Goal: Task Accomplishment & Management: Complete application form

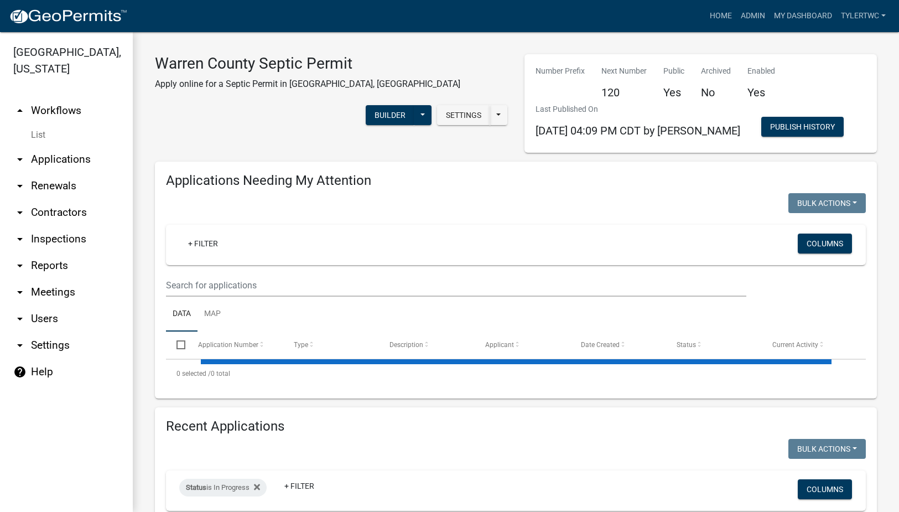
select select "3: 100"
select select "2: 50"
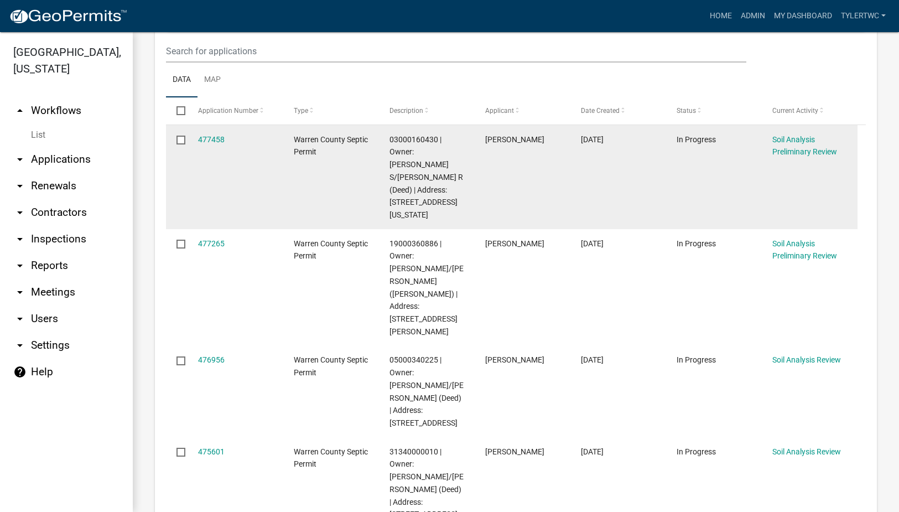
scroll to position [258, 0]
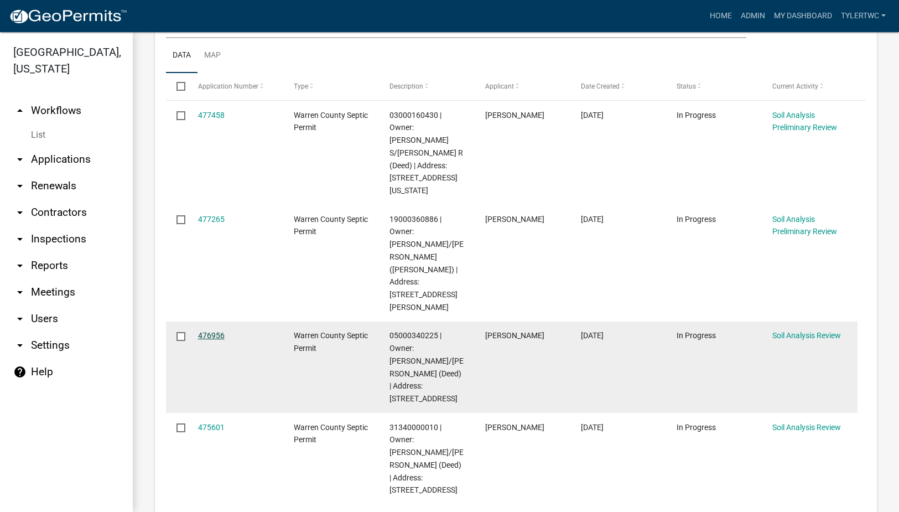
click at [201, 331] on link "476956" at bounding box center [211, 335] width 27 height 9
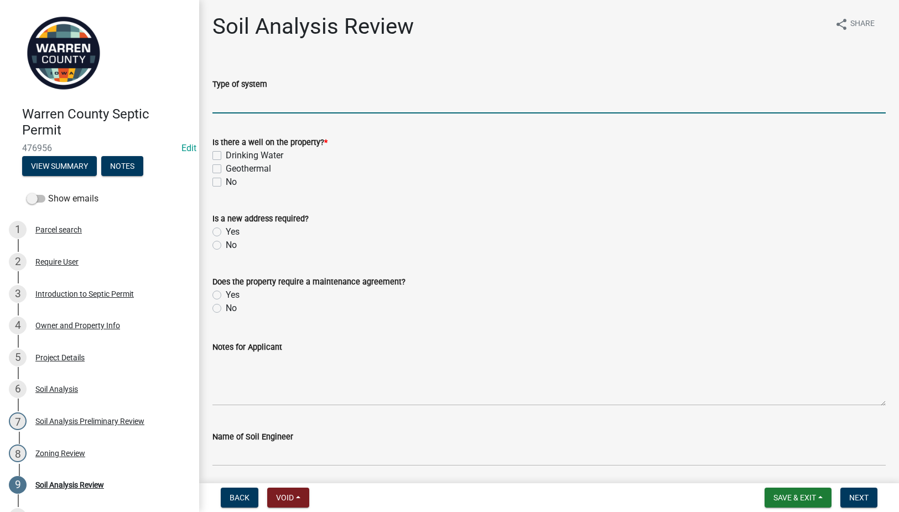
click at [239, 103] on input "Type of system" at bounding box center [548, 102] width 673 height 23
type input "Laterals"
click at [226, 182] on label "No" at bounding box center [231, 181] width 11 height 13
click at [226, 182] on input "No" at bounding box center [229, 178] width 7 height 7
checkbox input "true"
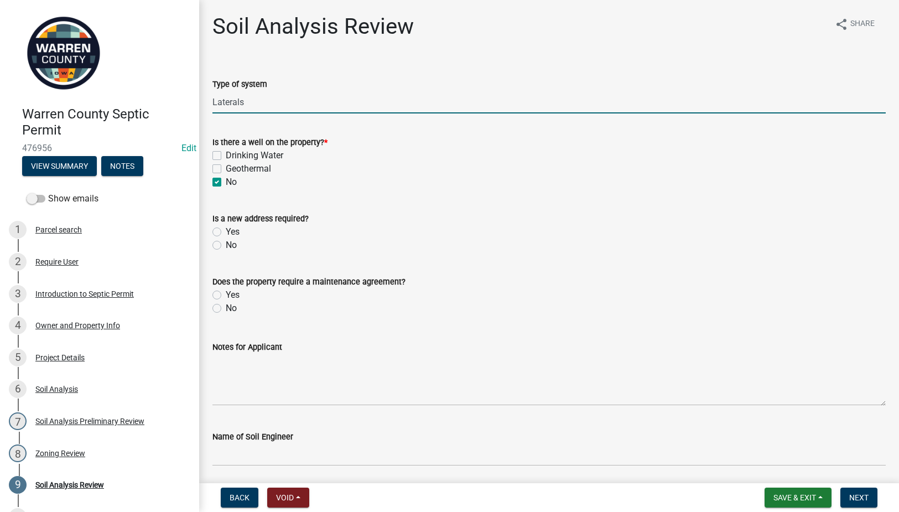
checkbox input "false"
checkbox input "true"
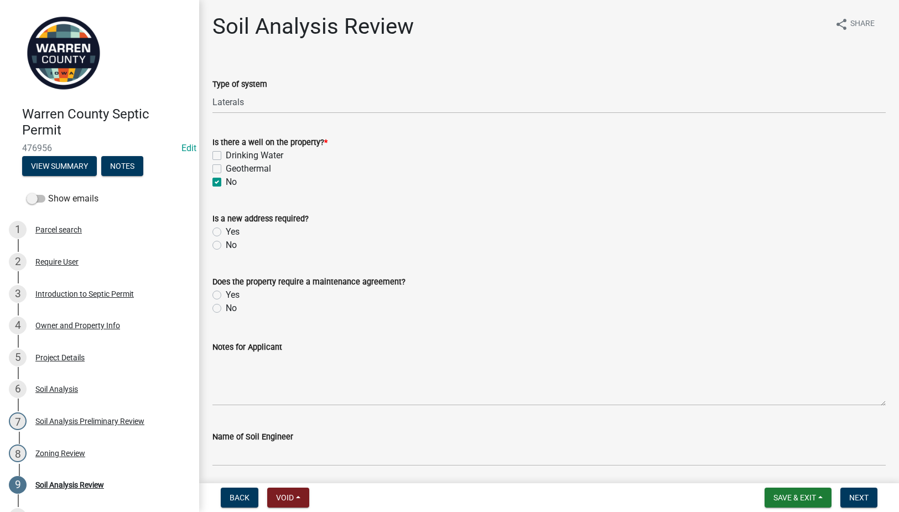
click at [226, 241] on label "No" at bounding box center [231, 244] width 11 height 13
click at [226, 241] on input "No" at bounding box center [229, 241] width 7 height 7
radio input "true"
click at [222, 303] on div "No" at bounding box center [548, 307] width 673 height 13
drag, startPoint x: 218, startPoint y: 309, endPoint x: 237, endPoint y: 304, distance: 19.1
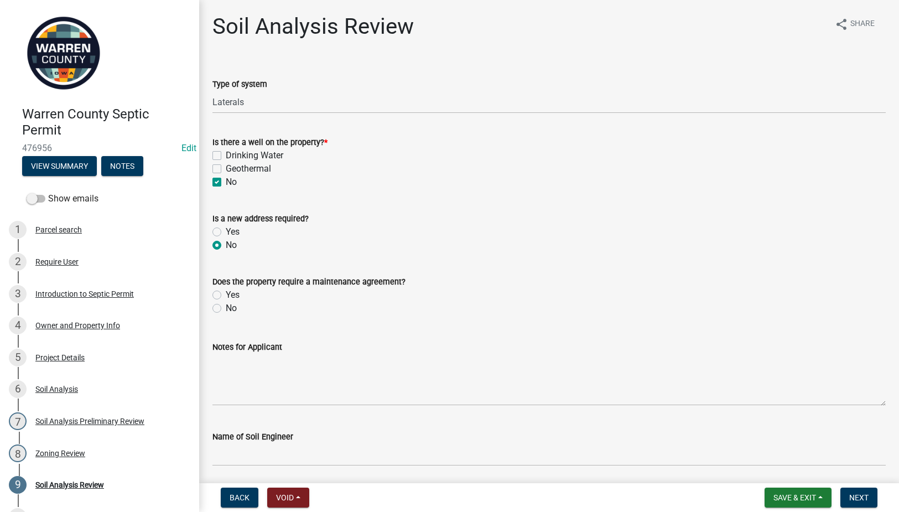
click at [226, 310] on label "No" at bounding box center [231, 307] width 11 height 13
click at [226, 309] on input "No" at bounding box center [229, 304] width 7 height 7
radio input "true"
click at [50, 354] on div "Project Details" at bounding box center [59, 357] width 49 height 8
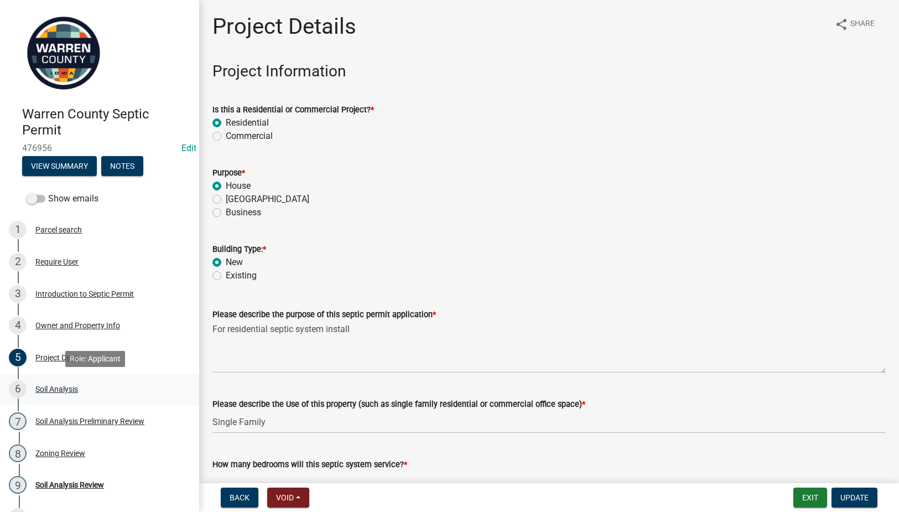
click at [55, 390] on div "Soil Analysis" at bounding box center [56, 389] width 43 height 8
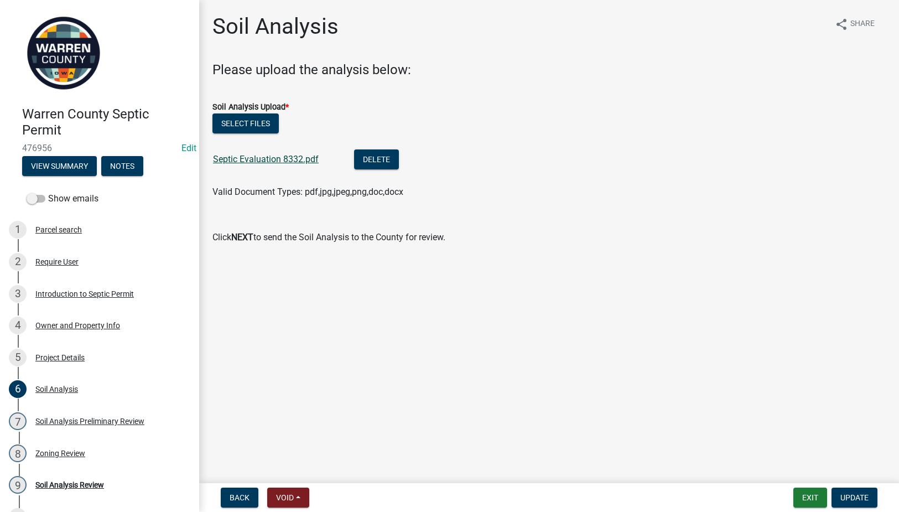
click at [286, 157] on link "Septic Evaluation 8332.pdf" at bounding box center [266, 159] width 106 height 11
click at [54, 477] on div "9 Soil Analysis Review" at bounding box center [95, 485] width 173 height 18
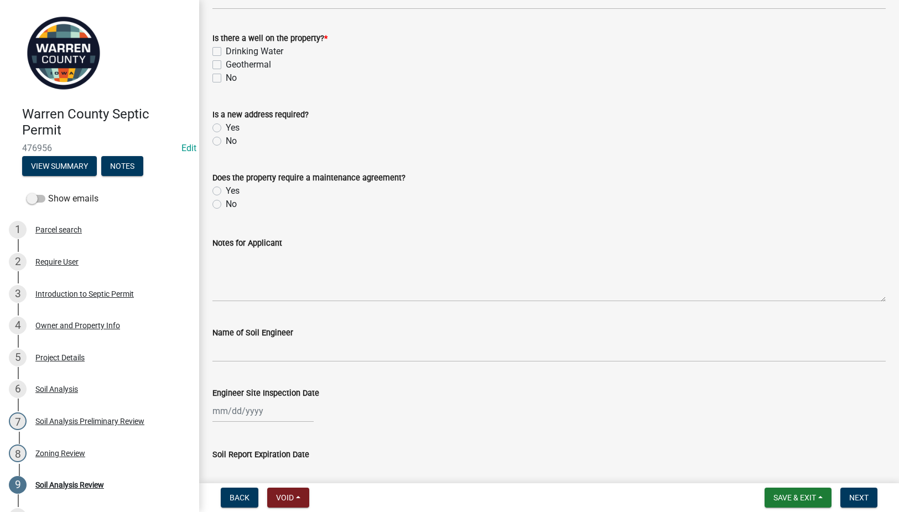
scroll to position [129, 0]
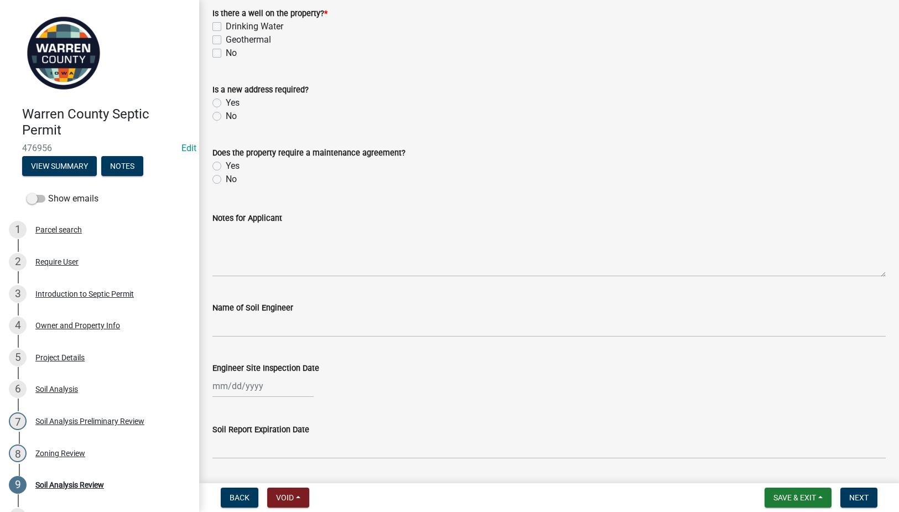
select select "9"
select select "2025"
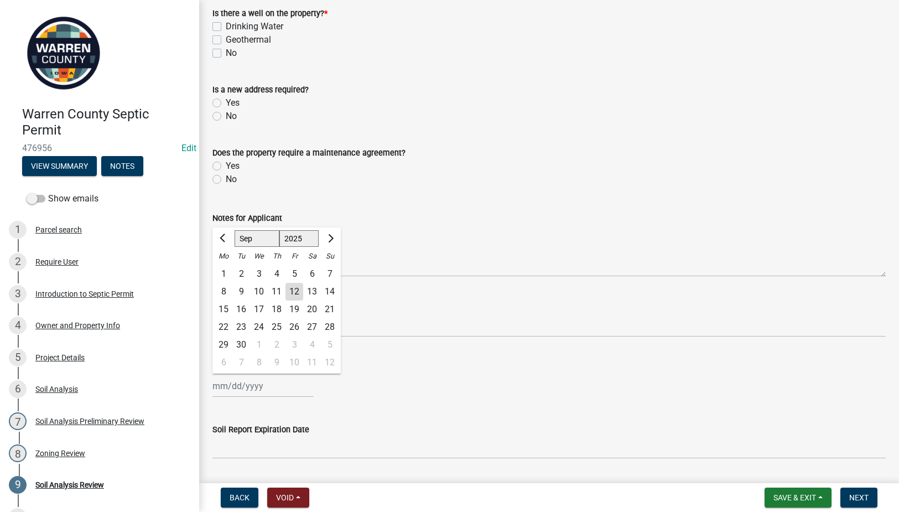
click at [238, 390] on div "Jan Feb Mar Apr May Jun Jul Aug Sep Oct Nov Dec 1525 1526 1527 1528 1529 1530 1…" at bounding box center [262, 385] width 101 height 23
click at [224, 234] on span "Previous month" at bounding box center [224, 238] width 8 height 8
select select "6"
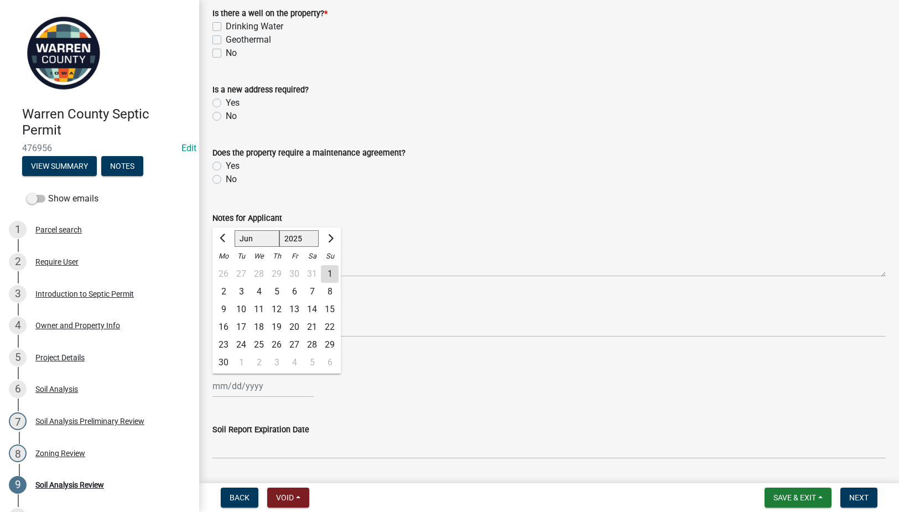
click at [223, 343] on div "23" at bounding box center [224, 345] width 18 height 18
type input "[DATE]"
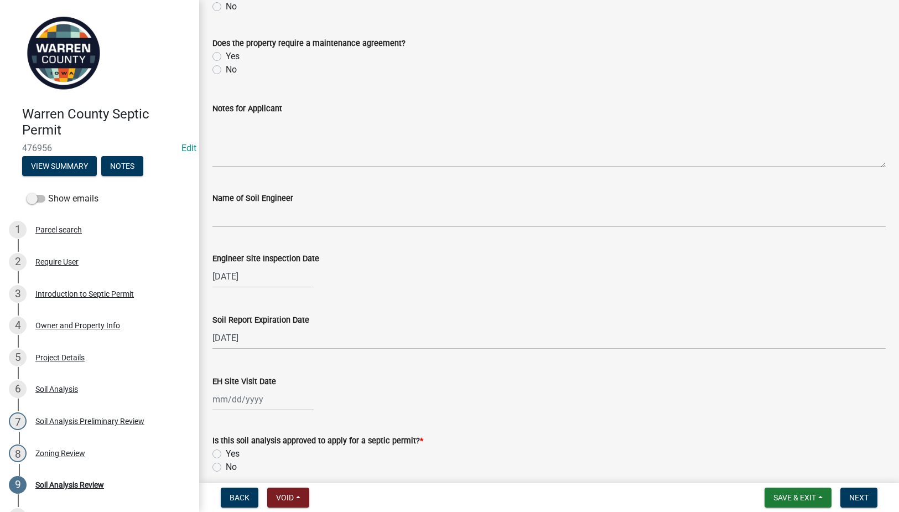
scroll to position [258, 0]
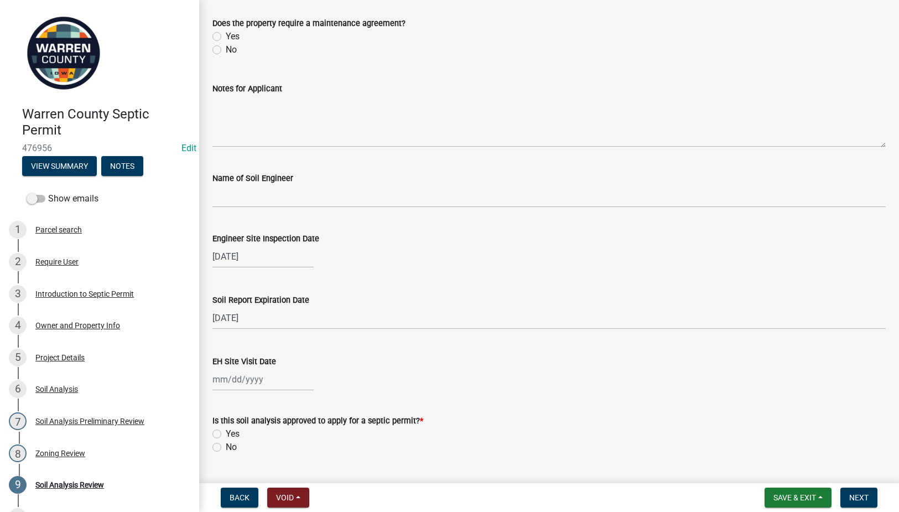
click at [227, 385] on div at bounding box center [262, 379] width 101 height 23
select select "9"
select select "2025"
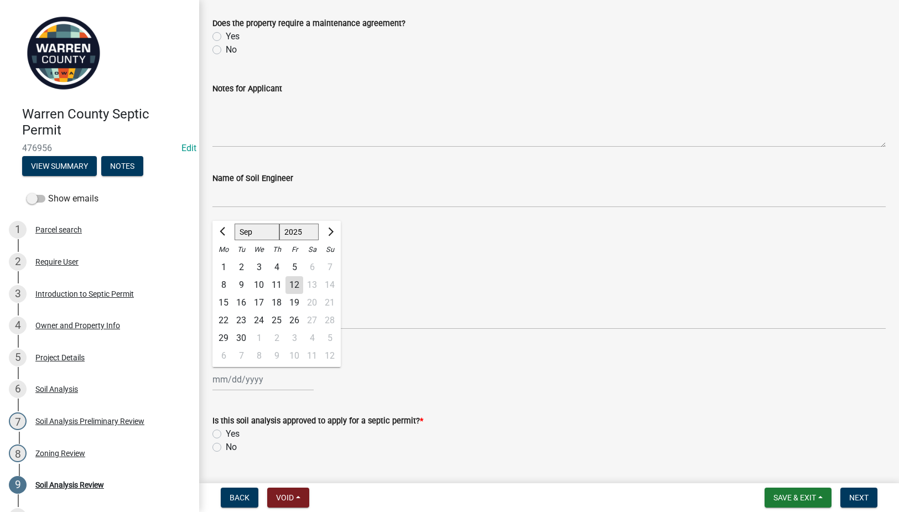
click at [279, 280] on div "11" at bounding box center [277, 285] width 18 height 18
type input "[DATE]"
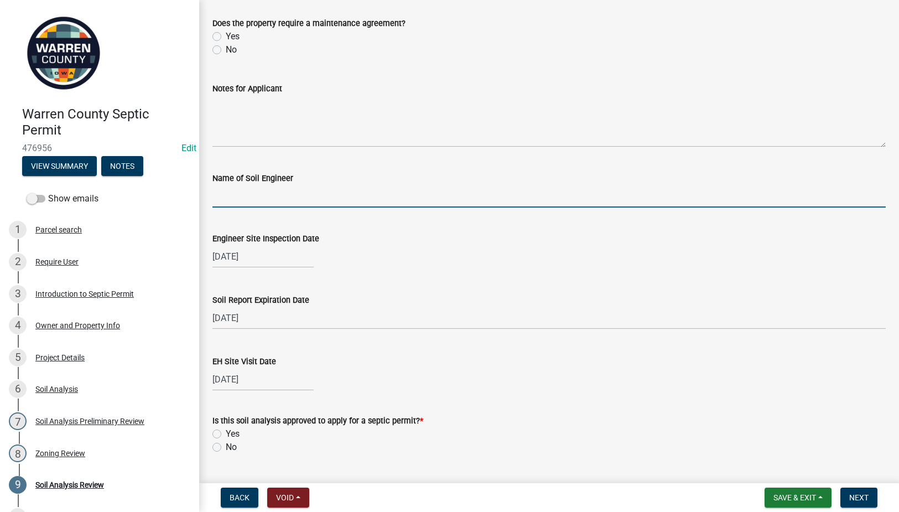
click at [241, 194] on input "Name of Soil Engineer" at bounding box center [548, 196] width 673 height 23
type input "James Carroll"
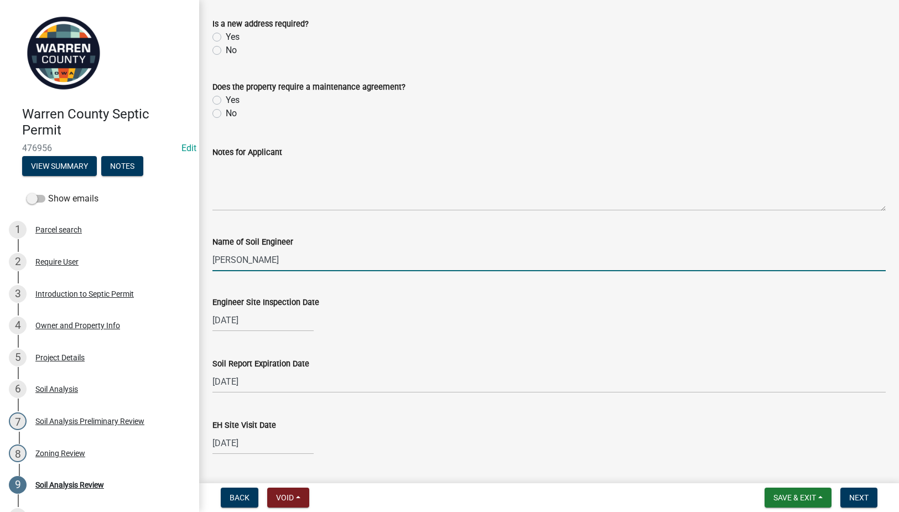
scroll to position [129, 0]
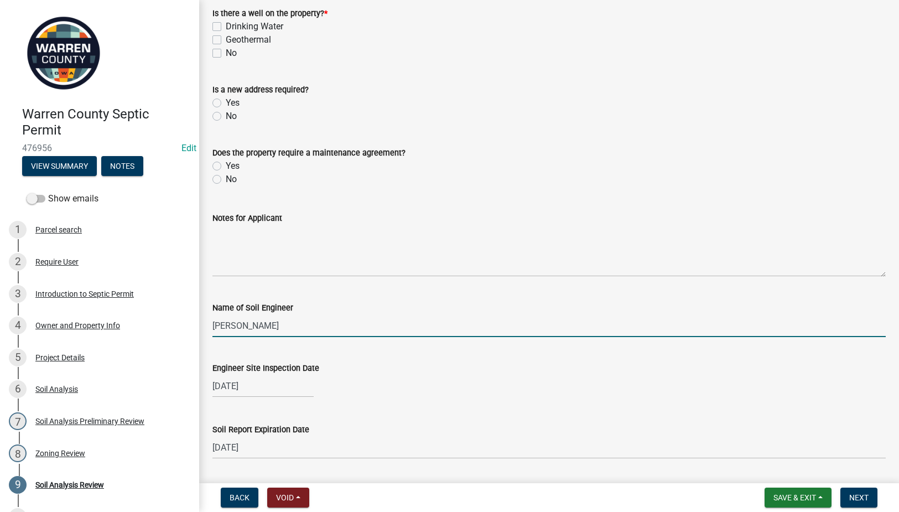
click at [226, 179] on label "No" at bounding box center [231, 179] width 11 height 13
click at [226, 179] on input "No" at bounding box center [229, 176] width 7 height 7
radio input "true"
click at [226, 113] on label "No" at bounding box center [231, 116] width 11 height 13
click at [226, 113] on input "No" at bounding box center [229, 113] width 7 height 7
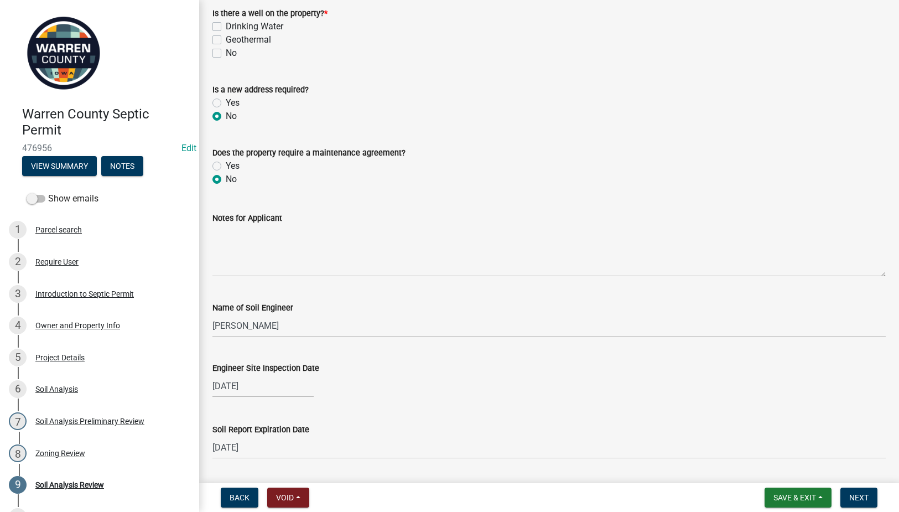
radio input "true"
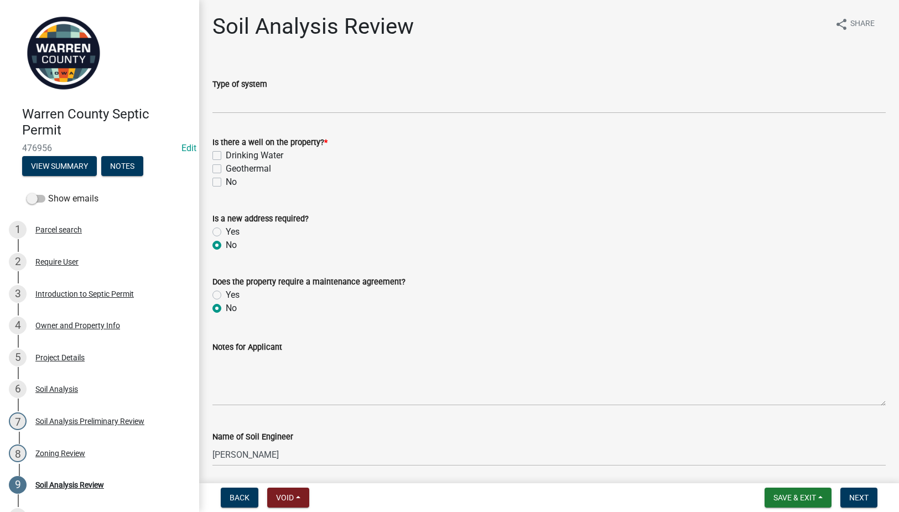
click at [226, 184] on label "No" at bounding box center [231, 181] width 11 height 13
click at [226, 183] on input "No" at bounding box center [229, 178] width 7 height 7
checkbox input "true"
checkbox input "false"
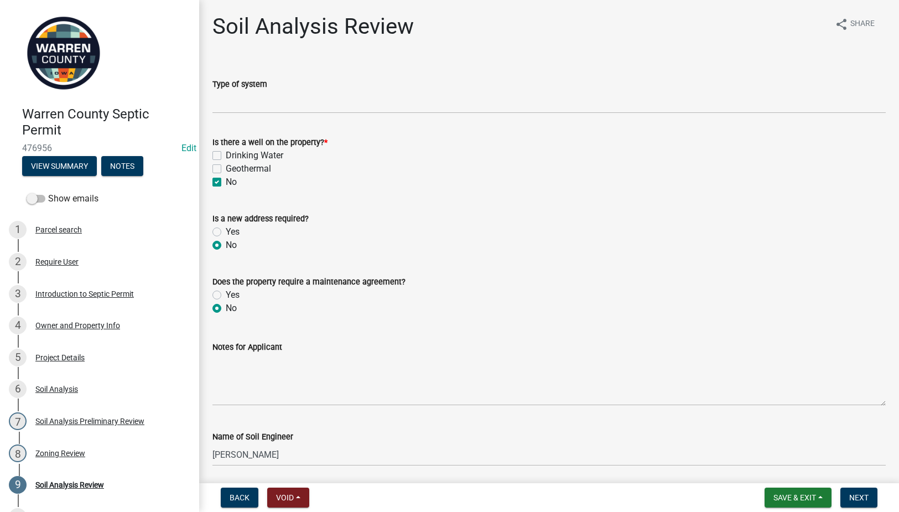
checkbox input "true"
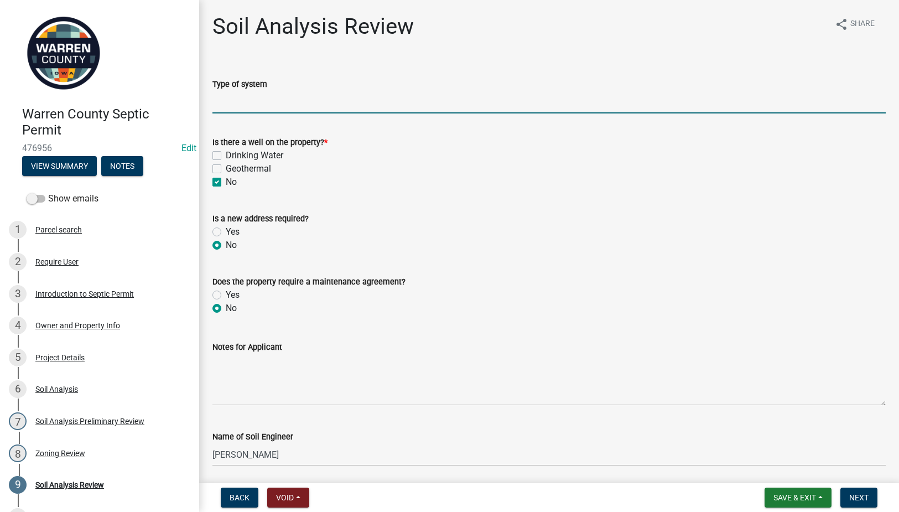
click at [259, 91] on input "Type of system" at bounding box center [548, 102] width 673 height 23
type input "Laterals"
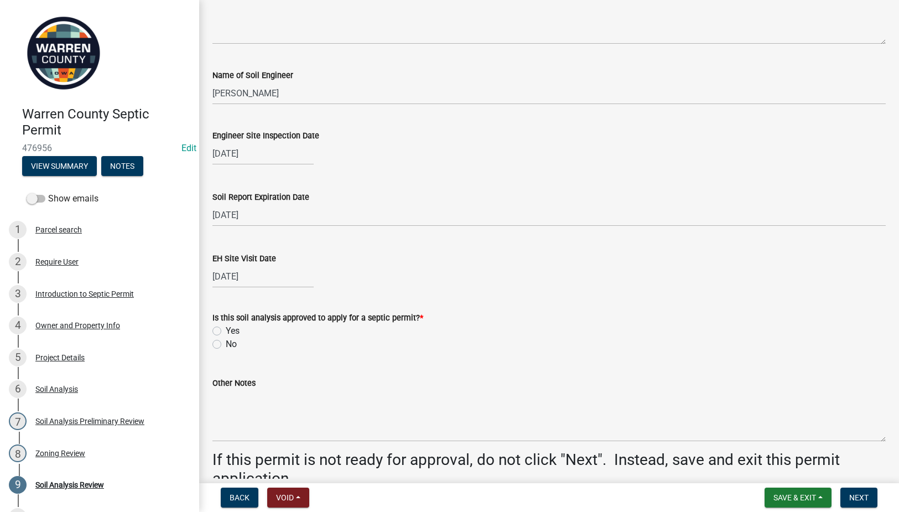
scroll to position [422, 0]
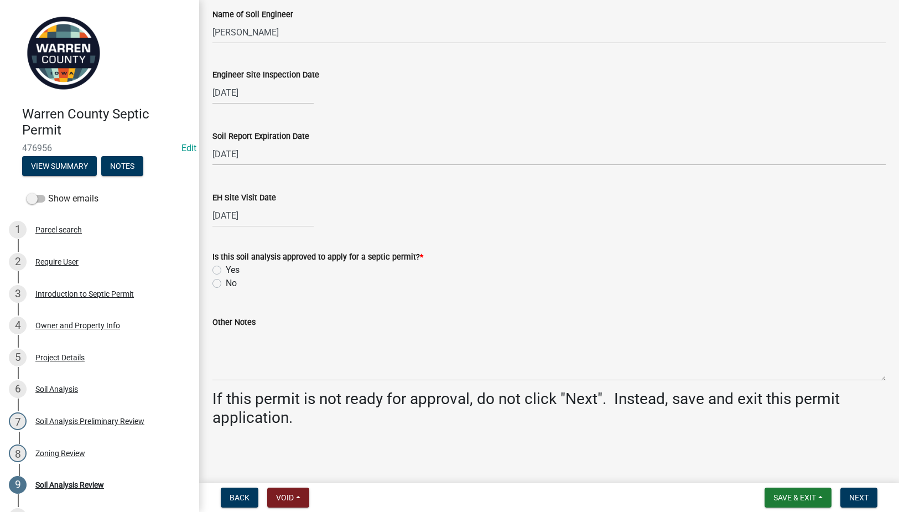
click at [226, 269] on label "Yes" at bounding box center [233, 269] width 14 height 13
click at [226, 269] on input "Yes" at bounding box center [229, 266] width 7 height 7
radio input "true"
click at [851, 497] on span "Next" at bounding box center [858, 497] width 19 height 9
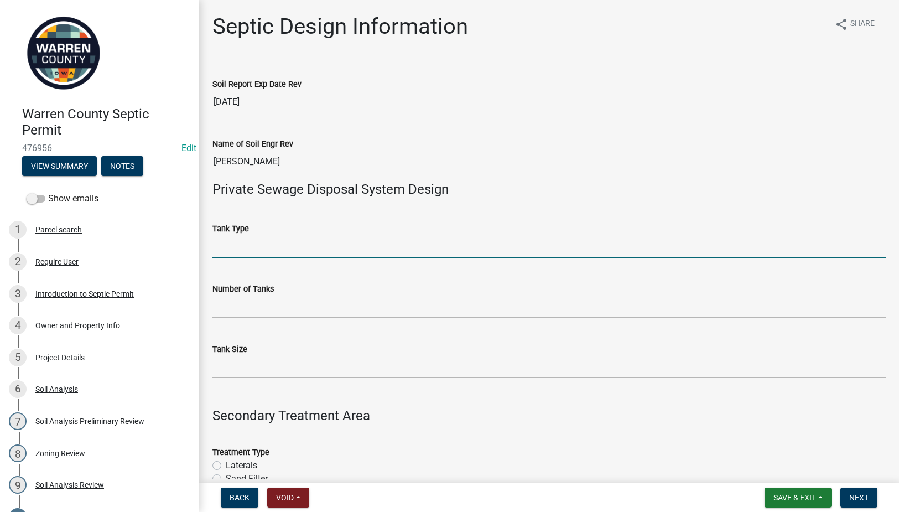
click at [321, 245] on input "Tank Type" at bounding box center [548, 246] width 673 height 23
type input "Concrete"
click at [239, 238] on input "Concrete" at bounding box center [548, 246] width 673 height 23
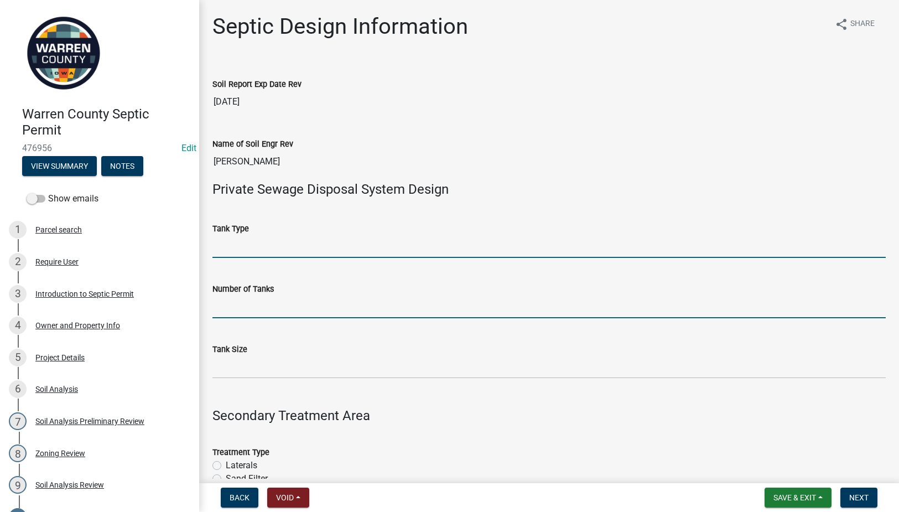
click at [285, 305] on input "Number of Tanks" at bounding box center [548, 306] width 673 height 23
type input "1"
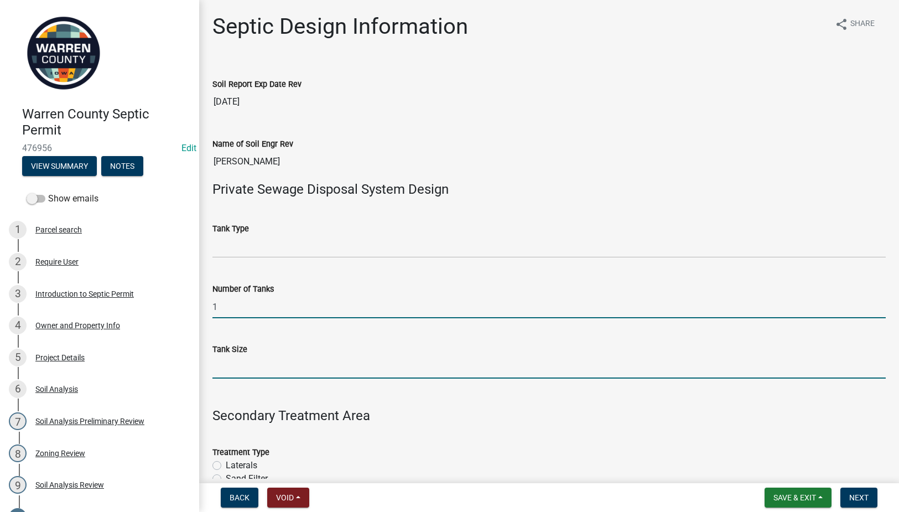
click at [238, 358] on input "Tank Size" at bounding box center [548, 367] width 673 height 23
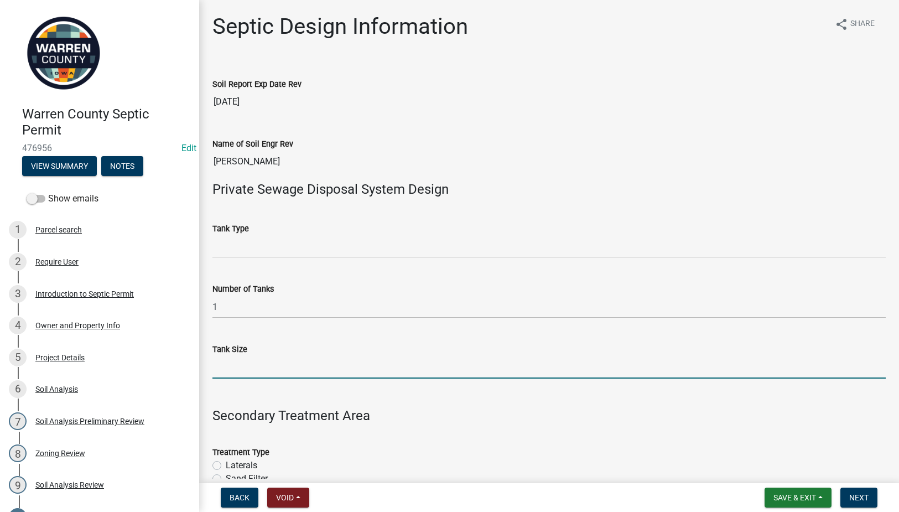
click at [251, 377] on input "Tank Size" at bounding box center [548, 367] width 673 height 23
type input "1500"
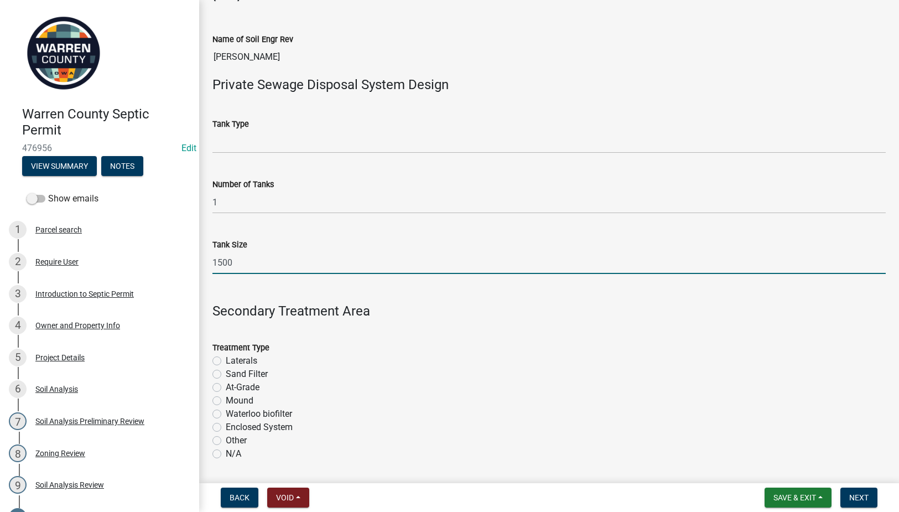
scroll to position [129, 0]
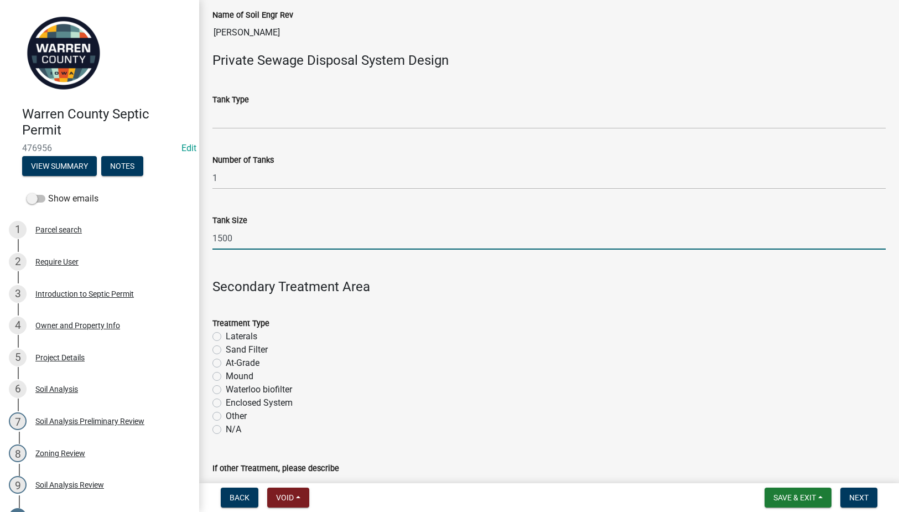
click at [226, 334] on label "Laterals" at bounding box center [242, 336] width 32 height 13
click at [226, 334] on input "Laterals" at bounding box center [229, 333] width 7 height 7
radio input "true"
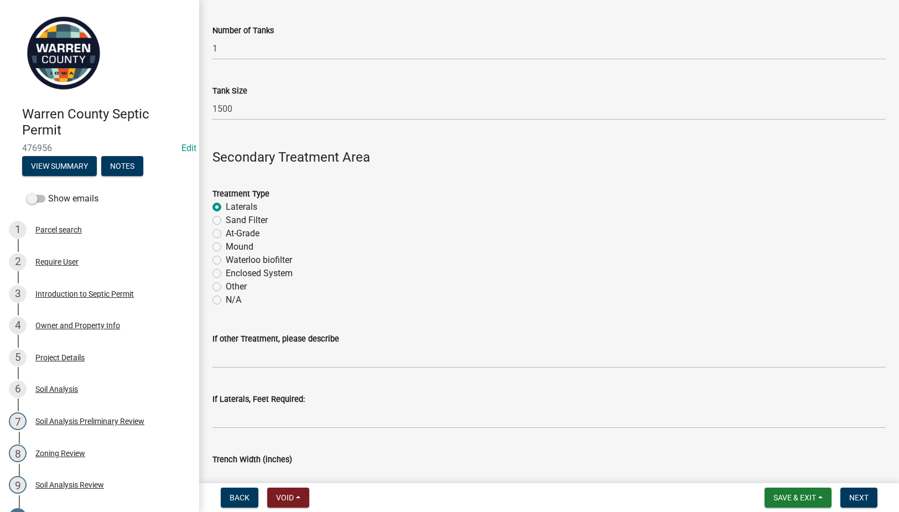
scroll to position [516, 0]
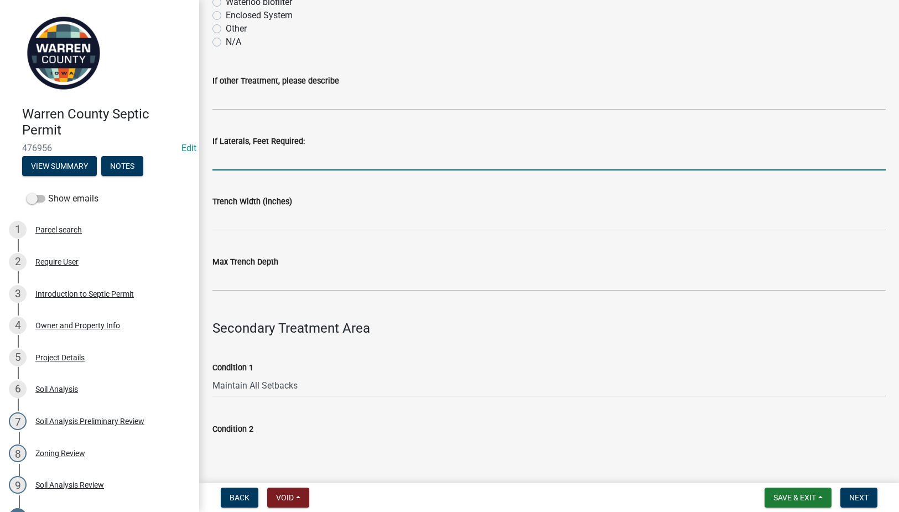
click at [251, 160] on input "If Laterals, Feet Required:" at bounding box center [548, 159] width 673 height 23
type input "450'"
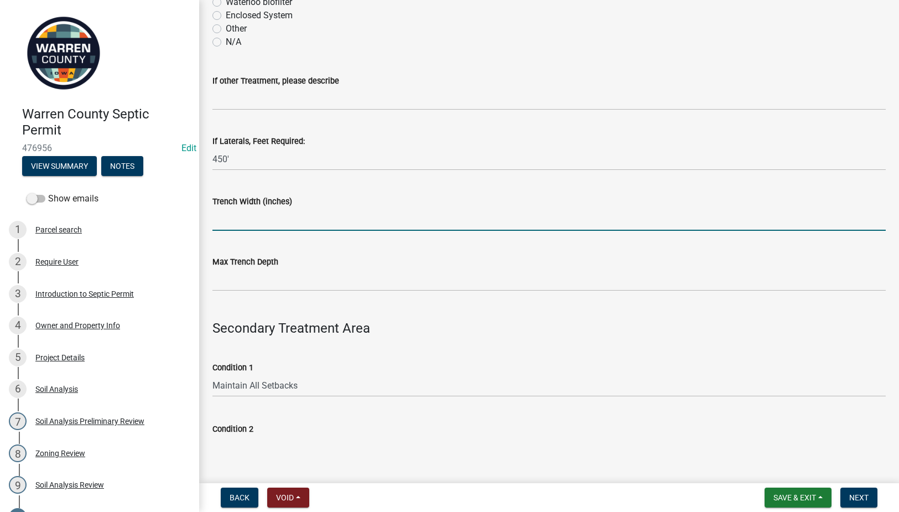
click at [236, 217] on input "Trench Width (inches)" at bounding box center [548, 219] width 673 height 23
type input "36""
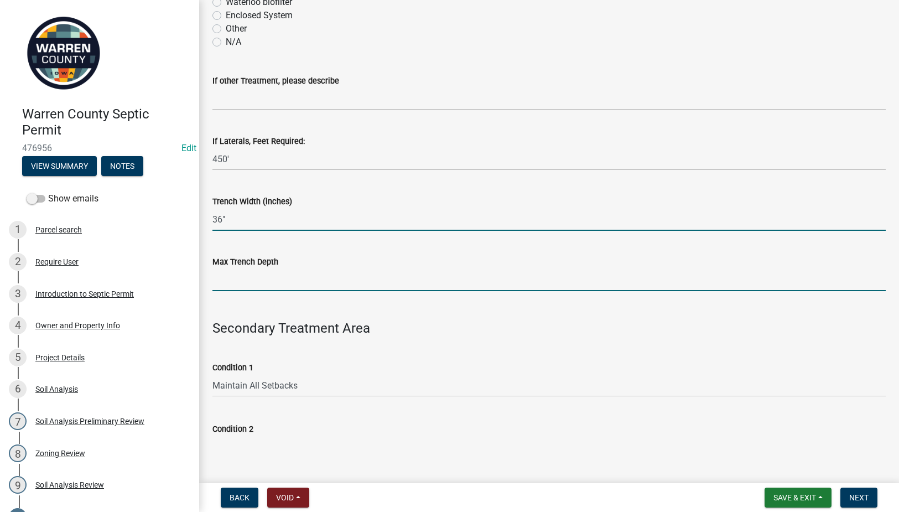
click at [243, 280] on input "Max Trench Depth" at bounding box center [548, 279] width 673 height 23
type input "36""
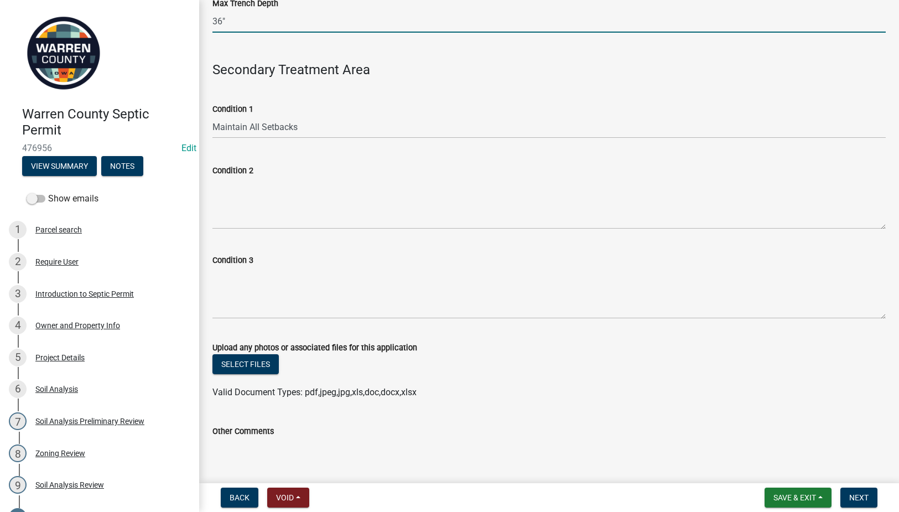
scroll to position [899, 0]
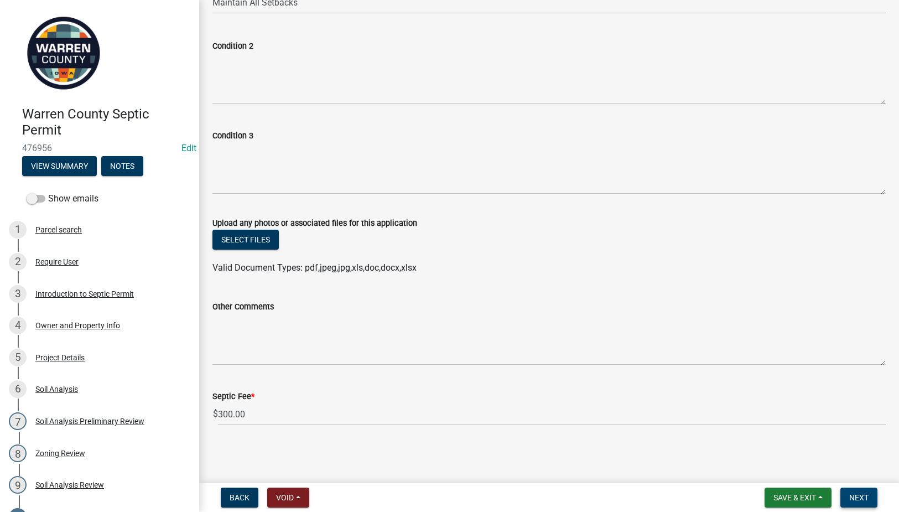
click at [852, 497] on span "Next" at bounding box center [858, 497] width 19 height 9
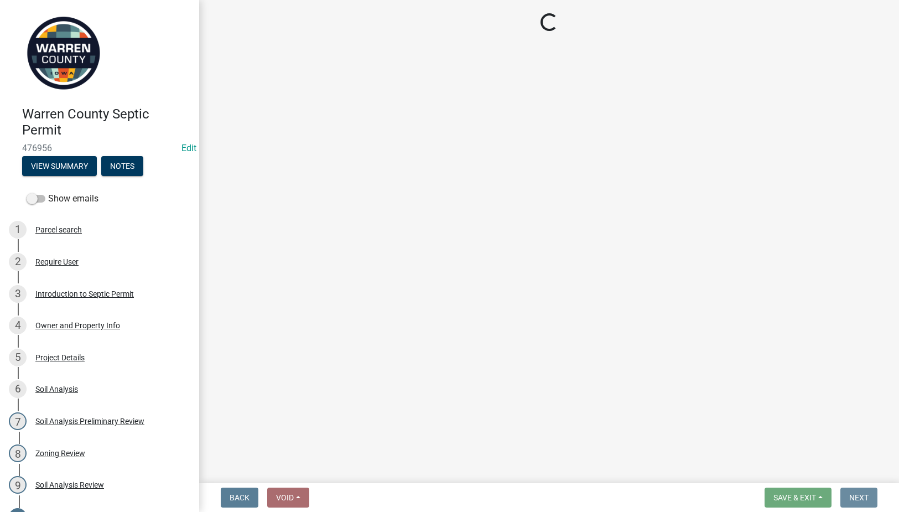
scroll to position [0, 0]
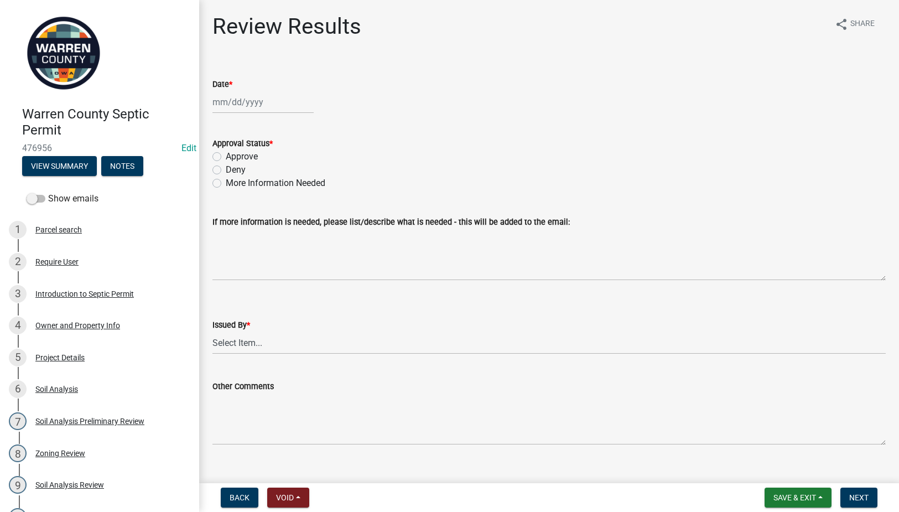
click at [230, 103] on div at bounding box center [262, 102] width 101 height 23
select select "9"
select select "2025"
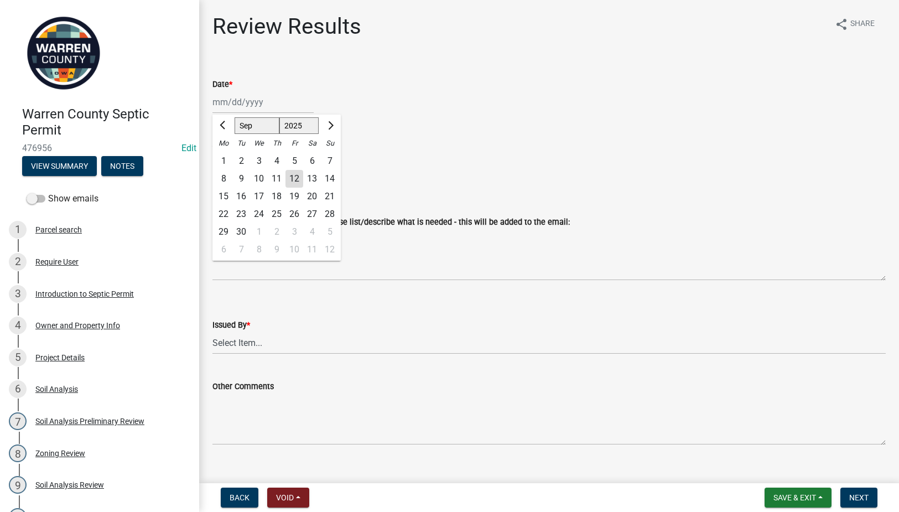
click at [294, 178] on div "12" at bounding box center [294, 179] width 18 height 18
type input "[DATE]"
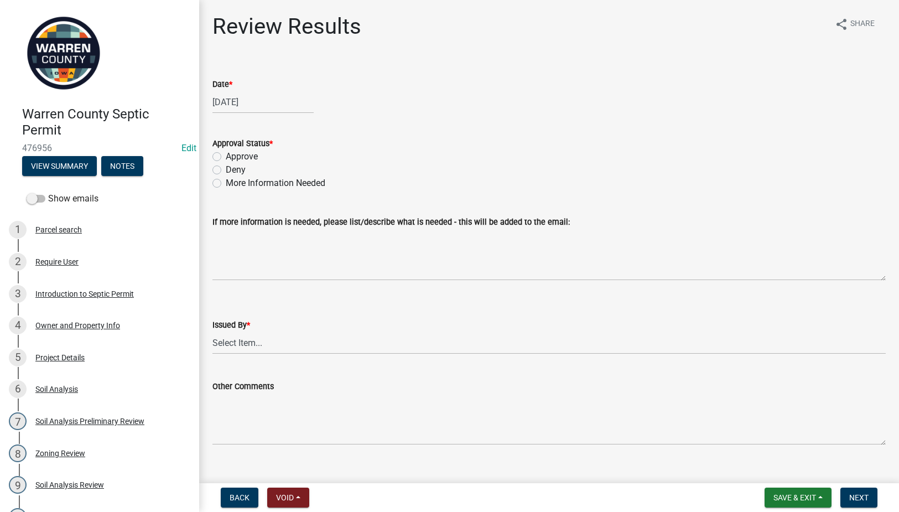
click at [221, 156] on div "Approve" at bounding box center [548, 156] width 673 height 13
click at [226, 158] on label "Approve" at bounding box center [242, 156] width 32 height 13
click at [226, 157] on input "Approve" at bounding box center [229, 153] width 7 height 7
radio input "true"
click at [254, 338] on select "Select Item... Tyler Till Jeff Hines" at bounding box center [548, 342] width 673 height 23
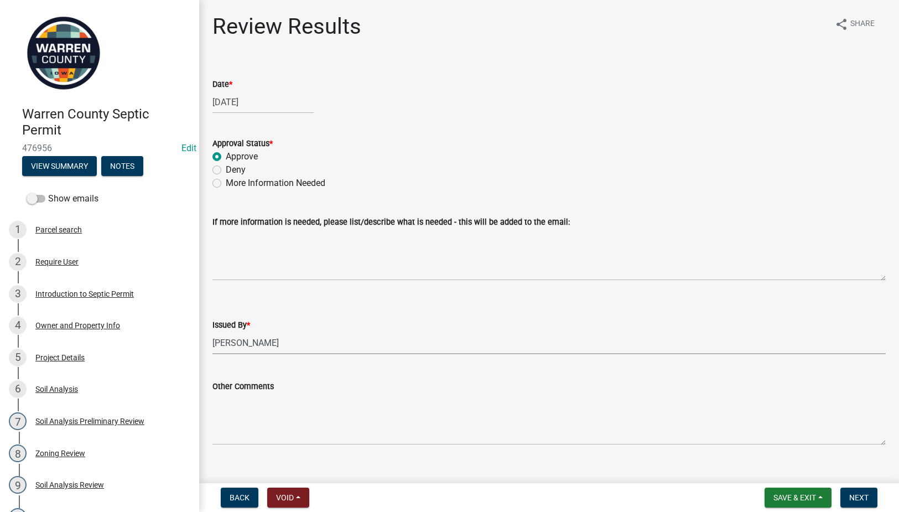
click at [212, 331] on select "Select Item... Tyler Till Jeff Hines" at bounding box center [548, 342] width 673 height 23
select select "2f6c2d72-ab04-4add-87ae-7a9750ff19b9"
click at [866, 501] on span "Next" at bounding box center [858, 497] width 19 height 9
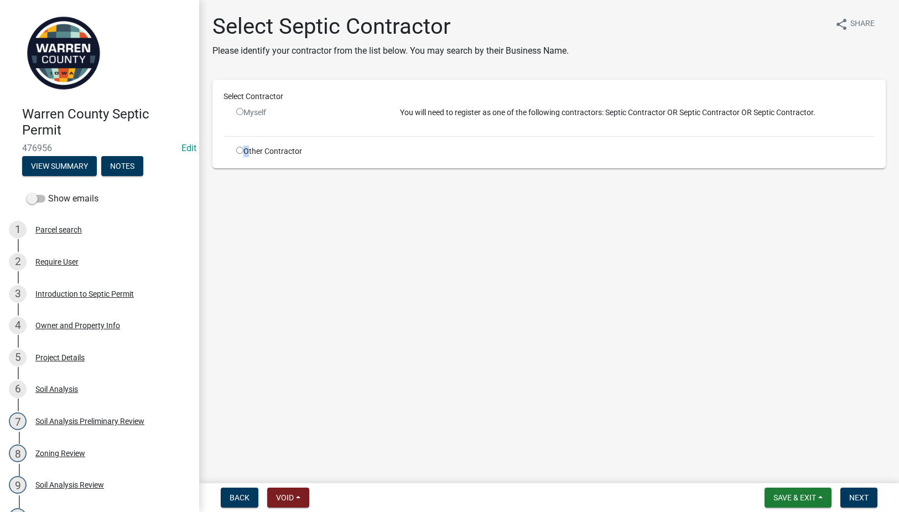
click at [244, 148] on div "Other Contractor" at bounding box center [310, 151] width 164 height 12
click at [241, 151] on input "radio" at bounding box center [239, 150] width 7 height 7
radio input "true"
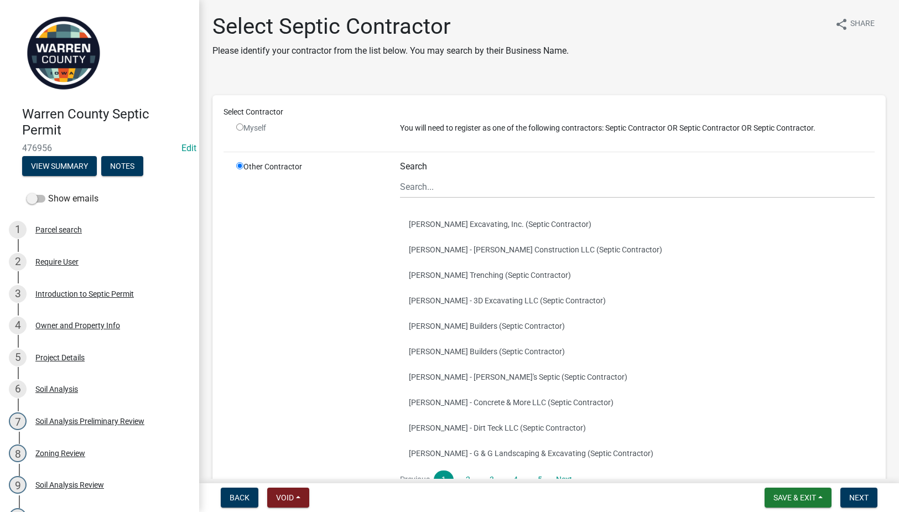
click at [249, 168] on div "Other Contractor" at bounding box center [310, 338] width 164 height 354
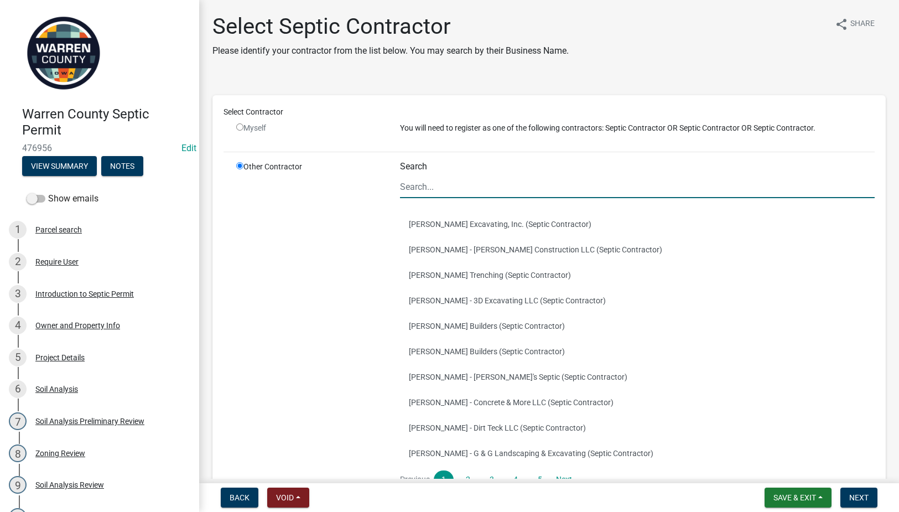
click at [460, 190] on input "Search" at bounding box center [637, 186] width 475 height 23
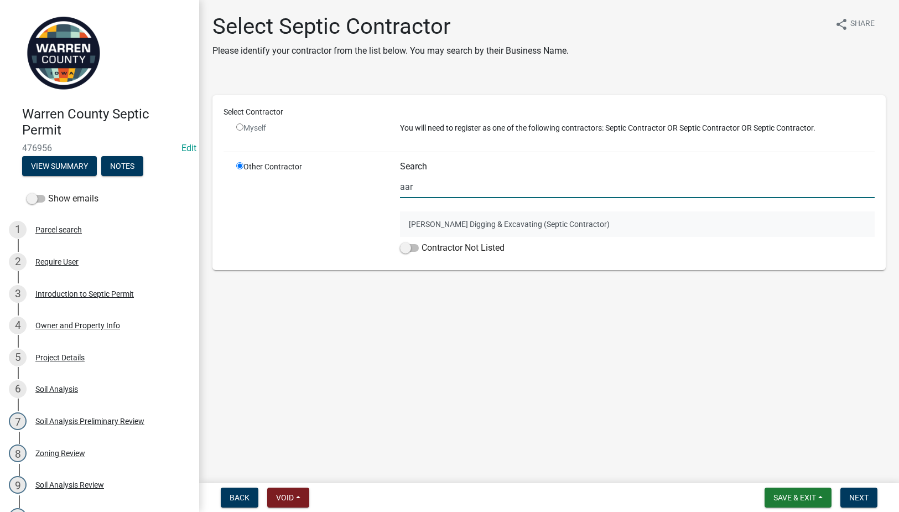
type input "aar"
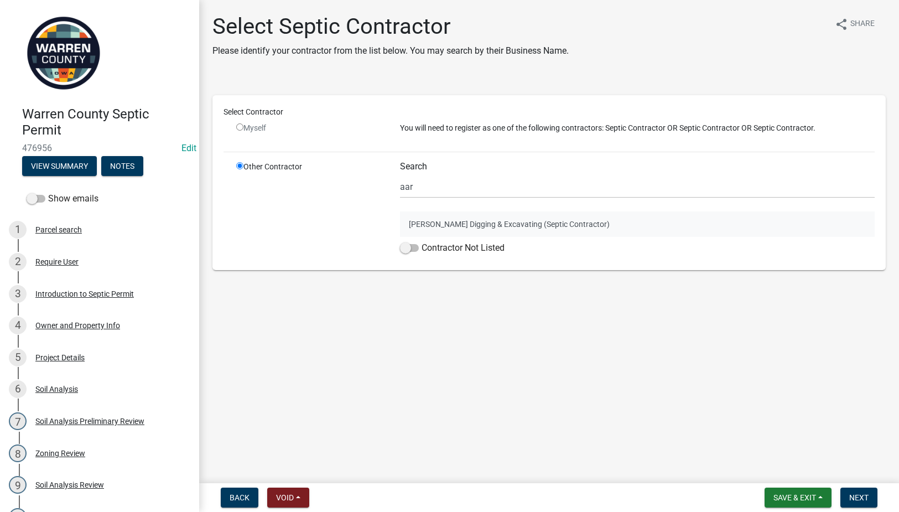
click at [445, 220] on button "Aaron Trunnel - Trunnel Digging & Excavating (Septic Contractor)" at bounding box center [637, 223] width 475 height 25
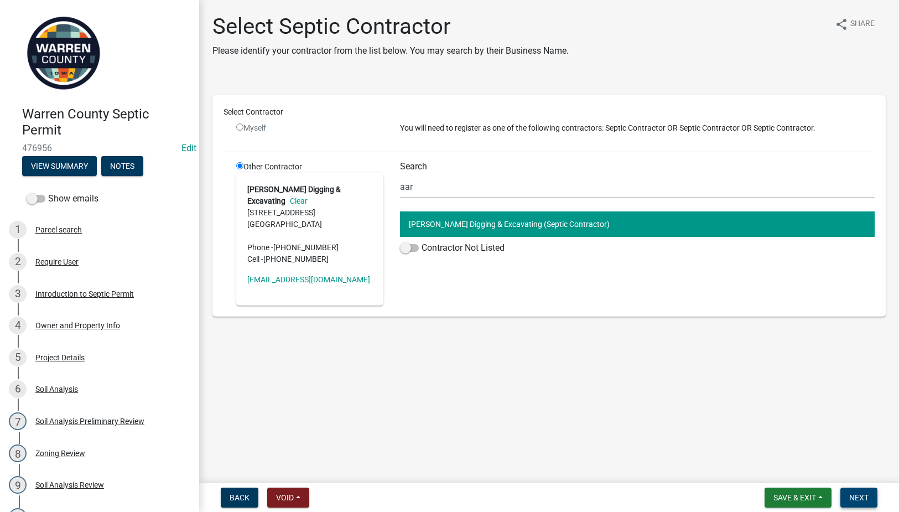
click at [859, 494] on span "Next" at bounding box center [858, 497] width 19 height 9
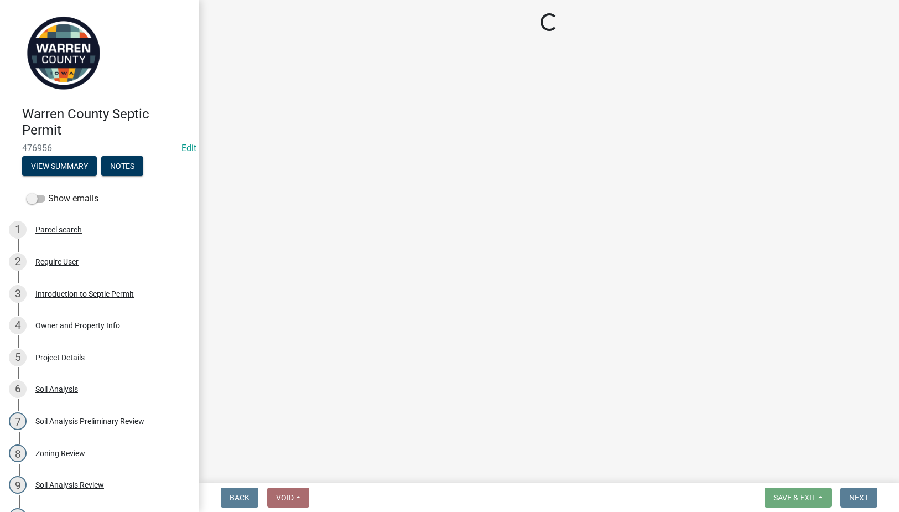
select select "3: 3"
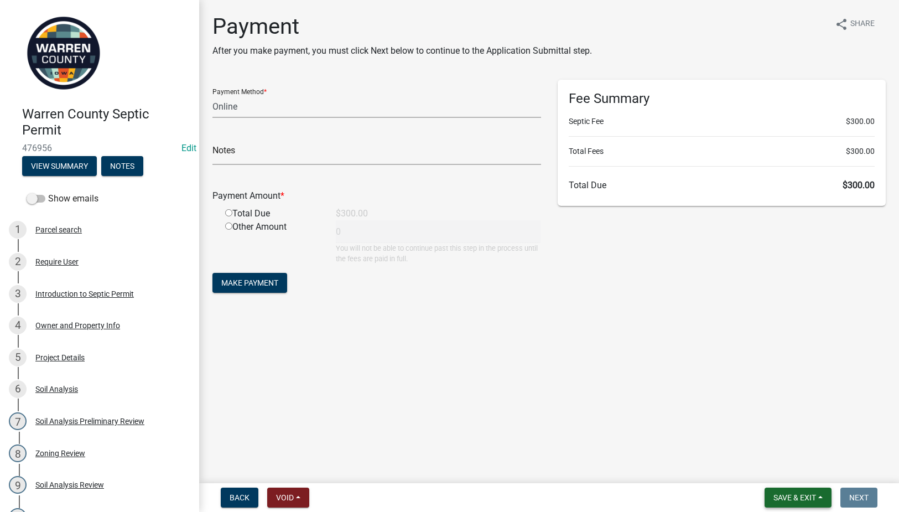
click at [794, 501] on span "Save & Exit" at bounding box center [794, 497] width 43 height 9
click at [794, 471] on button "Save & Exit" at bounding box center [787, 468] width 88 height 27
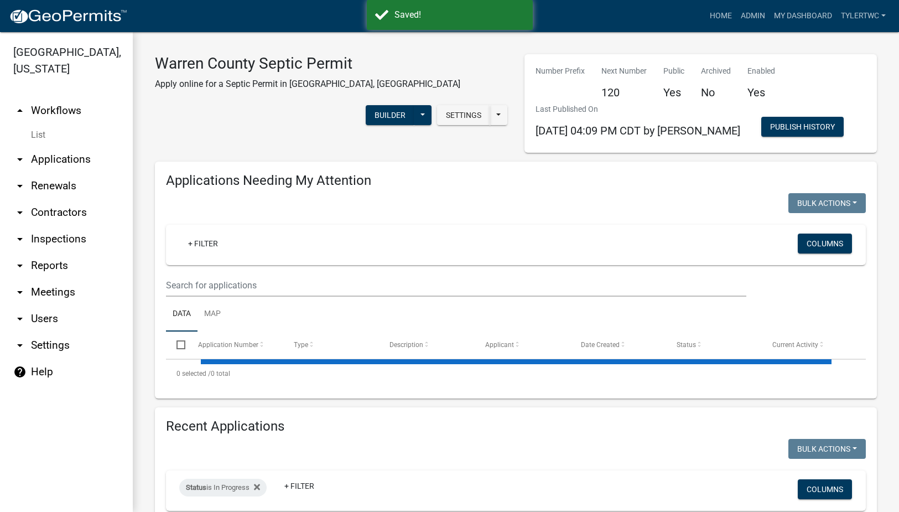
select select "2: 50"
select select "3: 100"
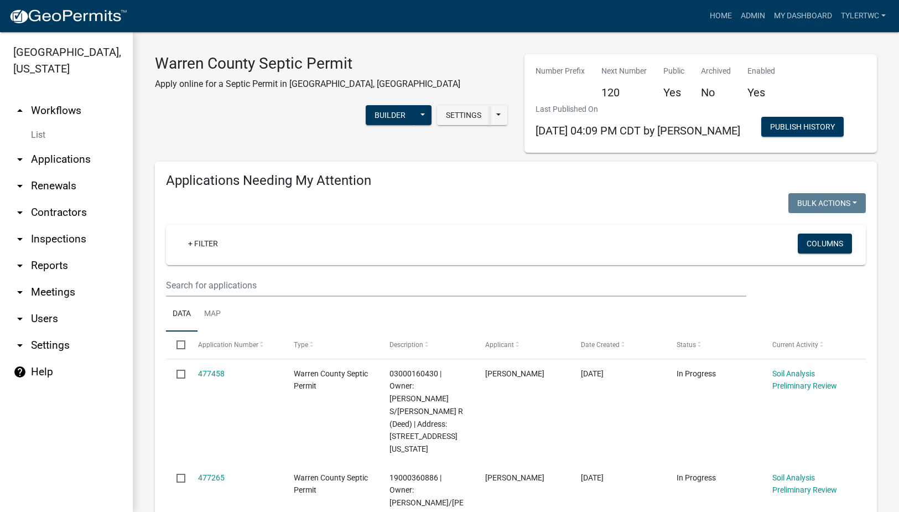
scroll to position [129, 0]
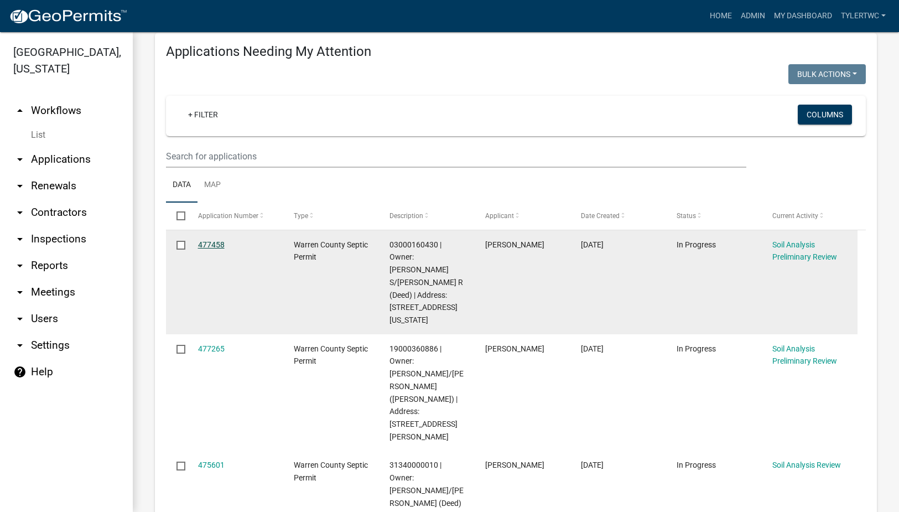
click at [216, 242] on link "477458" at bounding box center [211, 244] width 27 height 9
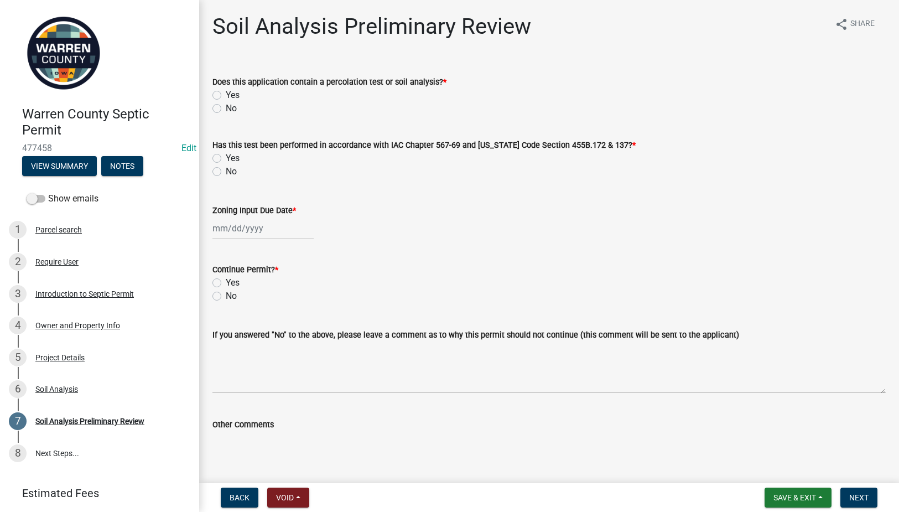
drag, startPoint x: 216, startPoint y: 95, endPoint x: 209, endPoint y: 112, distance: 19.1
click at [226, 95] on label "Yes" at bounding box center [233, 94] width 14 height 13
click at [226, 95] on input "Yes" at bounding box center [229, 91] width 7 height 7
radio input "true"
click at [226, 158] on label "Yes" at bounding box center [233, 158] width 14 height 13
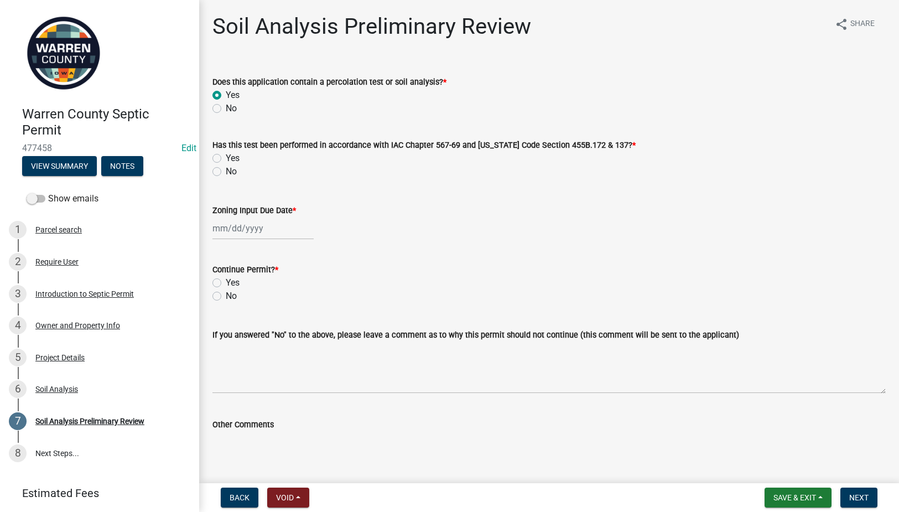
click at [226, 158] on input "Yes" at bounding box center [229, 155] width 7 height 7
radio input "true"
click at [225, 224] on div at bounding box center [262, 228] width 101 height 23
select select "9"
select select "2025"
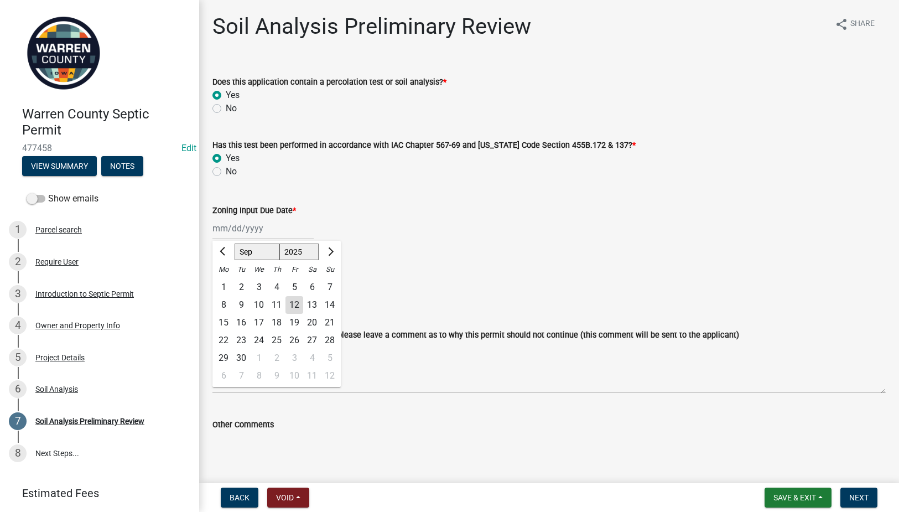
click at [296, 305] on div "12" at bounding box center [294, 305] width 18 height 18
type input "[DATE]"
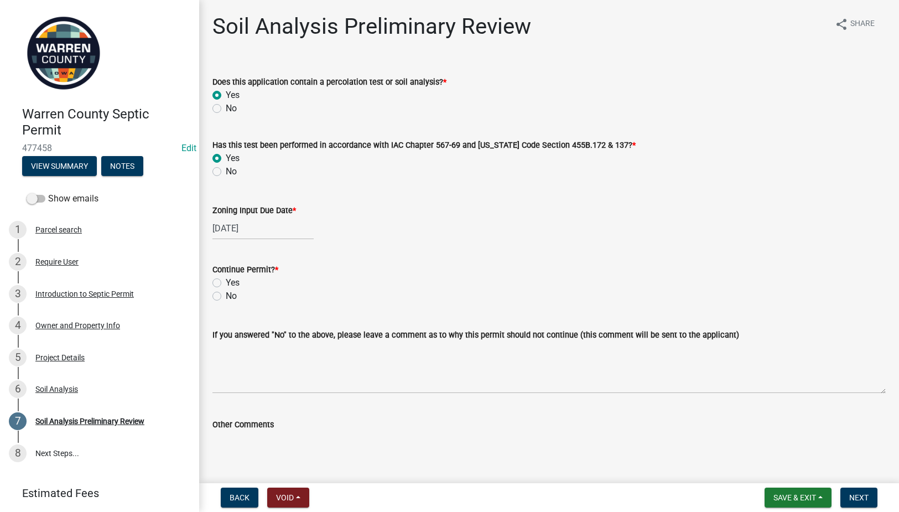
click at [226, 281] on label "Yes" at bounding box center [233, 282] width 14 height 13
click at [226, 281] on input "Yes" at bounding box center [229, 279] width 7 height 7
radio input "true"
click at [864, 500] on span "Next" at bounding box center [858, 497] width 19 height 9
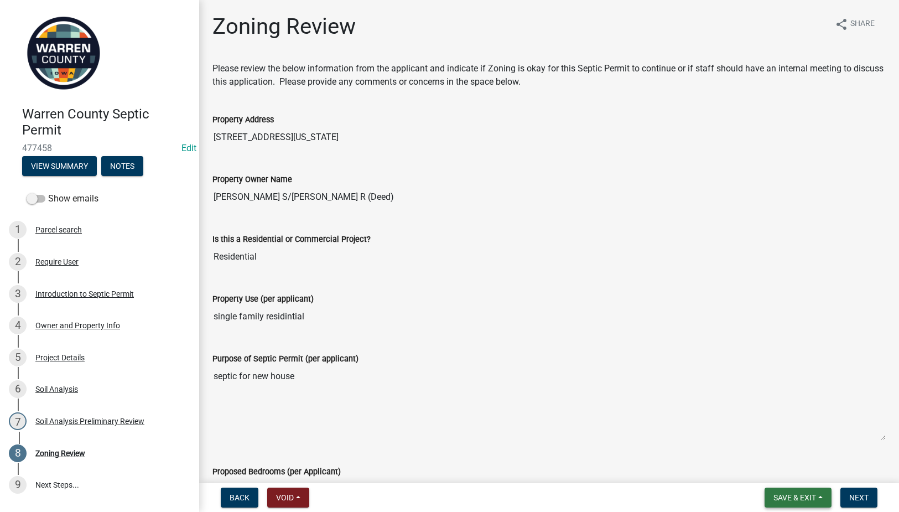
click at [804, 495] on span "Save & Exit" at bounding box center [794, 497] width 43 height 9
click at [781, 468] on button "Save & Exit" at bounding box center [787, 468] width 88 height 27
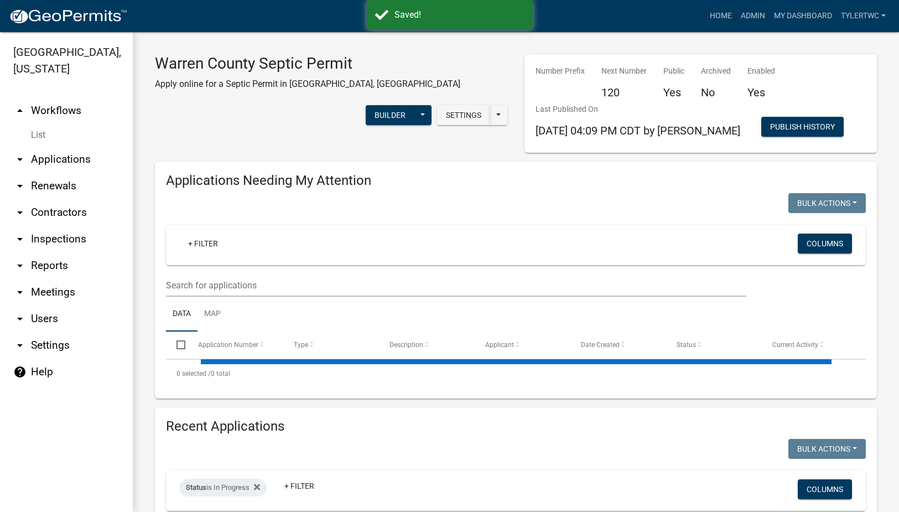
select select "2: 50"
select select "3: 100"
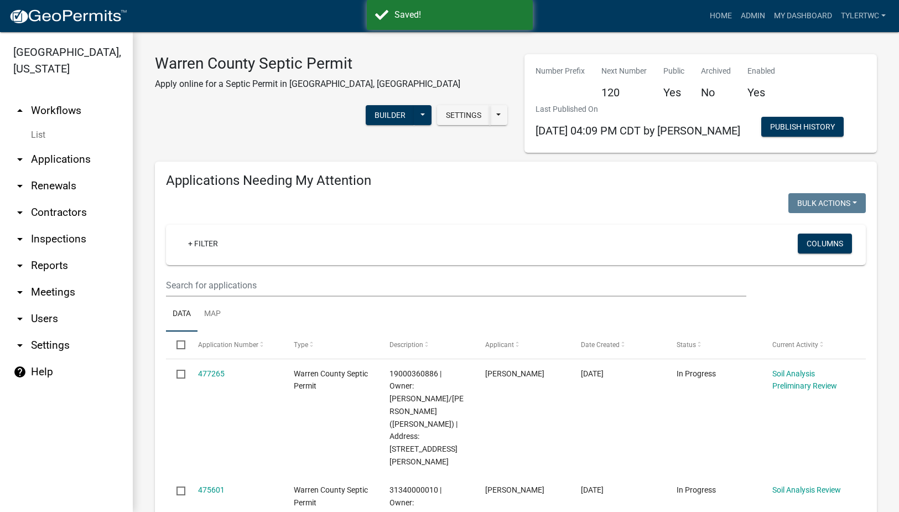
click at [59, 146] on link "arrow_drop_down Applications" at bounding box center [66, 159] width 133 height 27
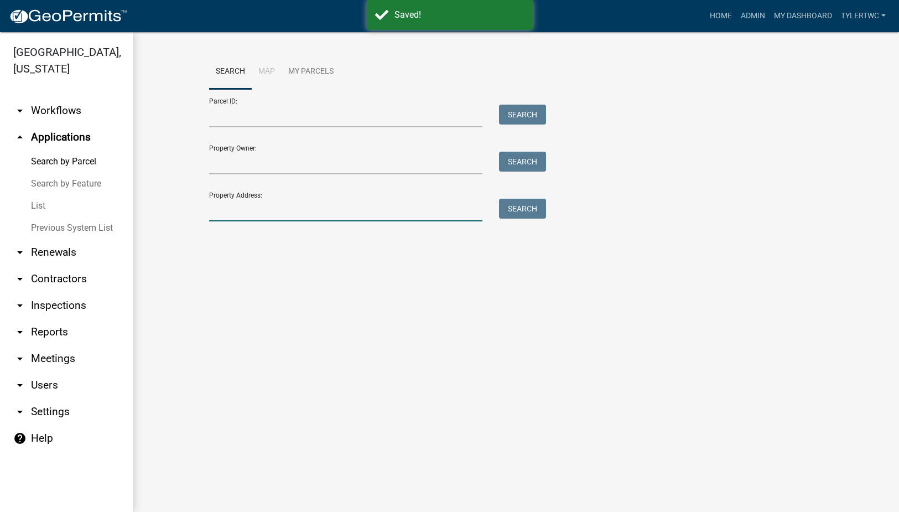
click at [355, 208] on input "Property Address:" at bounding box center [346, 210] width 274 height 23
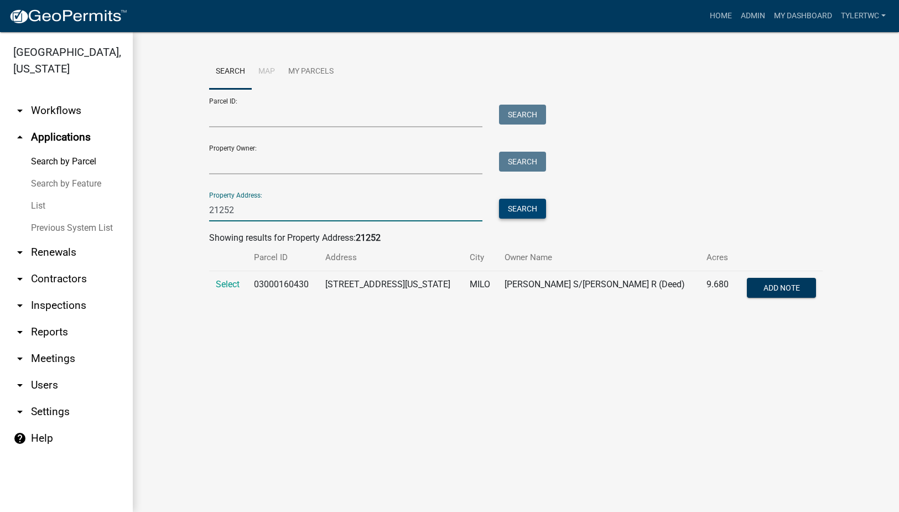
type input "21252"
click at [509, 206] on button "Search" at bounding box center [522, 209] width 47 height 20
click at [225, 285] on span "Select" at bounding box center [228, 284] width 24 height 11
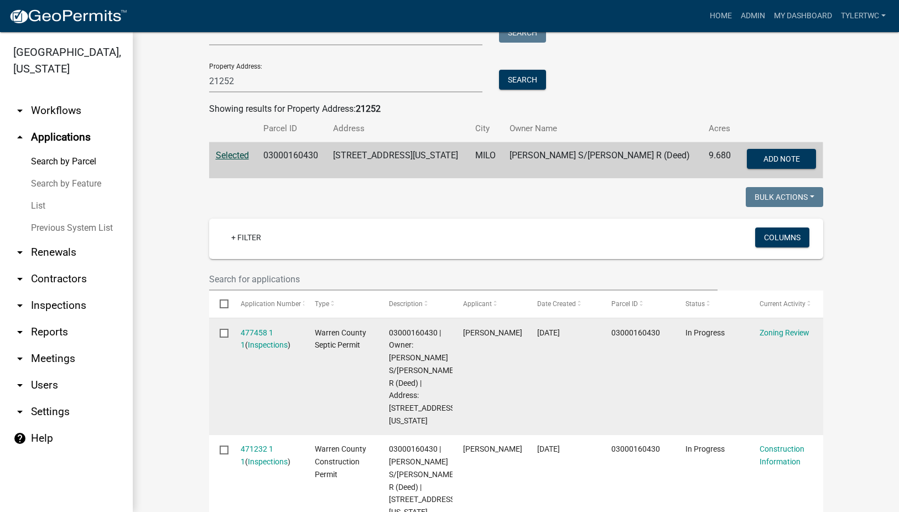
scroll to position [258, 0]
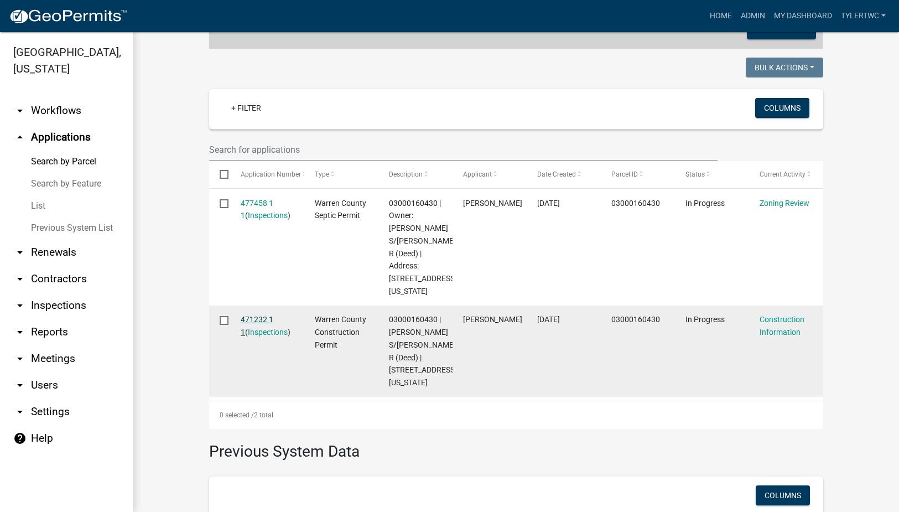
click at [255, 315] on link "471232 1 1" at bounding box center [257, 326] width 33 height 22
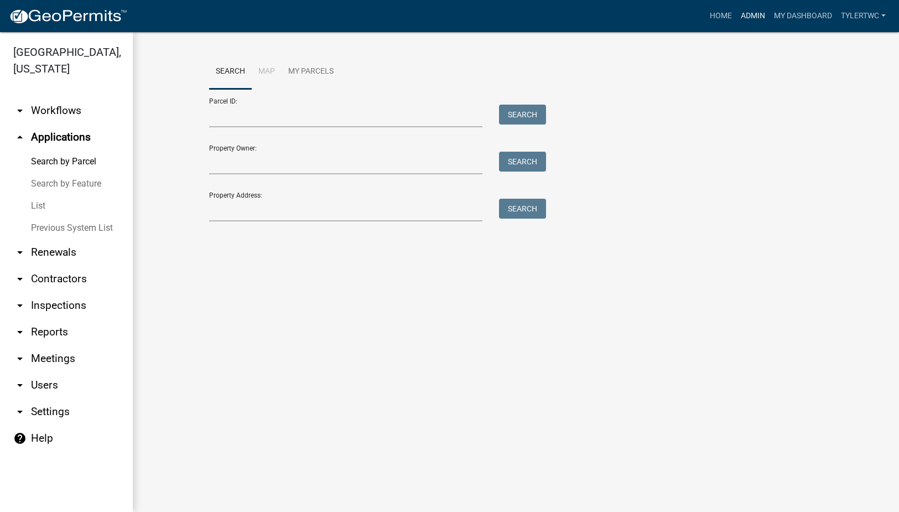
click at [740, 16] on link "Admin" at bounding box center [752, 16] width 33 height 21
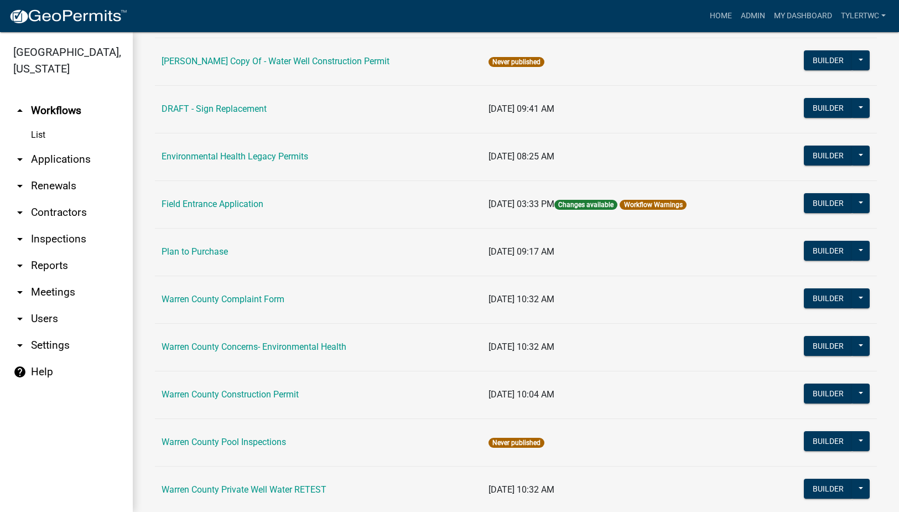
scroll to position [662, 0]
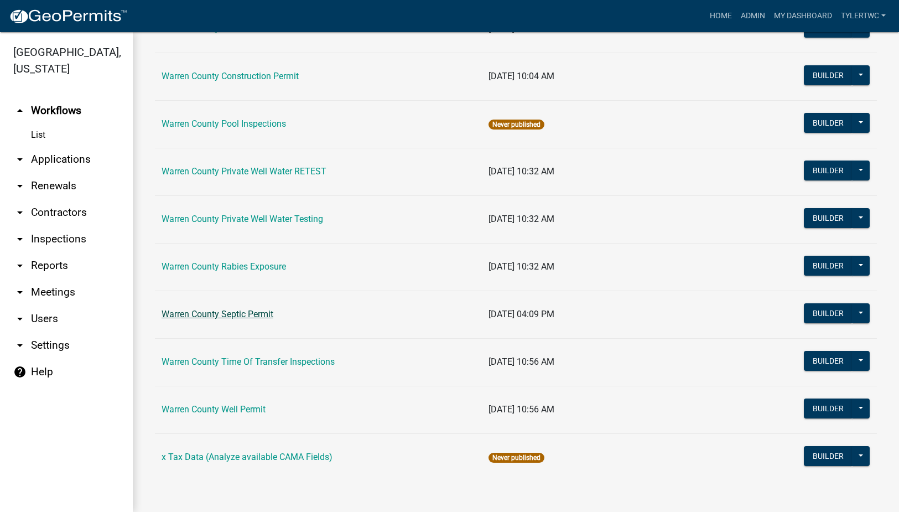
click at [214, 315] on link "Warren County Septic Permit" at bounding box center [217, 314] width 112 height 11
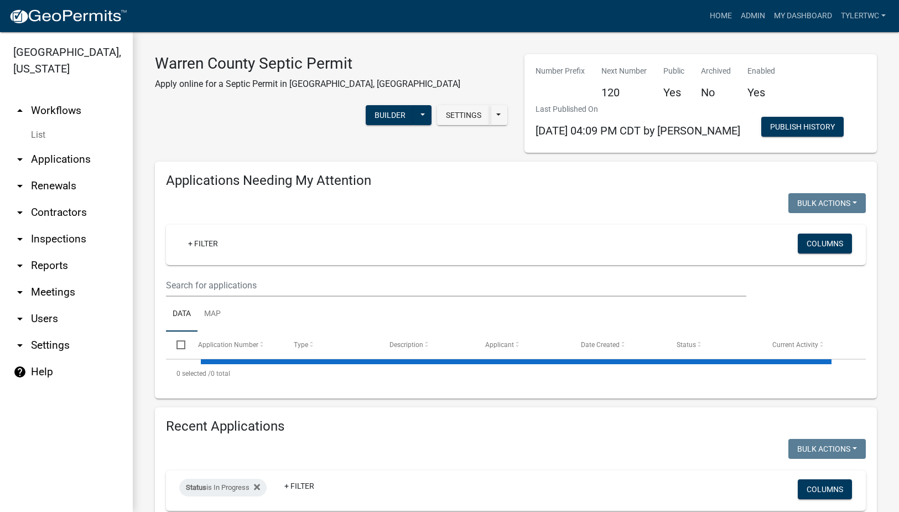
select select "2: 50"
select select "3: 100"
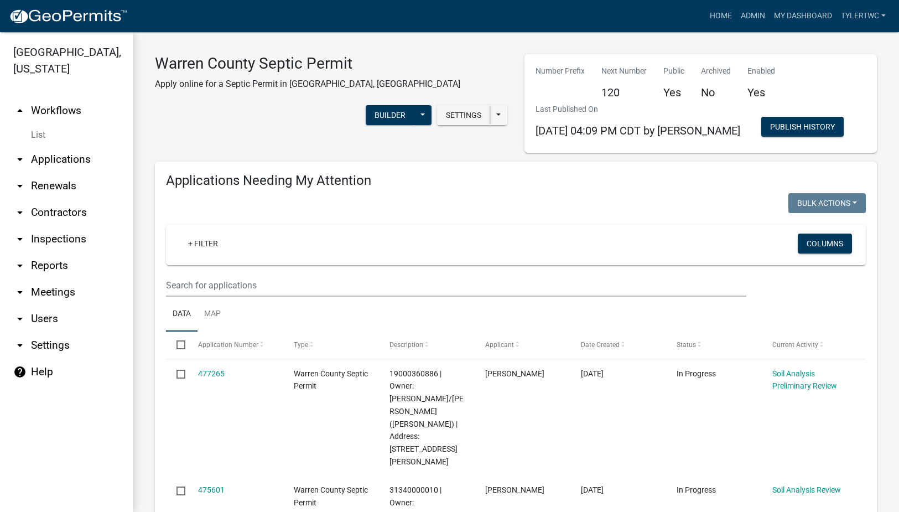
scroll to position [258, 0]
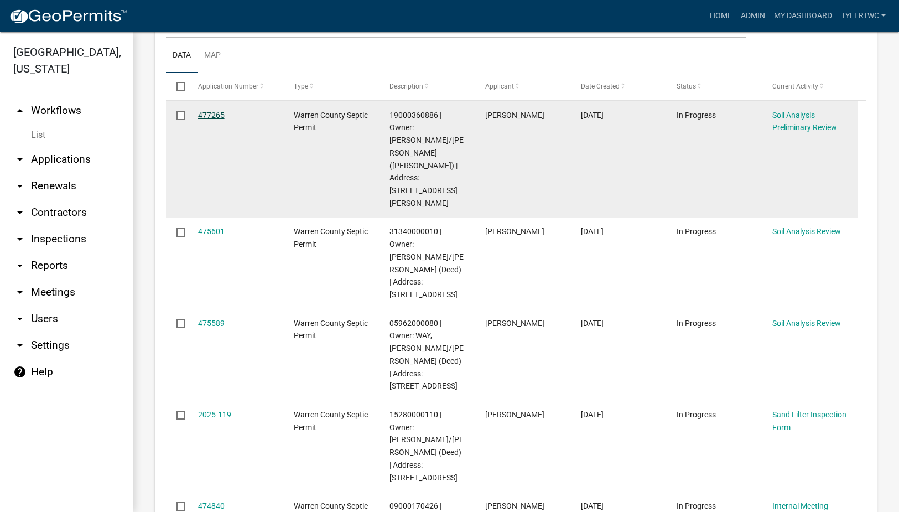
click at [204, 112] on link "477265" at bounding box center [211, 115] width 27 height 9
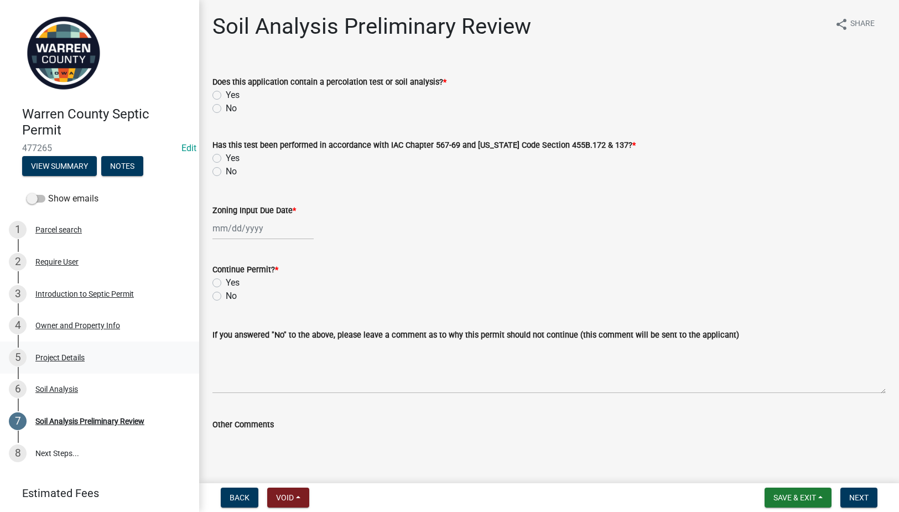
click at [44, 359] on div "Project Details" at bounding box center [59, 357] width 49 height 8
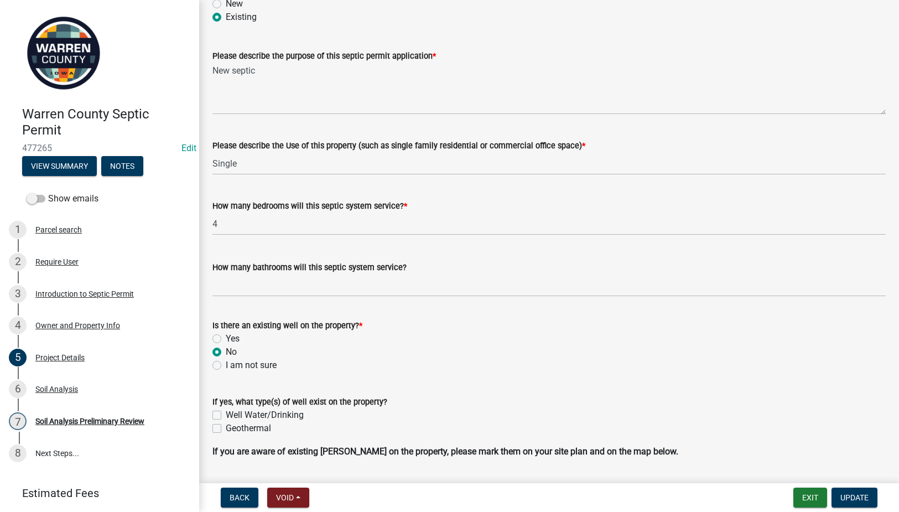
scroll to position [516, 0]
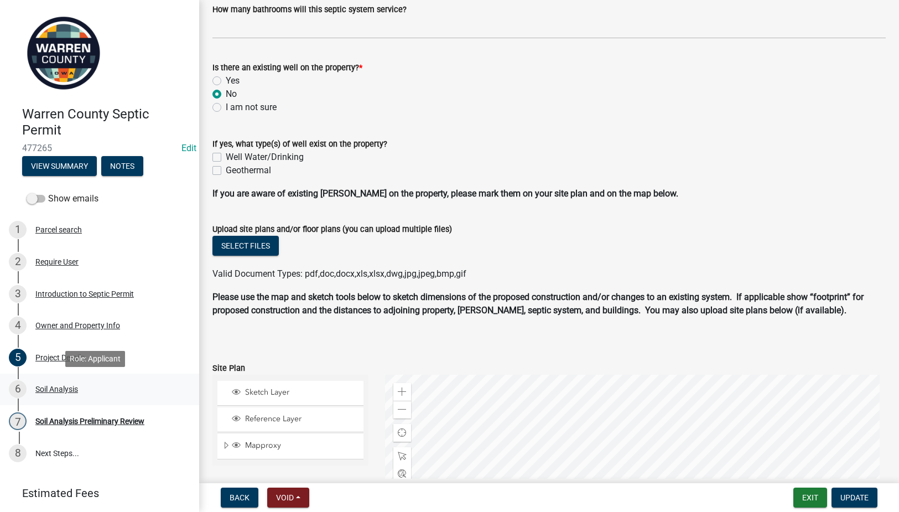
click at [54, 387] on div "Soil Analysis" at bounding box center [56, 389] width 43 height 8
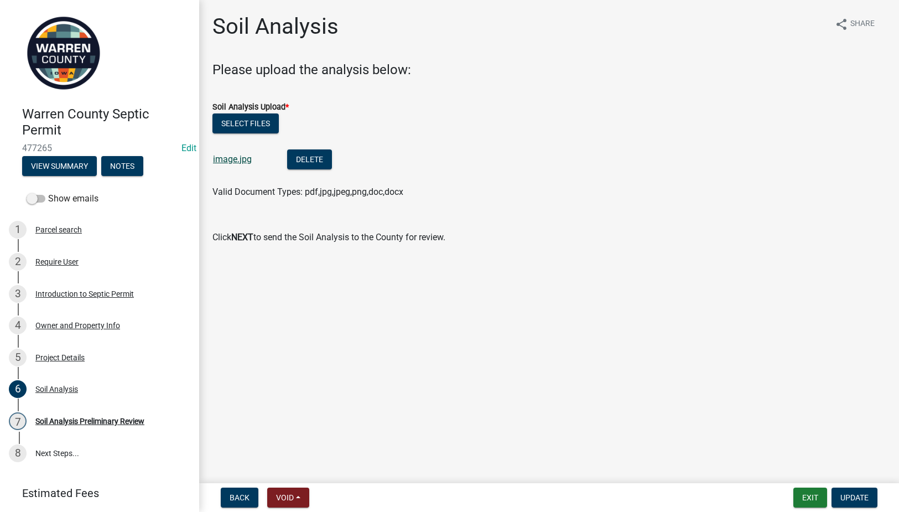
click at [220, 154] on link "image.jpg" at bounding box center [232, 159] width 39 height 11
click at [70, 356] on div "Project Details" at bounding box center [59, 357] width 49 height 8
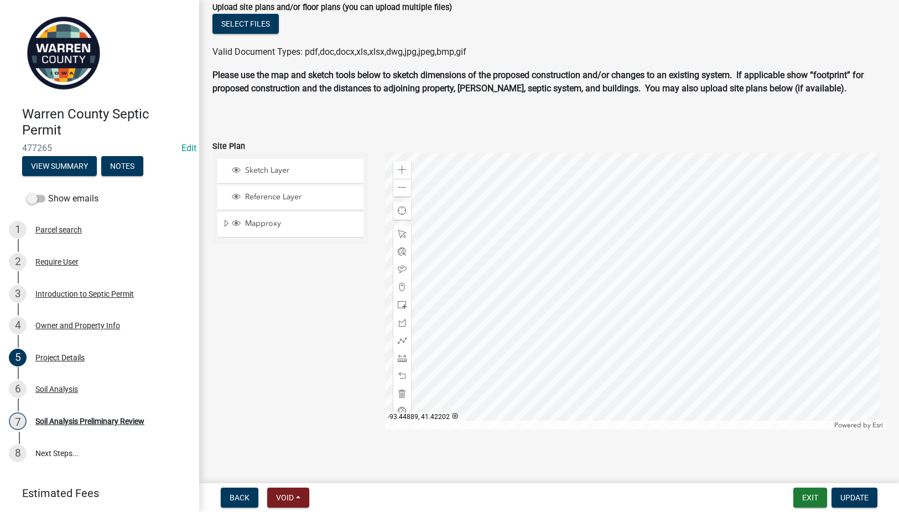
scroll to position [742, 0]
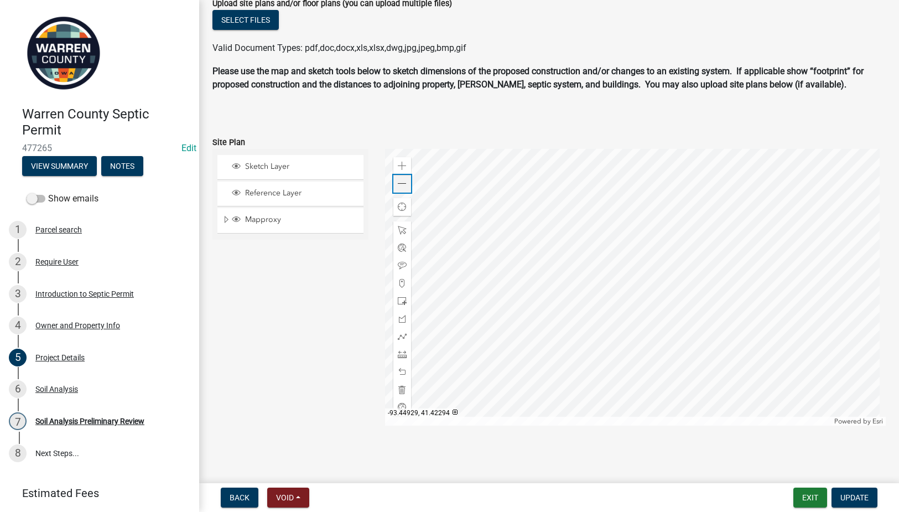
click at [398, 183] on span at bounding box center [402, 183] width 9 height 9
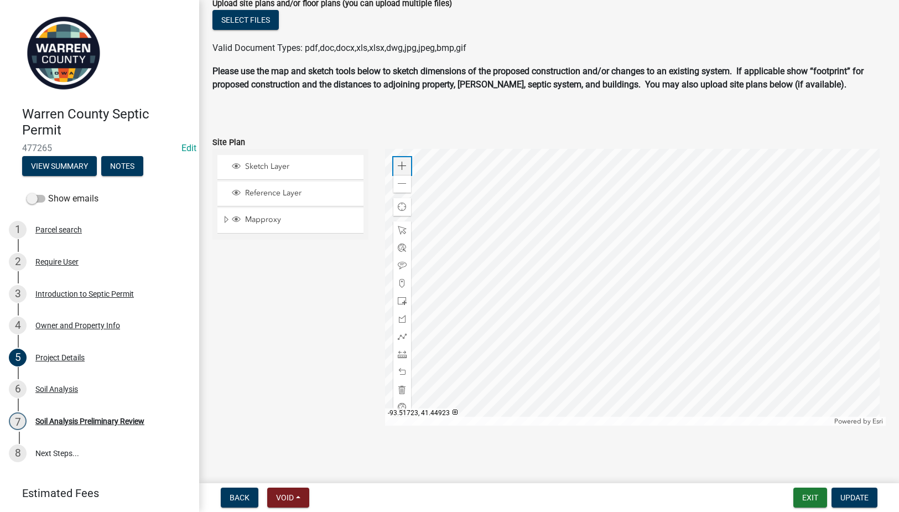
click at [400, 164] on span at bounding box center [402, 165] width 9 height 9
click at [134, 421] on div "Soil Analysis Preliminary Review" at bounding box center [89, 421] width 109 height 8
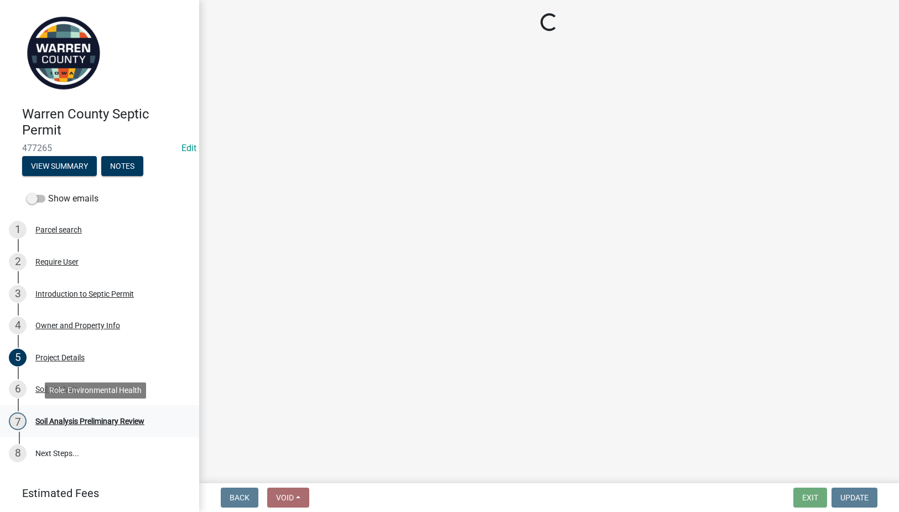
scroll to position [0, 0]
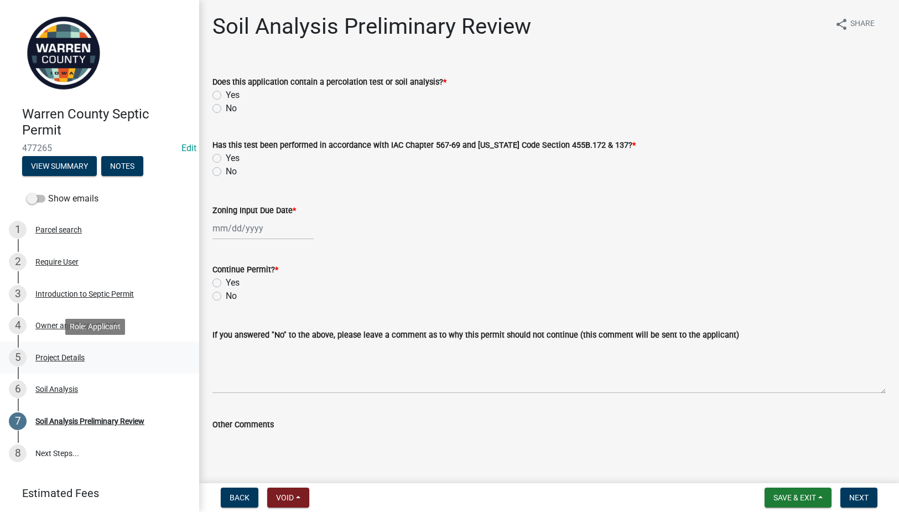
click at [67, 352] on div "5 Project Details" at bounding box center [95, 357] width 173 height 18
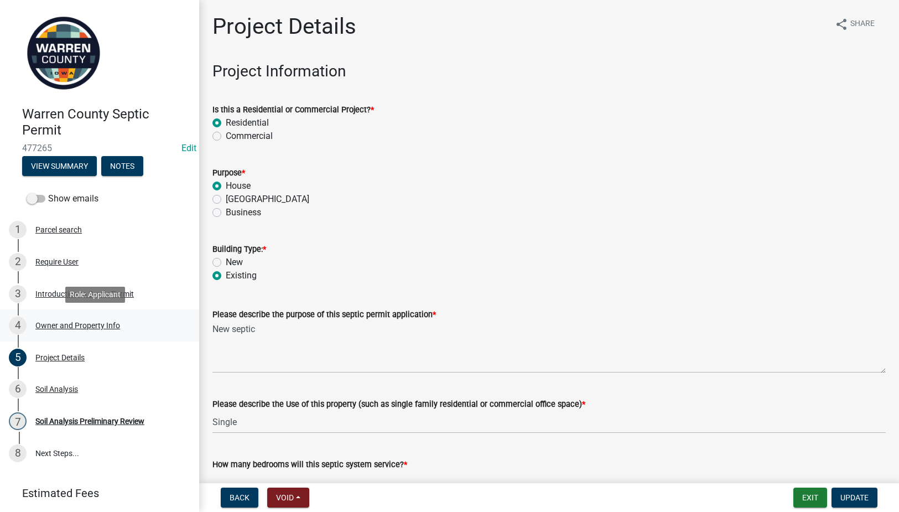
click at [61, 324] on div "Owner and Property Info" at bounding box center [77, 325] width 85 height 8
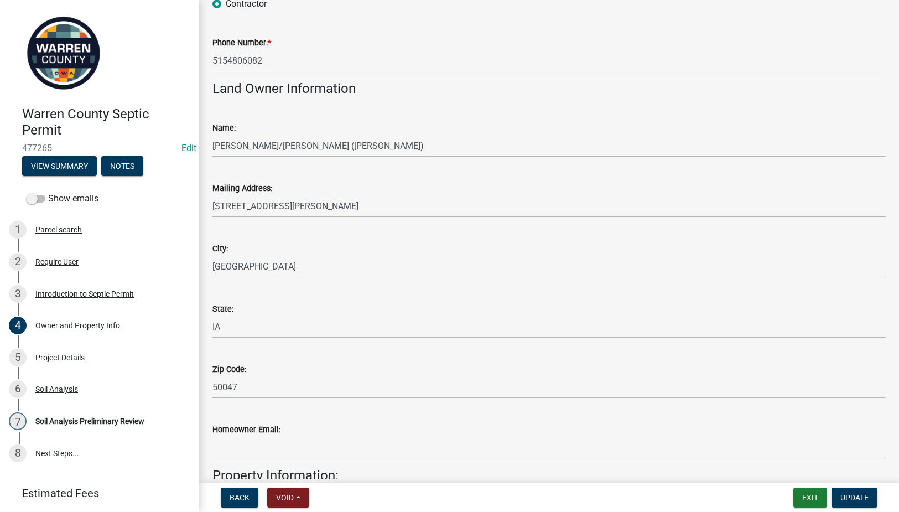
scroll to position [129, 0]
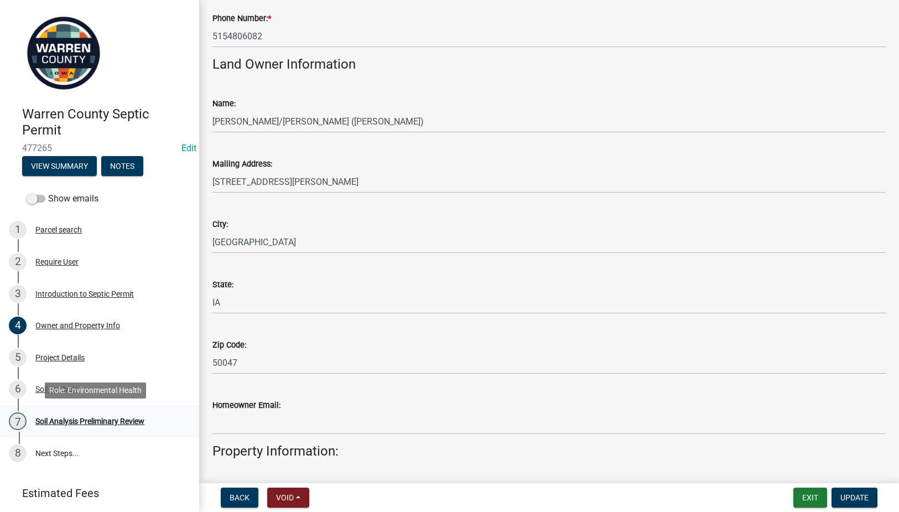
click at [105, 421] on div "Soil Analysis Preliminary Review" at bounding box center [89, 421] width 109 height 8
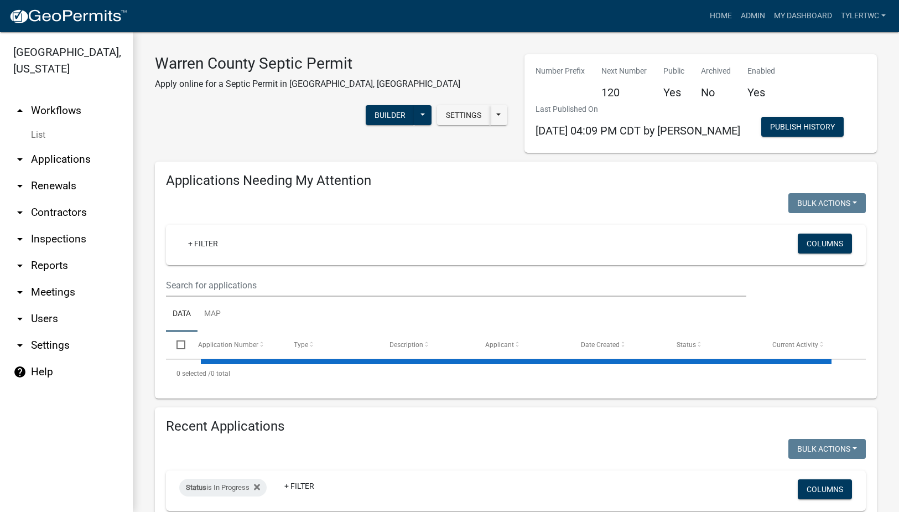
select select "2: 50"
select select "3: 100"
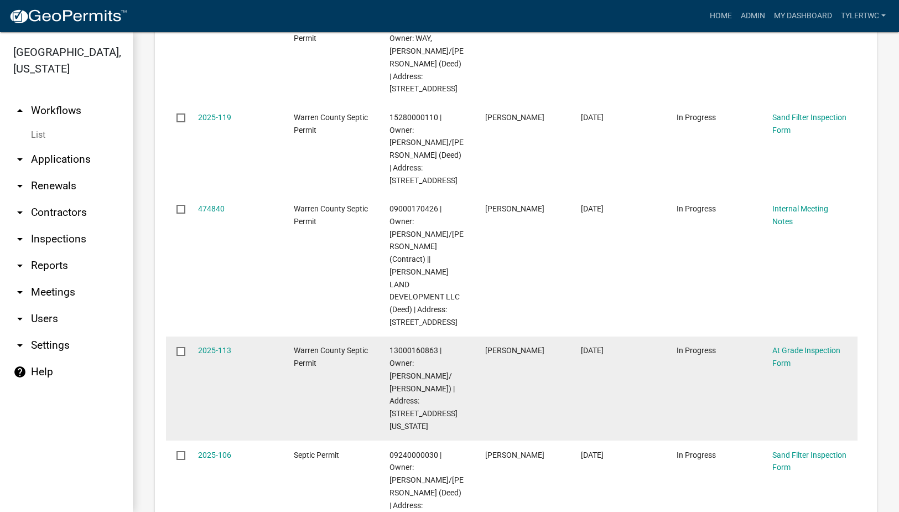
scroll to position [516, 0]
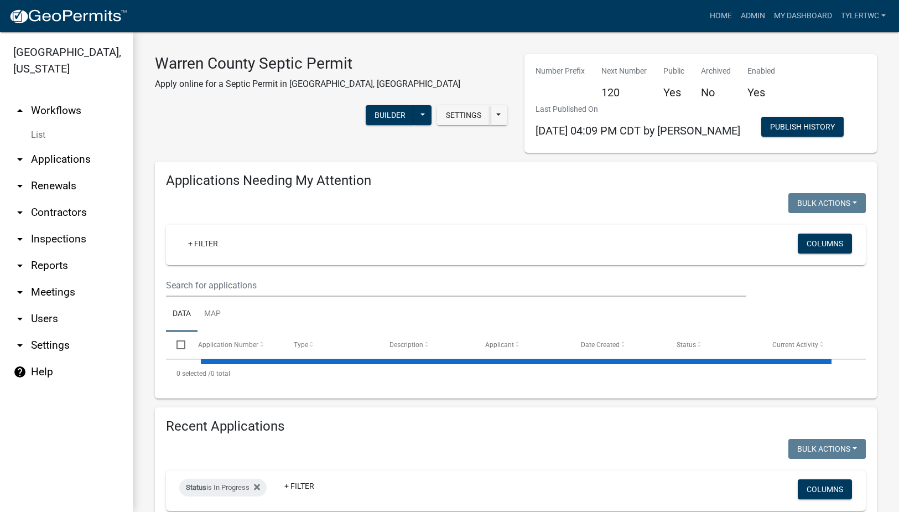
select select "2: 50"
select select "3: 100"
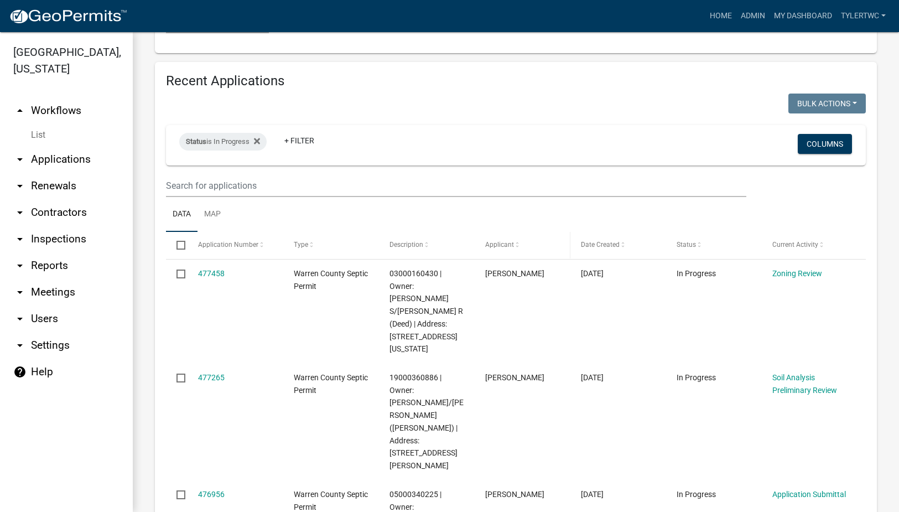
scroll to position [2194, 0]
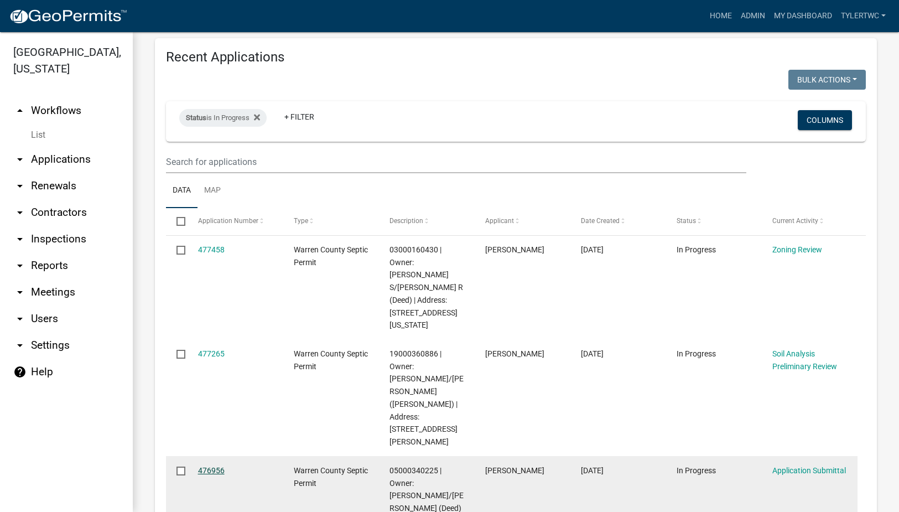
click at [212, 466] on link "476956" at bounding box center [211, 470] width 27 height 9
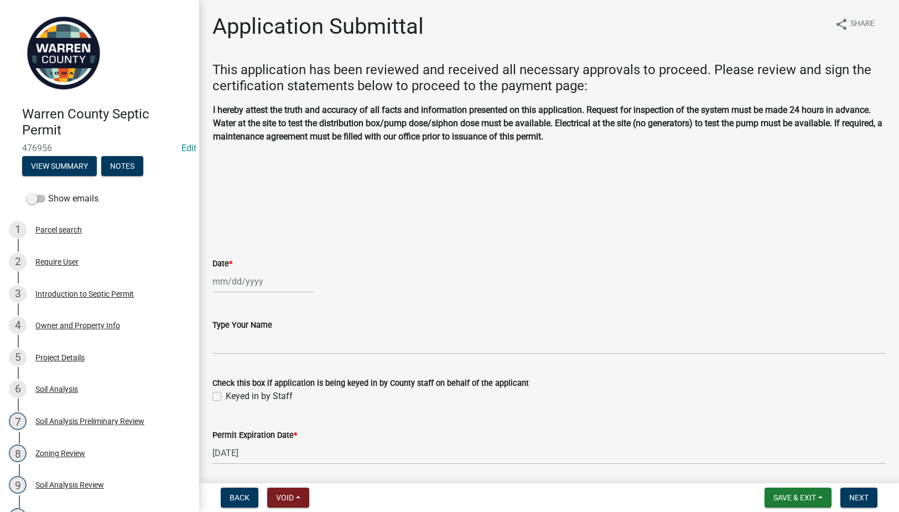
click at [227, 285] on div at bounding box center [262, 281] width 101 height 23
select select "9"
select select "2025"
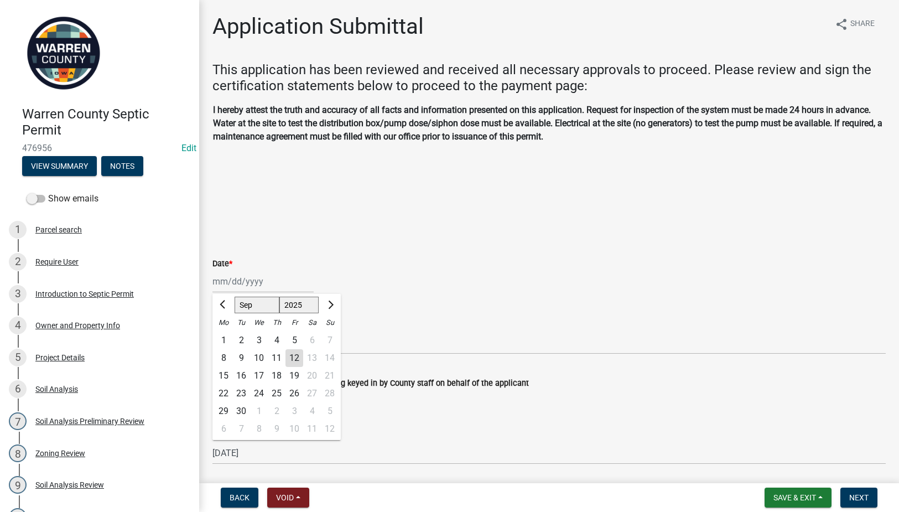
click at [296, 359] on div "12" at bounding box center [294, 358] width 18 height 18
type input "[DATE]"
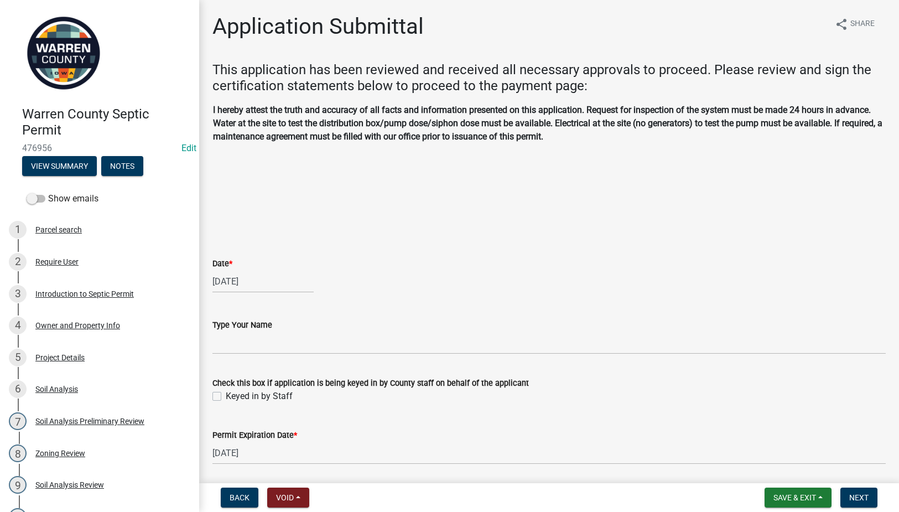
click at [225, 281] on div "[DATE]" at bounding box center [262, 281] width 101 height 23
select select "9"
select select "2025"
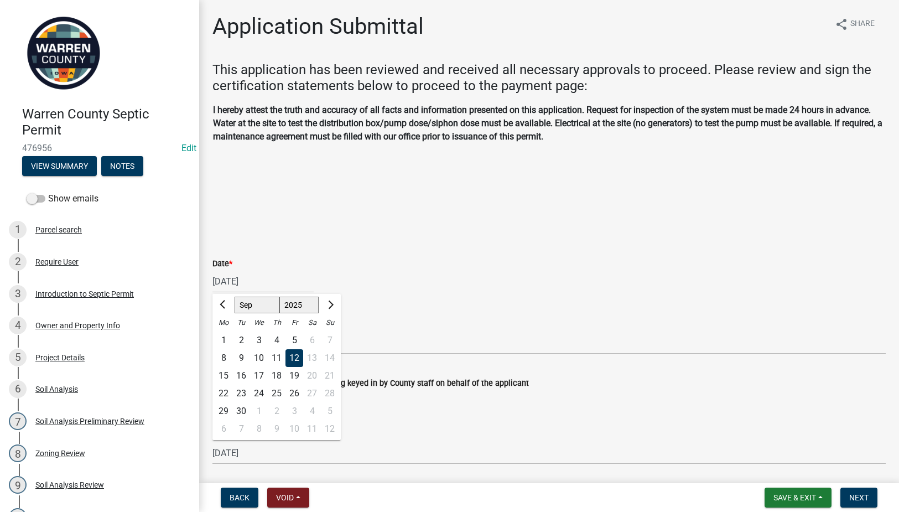
click at [275, 360] on div "11" at bounding box center [277, 358] width 18 height 18
type input "[DATE]"
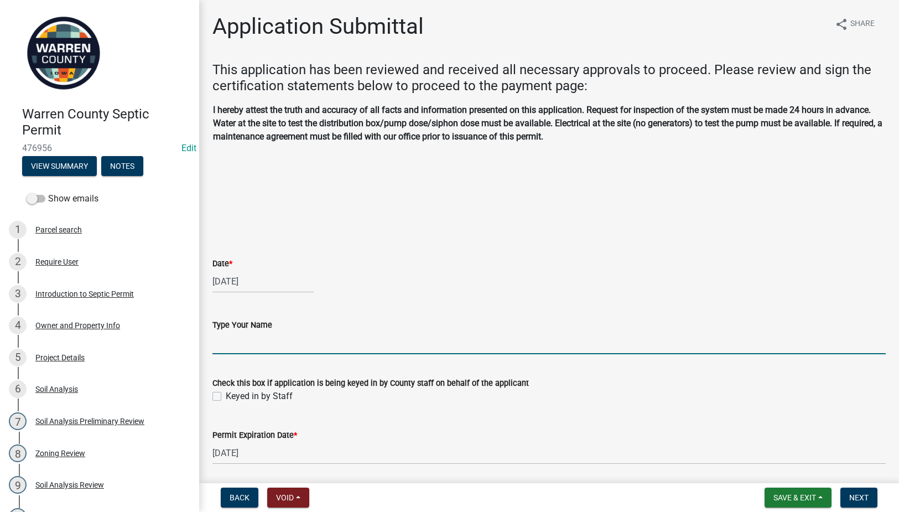
click at [237, 344] on input "Type Your Name" at bounding box center [548, 342] width 673 height 23
type input "[PERSON_NAME]"
click at [226, 398] on label "Keyed in by Staff" at bounding box center [259, 395] width 67 height 13
click at [226, 397] on input "Keyed in by Staff" at bounding box center [229, 392] width 7 height 7
checkbox input "true"
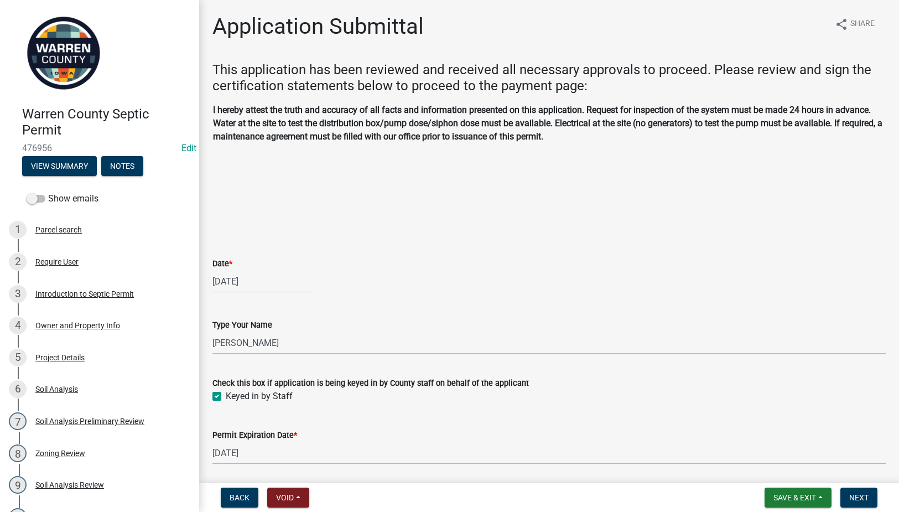
scroll to position [39, 0]
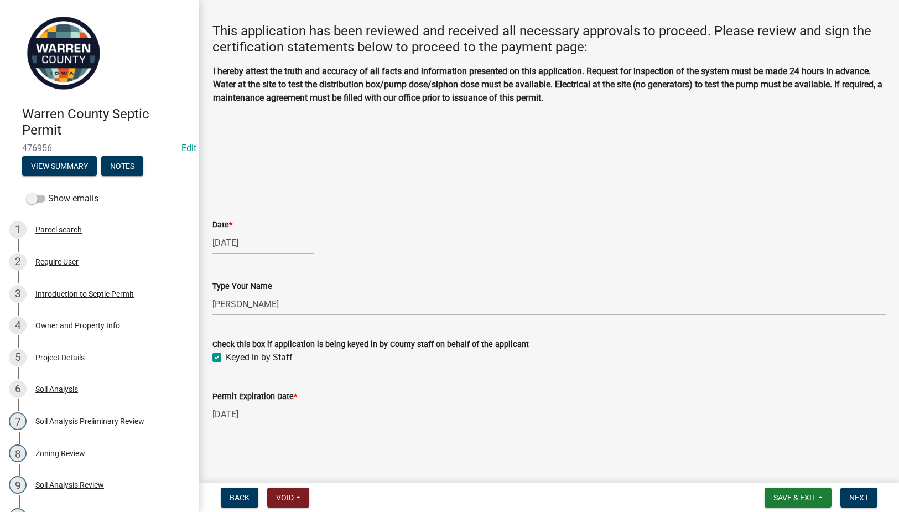
click at [241, 238] on div "[DATE]" at bounding box center [262, 242] width 101 height 23
select select "9"
select select "2025"
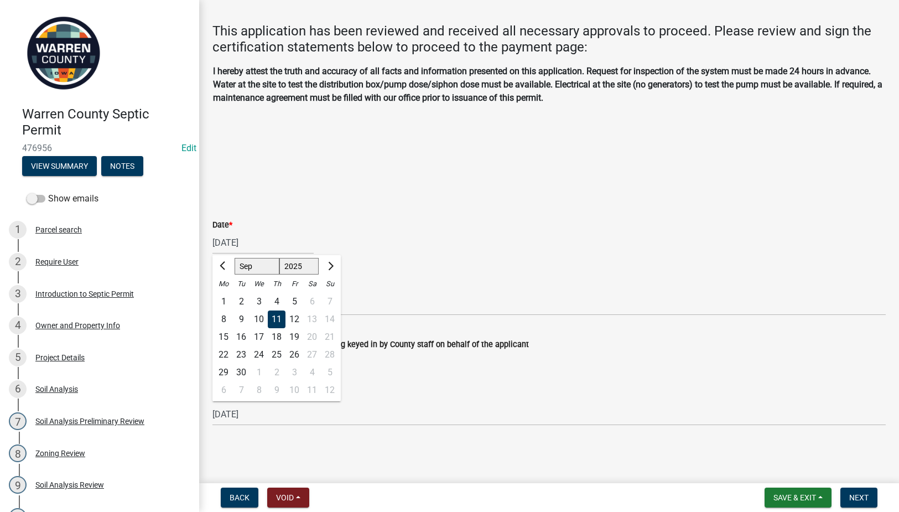
click at [296, 318] on div "12" at bounding box center [294, 319] width 18 height 18
type input "[DATE]"
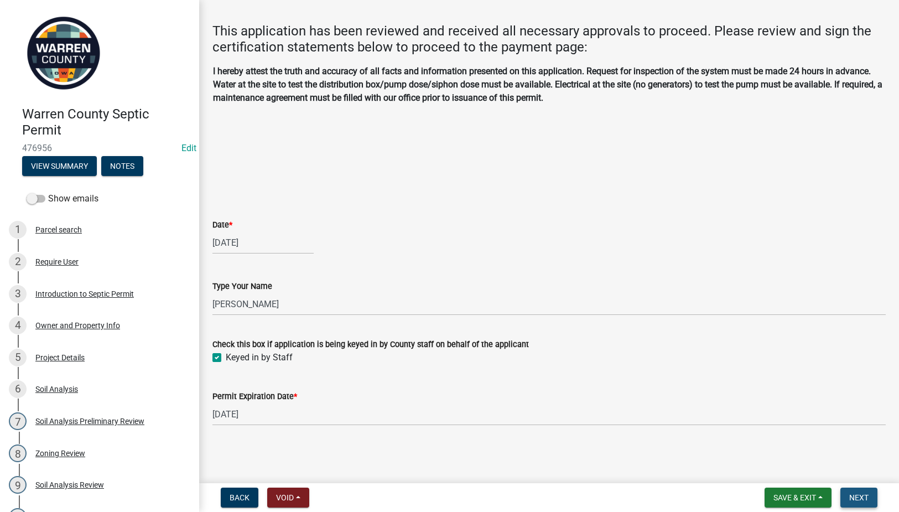
click at [855, 494] on span "Next" at bounding box center [858, 497] width 19 height 9
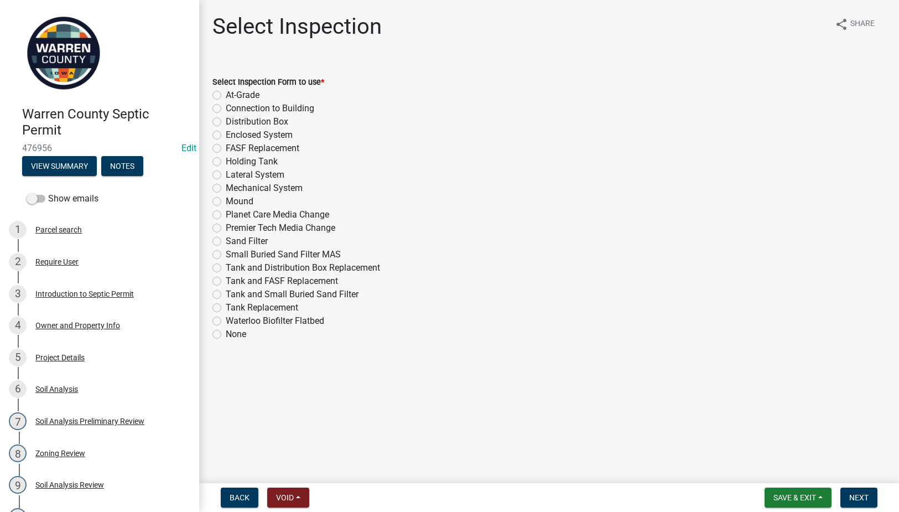
click at [226, 175] on label "Lateral System" at bounding box center [255, 174] width 59 height 13
click at [226, 175] on input "Lateral System" at bounding box center [229, 171] width 7 height 7
radio input "true"
click at [852, 498] on span "Next" at bounding box center [858, 497] width 19 height 9
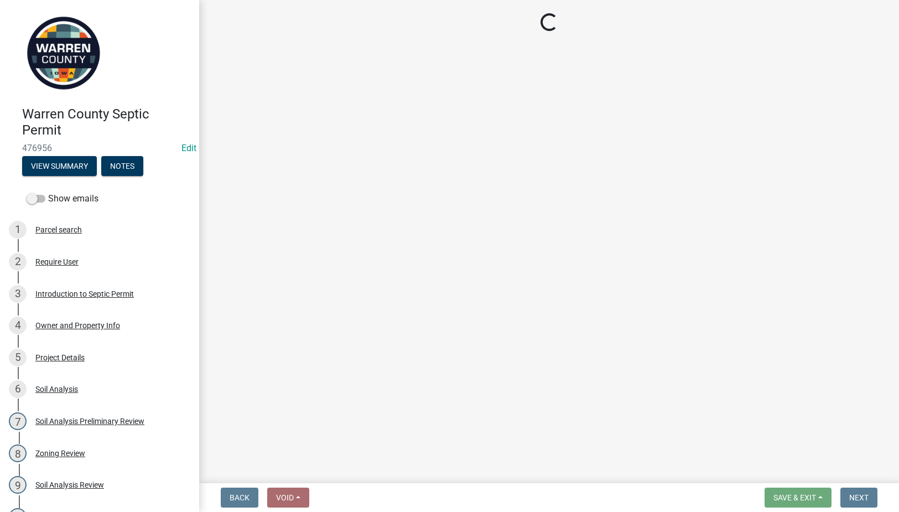
select select "d1e22d4f-68e7-4e9d-8701-604dd084f30f"
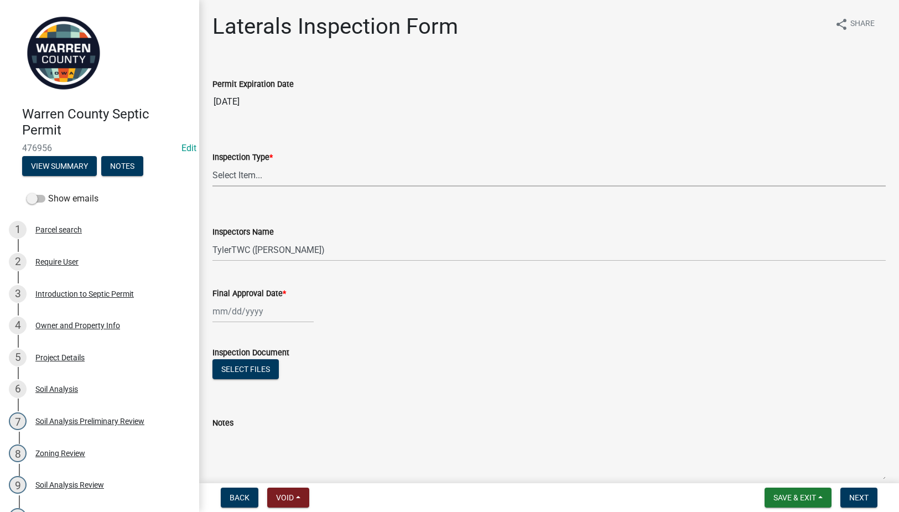
click at [243, 172] on select "Select Item... Laterals" at bounding box center [548, 175] width 673 height 23
click at [212, 164] on select "Select Item... Laterals" at bounding box center [548, 175] width 673 height 23
select select "745f0c93-fe7f-45fa-acff-5a7eccb4a6bc"
click at [787, 502] on span "Save & Exit" at bounding box center [794, 497] width 43 height 9
click at [781, 467] on button "Save & Exit" at bounding box center [787, 468] width 88 height 27
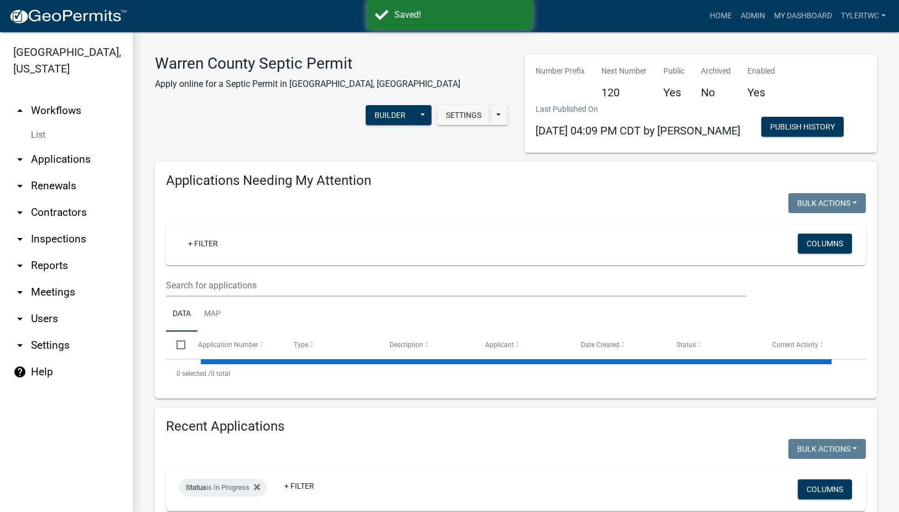
select select "2: 50"
select select "3: 100"
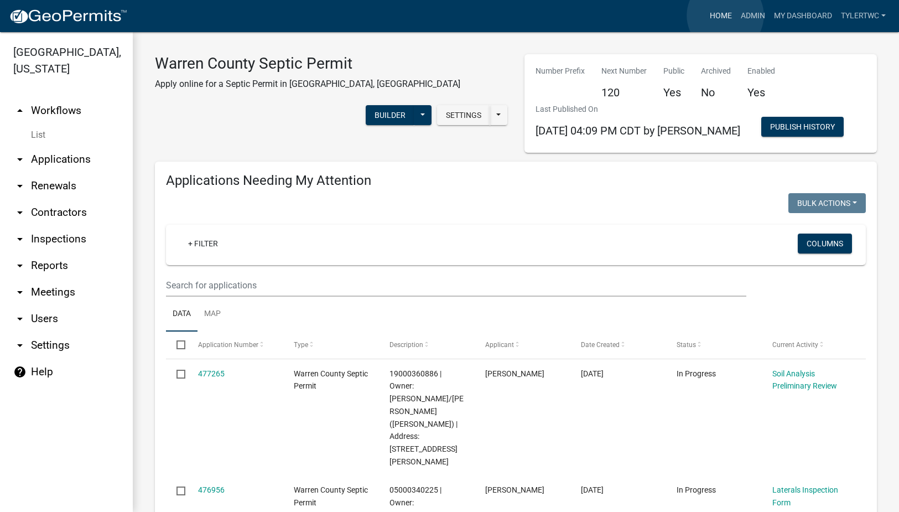
click at [725, 15] on link "Home" at bounding box center [720, 16] width 31 height 21
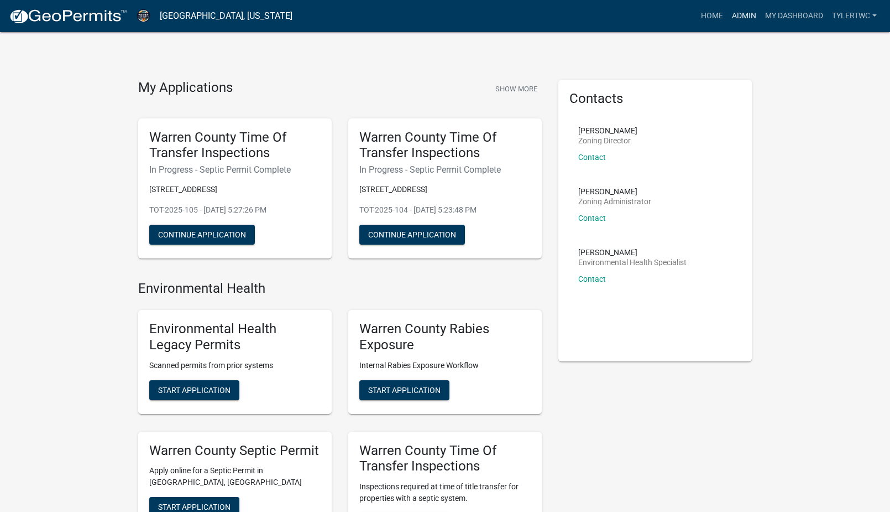
click at [743, 17] on link "Admin" at bounding box center [744, 16] width 33 height 21
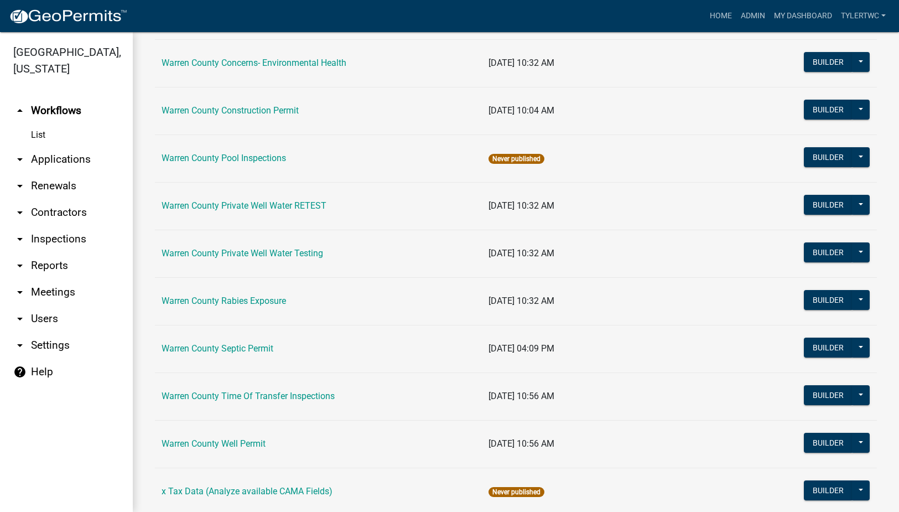
scroll to position [645, 0]
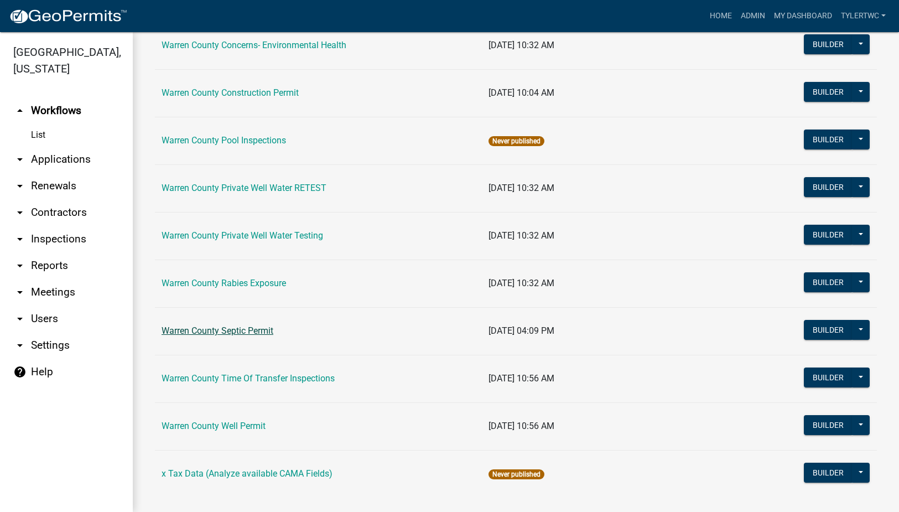
click at [214, 326] on link "Warren County Septic Permit" at bounding box center [217, 330] width 112 height 11
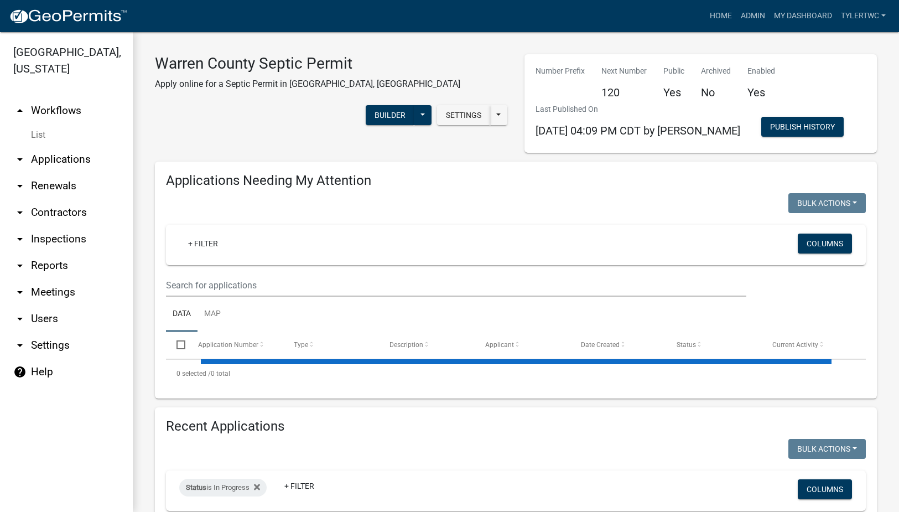
select select "2: 50"
select select "3: 100"
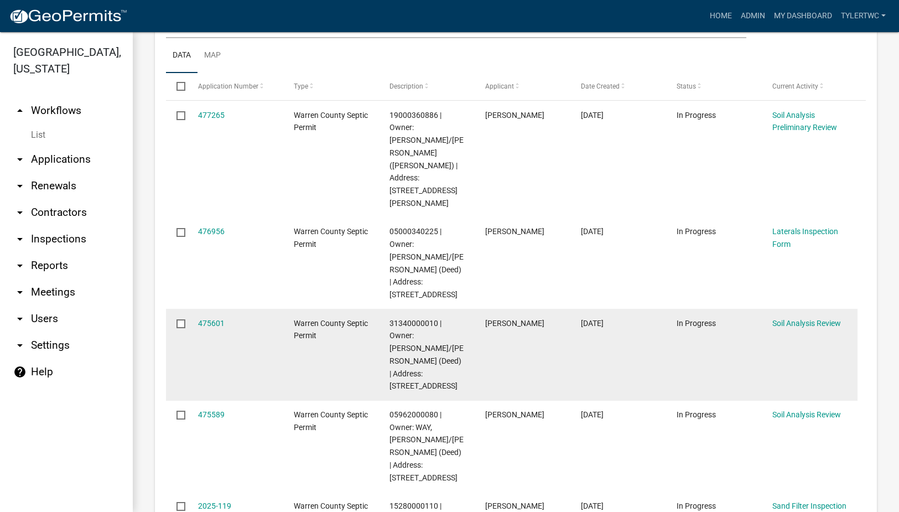
scroll to position [516, 0]
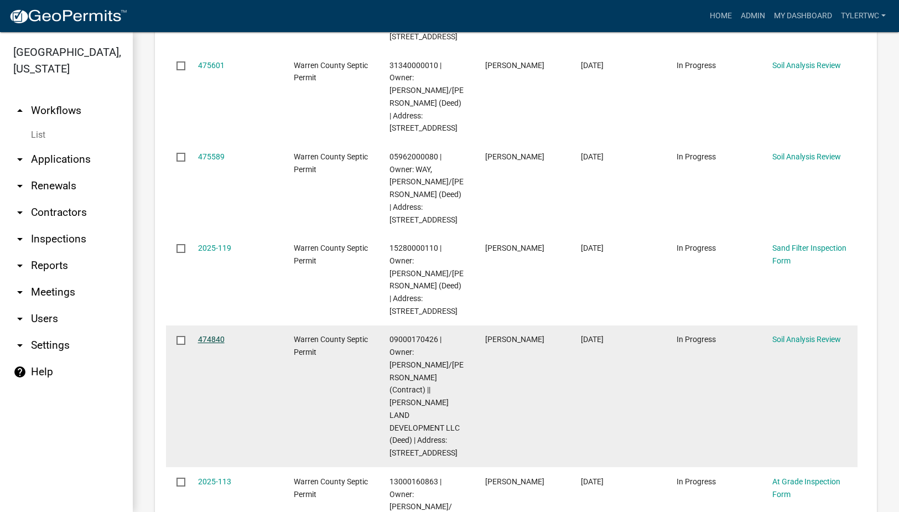
click at [207, 335] on link "474840" at bounding box center [211, 339] width 27 height 9
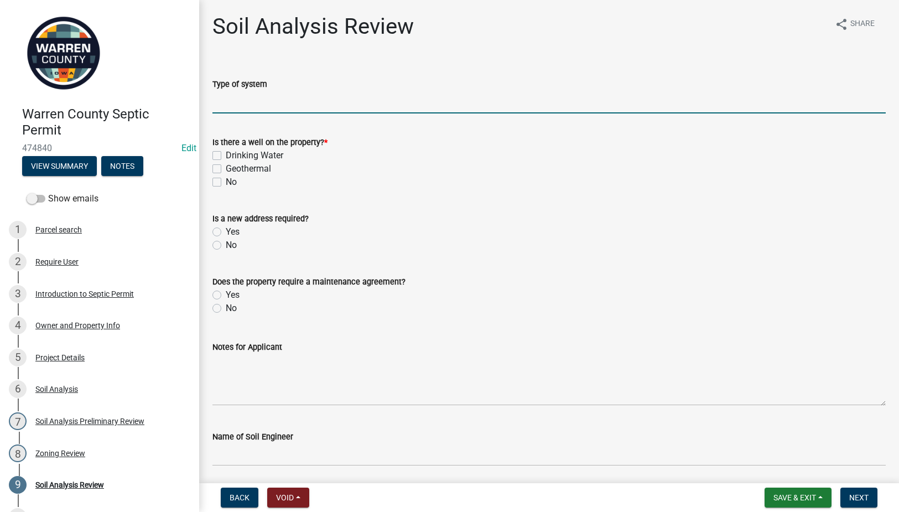
click at [258, 93] on input "Type of system" at bounding box center [548, 102] width 673 height 23
type input "Sand Filter"
click at [226, 180] on label "No" at bounding box center [231, 181] width 11 height 13
click at [226, 180] on input "No" at bounding box center [229, 178] width 7 height 7
checkbox input "true"
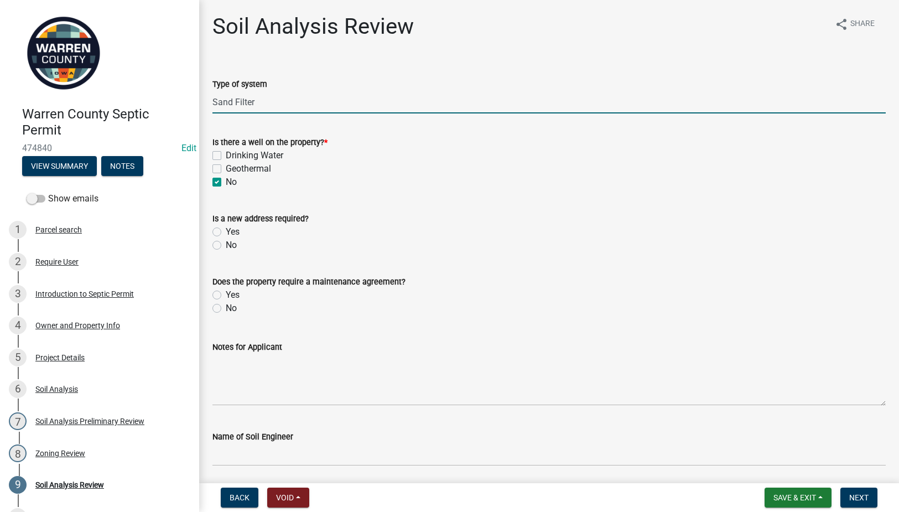
checkbox input "false"
checkbox input "true"
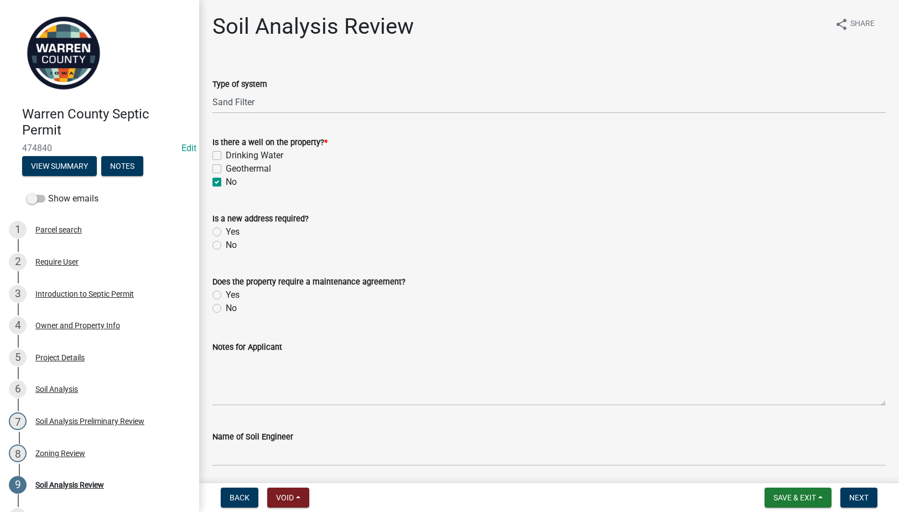
click at [226, 247] on label "No" at bounding box center [231, 244] width 11 height 13
click at [226, 246] on input "No" at bounding box center [229, 241] width 7 height 7
radio input "true"
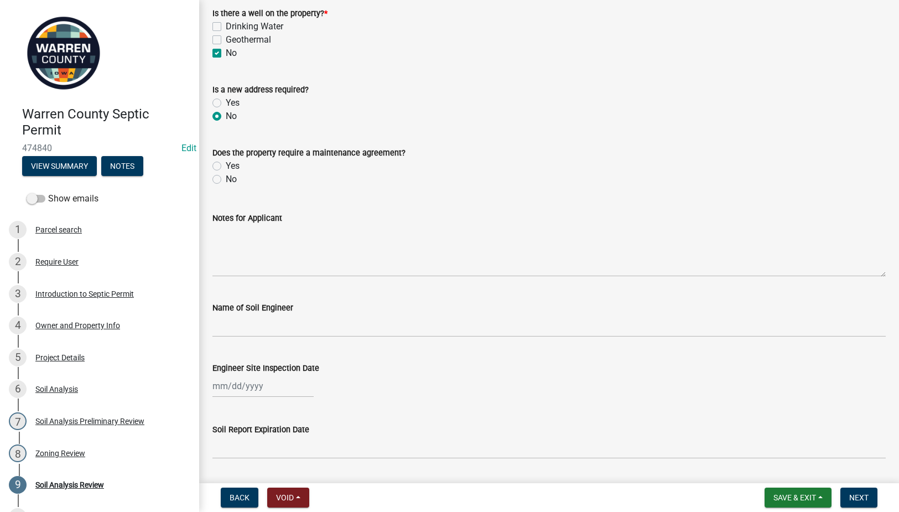
click at [226, 180] on label "No" at bounding box center [231, 179] width 11 height 13
click at [226, 180] on input "No" at bounding box center [229, 176] width 7 height 7
radio input "true"
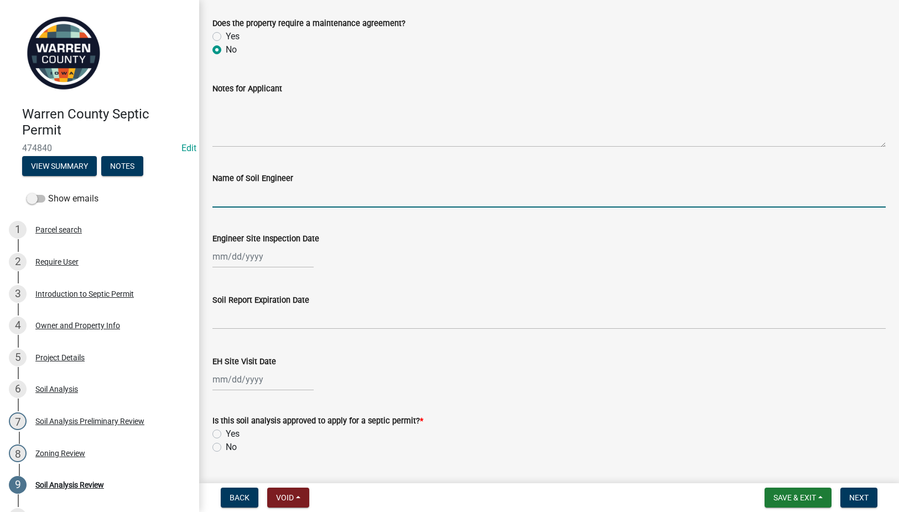
click at [279, 201] on input "Name of Soil Engineer" at bounding box center [548, 196] width 673 height 23
type input "James Carroll"
click at [258, 244] on div "Engineer Site Inspection Date" at bounding box center [548, 238] width 673 height 13
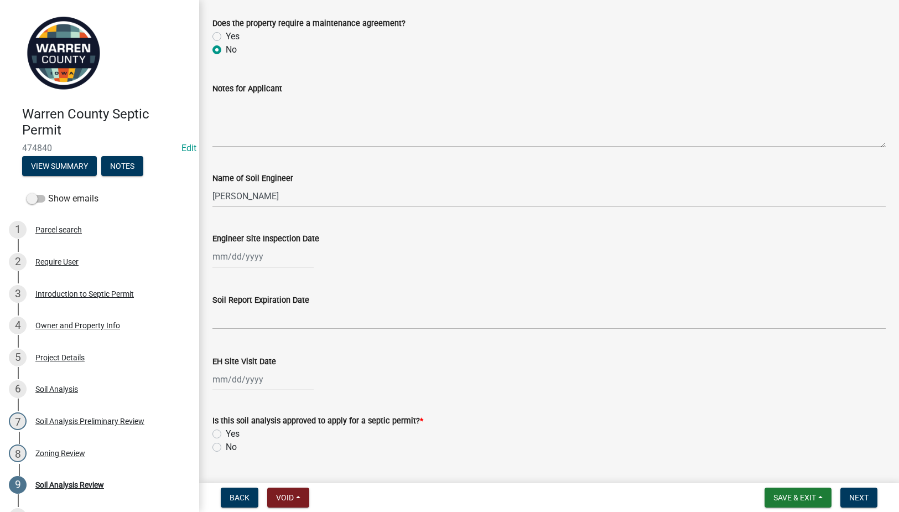
click at [246, 262] on div at bounding box center [262, 256] width 101 height 23
select select "9"
select select "2025"
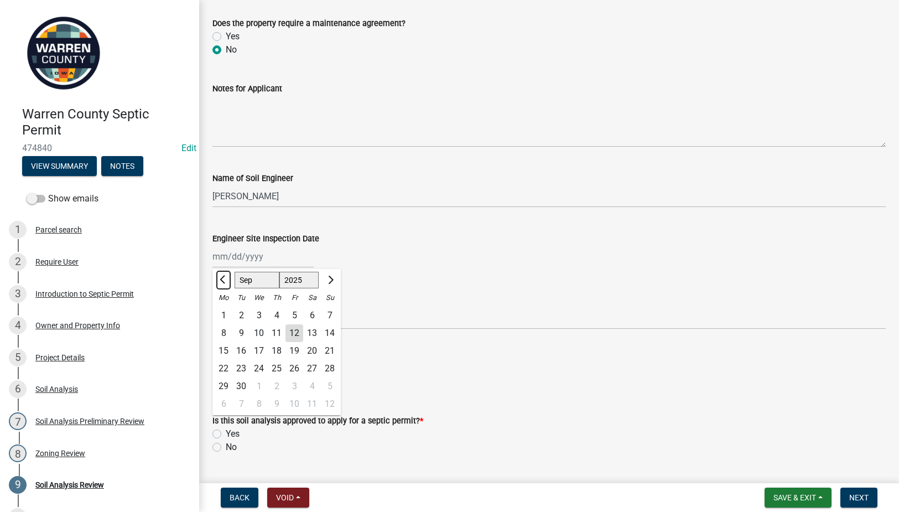
click at [222, 278] on span "Previous month" at bounding box center [224, 279] width 8 height 8
click at [222, 277] on span "Previous month" at bounding box center [224, 279] width 8 height 8
select select "6"
click at [227, 332] on div "2" at bounding box center [224, 333] width 18 height 18
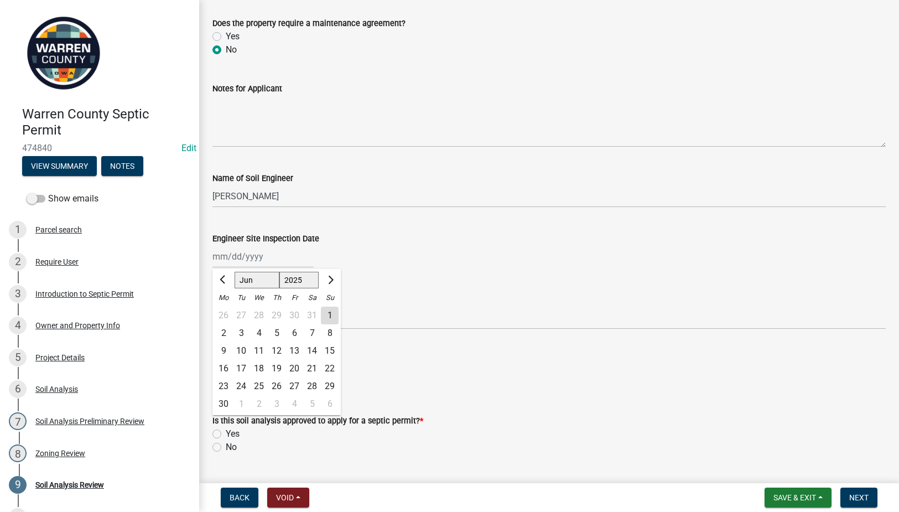
type input "06/02/2025"
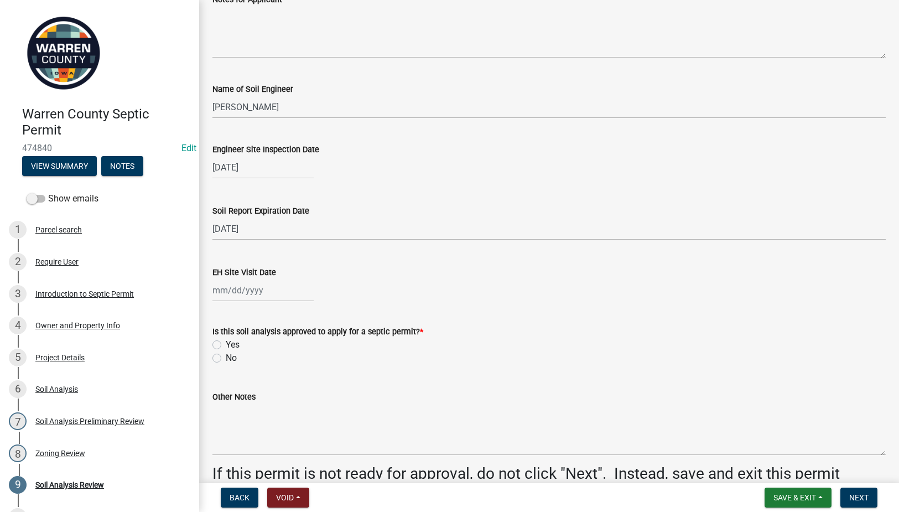
scroll to position [387, 0]
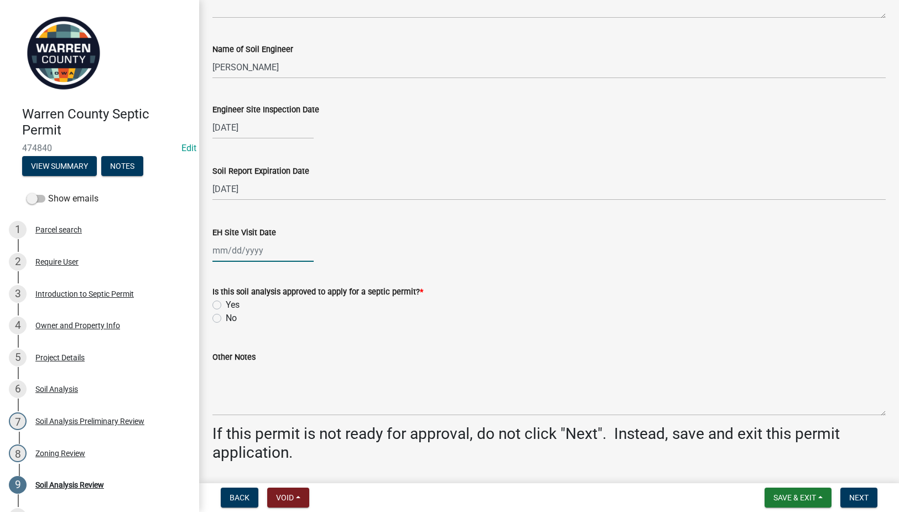
click at [225, 242] on div at bounding box center [262, 250] width 101 height 23
select select "9"
select select "2025"
click at [275, 324] on div "11" at bounding box center [277, 327] width 18 height 18
type input "[DATE]"
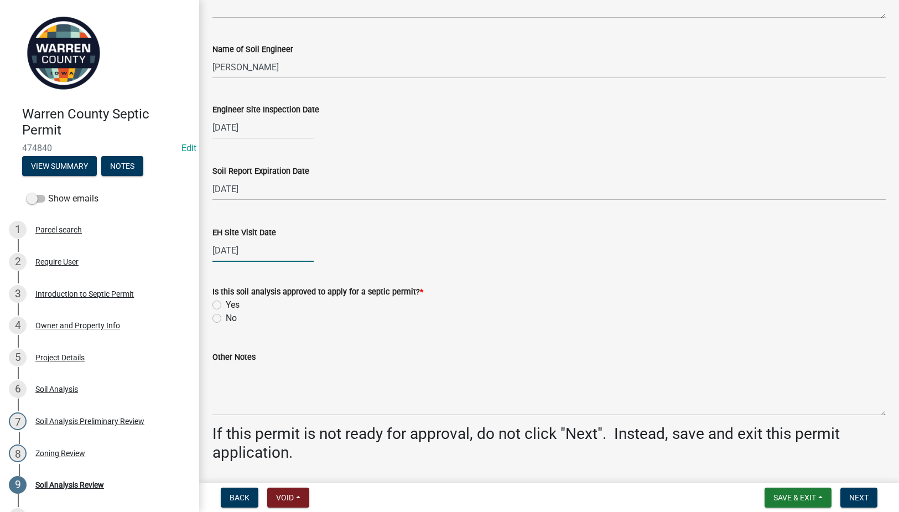
click at [264, 247] on div "[DATE]" at bounding box center [262, 250] width 101 height 23
select select "9"
select select "2025"
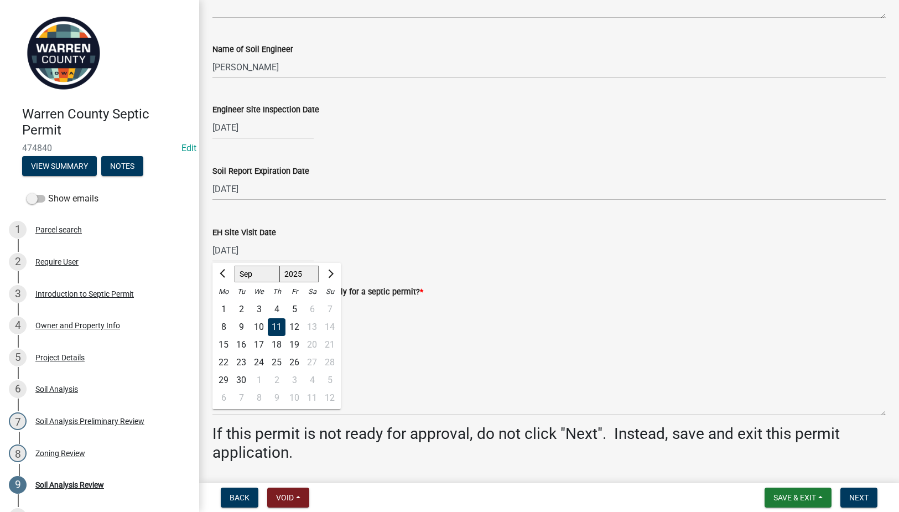
click at [258, 326] on div "10" at bounding box center [259, 327] width 18 height 18
type input "09/10/2025"
click at [226, 301] on label "Yes" at bounding box center [233, 304] width 14 height 13
click at [226, 301] on input "Yes" at bounding box center [229, 301] width 7 height 7
radio input "true"
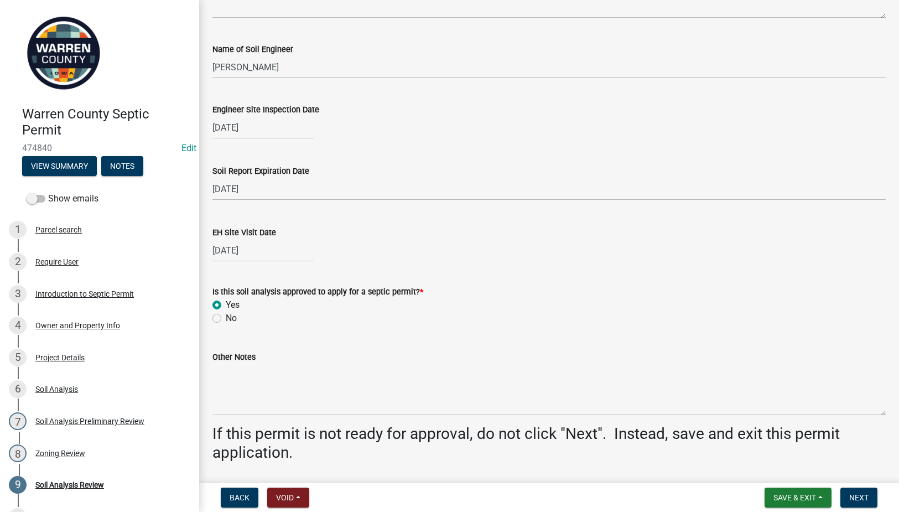
scroll to position [422, 0]
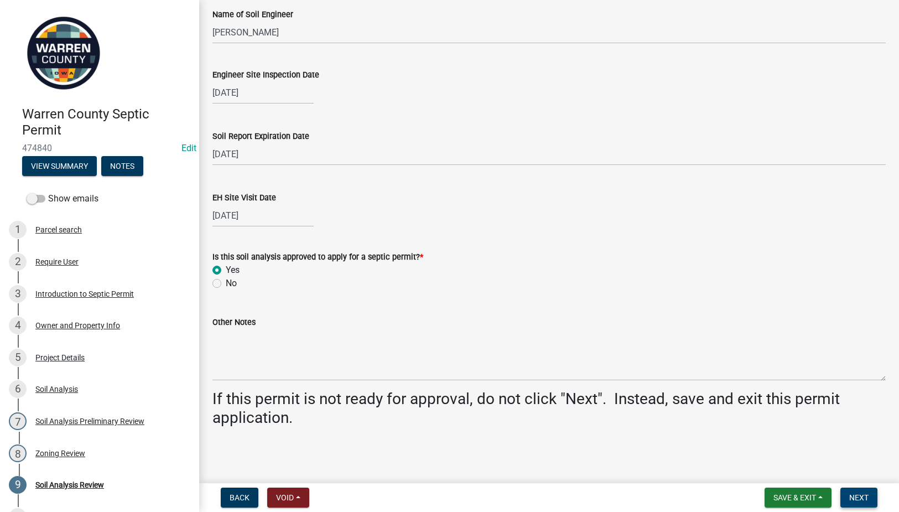
click at [862, 497] on span "Next" at bounding box center [858, 497] width 19 height 9
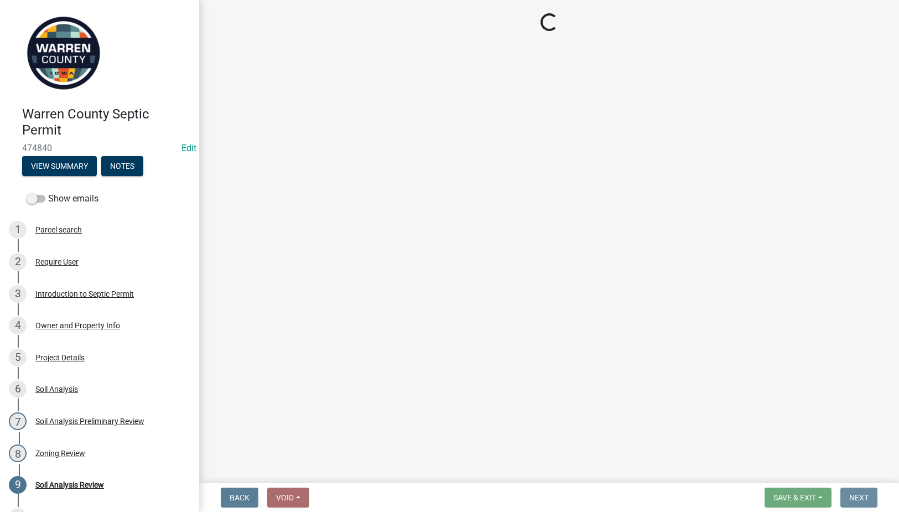
scroll to position [0, 0]
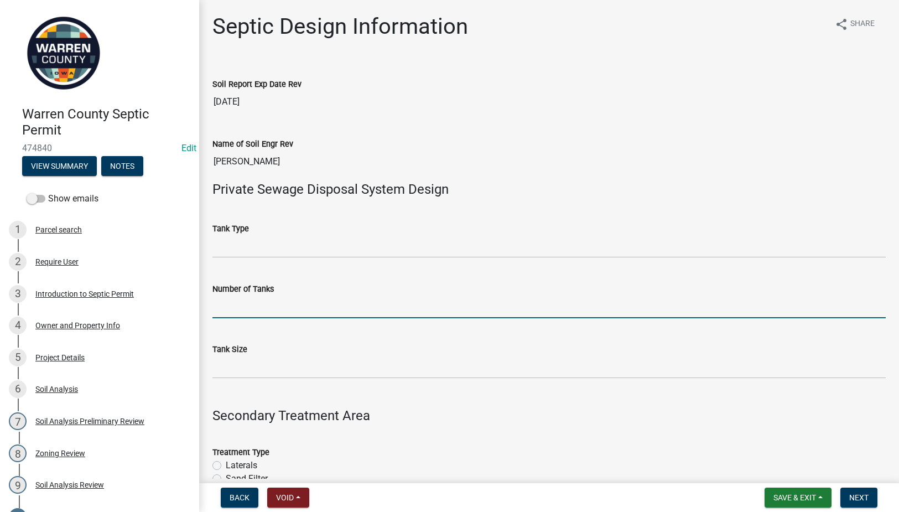
click at [242, 307] on input "Number of Tanks" at bounding box center [548, 306] width 673 height 23
type input "1"
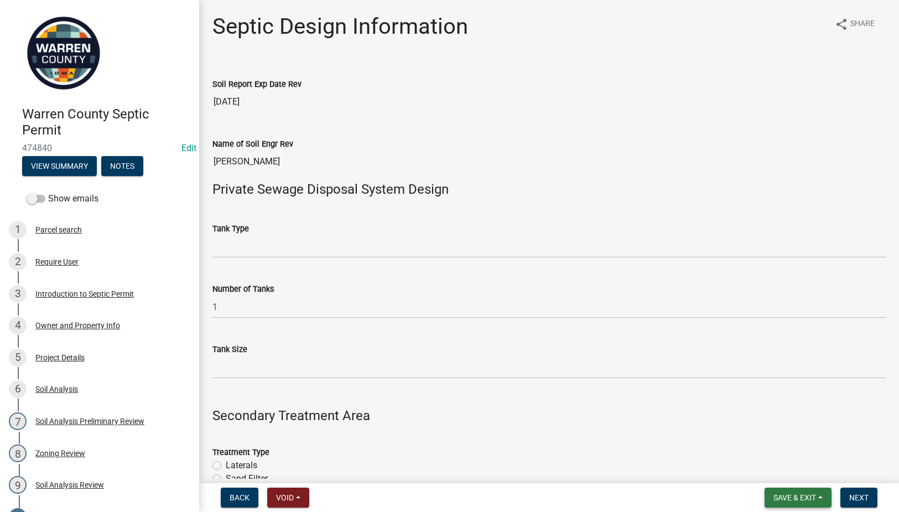
click at [788, 493] on span "Save & Exit" at bounding box center [794, 497] width 43 height 9
click at [771, 439] on button "Save" at bounding box center [787, 442] width 88 height 27
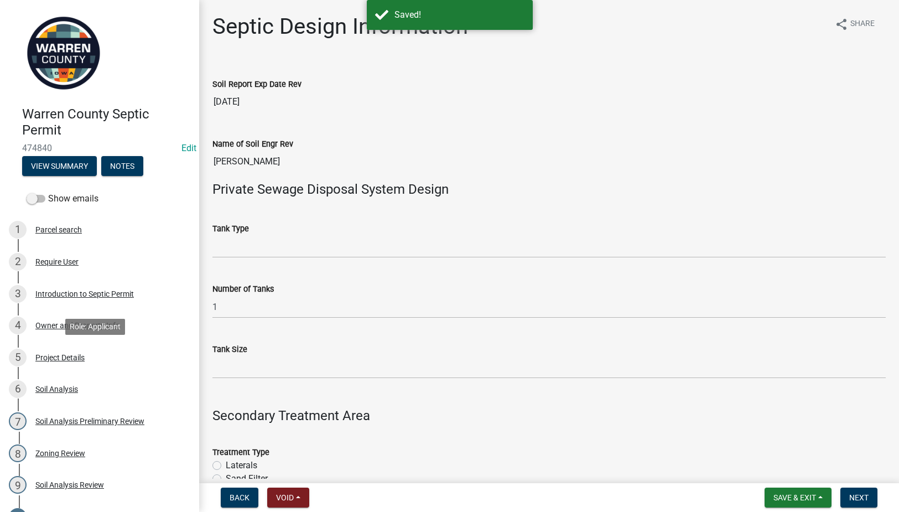
click at [64, 354] on div "Project Details" at bounding box center [59, 357] width 49 height 8
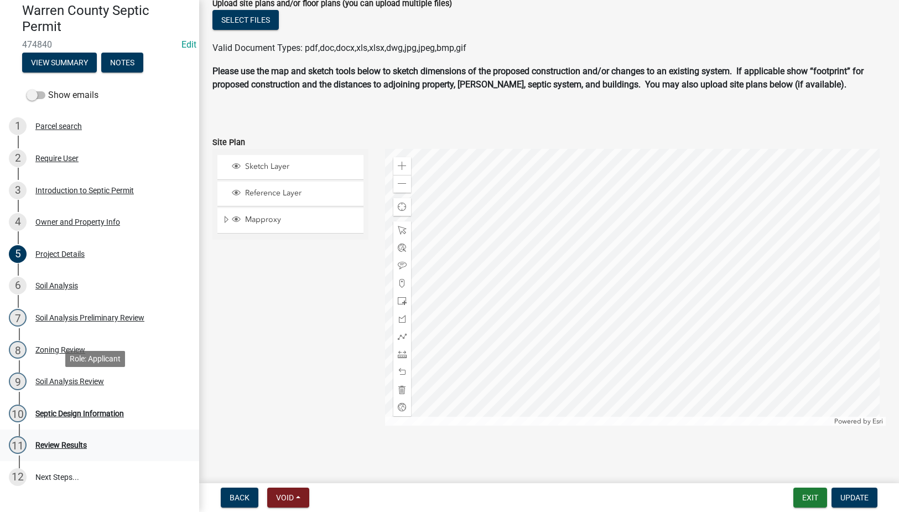
scroll to position [163, 0]
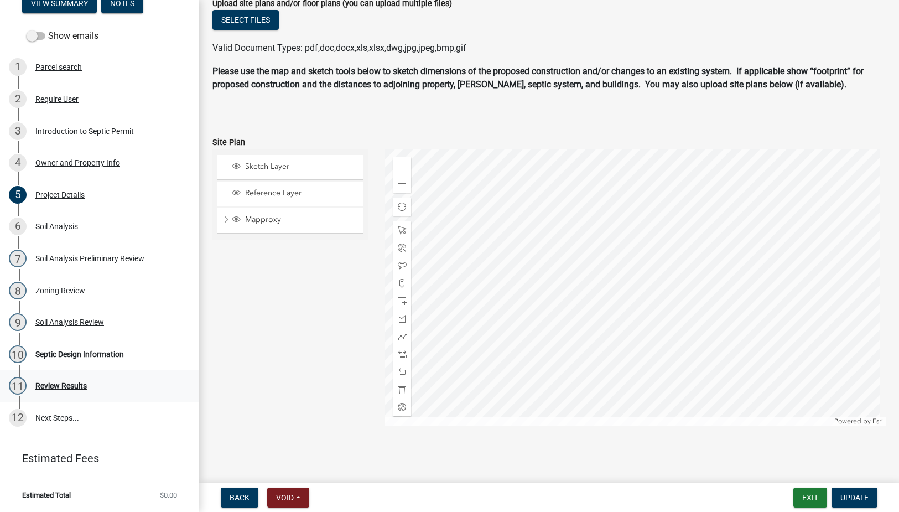
drag, startPoint x: 72, startPoint y: 387, endPoint x: 121, endPoint y: 387, distance: 48.7
click at [72, 387] on div "Review Results" at bounding box center [60, 386] width 51 height 8
click at [79, 357] on div "Septic Design Information" at bounding box center [79, 354] width 88 height 8
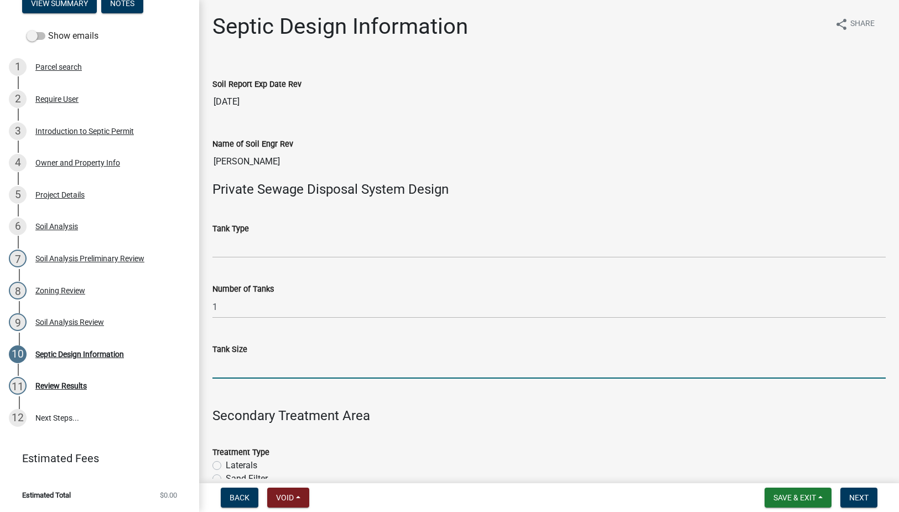
click at [272, 367] on input "Tank Size" at bounding box center [548, 367] width 673 height 23
type input "1500"
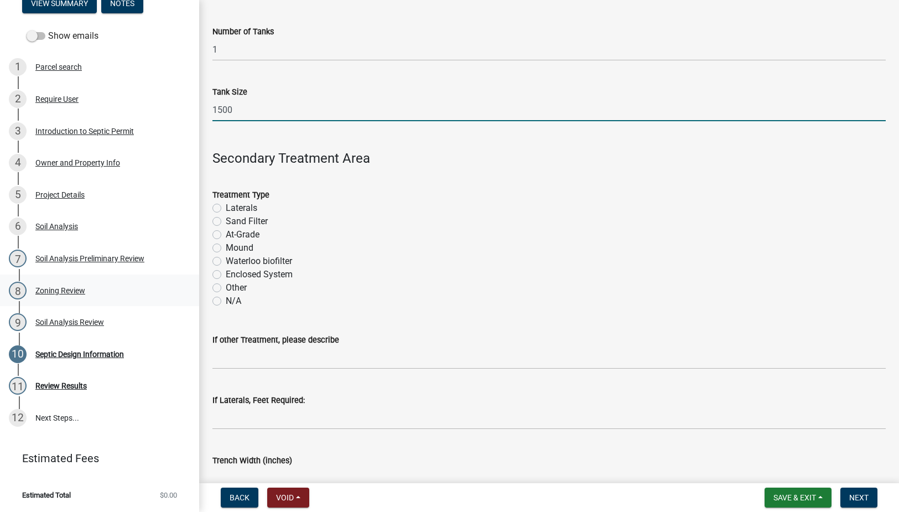
scroll to position [258, 0]
click at [226, 217] on label "Sand Filter" at bounding box center [247, 219] width 42 height 13
click at [226, 217] on input "Sand Filter" at bounding box center [229, 216] width 7 height 7
radio input "true"
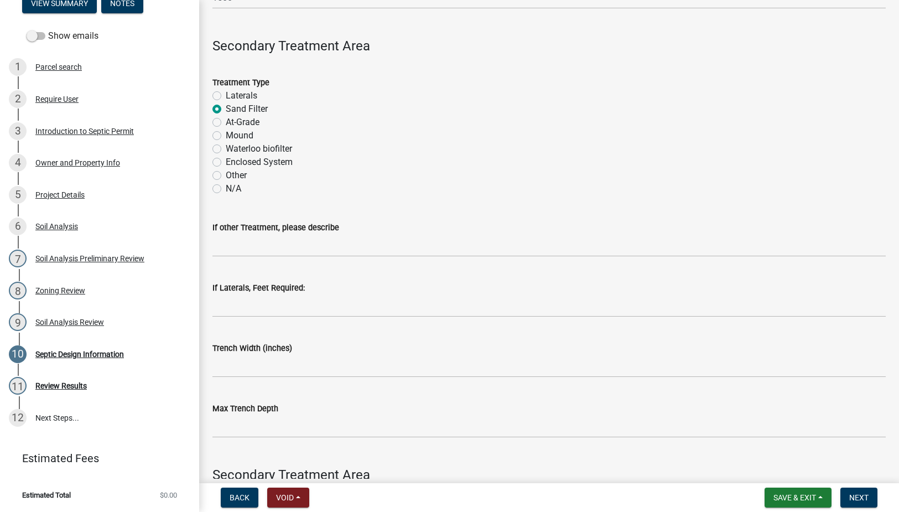
scroll to position [387, 0]
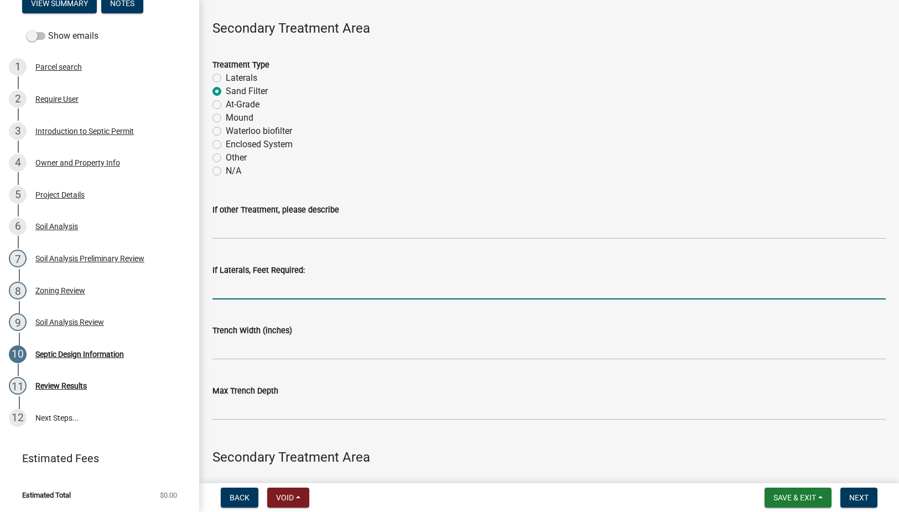
click at [262, 299] on input "If Laterals, Feet Required:" at bounding box center [548, 288] width 673 height 23
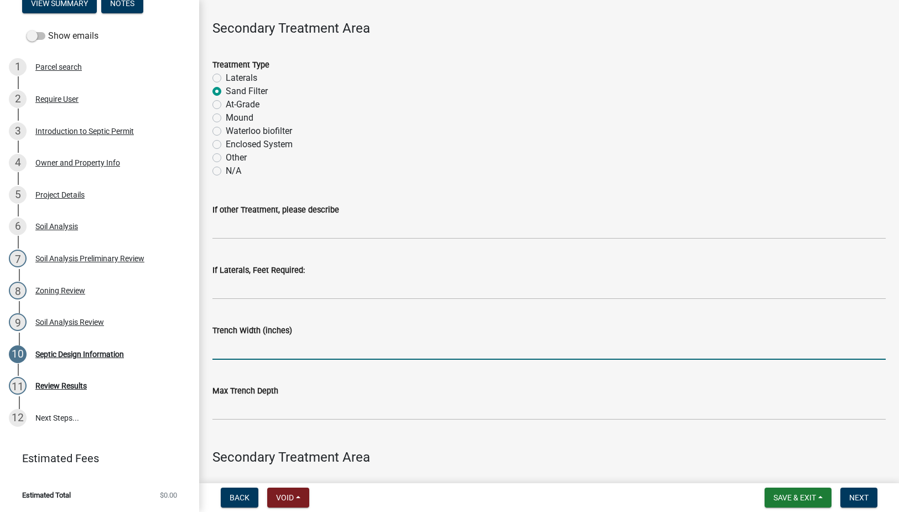
click at [245, 352] on input "Trench Width (inches)" at bounding box center [548, 348] width 673 height 23
click at [252, 351] on input "Trench Width (inches)" at bounding box center [548, 348] width 673 height 23
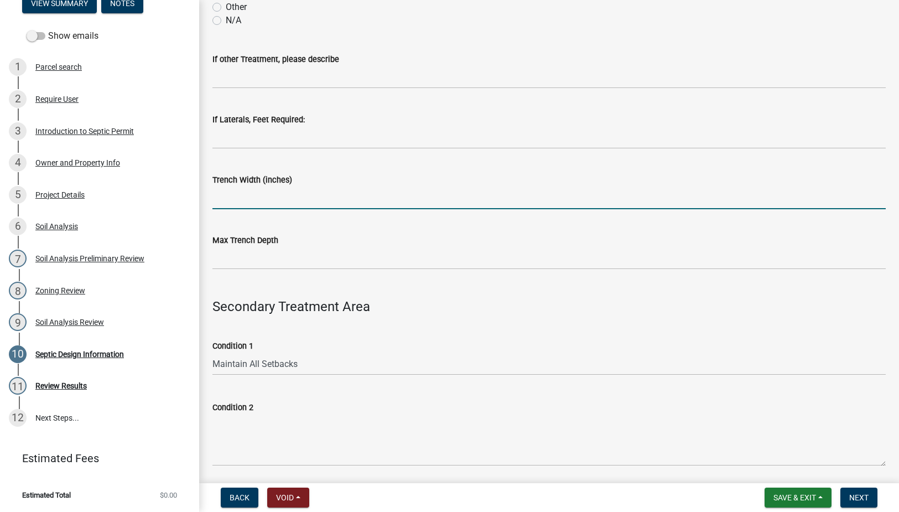
scroll to position [645, 0]
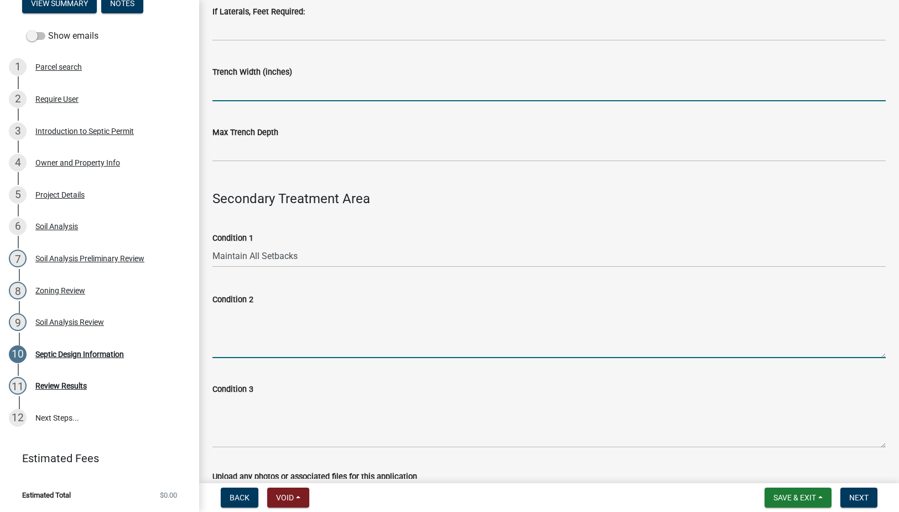
click at [226, 308] on textarea "Condition 2" at bounding box center [548, 332] width 673 height 52
paste textarea "Schedule 40 plastic pipe or EPS aggregate is required."
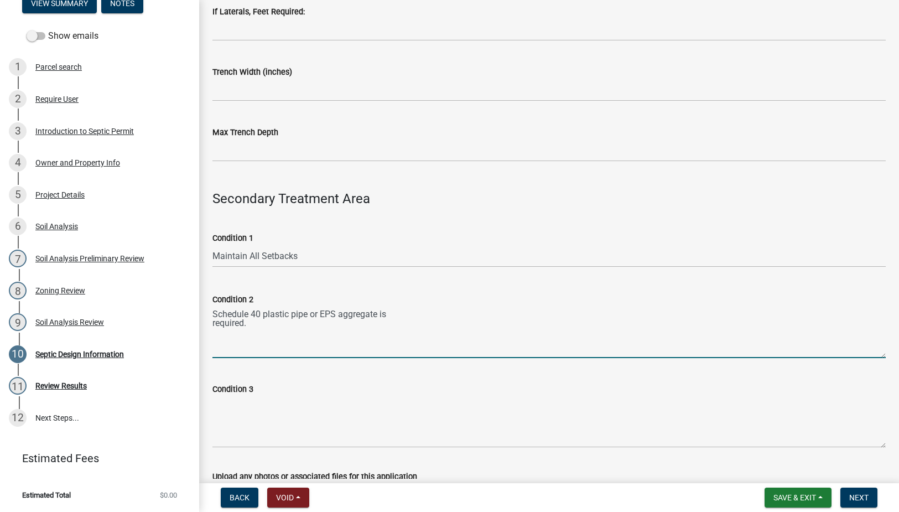
click at [212, 322] on textarea "Schedule 40 plastic pipe or EPS aggregate is required." at bounding box center [548, 332] width 673 height 52
click at [519, 309] on textarea "Schedule 40 plastic pipe or EPS aggregate is required." at bounding box center [548, 332] width 673 height 52
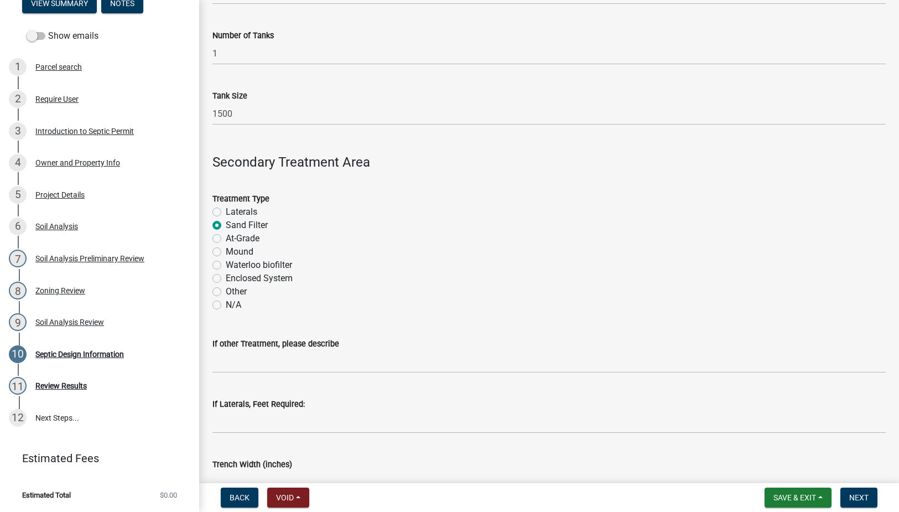
scroll to position [0, 0]
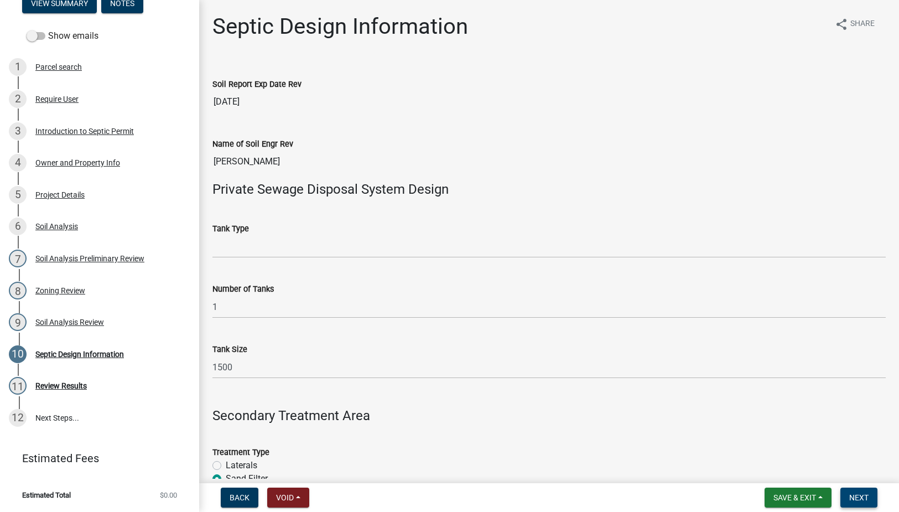
type textarea "Schedule 40 plastic pipe or EPS aggregate is required."
click at [863, 496] on span "Next" at bounding box center [858, 497] width 19 height 9
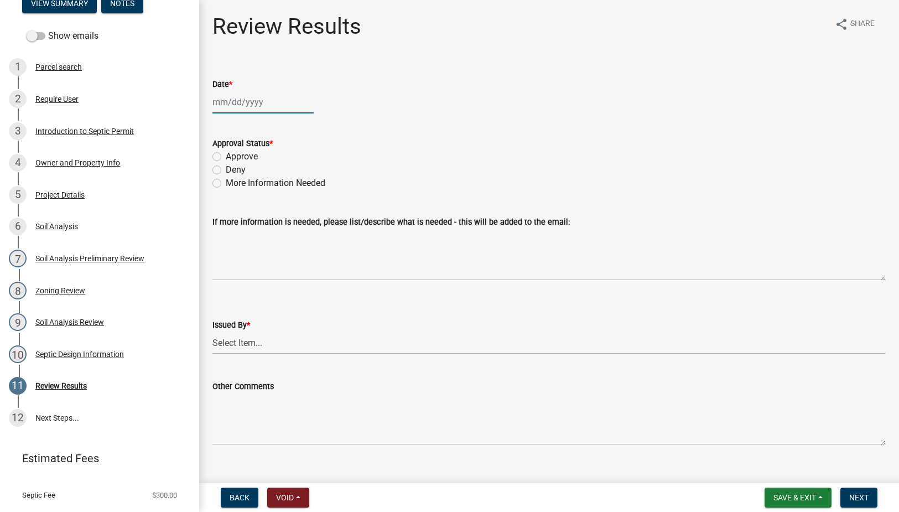
click at [263, 102] on div at bounding box center [262, 102] width 101 height 23
select select "9"
select select "2025"
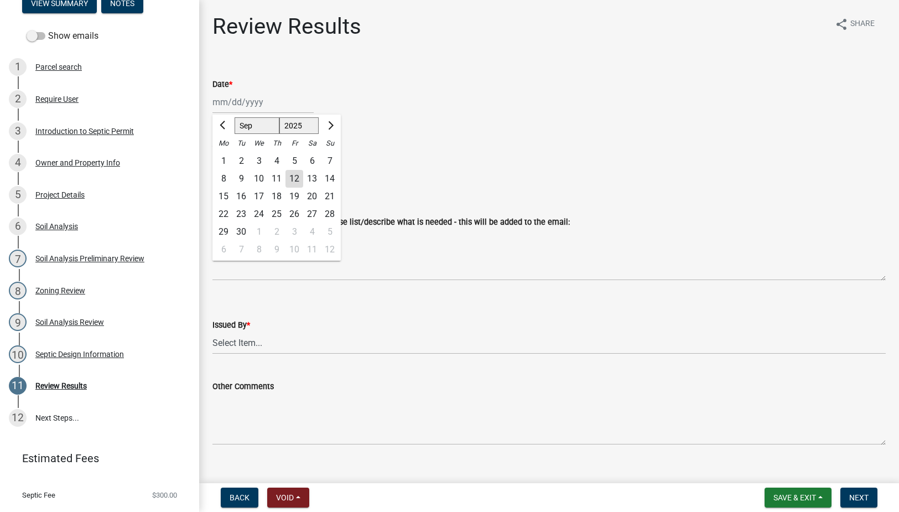
click at [295, 178] on div "12" at bounding box center [294, 179] width 18 height 18
type input "[DATE]"
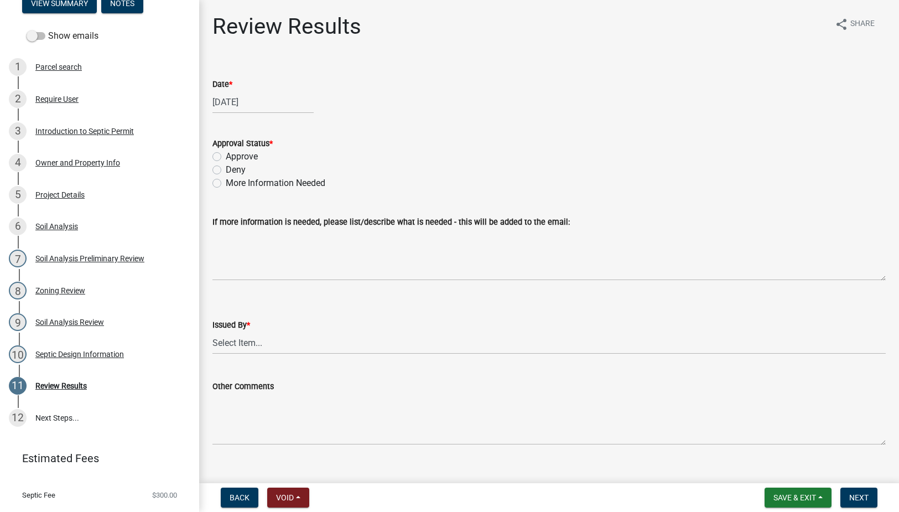
click at [226, 153] on label "Approve" at bounding box center [242, 156] width 32 height 13
click at [226, 153] on input "Approve" at bounding box center [229, 153] width 7 height 7
radio input "true"
click at [232, 340] on select "Select Item... Tyler Till Jeff Hines" at bounding box center [548, 342] width 673 height 23
click at [212, 331] on select "Select Item... Tyler Till Jeff Hines" at bounding box center [548, 342] width 673 height 23
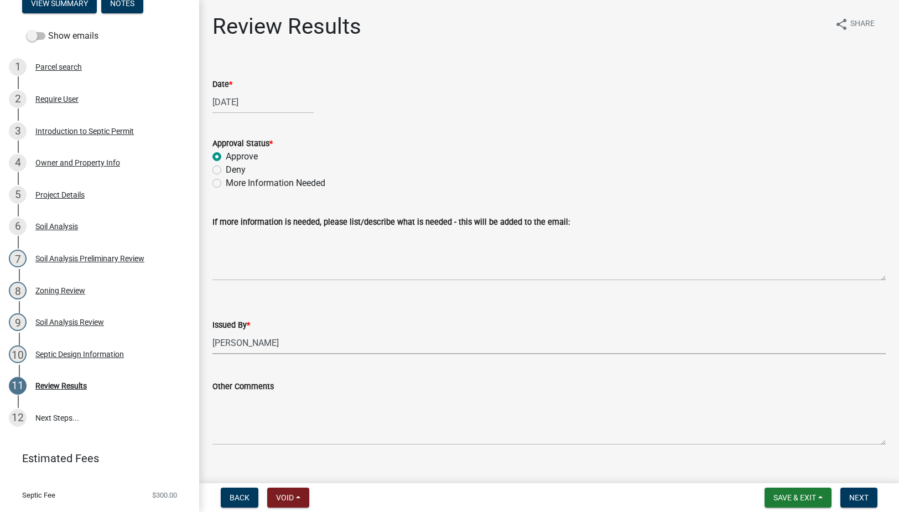
select select "2f6c2d72-ab04-4add-87ae-7a9750ff19b9"
click at [848, 500] on button "Next" at bounding box center [858, 497] width 37 height 20
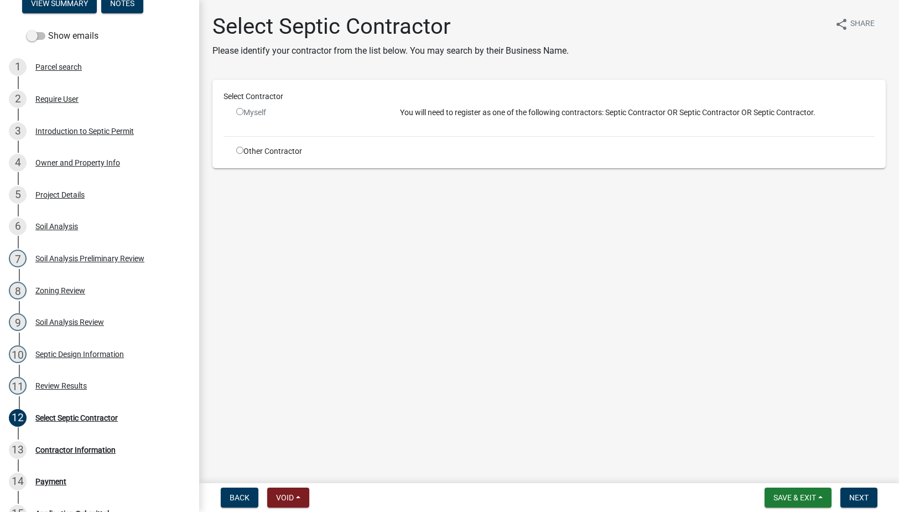
click at [238, 149] on input "radio" at bounding box center [239, 150] width 7 height 7
radio input "true"
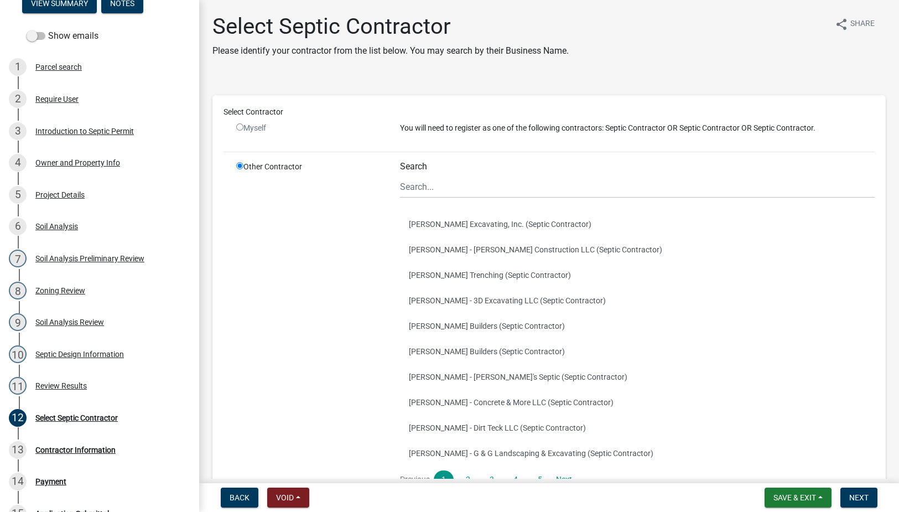
scroll to position [100, 0]
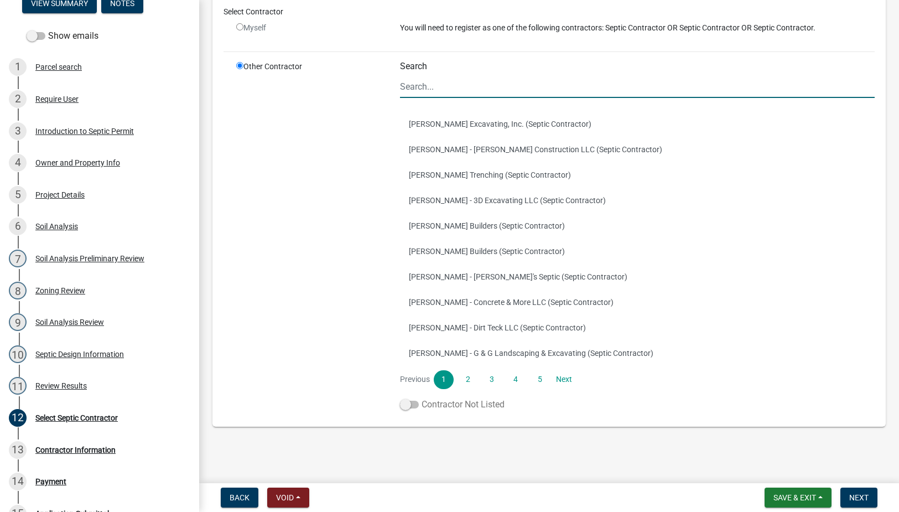
click at [404, 402] on span at bounding box center [409, 404] width 19 height 8
click at [421, 398] on input "Contractor Not Listed" at bounding box center [421, 398] width 0 height 0
click at [852, 494] on span "Next" at bounding box center [858, 497] width 19 height 9
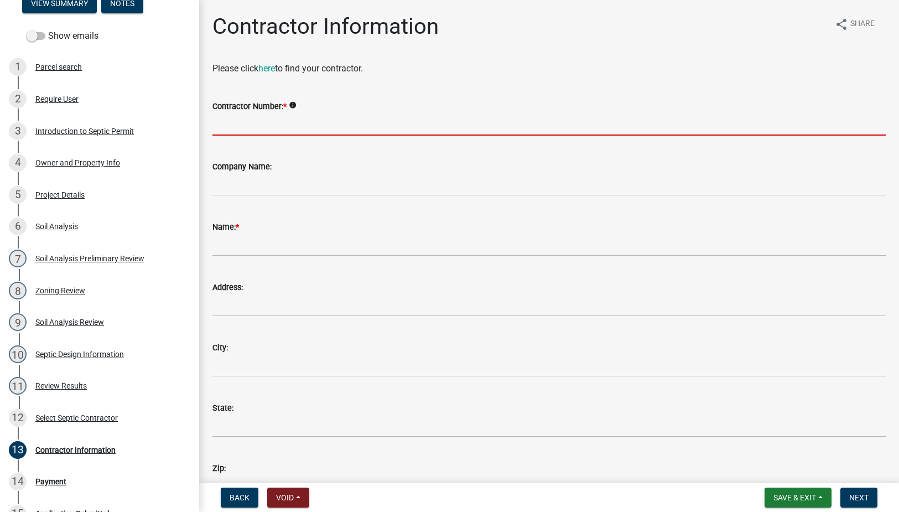
click at [243, 128] on input "Contractor Number: *" at bounding box center [548, 124] width 673 height 23
type input "N"
type input "Homeowner"
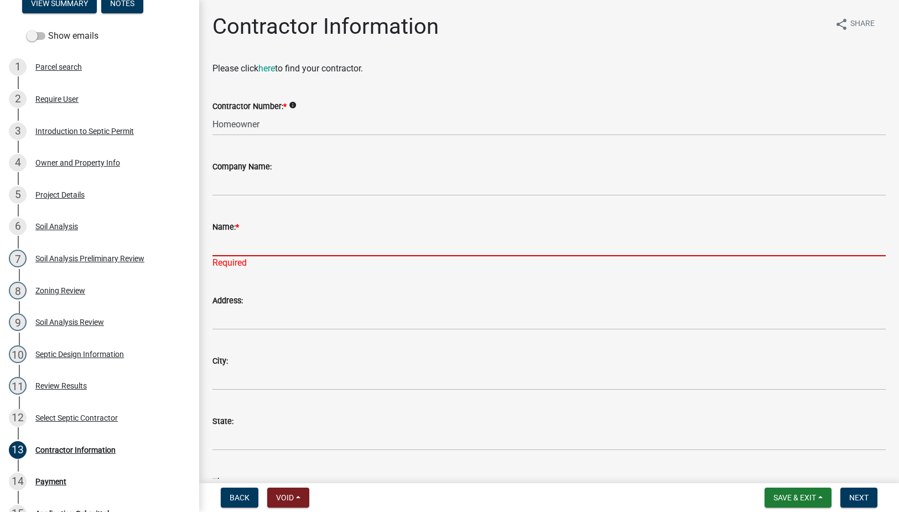
click at [255, 252] on input "Name: *" at bounding box center [548, 244] width 673 height 23
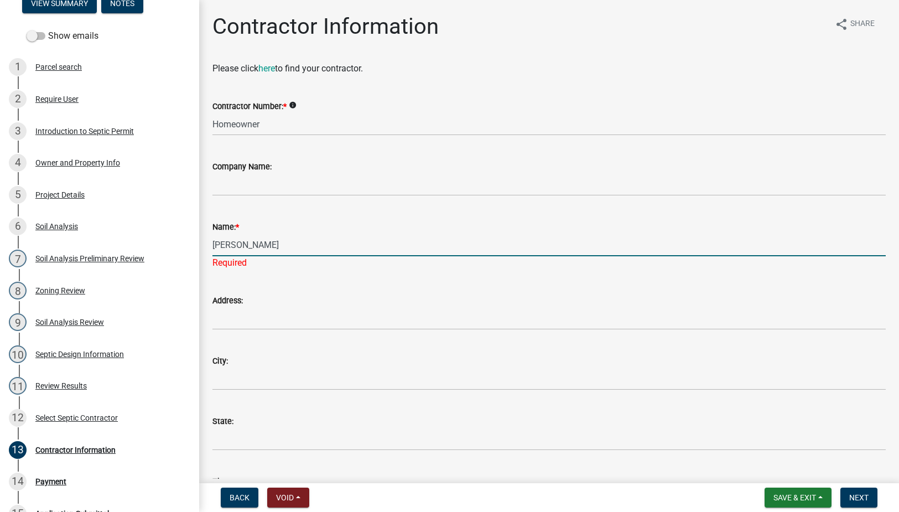
type input "[PERSON_NAME]"
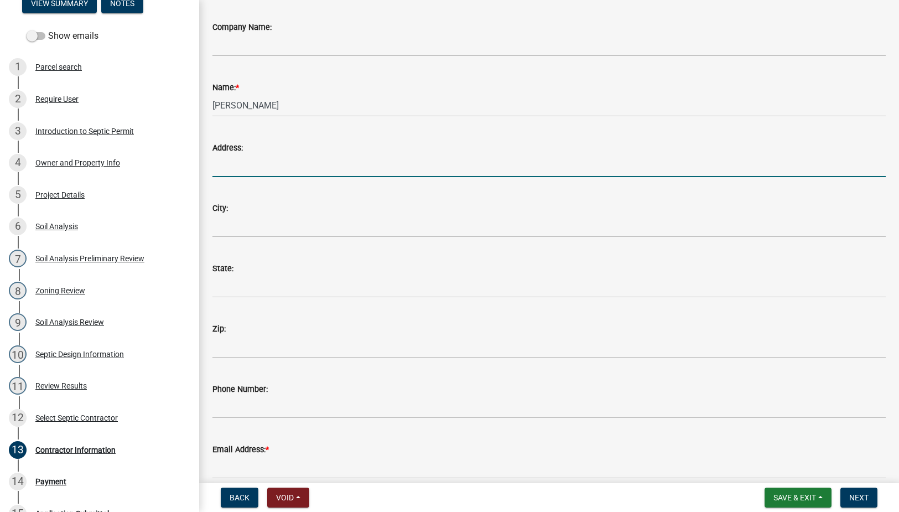
scroll to position [191, 0]
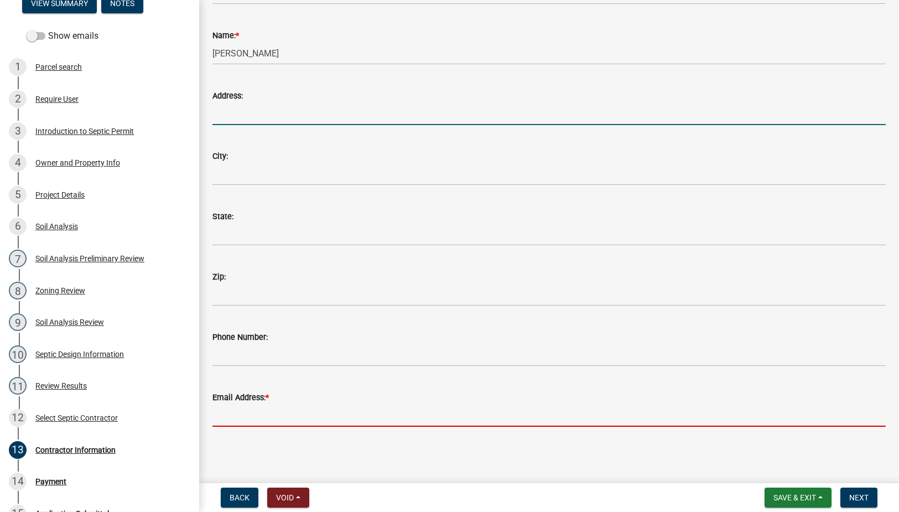
click at [276, 411] on input "Email Address: *" at bounding box center [548, 415] width 673 height 23
click at [279, 417] on input "Email Address: *" at bounding box center [548, 415] width 673 height 23
paste input "veteran.sanchez@gmail.com"
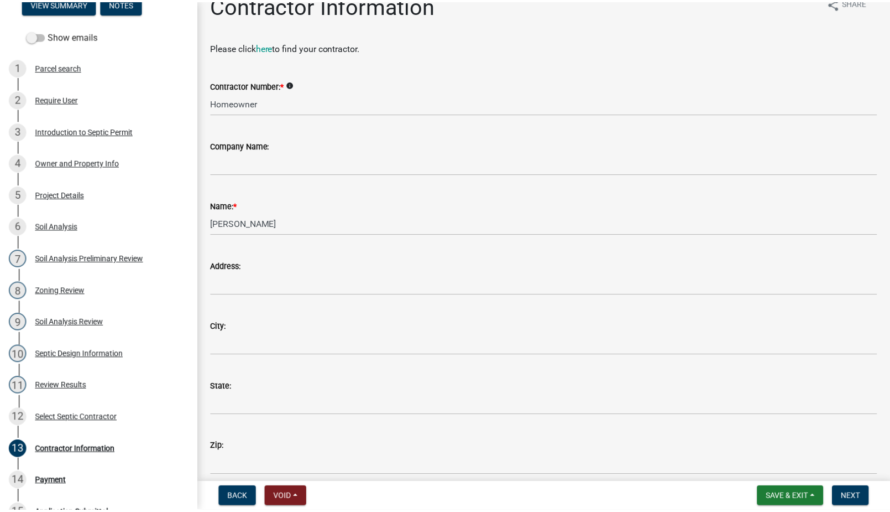
scroll to position [0, 0]
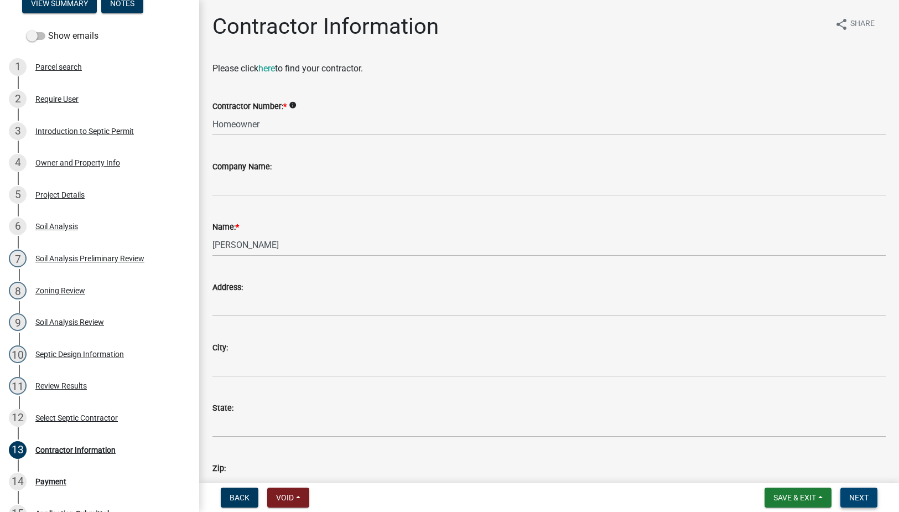
type input "veteran.sanchez@gmail.com"
click at [862, 496] on span "Next" at bounding box center [858, 497] width 19 height 9
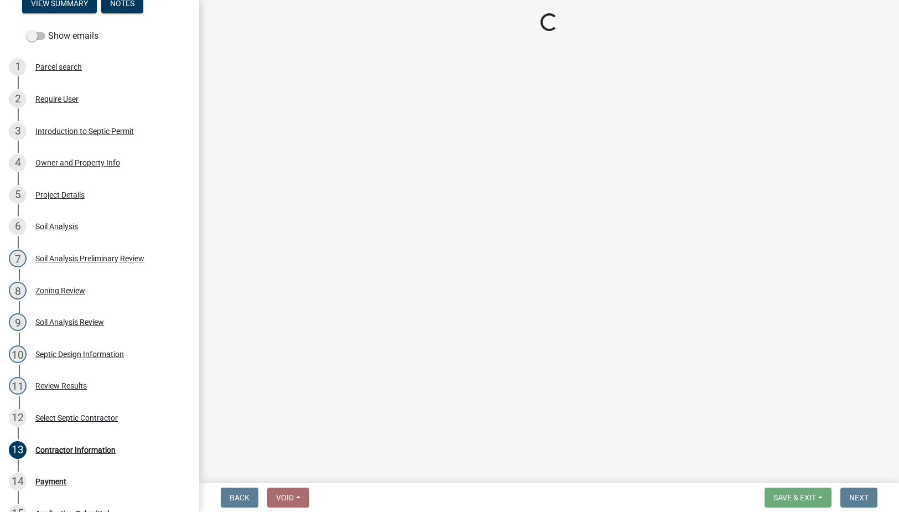
select select "3: 3"
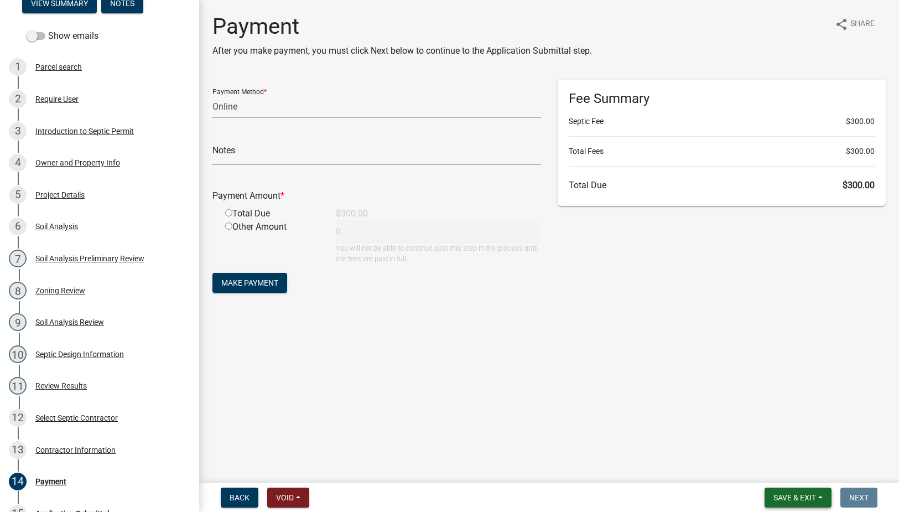
click at [803, 498] on span "Save & Exit" at bounding box center [794, 497] width 43 height 9
click at [790, 468] on button "Save & Exit" at bounding box center [787, 468] width 88 height 27
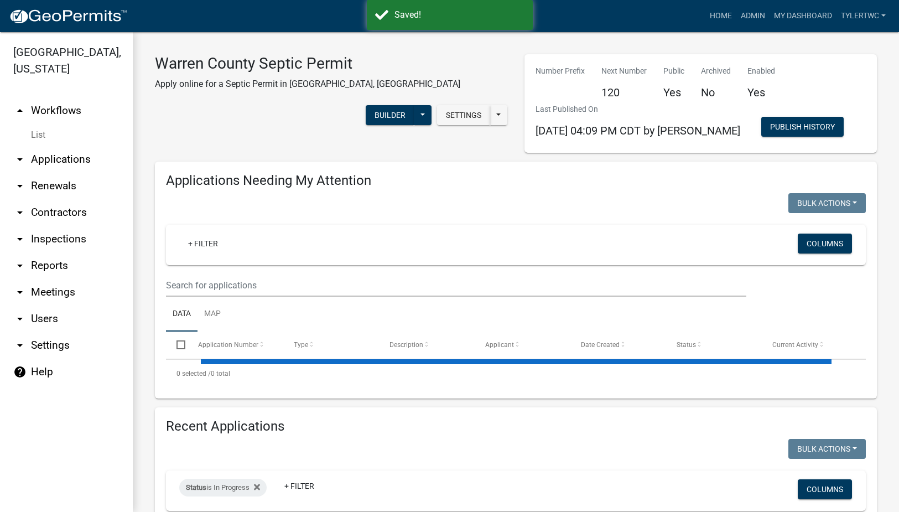
select select "2: 50"
select select "3: 100"
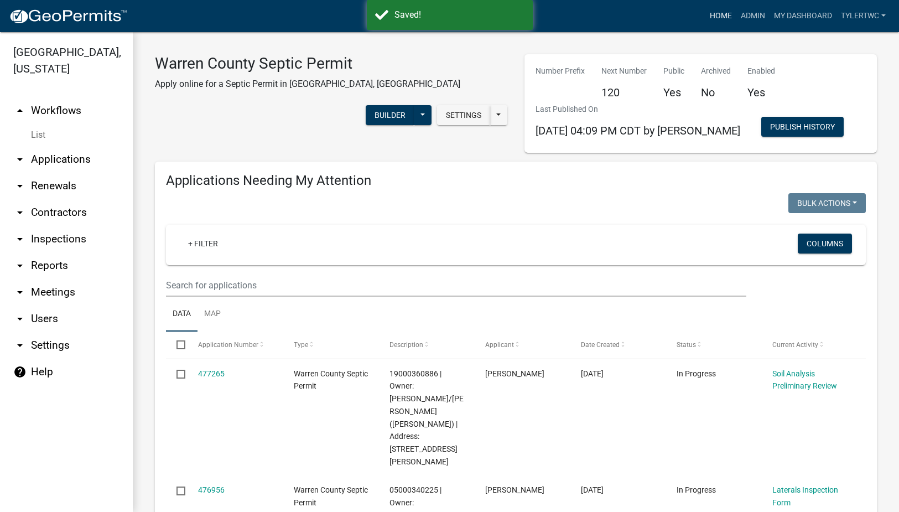
click at [716, 12] on link "Home" at bounding box center [720, 16] width 31 height 21
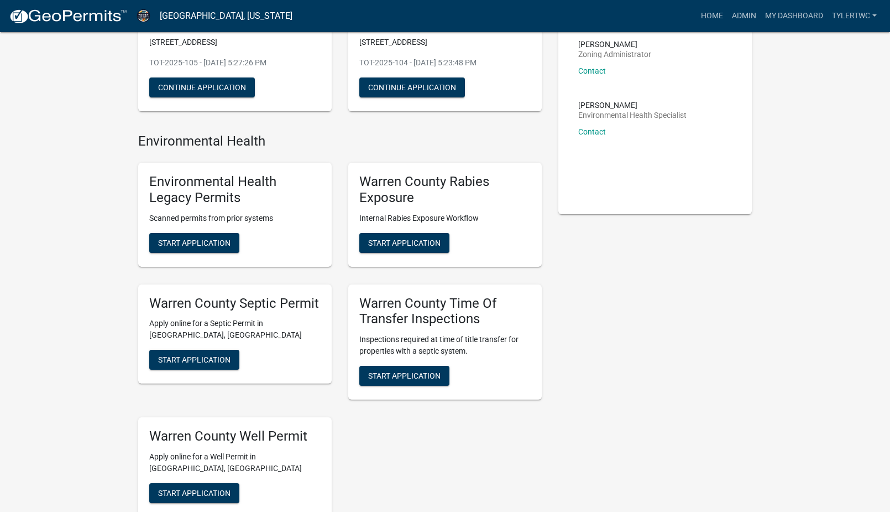
scroll to position [258, 0]
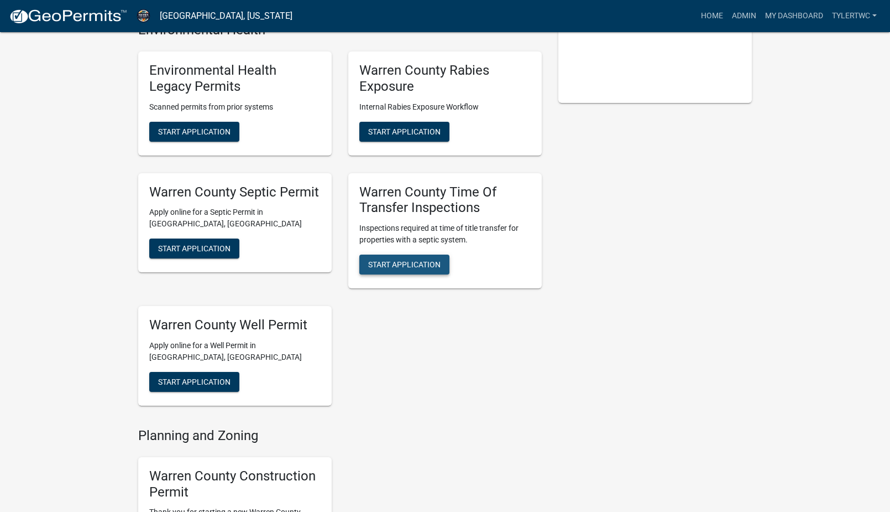
click at [392, 262] on span "Start Application" at bounding box center [404, 264] width 72 height 9
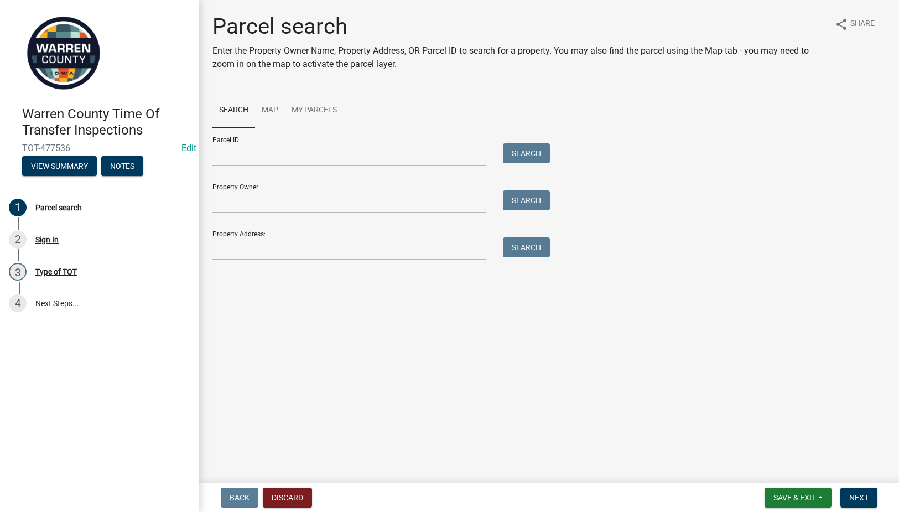
click at [402, 236] on div "Property Address: Search" at bounding box center [378, 241] width 332 height 38
click at [393, 250] on input "Property Address:" at bounding box center [349, 248] width 274 height 23
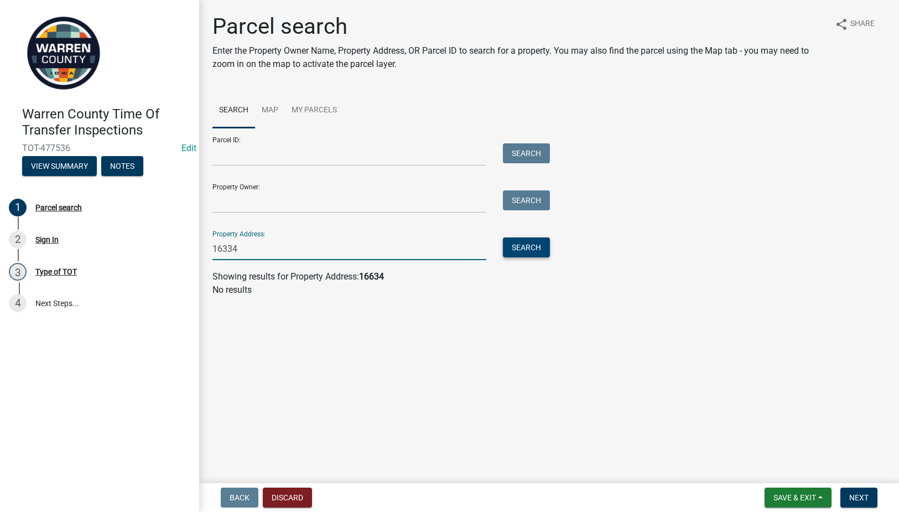
type input "16334"
click at [525, 246] on button "Search" at bounding box center [526, 247] width 47 height 20
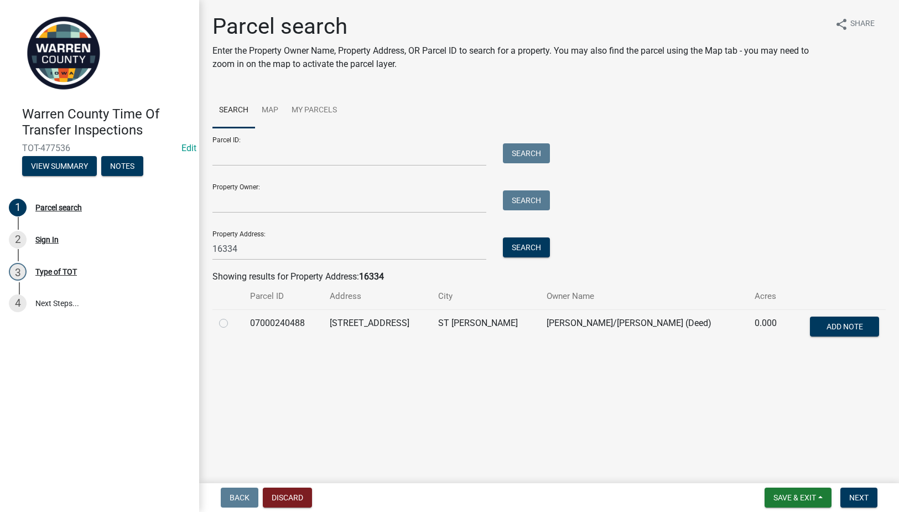
drag, startPoint x: 223, startPoint y: 319, endPoint x: 360, endPoint y: 326, distance: 137.3
click at [232, 316] on label at bounding box center [232, 316] width 0 height 0
click at [232, 319] on input "radio" at bounding box center [235, 319] width 7 height 7
radio input "true"
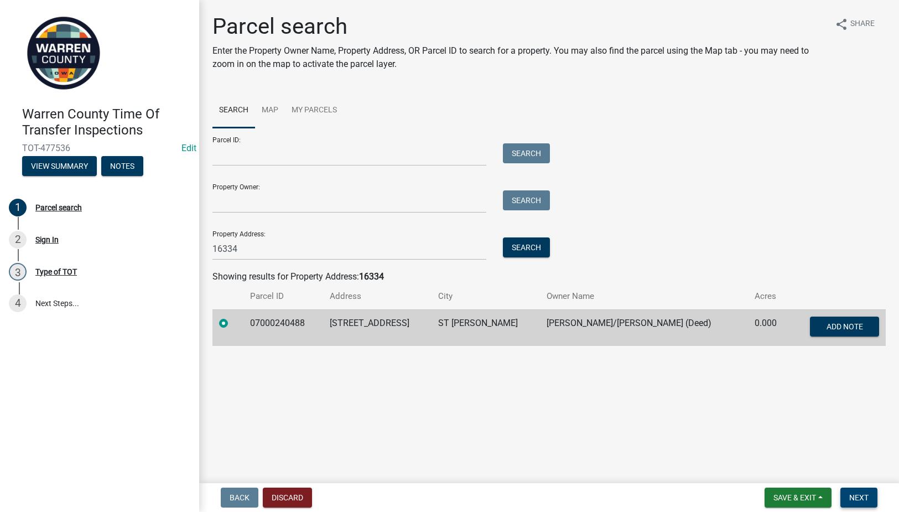
click at [865, 496] on span "Next" at bounding box center [858, 497] width 19 height 9
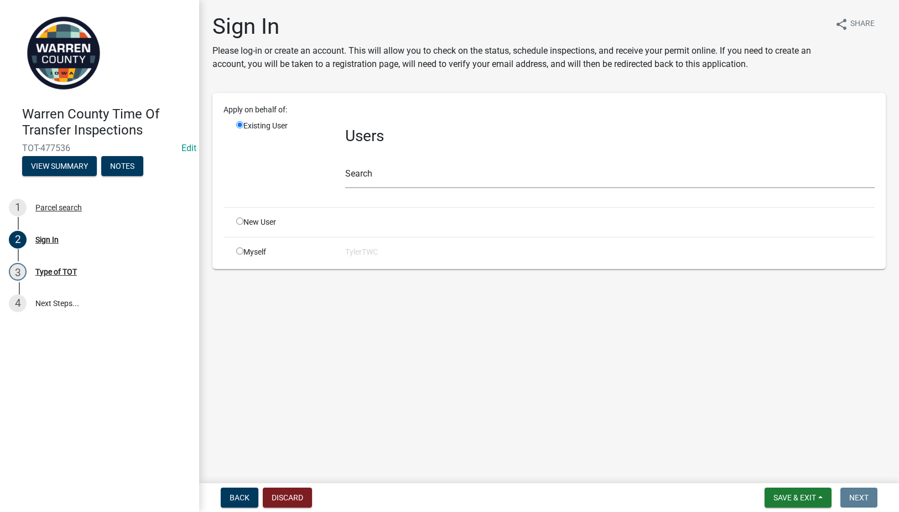
click at [238, 252] on input "radio" at bounding box center [239, 250] width 7 height 7
radio input "true"
radio input "false"
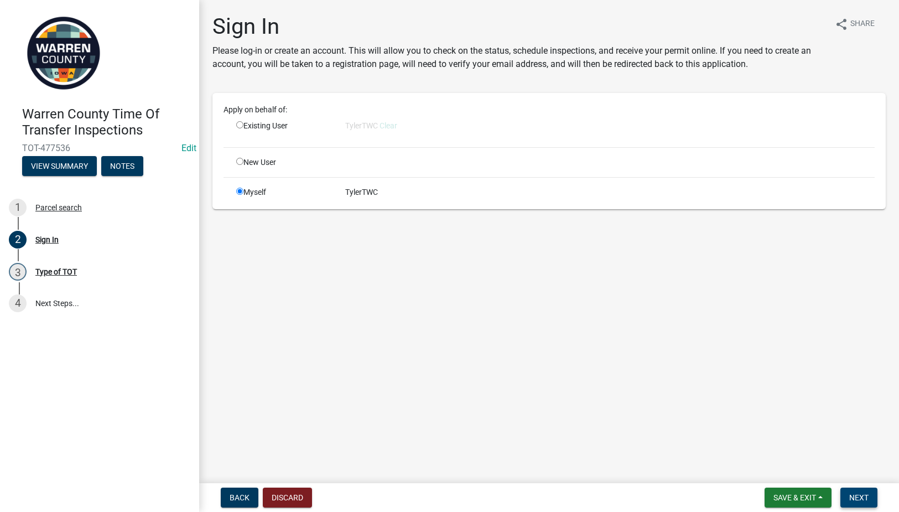
click at [862, 497] on span "Next" at bounding box center [858, 497] width 19 height 9
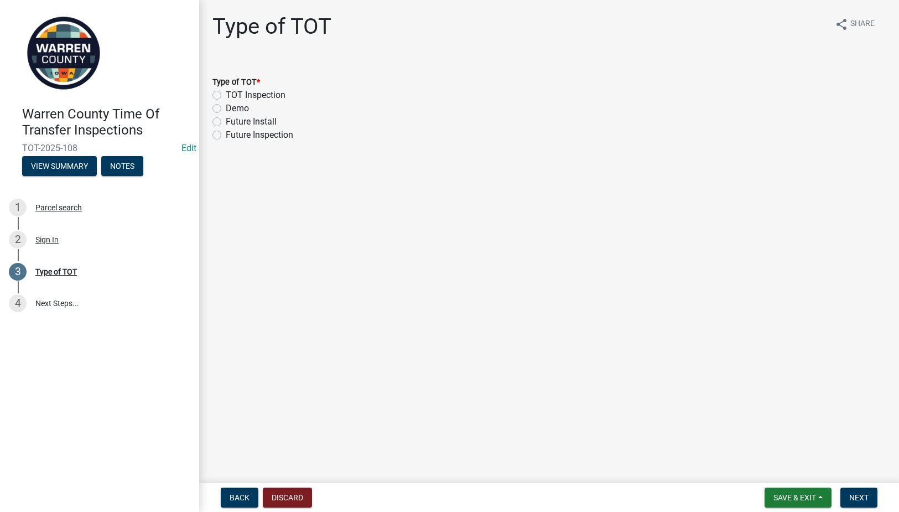
click at [226, 93] on label "TOT Inspection" at bounding box center [256, 94] width 60 height 13
click at [226, 93] on input "TOT Inspection" at bounding box center [229, 91] width 7 height 7
radio input "true"
click at [860, 498] on span "Next" at bounding box center [858, 497] width 19 height 9
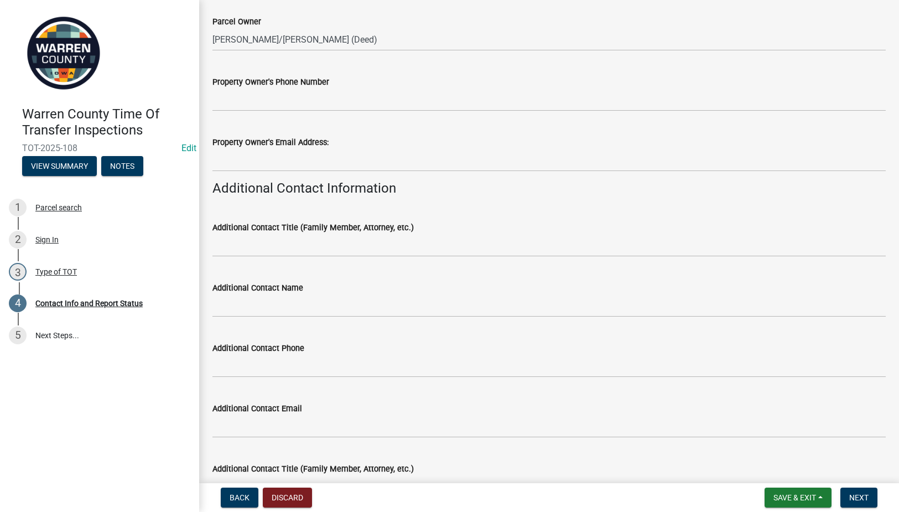
scroll to position [129, 0]
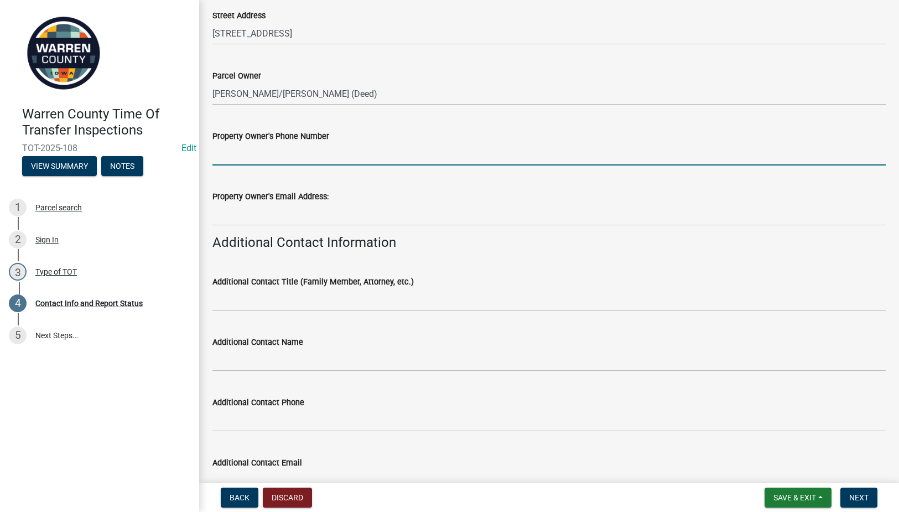
click at [282, 145] on input "Property Owner's Phone Number" at bounding box center [548, 154] width 673 height 23
paste input "515-491-4817"
type input "515-491-4817"
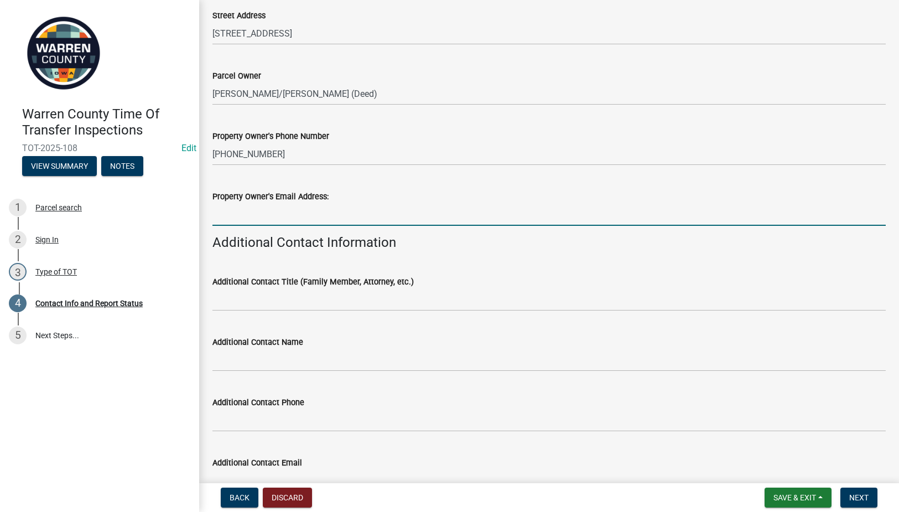
drag, startPoint x: 231, startPoint y: 218, endPoint x: 237, endPoint y: 217, distance: 6.2
click at [231, 218] on input "Property Owner's Email Address:" at bounding box center [548, 214] width 673 height 23
paste input "gridleysfarm@gmail.com"
type input "gridleysfarm@gmail.com"
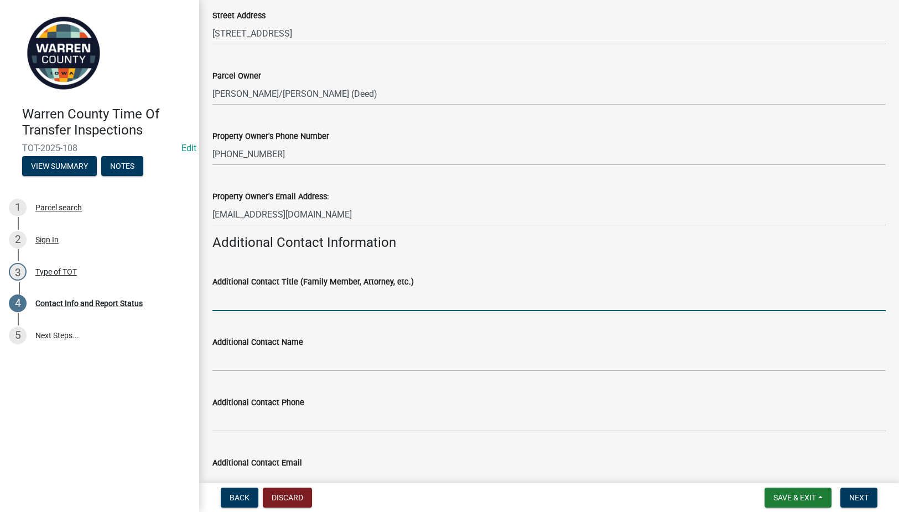
click at [279, 305] on input "Additional Contact Title (Family Member, Attorney, etc.)" at bounding box center [548, 299] width 673 height 23
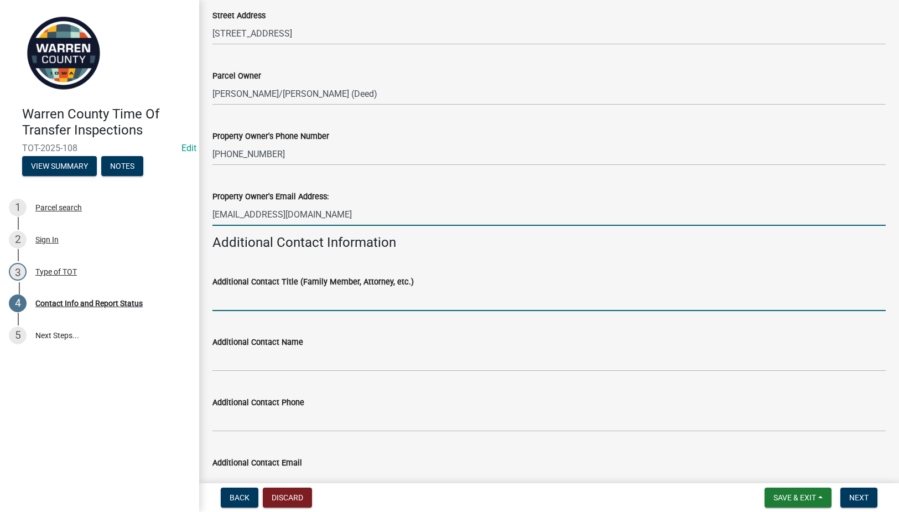
click at [344, 215] on input "gridleysfarm@gmail.com" at bounding box center [548, 214] width 673 height 23
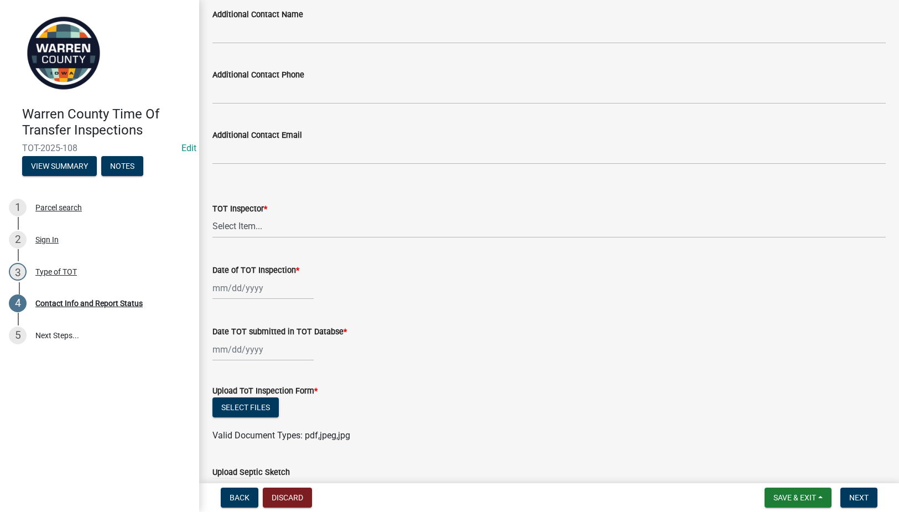
scroll to position [1033, 0]
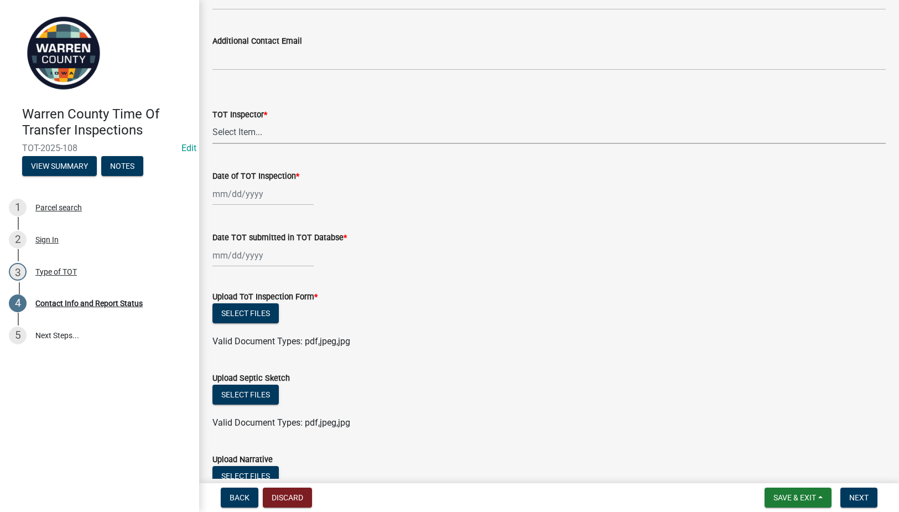
click at [245, 132] on select "Select Item... Seth Brown #13190 Gerald Snyder #8479 Jonathan Cornish #2007 Mar…" at bounding box center [548, 132] width 673 height 23
click at [212, 121] on select "Select Item... Seth Brown #13190 Gerald Snyder #8479 Jonathan Cornish #2007 Mar…" at bounding box center [548, 132] width 673 height 23
select select "bb0a5943-fbd2-4dc2-be90-36d1aa9a9032"
click at [255, 197] on div at bounding box center [262, 194] width 101 height 23
select select "9"
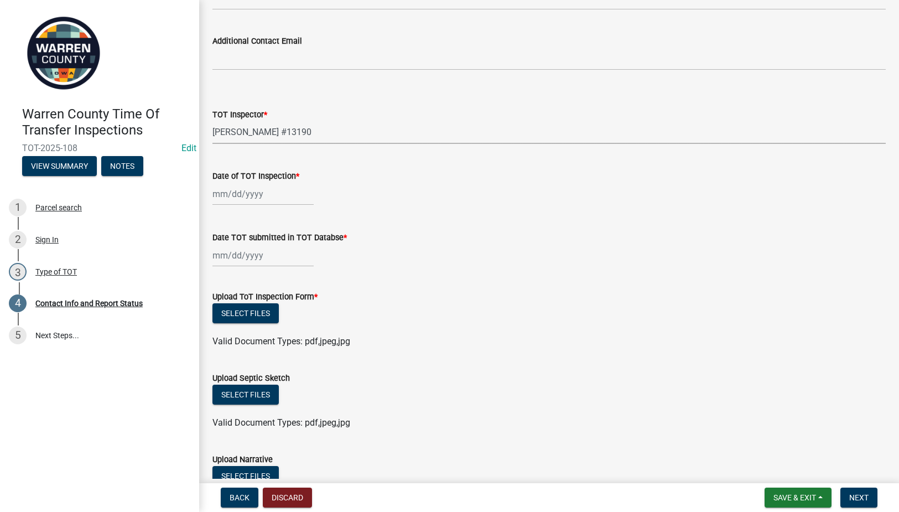
select select "2025"
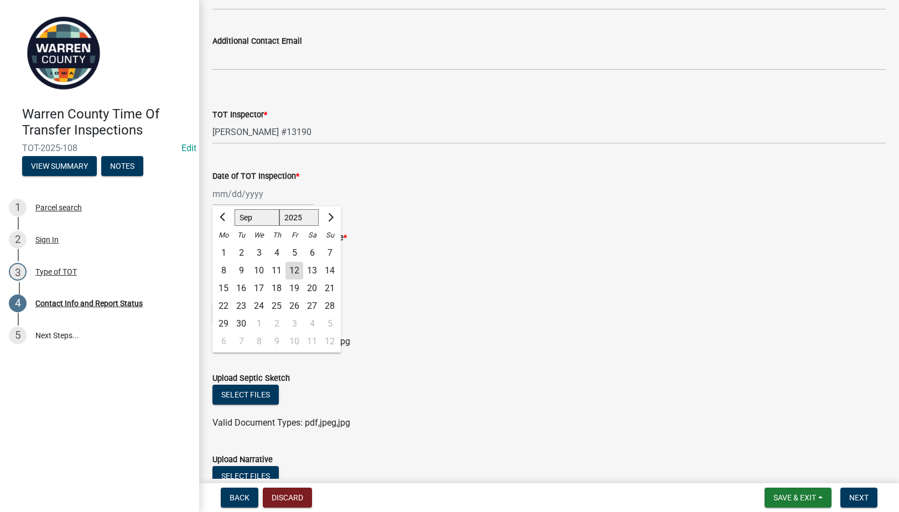
click at [274, 273] on div "11" at bounding box center [277, 271] width 18 height 18
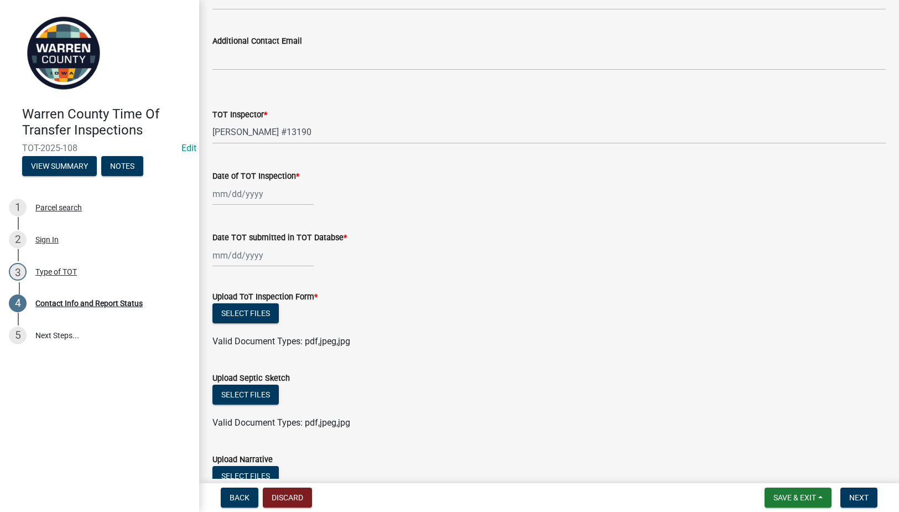
type input "[DATE]"
click at [228, 256] on div at bounding box center [262, 255] width 101 height 23
select select "9"
select select "2025"
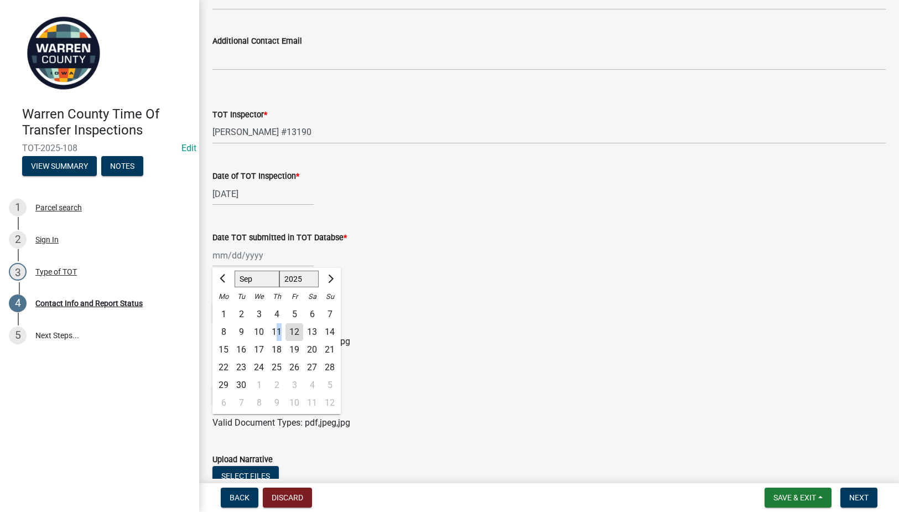
click at [279, 329] on div "11" at bounding box center [277, 332] width 18 height 18
type input "[DATE]"
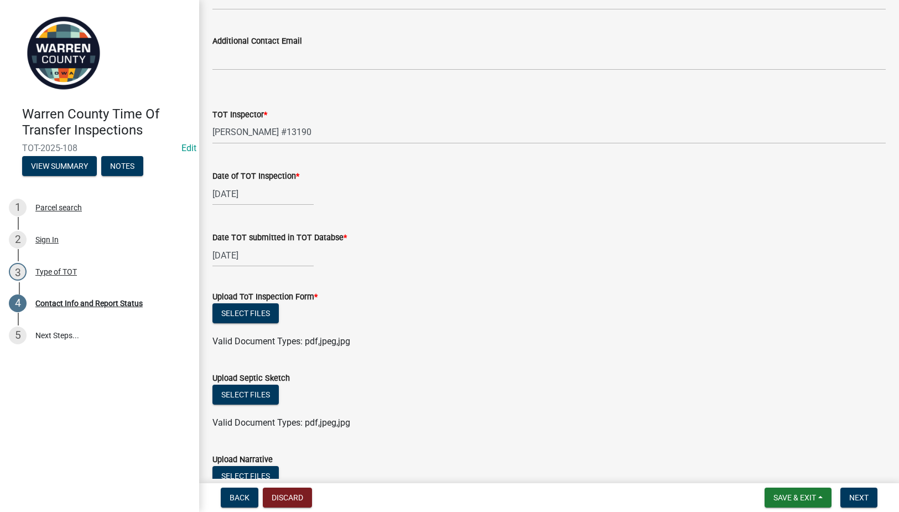
scroll to position [1161, 0]
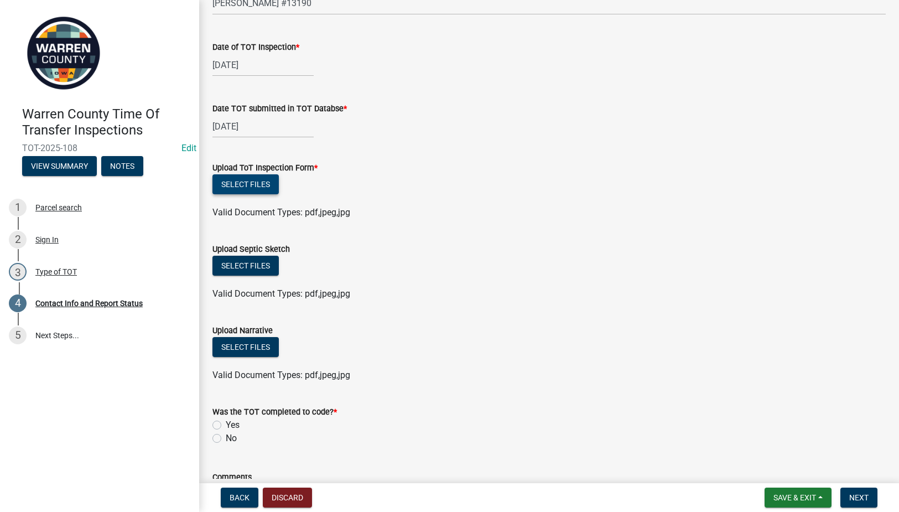
click at [251, 179] on button "Select files" at bounding box center [245, 184] width 66 height 20
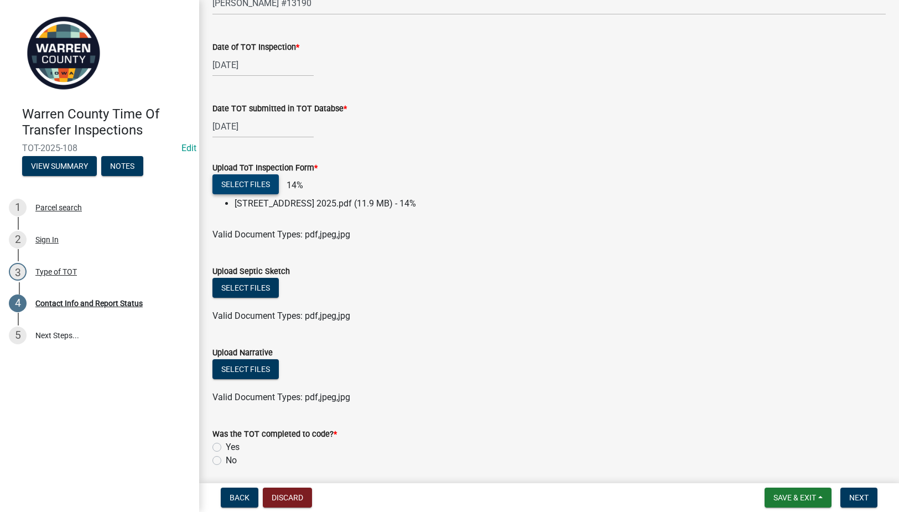
scroll to position [1290, 0]
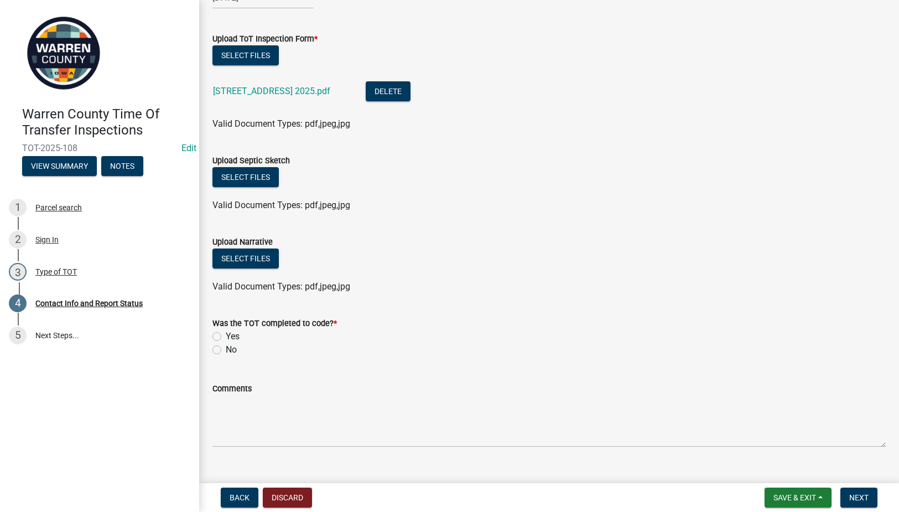
click at [226, 333] on label "Yes" at bounding box center [233, 336] width 14 height 13
click at [226, 333] on input "Yes" at bounding box center [229, 333] width 7 height 7
radio input "true"
click at [855, 492] on button "Next" at bounding box center [858, 497] width 37 height 20
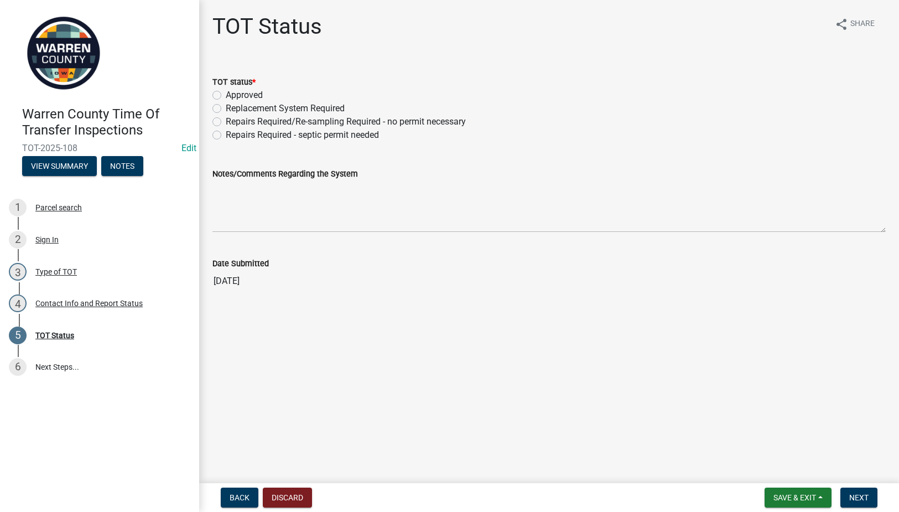
click at [226, 136] on label "Repairs Required - septic permit needed" at bounding box center [302, 134] width 153 height 13
click at [226, 135] on input "Repairs Required - septic permit needed" at bounding box center [229, 131] width 7 height 7
radio input "true"
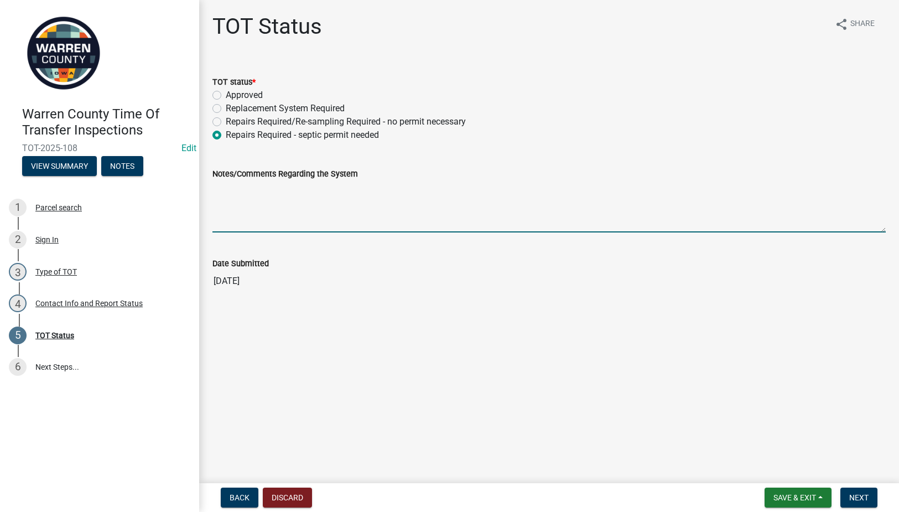
click at [404, 216] on textarea "Notes/Comments Regarding the System" at bounding box center [548, 206] width 673 height 52
paste textarea "Approximately 20' of pipe after the septic tank needs replaced."
type textarea "Approximately 20' of pipe after the septic tank needs replaced."
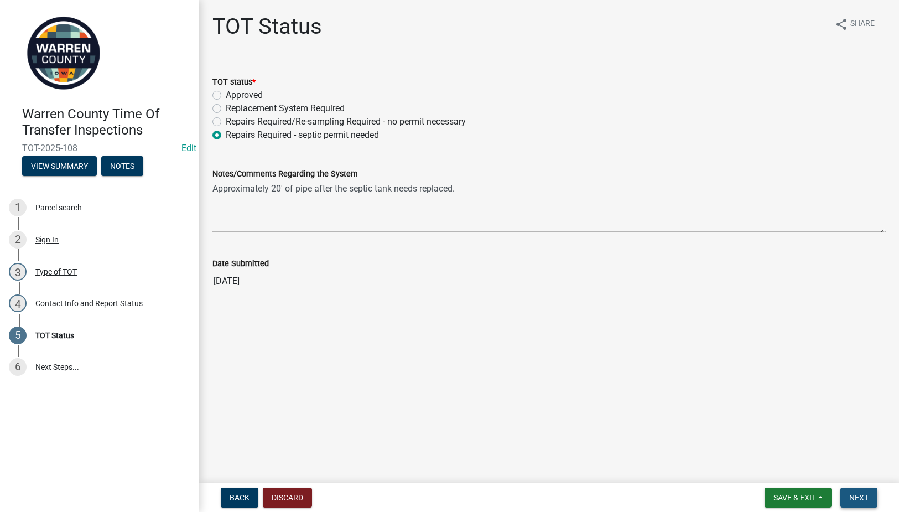
click at [849, 493] on span "Next" at bounding box center [858, 497] width 19 height 9
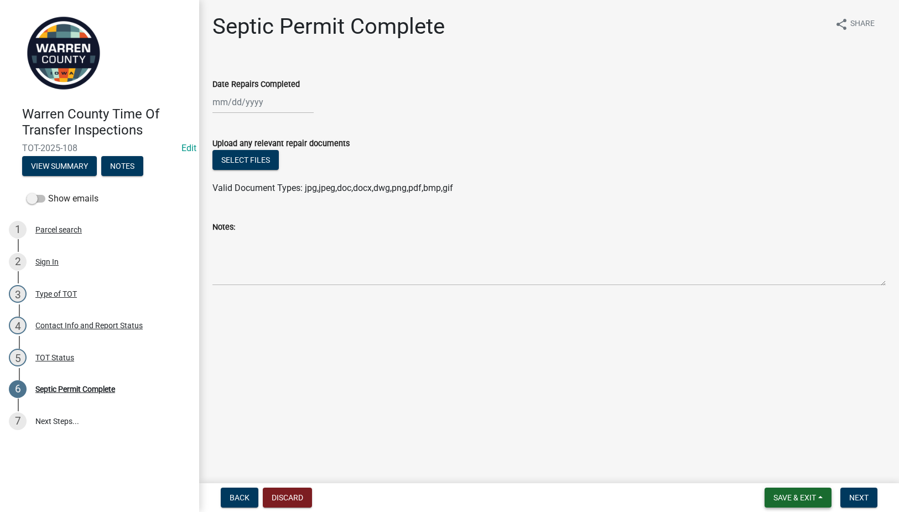
click at [775, 489] on button "Save & Exit" at bounding box center [797, 497] width 67 height 20
click at [778, 459] on button "Save & Exit" at bounding box center [787, 468] width 88 height 27
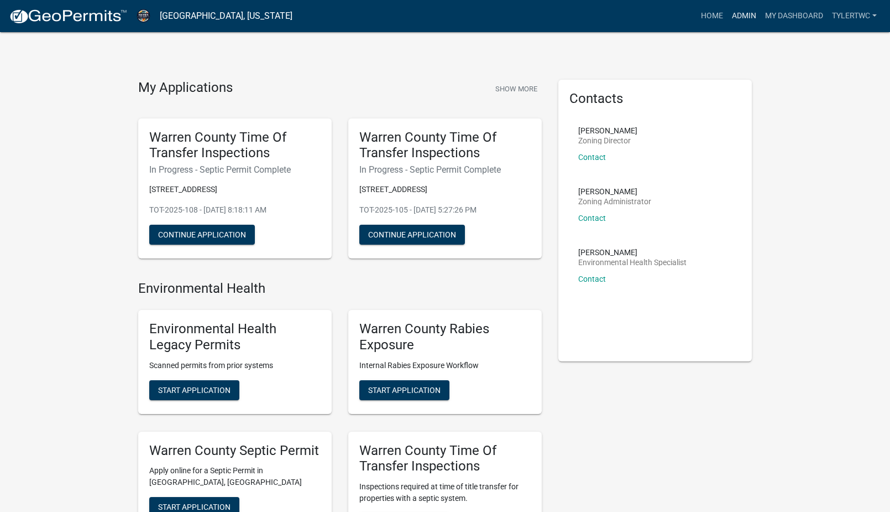
drag, startPoint x: 742, startPoint y: 14, endPoint x: 736, endPoint y: 22, distance: 9.8
click at [742, 14] on link "Admin" at bounding box center [744, 16] width 33 height 21
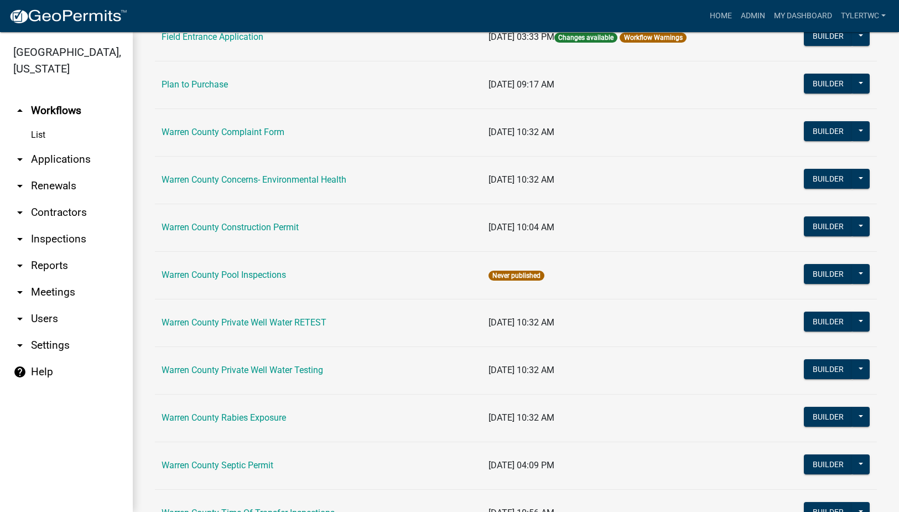
scroll to position [662, 0]
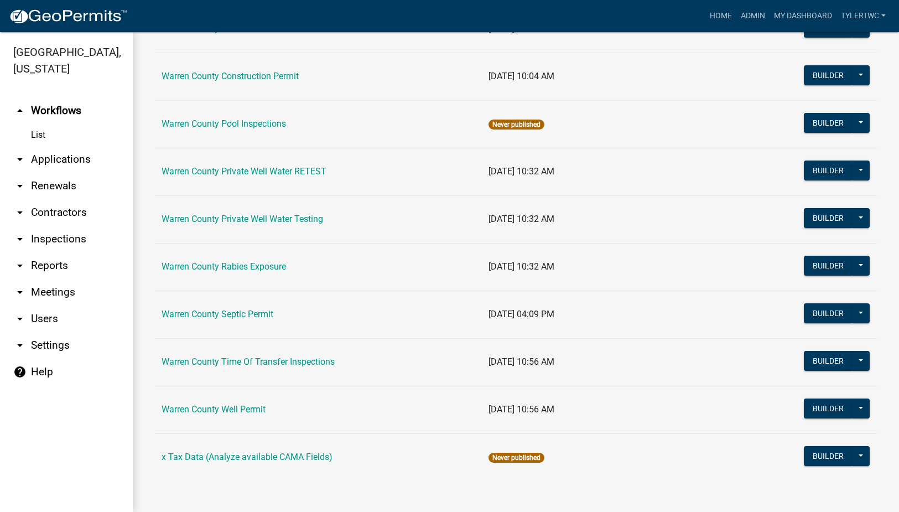
click at [232, 408] on link "Warren County Well Permit" at bounding box center [213, 409] width 104 height 11
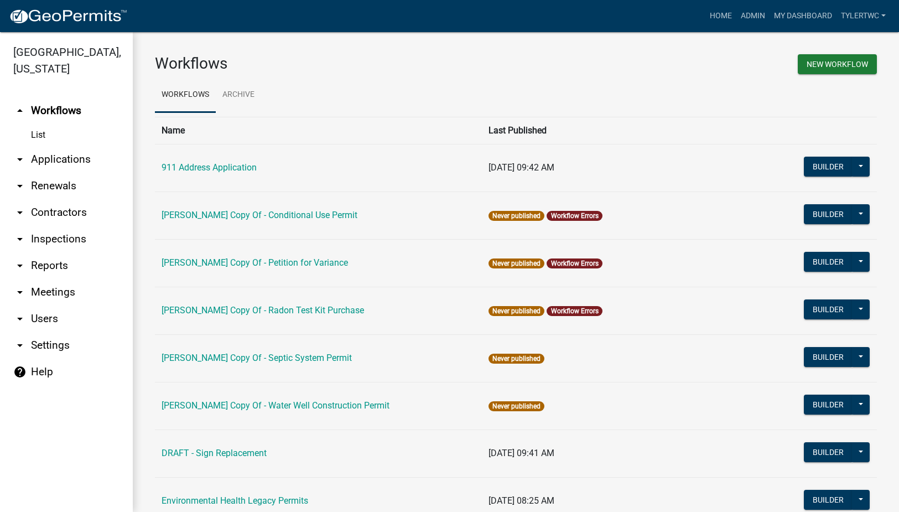
scroll to position [645, 0]
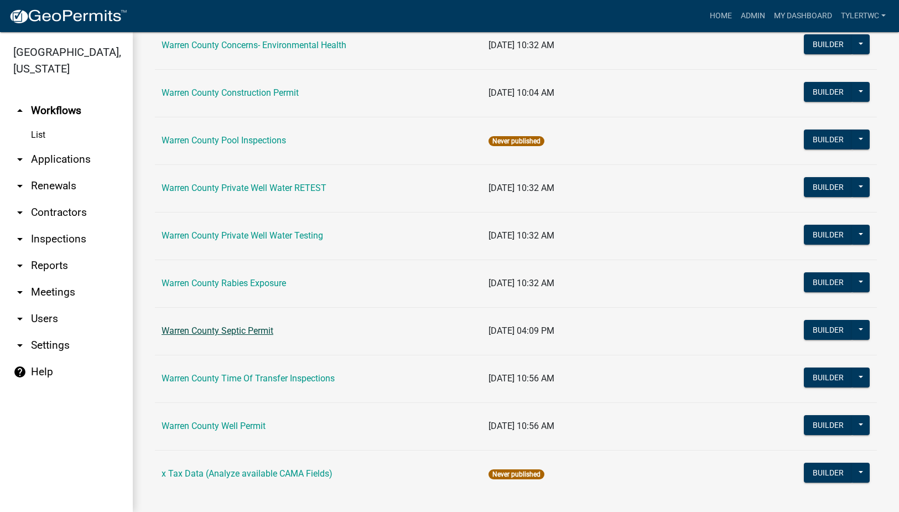
click at [216, 327] on link "Warren County Septic Permit" at bounding box center [217, 330] width 112 height 11
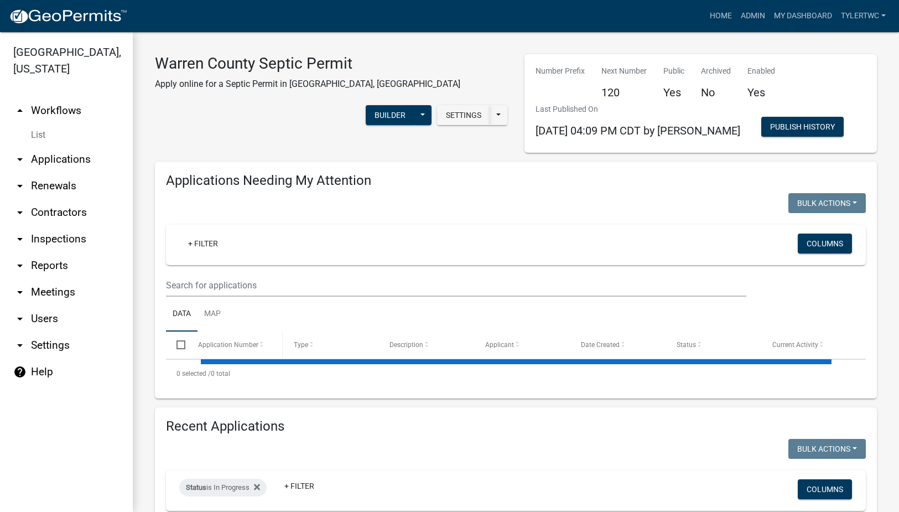
select select "2: 50"
select select "3: 100"
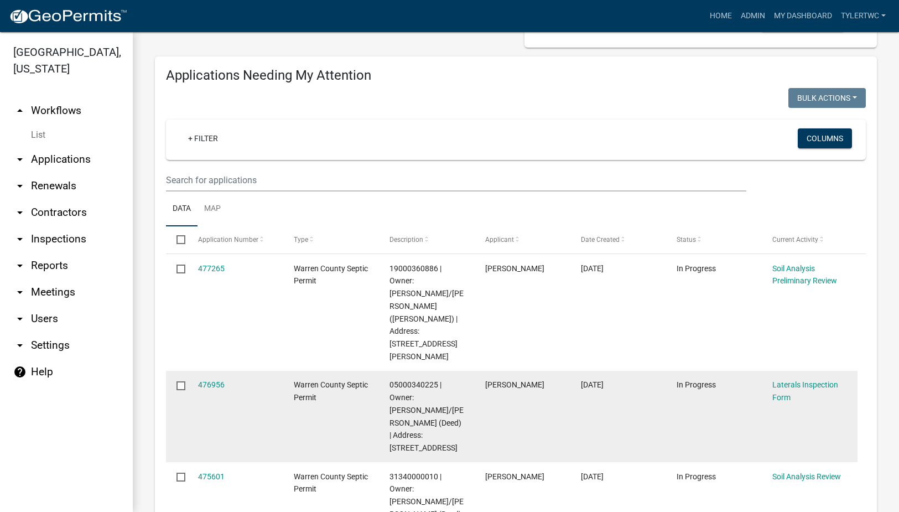
scroll to position [129, 0]
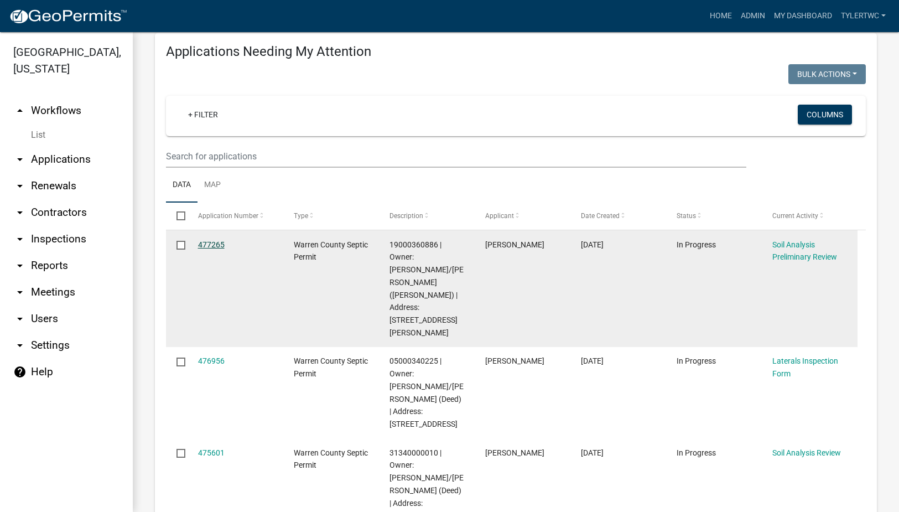
click at [208, 240] on link "477265" at bounding box center [211, 244] width 27 height 9
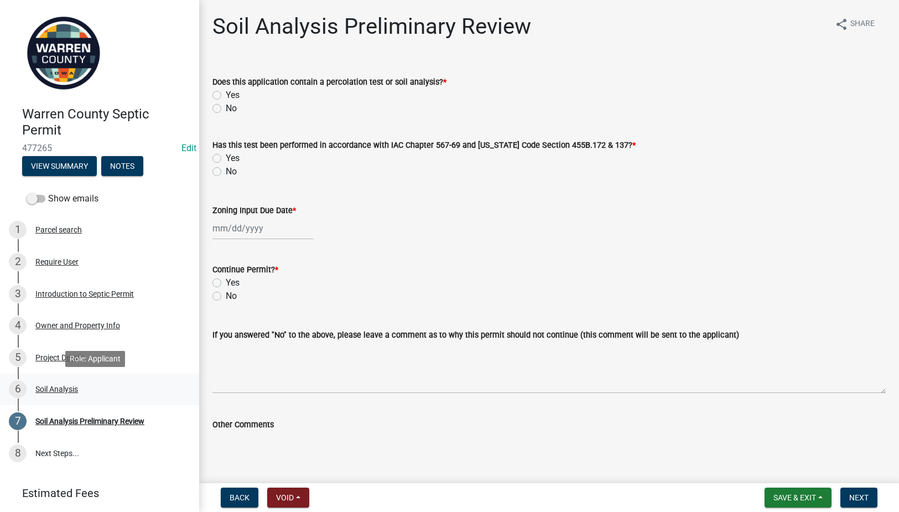
click at [44, 387] on div "Soil Analysis" at bounding box center [56, 389] width 43 height 8
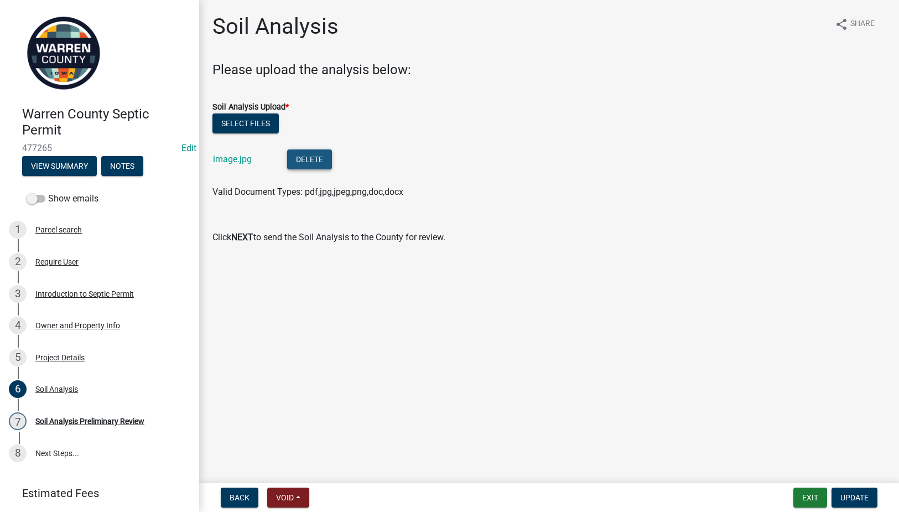
click at [331, 165] on button "Delete" at bounding box center [309, 159] width 45 height 20
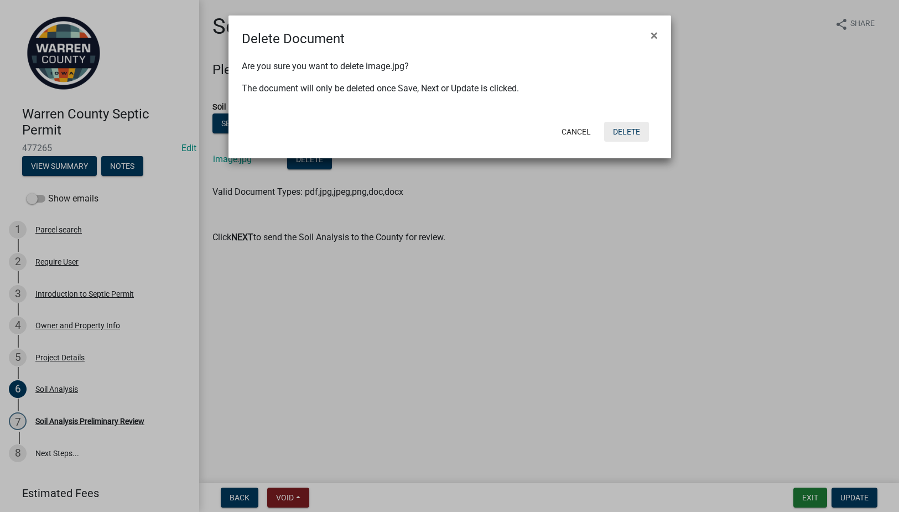
click at [635, 131] on button "Delete" at bounding box center [626, 132] width 45 height 20
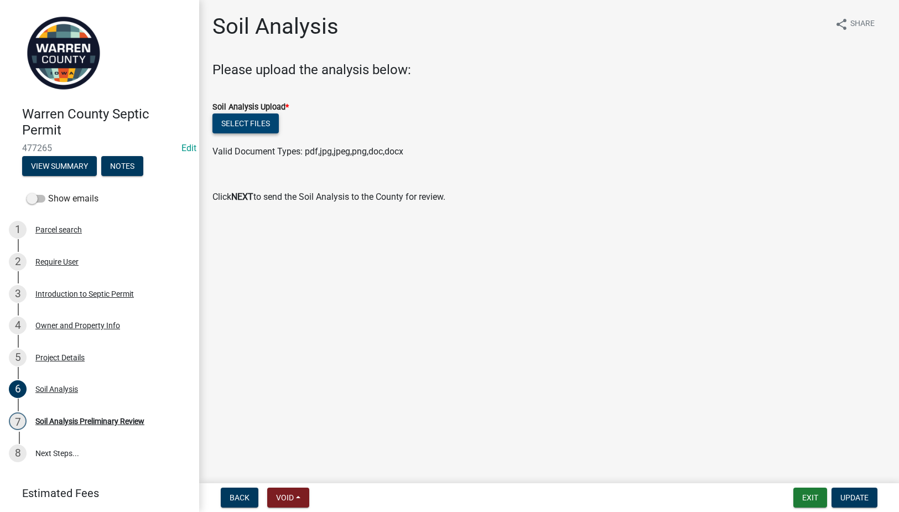
click at [241, 118] on button "Select files" at bounding box center [245, 123] width 66 height 20
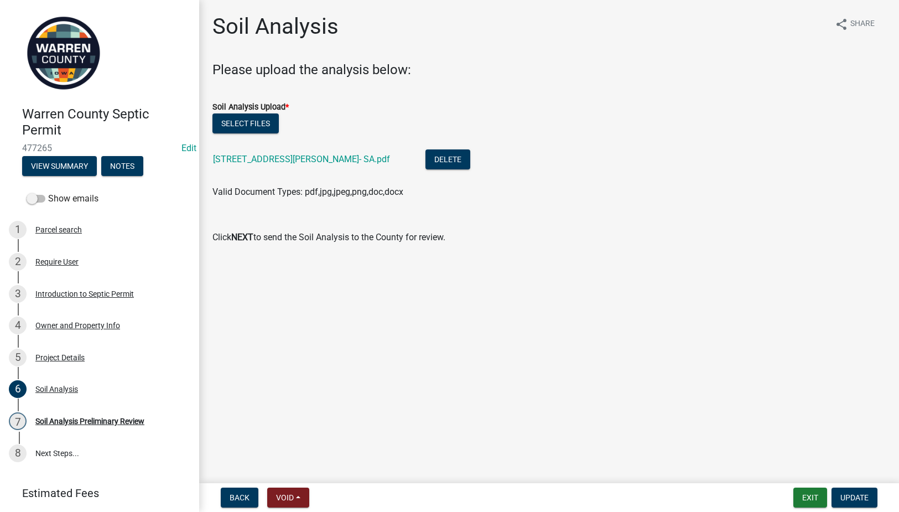
click at [835, 485] on nav "Back Void Withdraw Lock Expire Void Exit Update" at bounding box center [549, 497] width 700 height 29
click at [842, 493] on span "Update" at bounding box center [854, 497] width 28 height 9
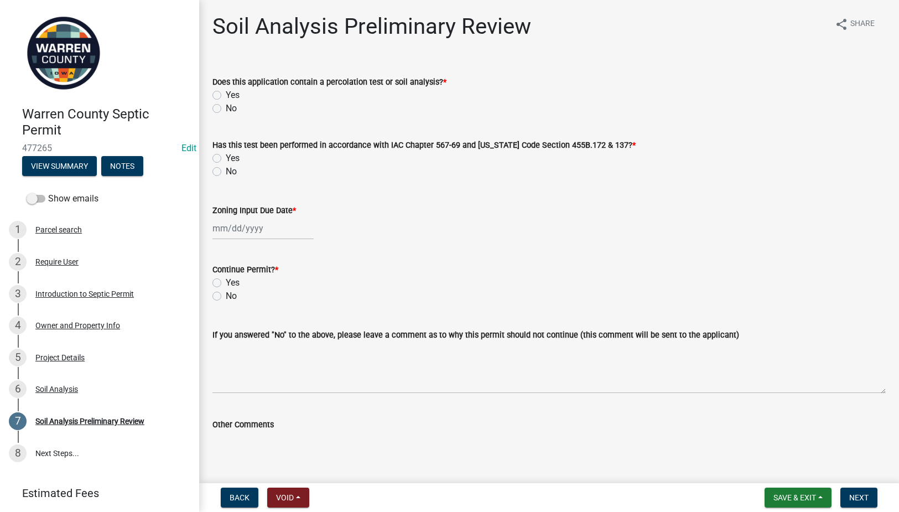
click at [226, 96] on label "Yes" at bounding box center [233, 94] width 14 height 13
click at [226, 96] on input "Yes" at bounding box center [229, 91] width 7 height 7
radio input "true"
click at [226, 158] on label "Yes" at bounding box center [233, 158] width 14 height 13
click at [226, 158] on input "Yes" at bounding box center [229, 155] width 7 height 7
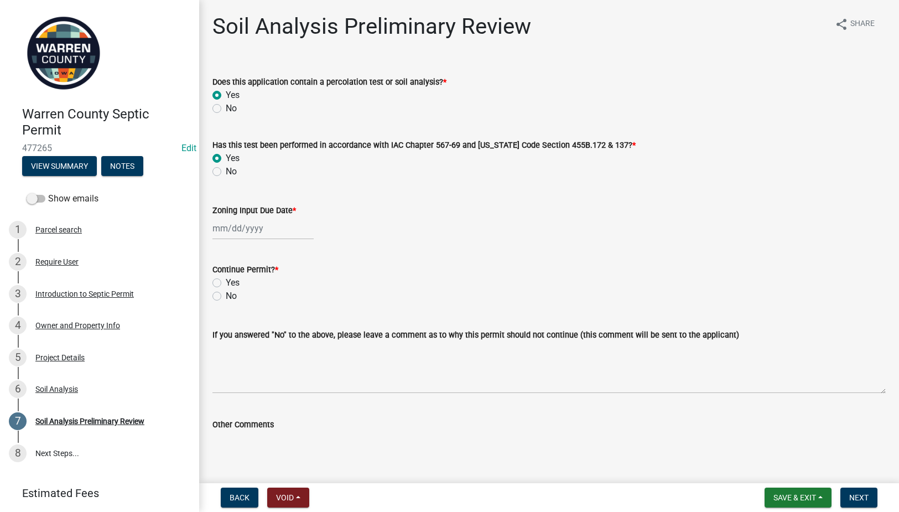
radio input "true"
click at [228, 230] on div at bounding box center [262, 228] width 101 height 23
select select "9"
select select "2025"
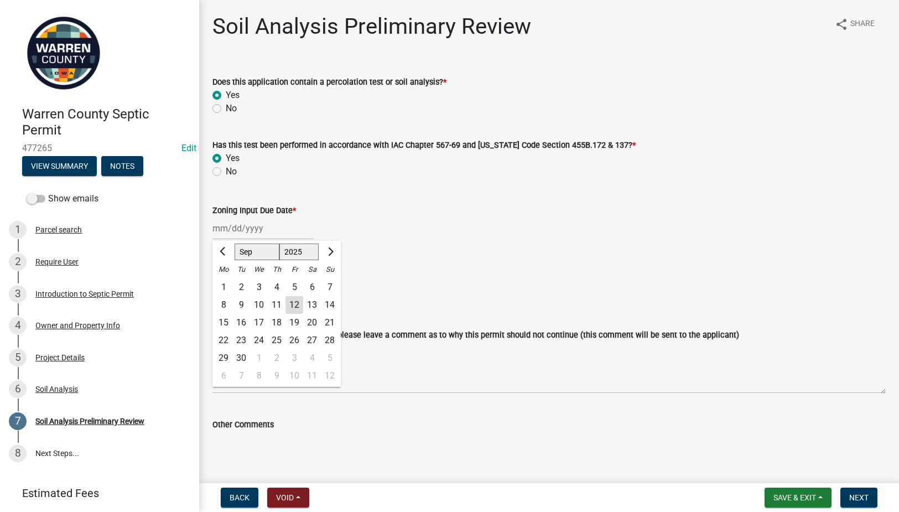
click at [288, 300] on div "12" at bounding box center [294, 305] width 18 height 18
type input "[DATE]"
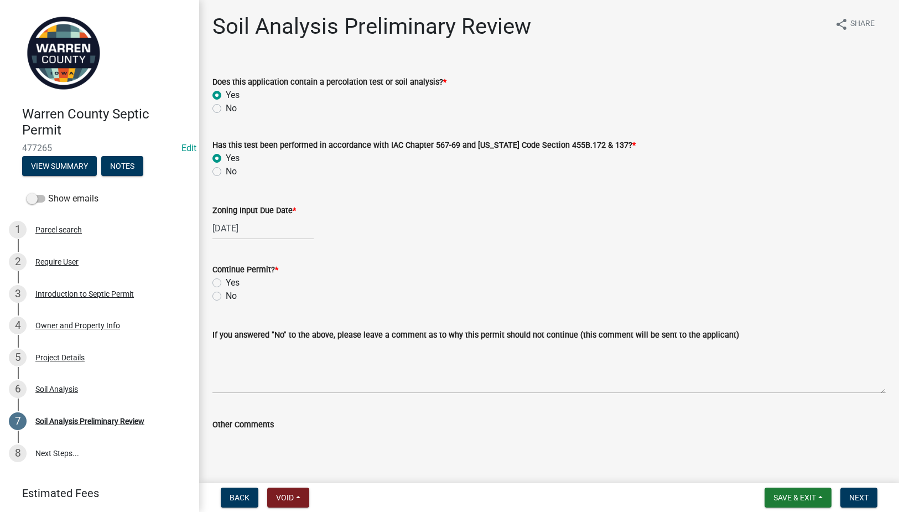
click at [226, 281] on label "Yes" at bounding box center [233, 282] width 14 height 13
click at [226, 281] on input "Yes" at bounding box center [229, 279] width 7 height 7
radio input "true"
click at [858, 492] on button "Next" at bounding box center [858, 497] width 37 height 20
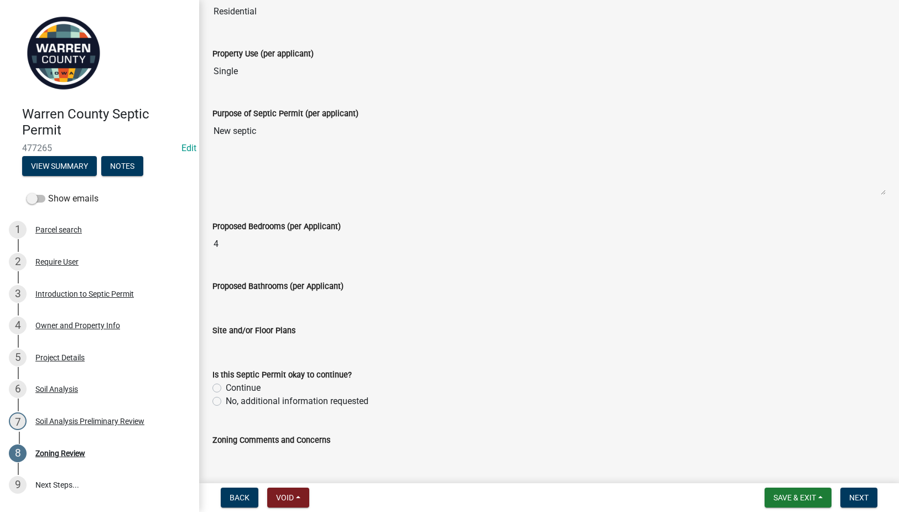
scroll to position [317, 0]
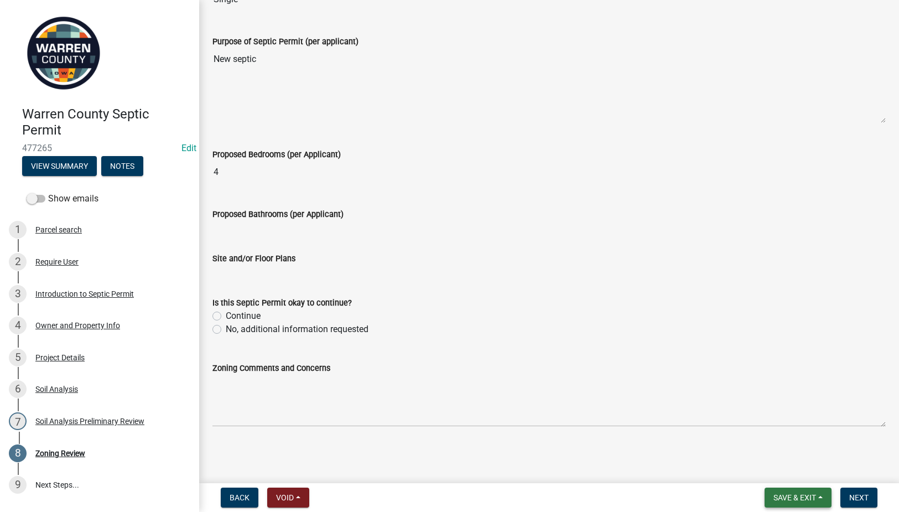
click at [795, 500] on span "Save & Exit" at bounding box center [794, 497] width 43 height 9
click at [783, 467] on button "Save & Exit" at bounding box center [787, 468] width 88 height 27
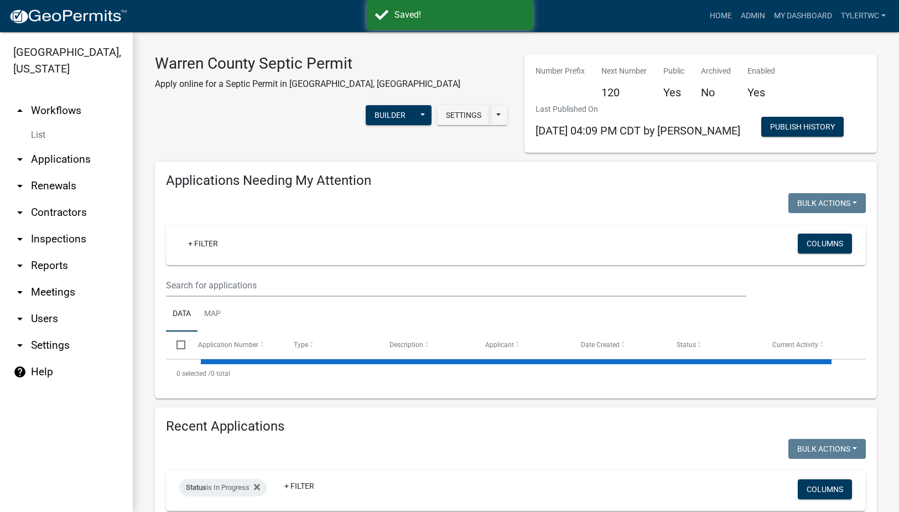
select select "2: 50"
select select "3: 100"
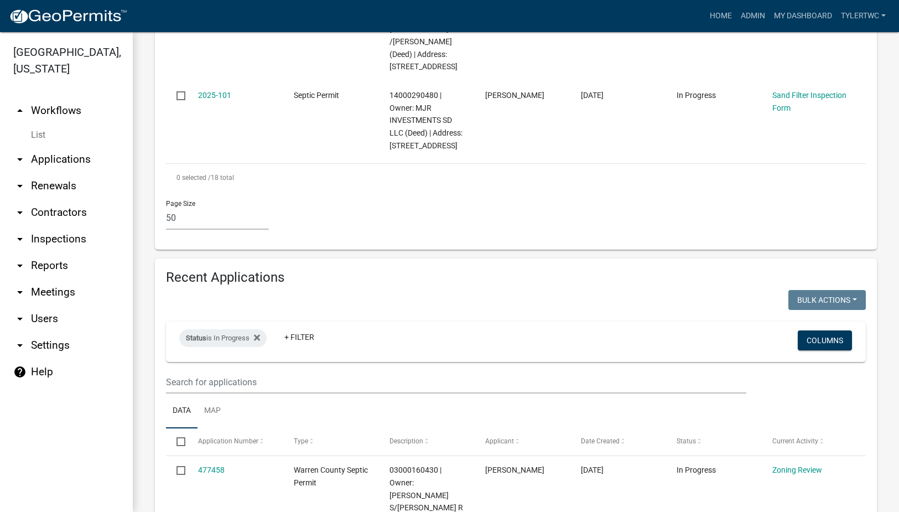
scroll to position [2064, 0]
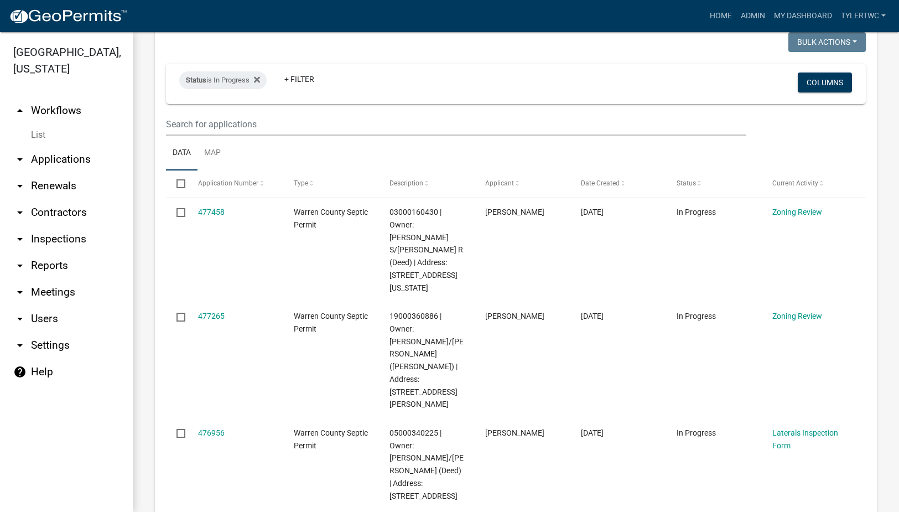
click at [55, 146] on link "arrow_drop_down Applications" at bounding box center [66, 159] width 133 height 27
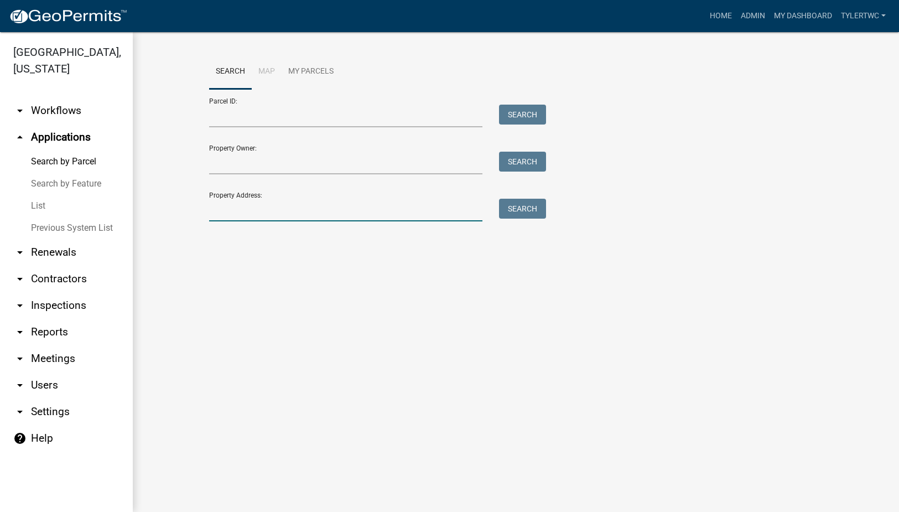
click at [262, 207] on input "Property Address:" at bounding box center [346, 210] width 274 height 23
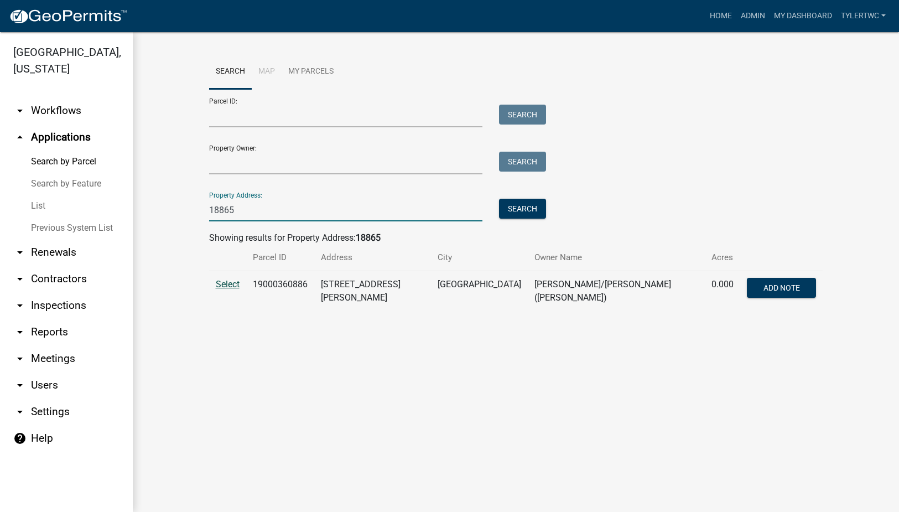
type input "18865"
click at [228, 286] on span "Select" at bounding box center [228, 284] width 24 height 11
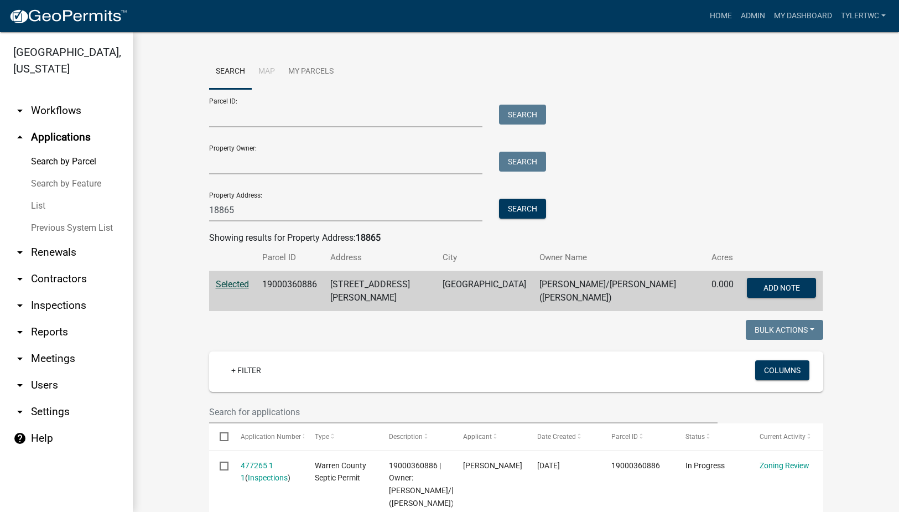
scroll to position [258, 0]
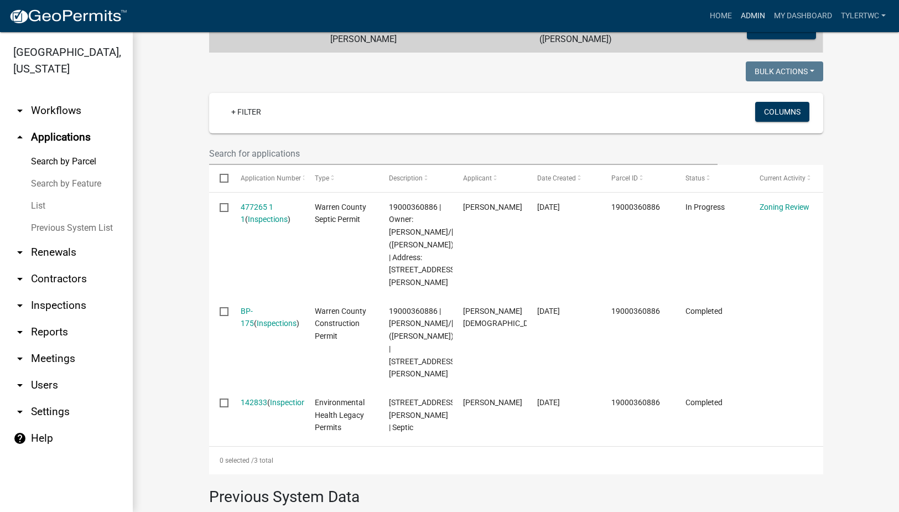
drag, startPoint x: 743, startPoint y: 13, endPoint x: 737, endPoint y: 17, distance: 7.7
click at [743, 13] on link "Admin" at bounding box center [752, 16] width 33 height 21
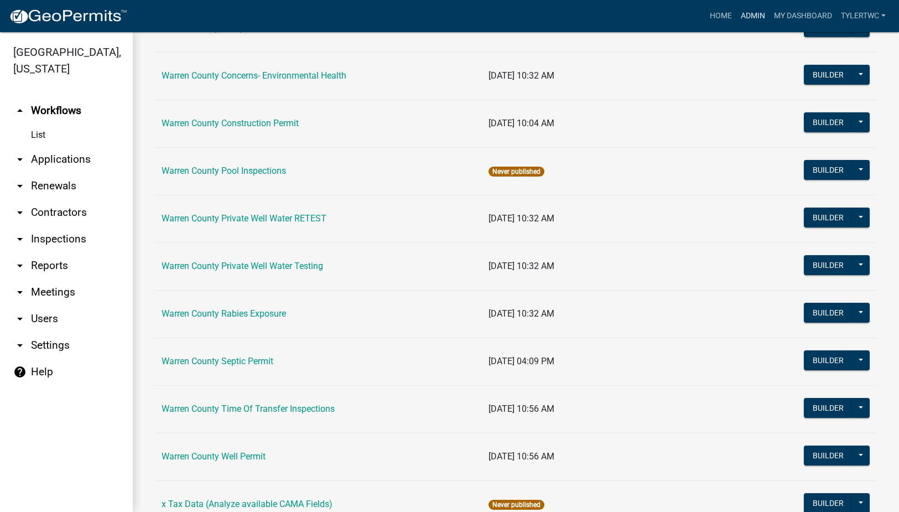
scroll to position [662, 0]
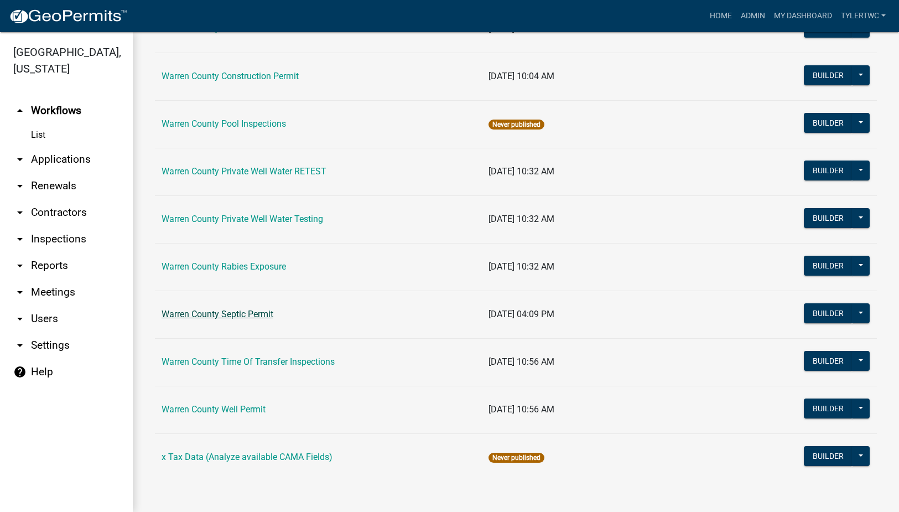
click at [237, 312] on link "Warren County Septic Permit" at bounding box center [217, 314] width 112 height 11
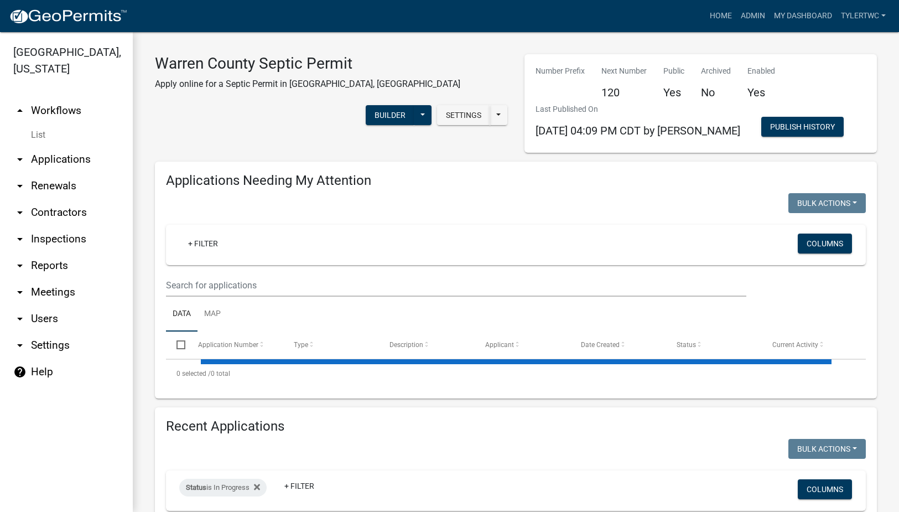
select select "2: 50"
select select "3: 100"
select select "2: 50"
select select "3: 100"
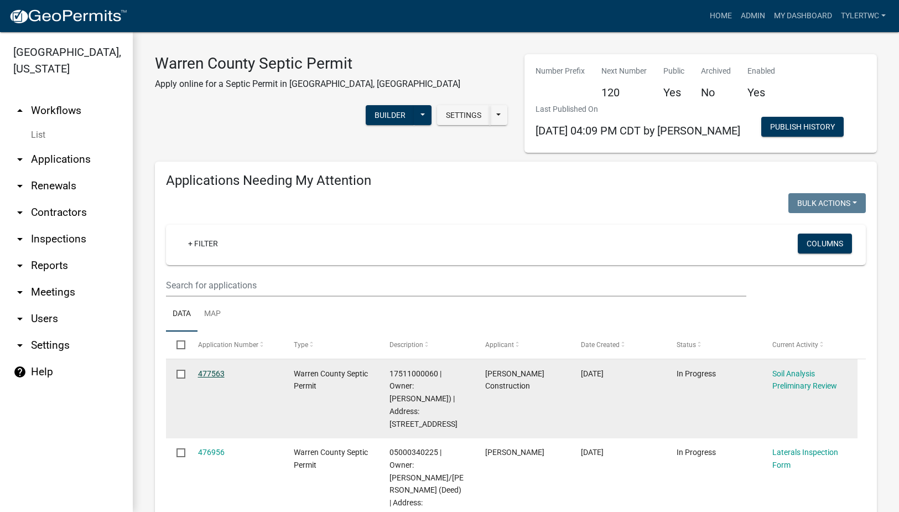
click at [216, 370] on link "477563" at bounding box center [211, 373] width 27 height 9
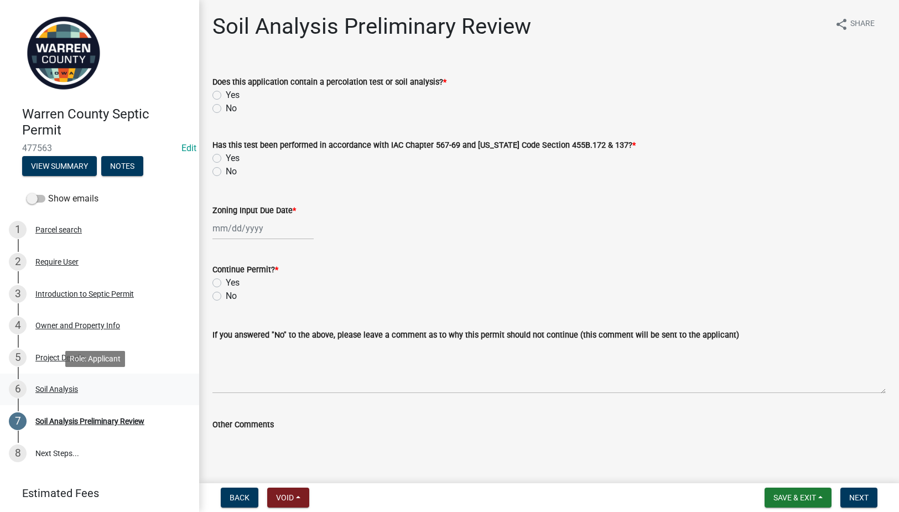
click at [58, 389] on div "Soil Analysis" at bounding box center [56, 389] width 43 height 8
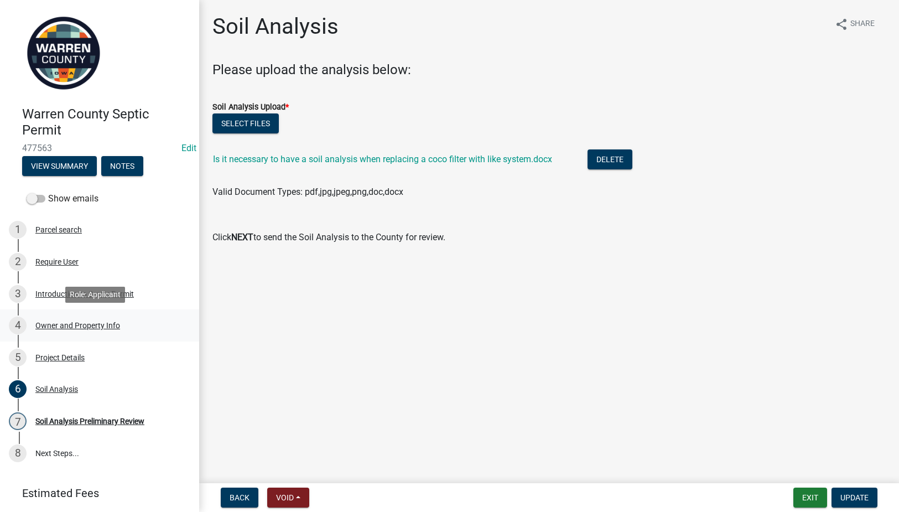
click at [51, 319] on div "4 Owner and Property Info" at bounding box center [95, 325] width 173 height 18
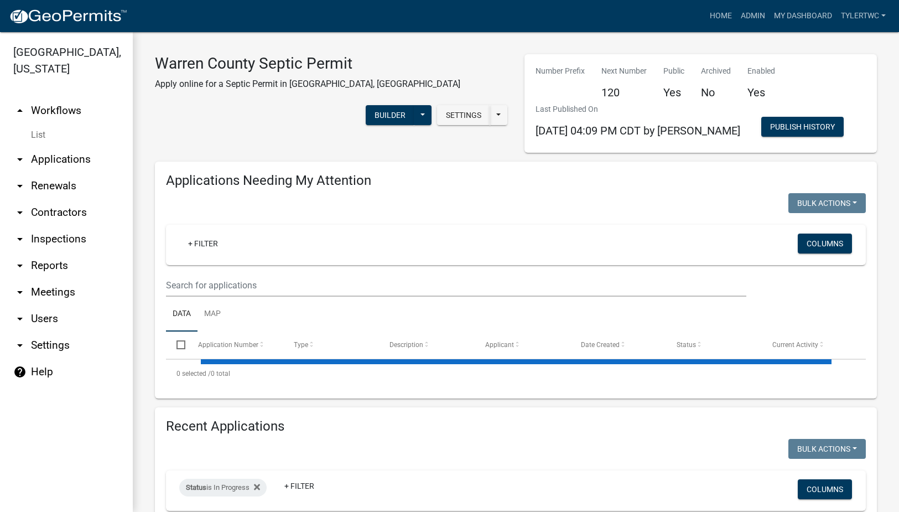
select select "2: 50"
select select "3: 100"
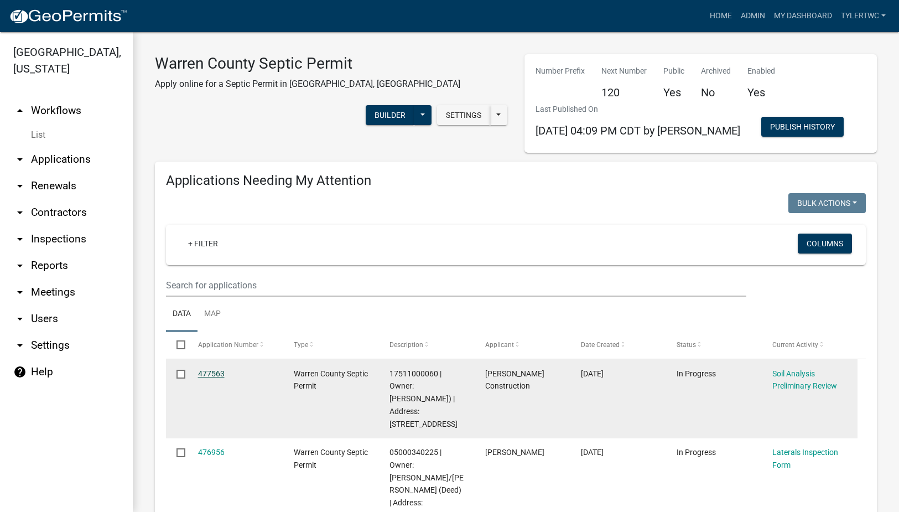
click at [213, 370] on link "477563" at bounding box center [211, 373] width 27 height 9
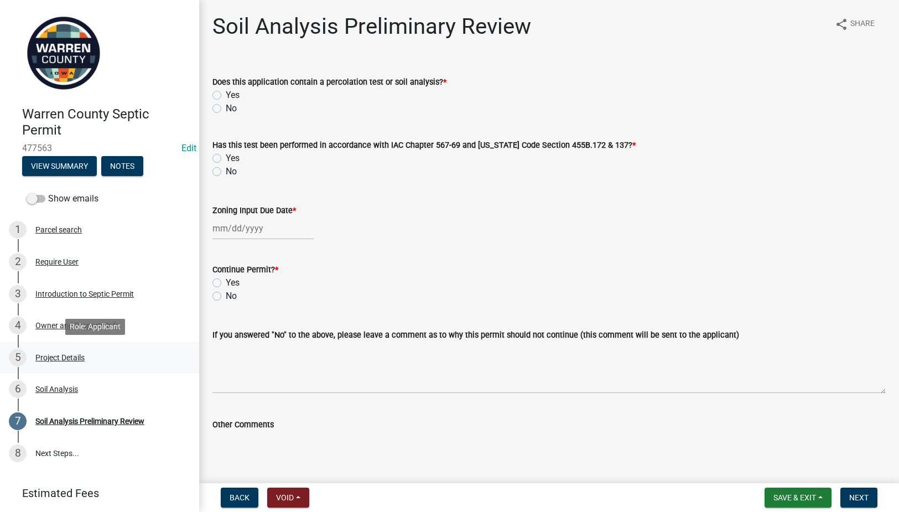
click at [67, 353] on div "Project Details" at bounding box center [59, 357] width 49 height 8
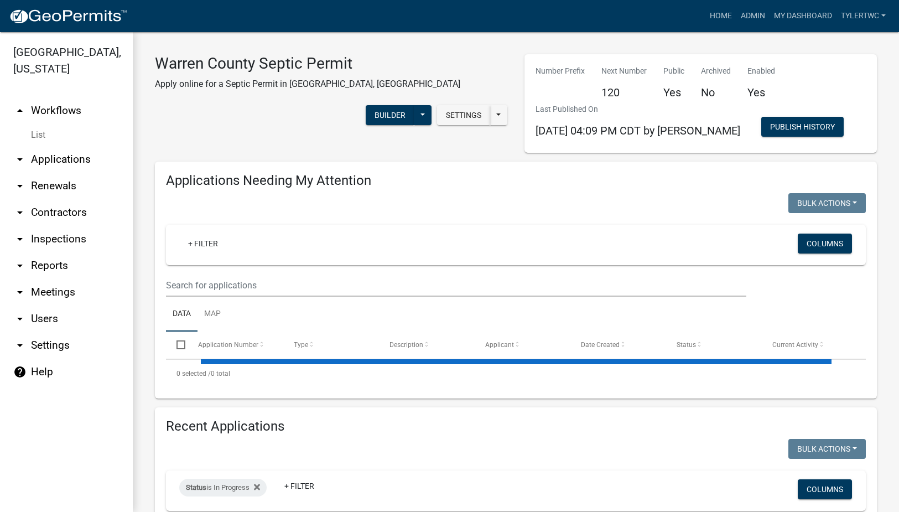
select select "2: 50"
select select "3: 100"
select select "2: 50"
select select "3: 100"
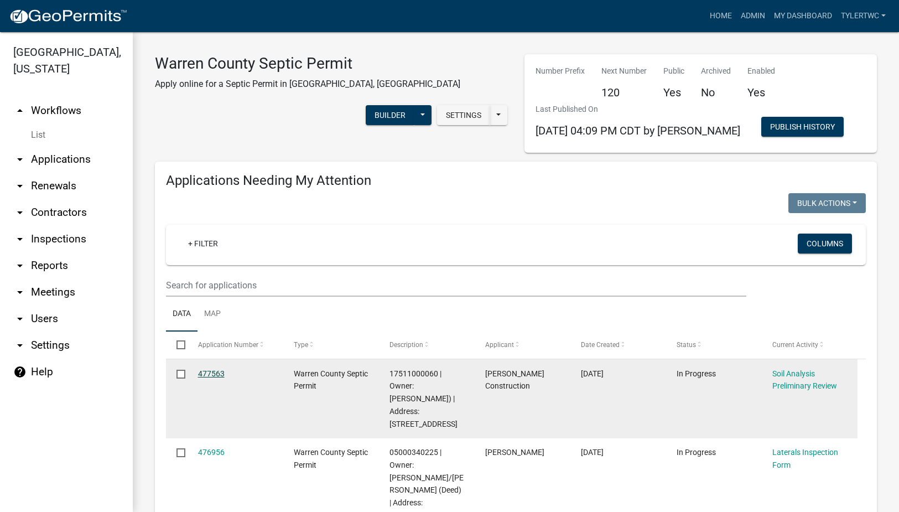
click at [204, 373] on link "477563" at bounding box center [211, 373] width 27 height 9
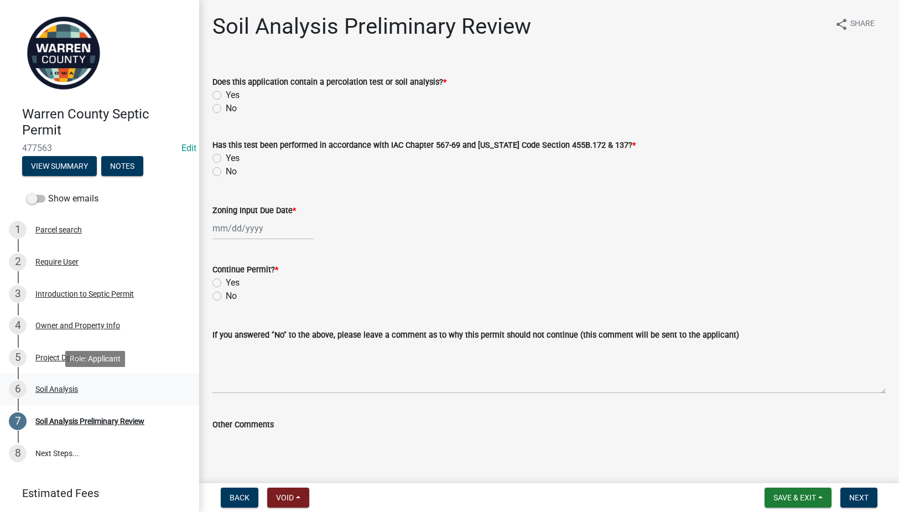
click at [51, 390] on div "Soil Analysis" at bounding box center [56, 389] width 43 height 8
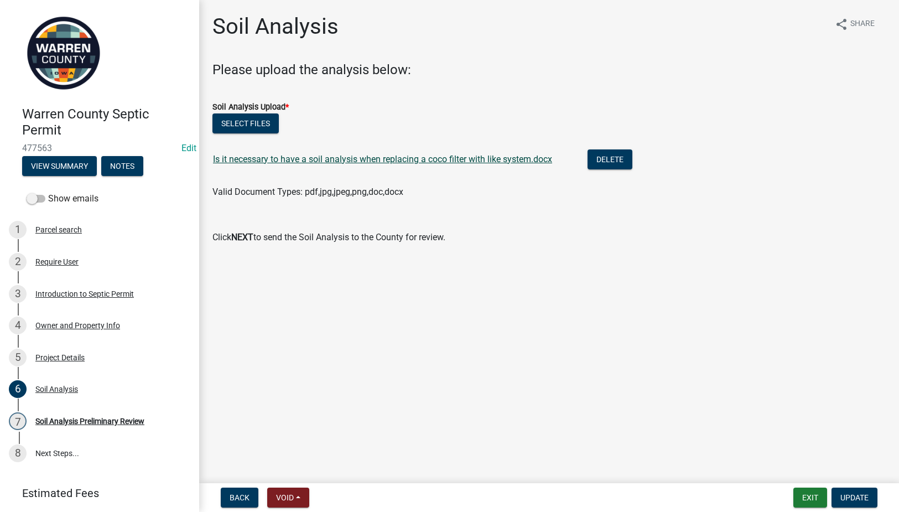
click at [284, 160] on link "Is it necessary to have a soil analysis when replacing a coco filter with like …" at bounding box center [382, 159] width 339 height 11
click at [857, 487] on button "Update" at bounding box center [854, 497] width 46 height 20
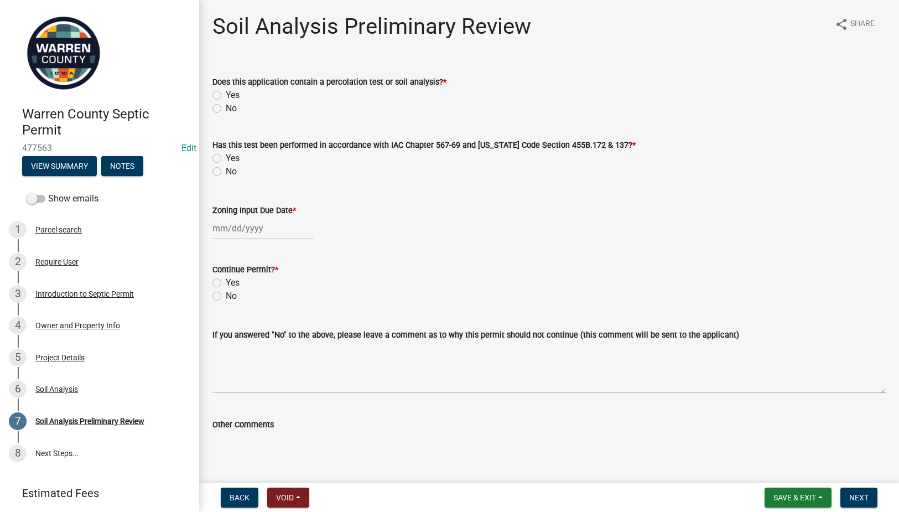
click at [226, 95] on label "Yes" at bounding box center [233, 94] width 14 height 13
click at [226, 95] on input "Yes" at bounding box center [229, 91] width 7 height 7
radio input "true"
click at [226, 157] on label "Yes" at bounding box center [233, 158] width 14 height 13
click at [226, 157] on input "Yes" at bounding box center [229, 155] width 7 height 7
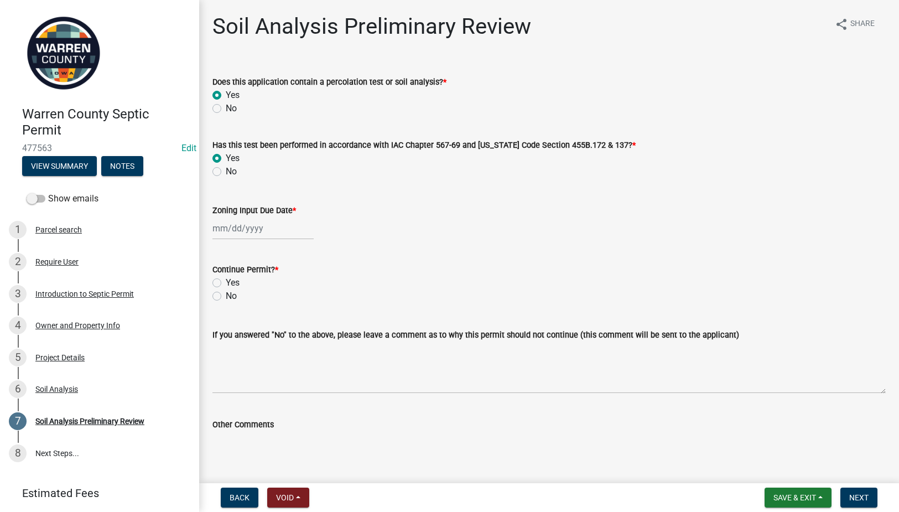
radio input "true"
click at [244, 241] on wm-data-entity-input "Zoning Input Due Date *" at bounding box center [548, 218] width 673 height 61
click at [243, 226] on div at bounding box center [262, 228] width 101 height 23
select select "9"
select select "2025"
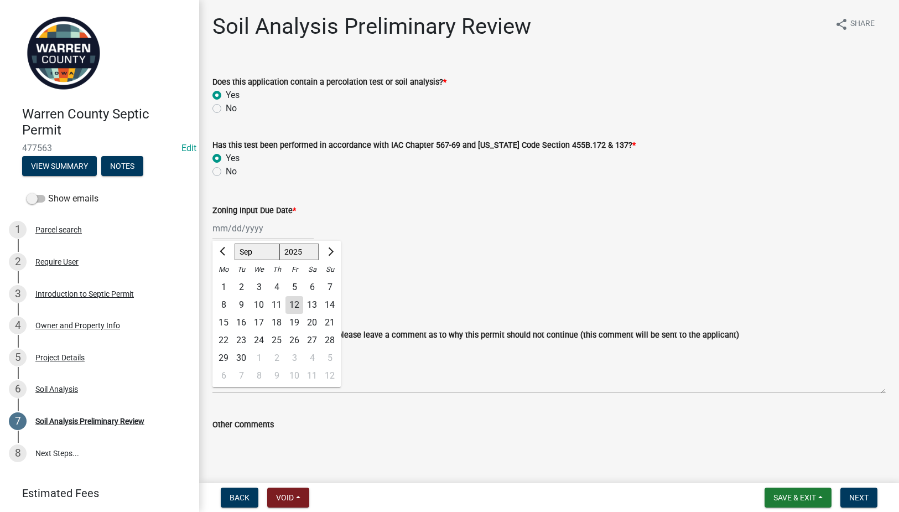
click at [294, 302] on div "12" at bounding box center [294, 305] width 18 height 18
type input "[DATE]"
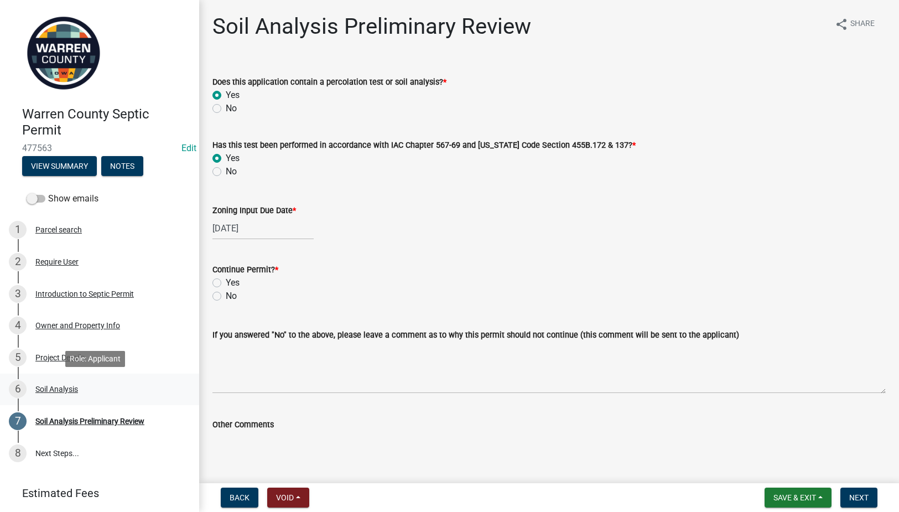
click at [60, 387] on div "Soil Analysis" at bounding box center [56, 389] width 43 height 8
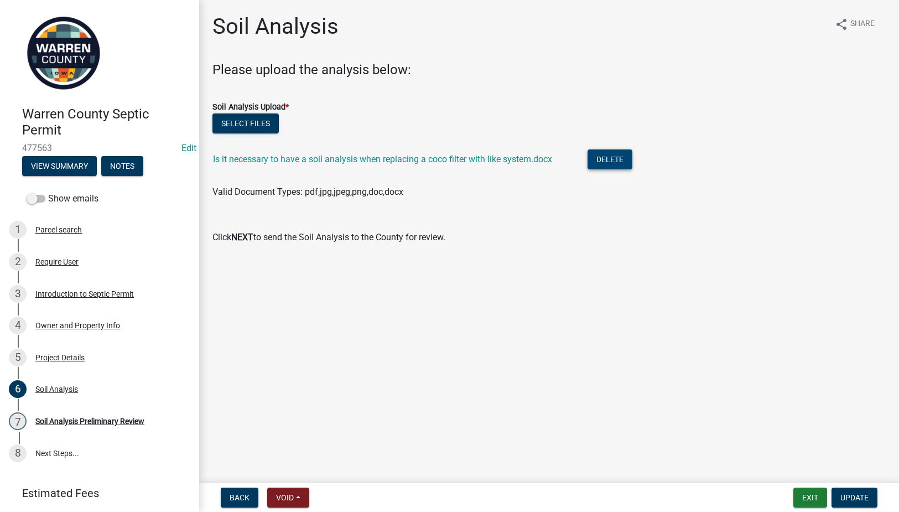
click at [608, 161] on button "Delete" at bounding box center [609, 159] width 45 height 20
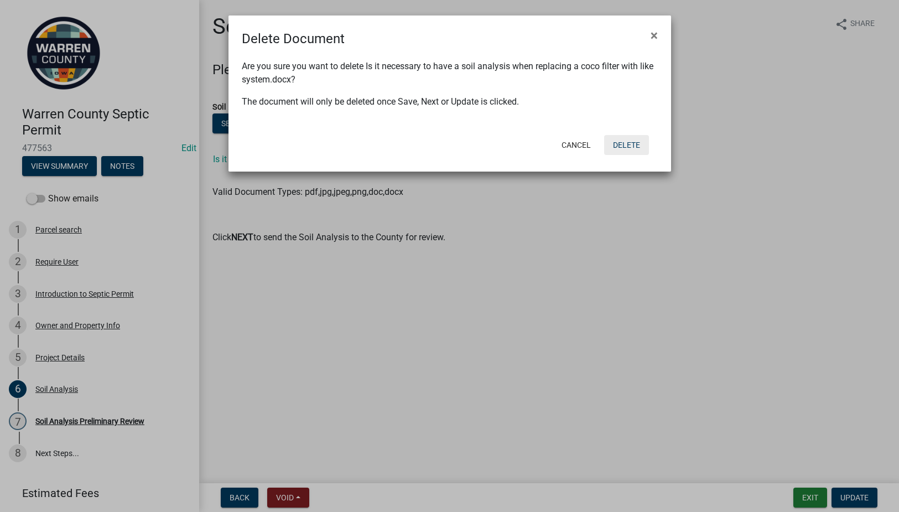
click at [631, 140] on button "Delete" at bounding box center [626, 145] width 45 height 20
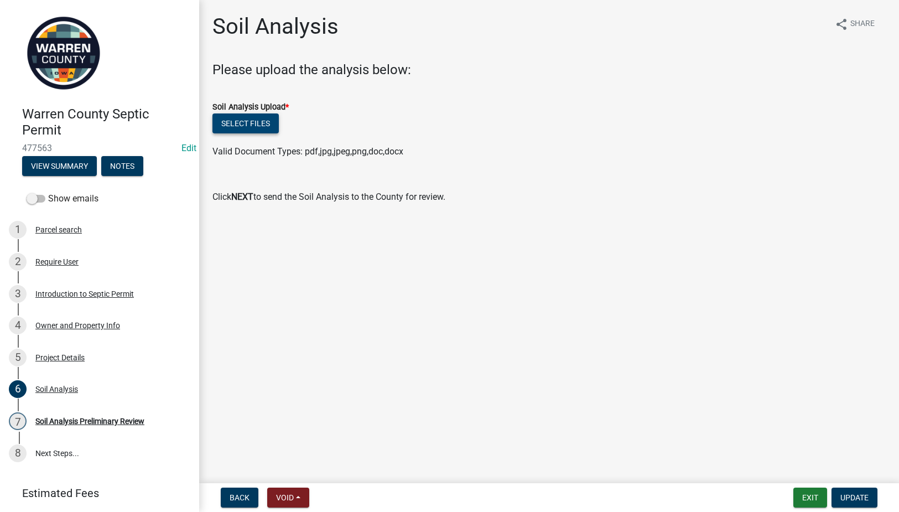
click at [244, 119] on button "Select files" at bounding box center [245, 123] width 66 height 20
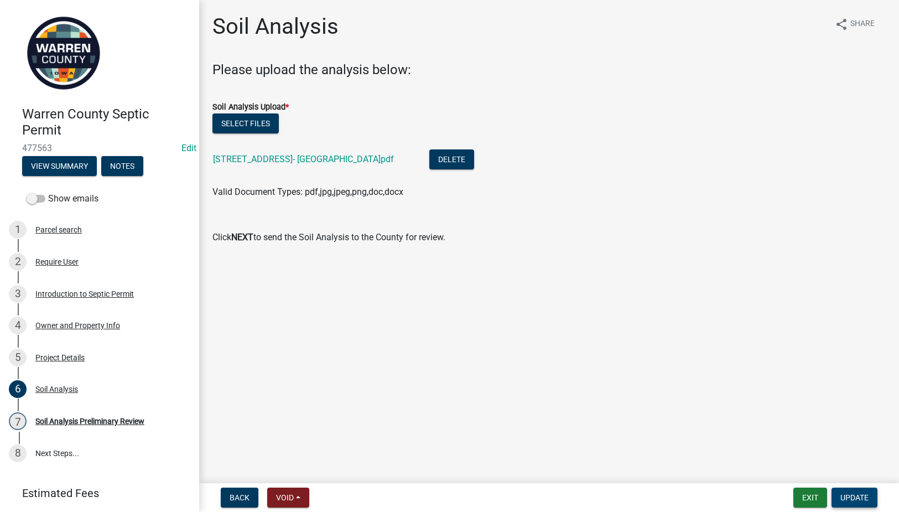
click at [842, 498] on span "Update" at bounding box center [854, 497] width 28 height 9
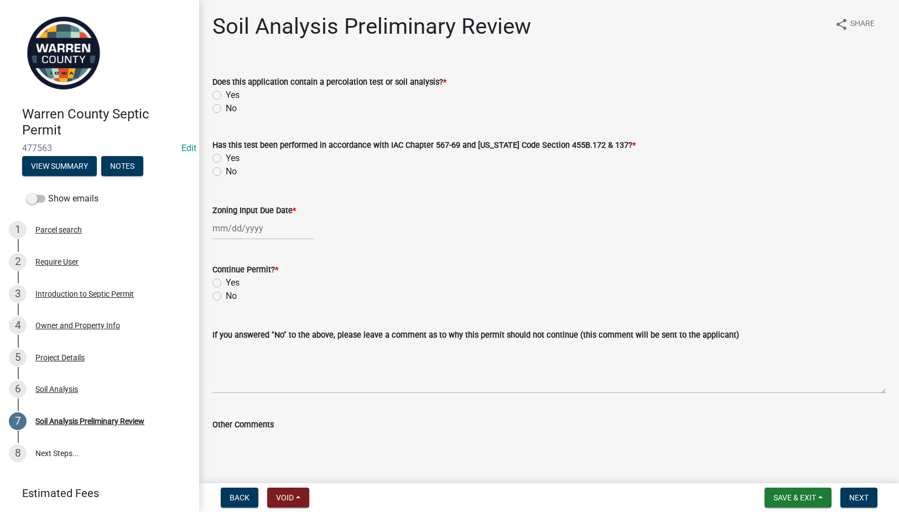
click at [226, 96] on label "Yes" at bounding box center [233, 94] width 14 height 13
click at [226, 96] on input "Yes" at bounding box center [229, 91] width 7 height 7
radio input "true"
click at [226, 157] on label "Yes" at bounding box center [233, 158] width 14 height 13
click at [226, 157] on input "Yes" at bounding box center [229, 155] width 7 height 7
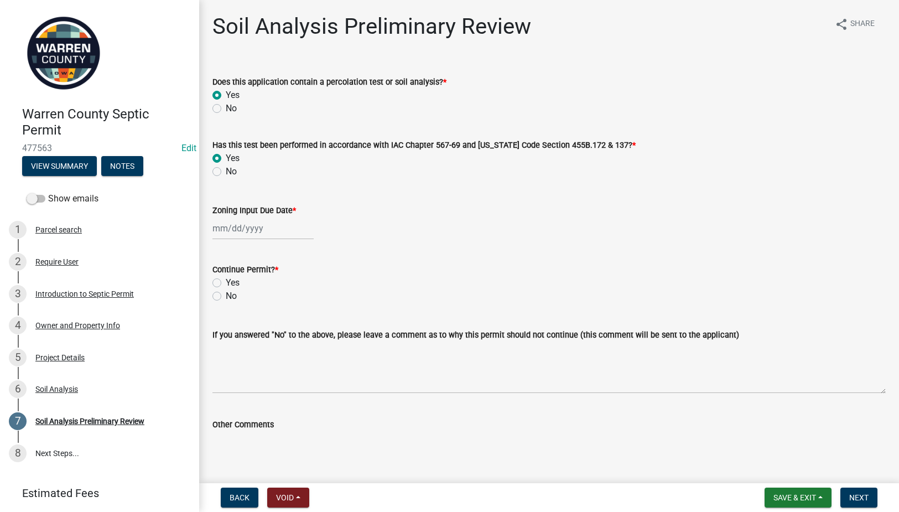
radio input "true"
click at [258, 227] on div at bounding box center [262, 228] width 101 height 23
select select "9"
select select "2025"
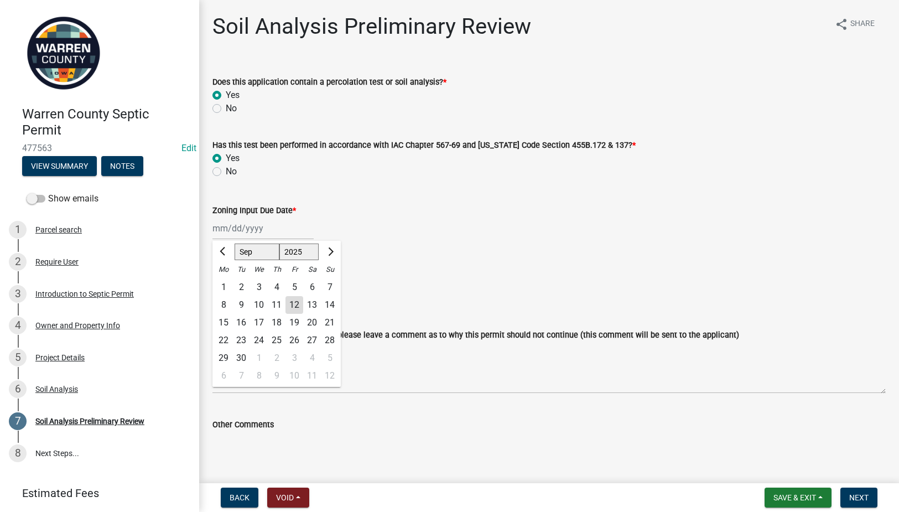
click at [296, 301] on div "12" at bounding box center [294, 305] width 18 height 18
type input "[DATE]"
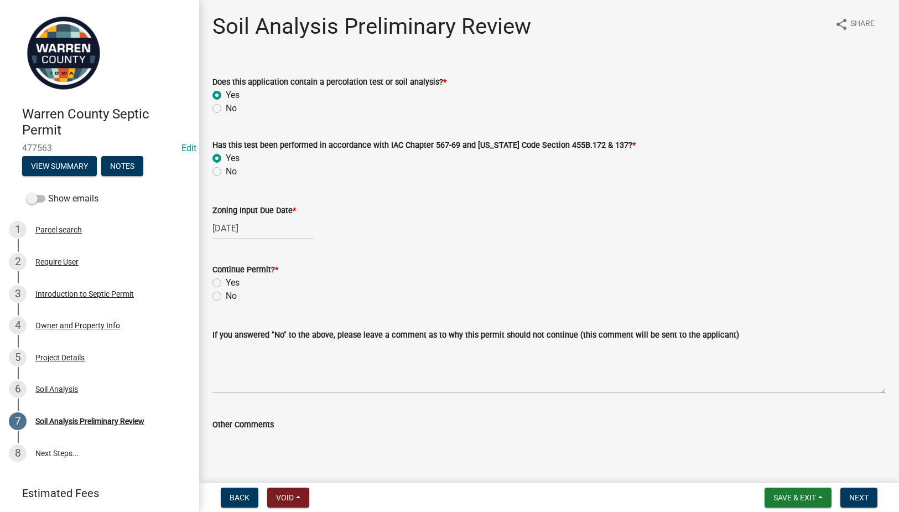
click at [226, 281] on label "Yes" at bounding box center [233, 282] width 14 height 13
click at [226, 281] on input "Yes" at bounding box center [229, 279] width 7 height 7
radio input "true"
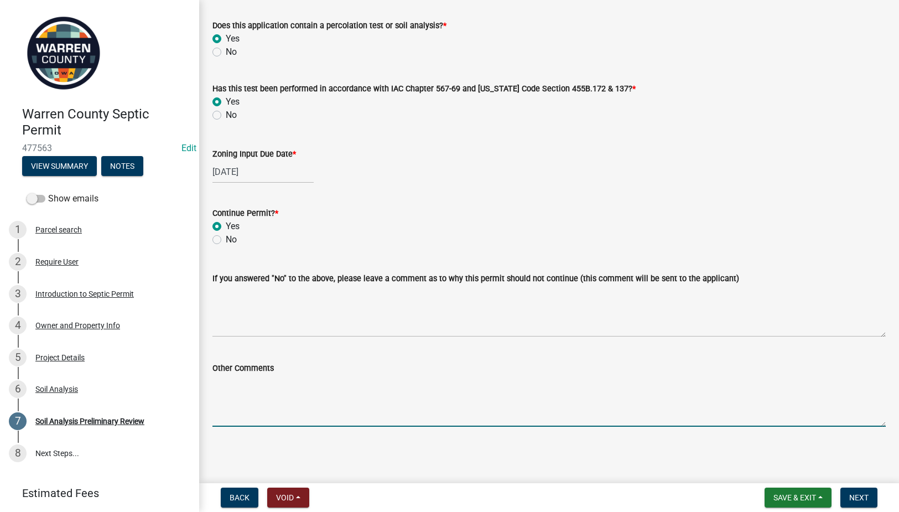
click at [343, 389] on textarea "Other Comments" at bounding box center [548, 400] width 673 height 52
type textarea "Replacing existing septic system."
click at [858, 493] on span "Next" at bounding box center [858, 497] width 19 height 9
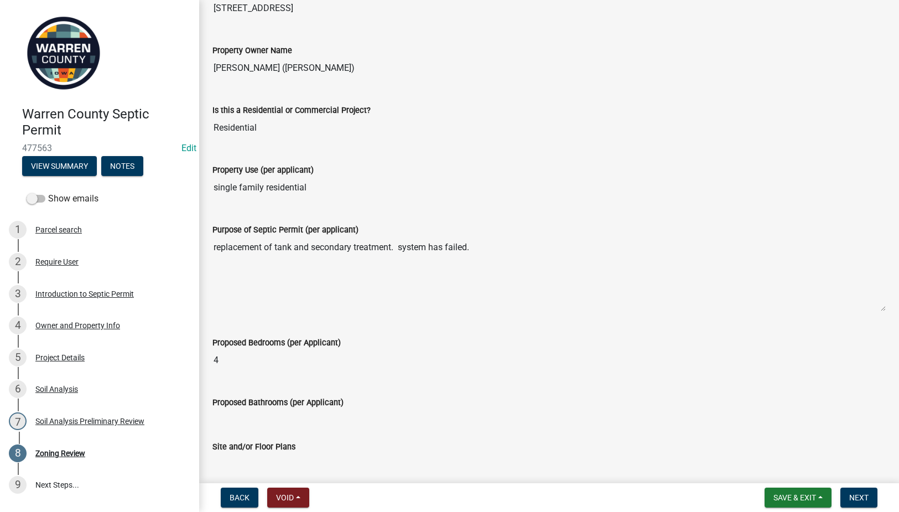
scroll to position [317, 0]
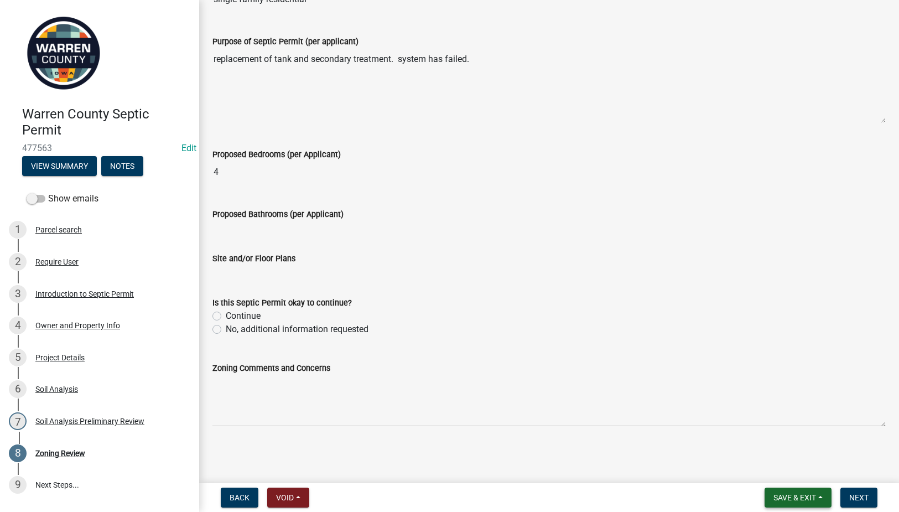
click at [815, 502] on span "Save & Exit" at bounding box center [794, 497] width 43 height 9
click at [776, 470] on button "Save & Exit" at bounding box center [787, 468] width 88 height 27
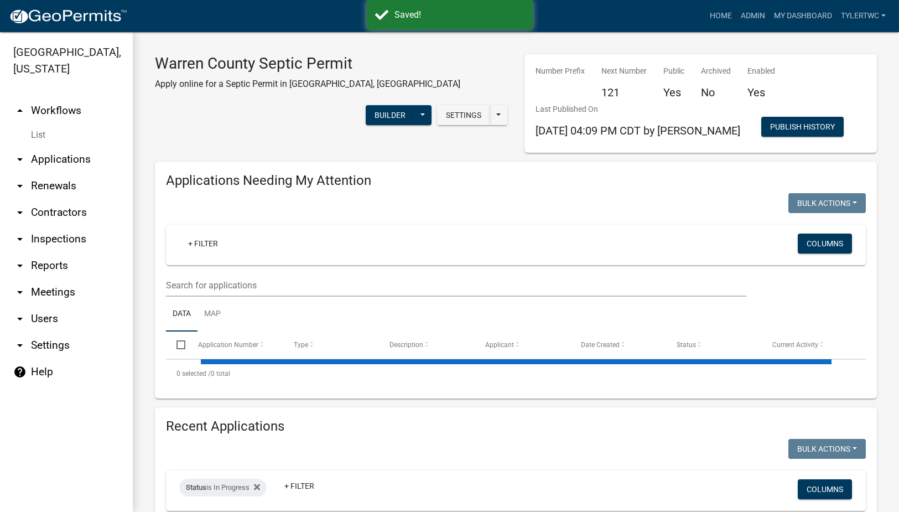
select select "2: 50"
select select "3: 100"
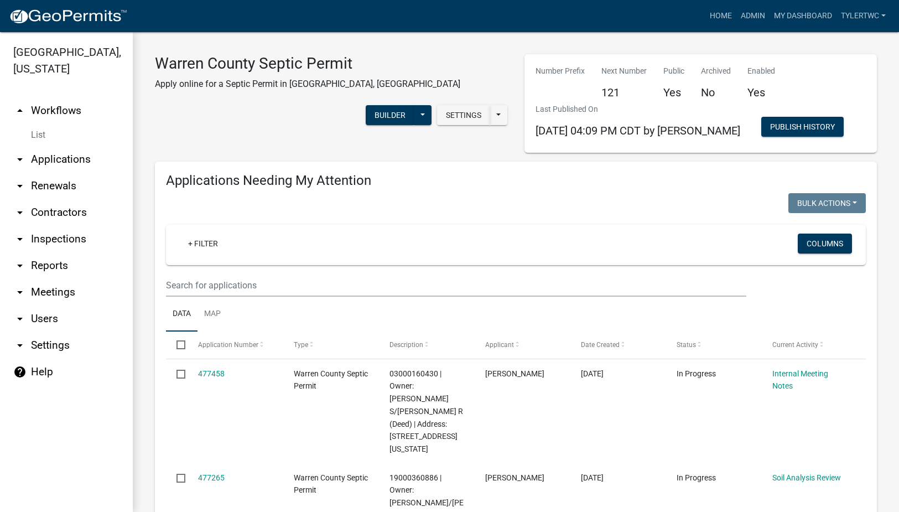
click at [59, 146] on link "arrow_drop_down Applications" at bounding box center [66, 159] width 133 height 27
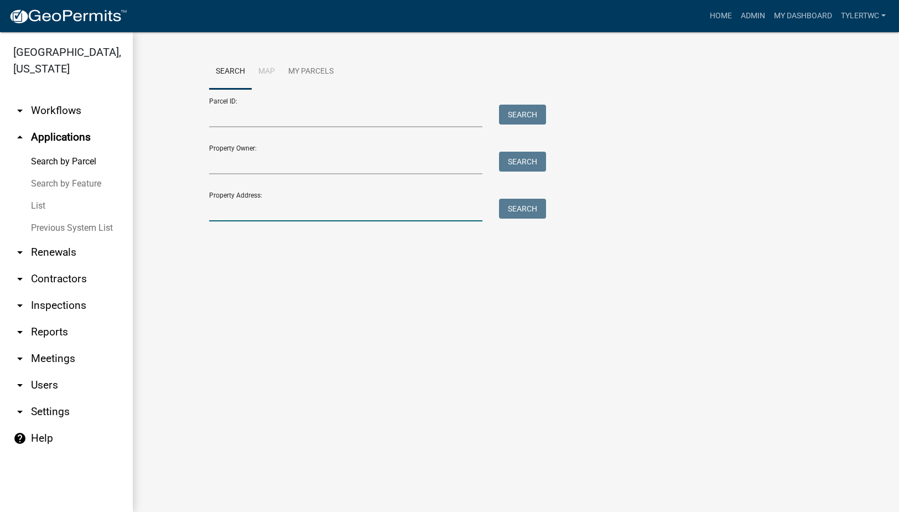
click at [256, 208] on input "Property Address:" at bounding box center [346, 210] width 274 height 23
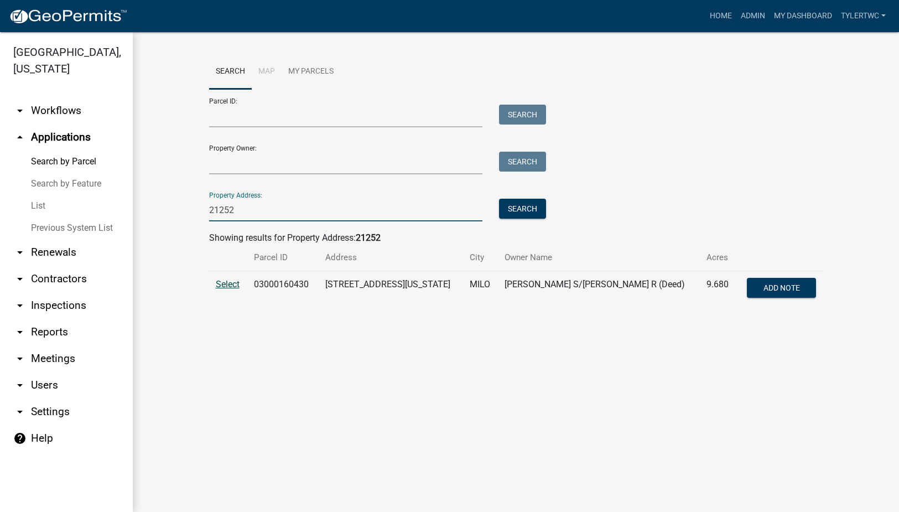
type input "21252"
click at [227, 284] on span "Select" at bounding box center [228, 284] width 24 height 11
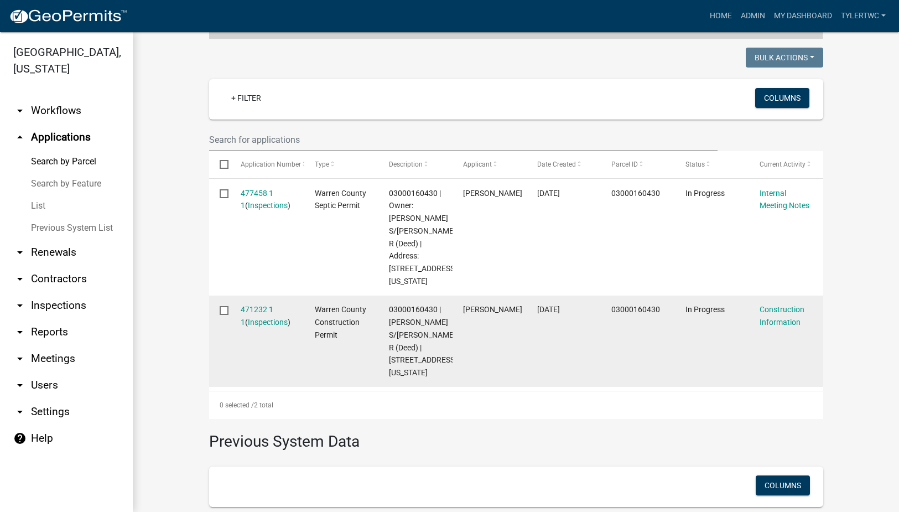
scroll to position [289, 0]
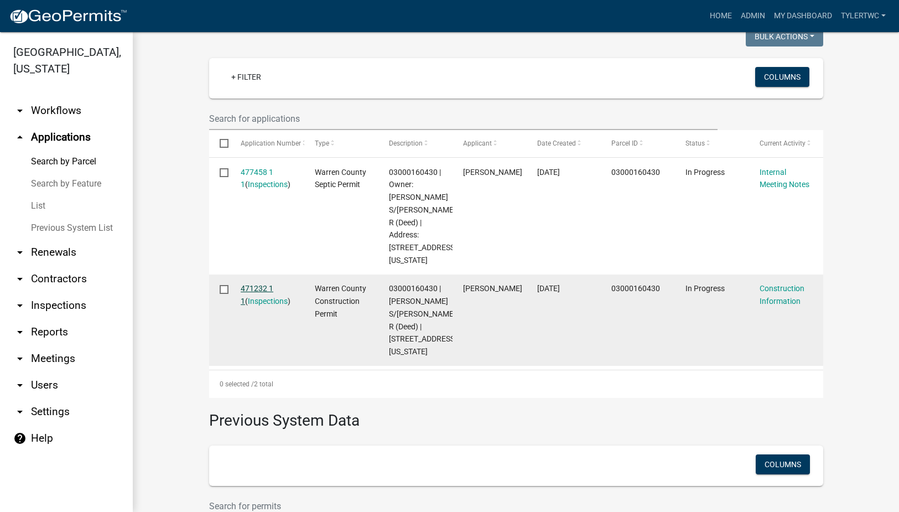
click at [247, 288] on link "471232 1 1" at bounding box center [257, 295] width 33 height 22
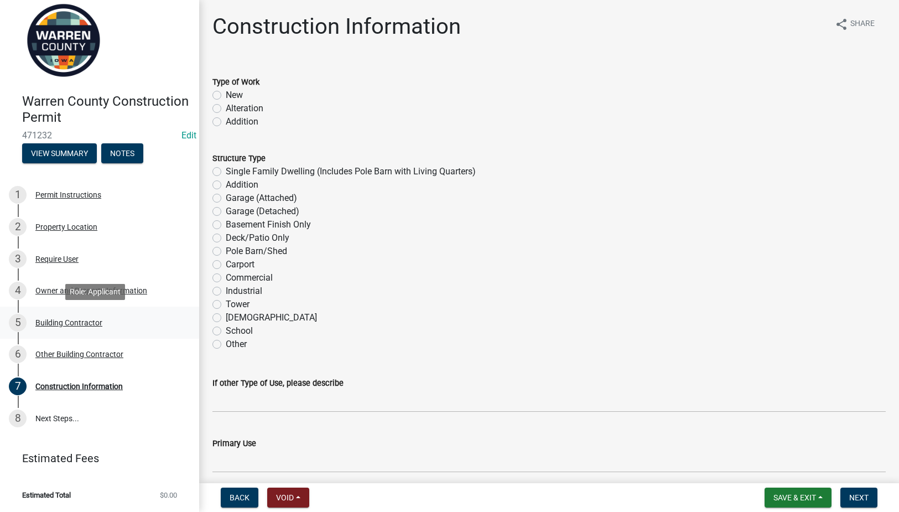
click at [54, 323] on div "Building Contractor" at bounding box center [68, 323] width 67 height 8
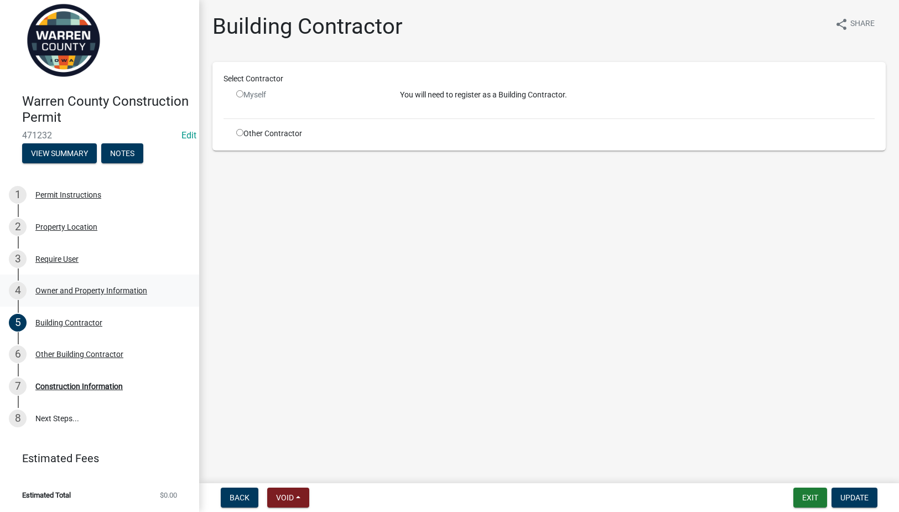
click at [79, 291] on div "Owner and Property Information" at bounding box center [91, 290] width 112 height 8
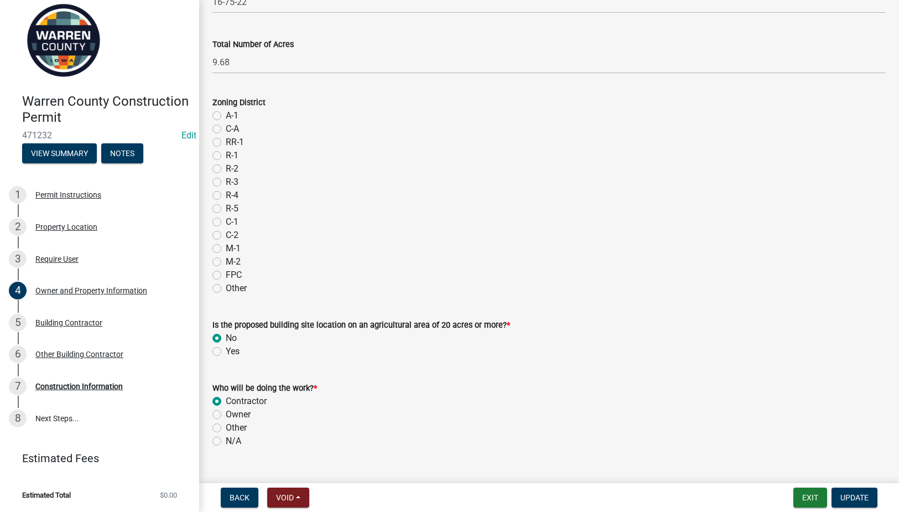
scroll to position [880, 0]
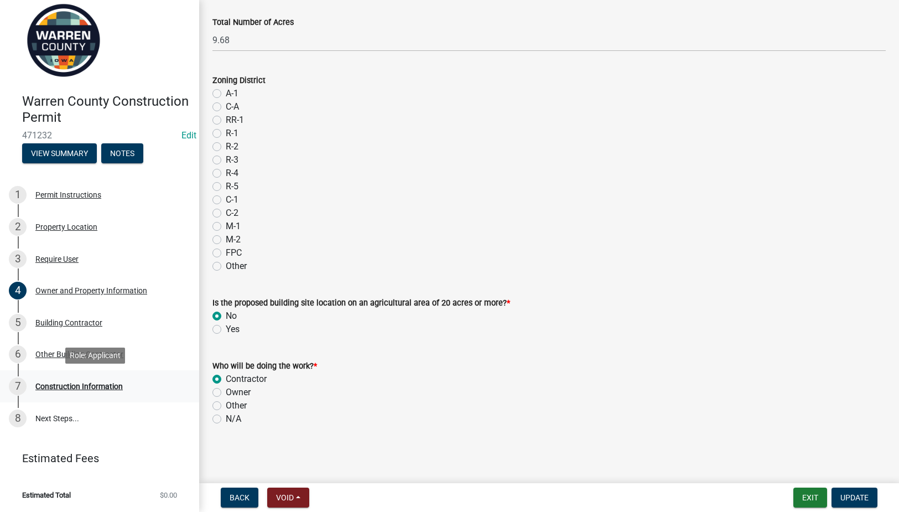
click at [82, 382] on div "Construction Information" at bounding box center [78, 386] width 87 height 8
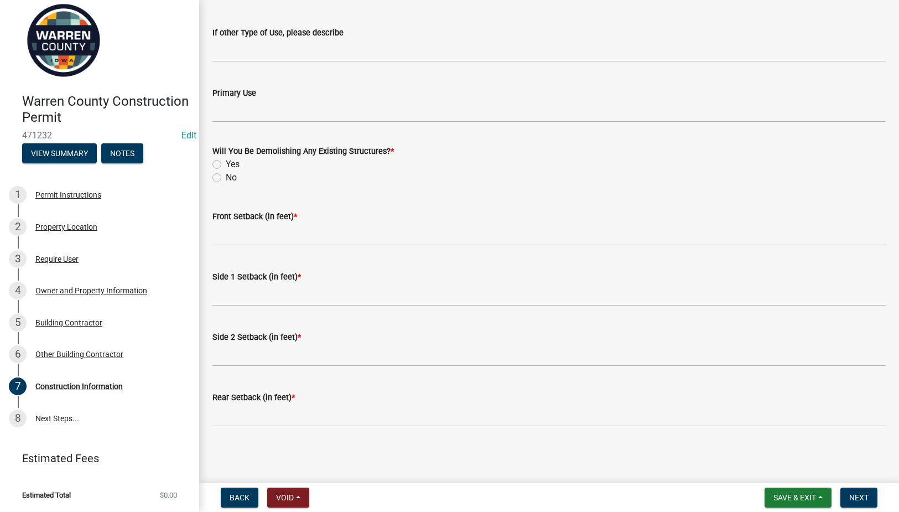
scroll to position [0, 0]
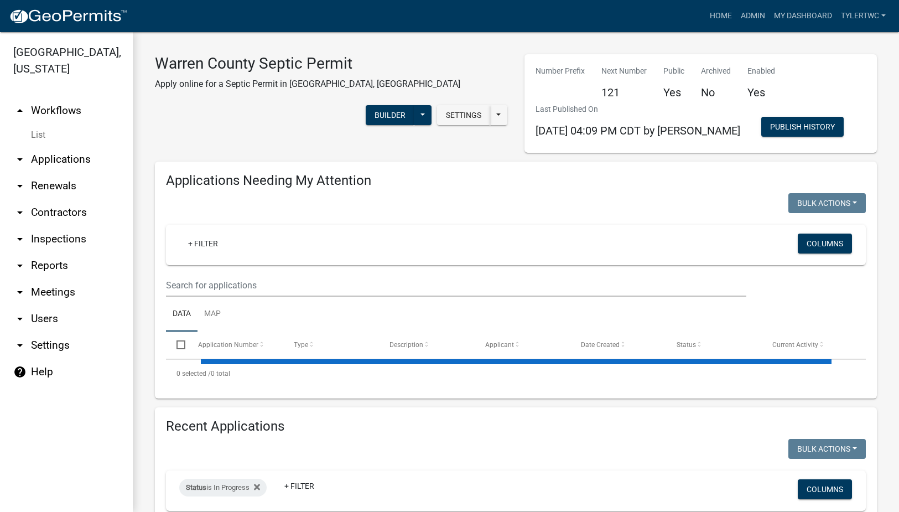
select select "2: 50"
select select "3: 100"
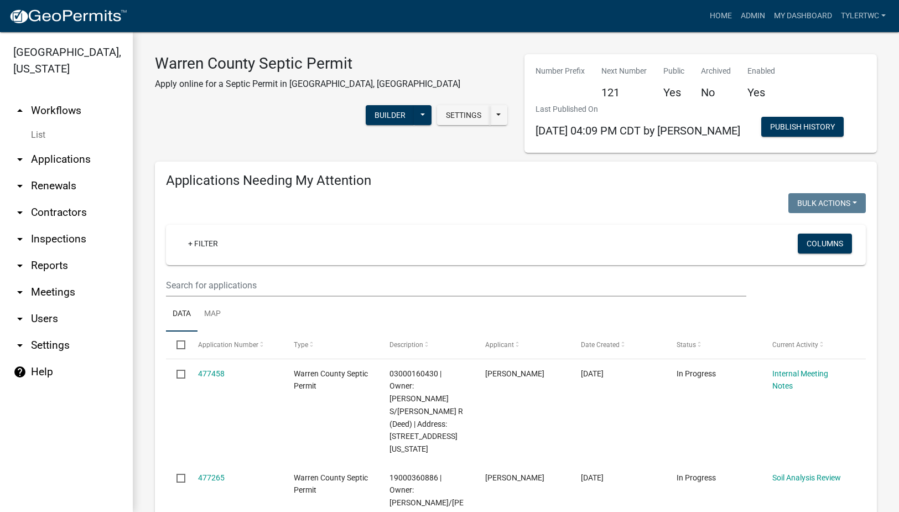
scroll to position [129, 0]
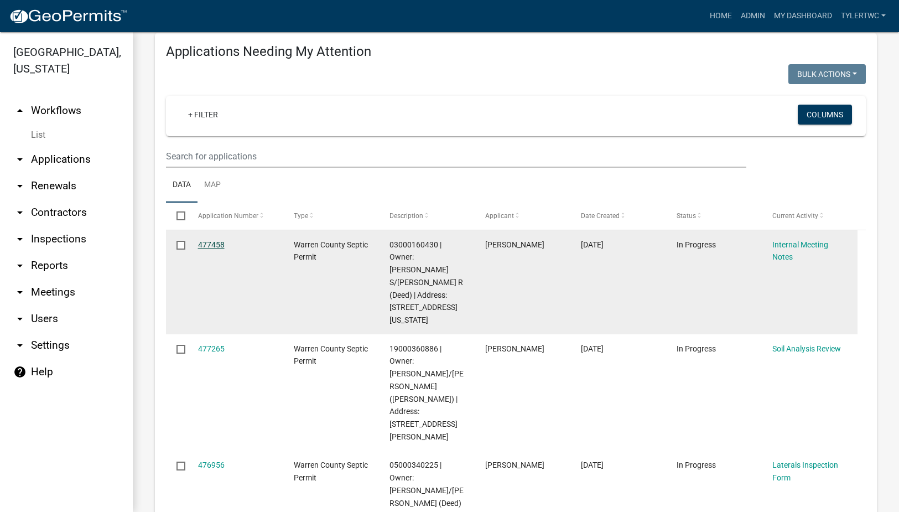
click at [214, 246] on link "477458" at bounding box center [211, 244] width 27 height 9
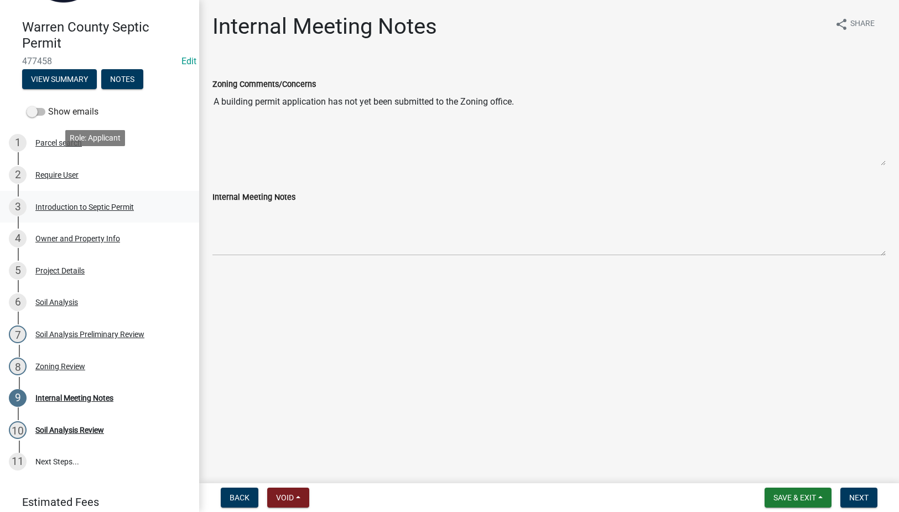
scroll to position [131, 0]
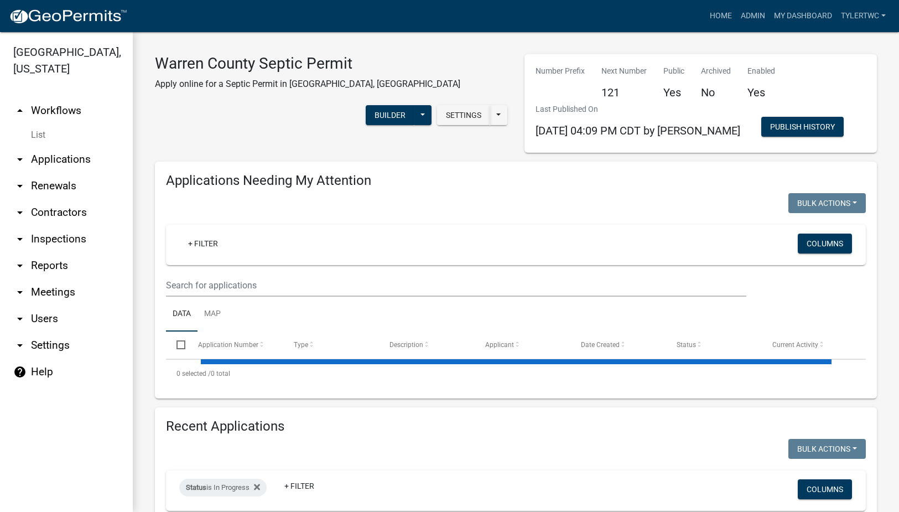
select select "2: 50"
select select "3: 100"
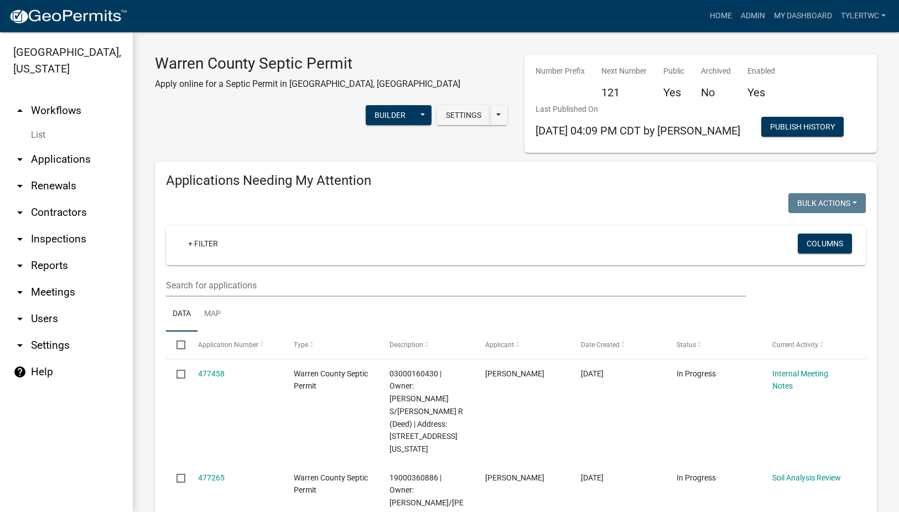
click at [73, 146] on link "arrow_drop_down Applications" at bounding box center [66, 159] width 133 height 27
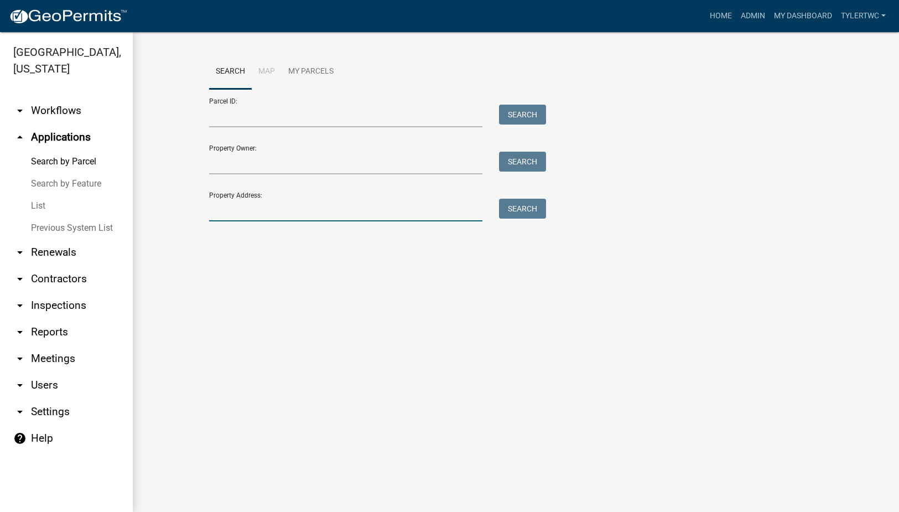
click at [306, 208] on input "Property Address:" at bounding box center [346, 210] width 274 height 23
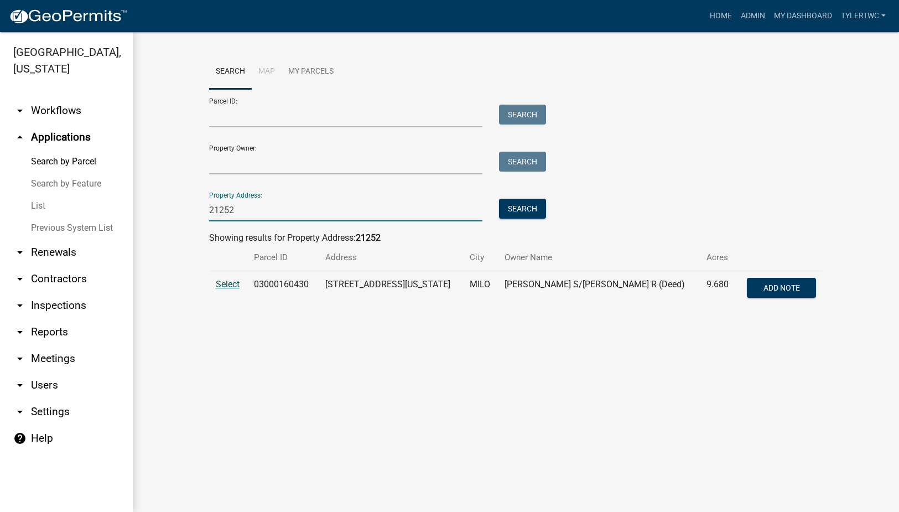
type input "21252"
click at [225, 285] on span "Select" at bounding box center [228, 284] width 24 height 11
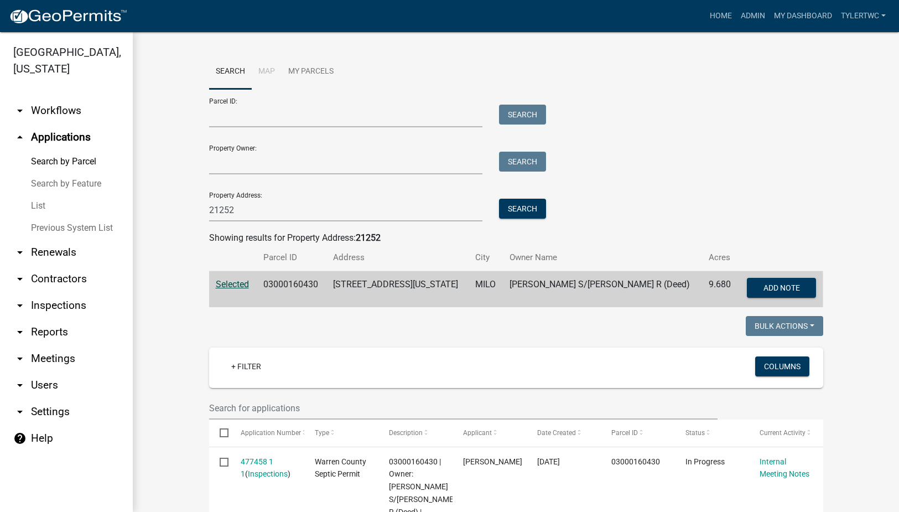
scroll to position [258, 0]
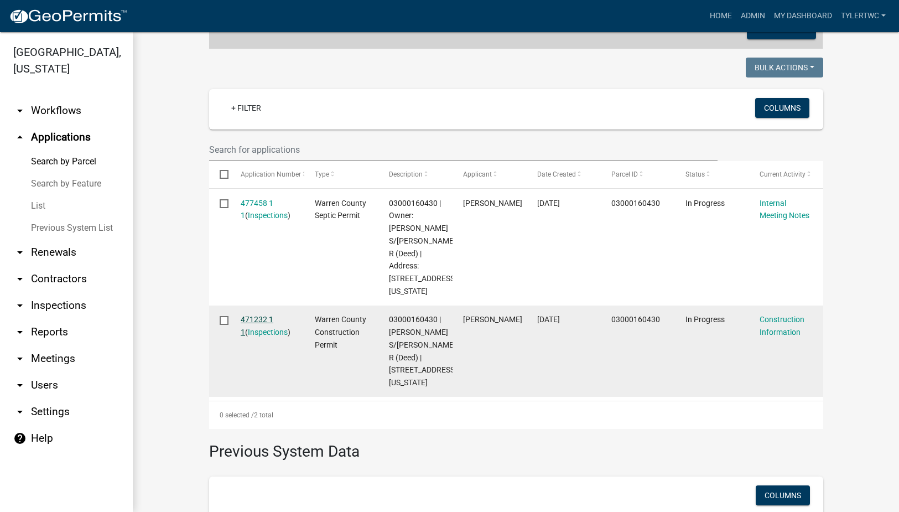
click at [256, 318] on link "471232 1 1" at bounding box center [257, 326] width 33 height 22
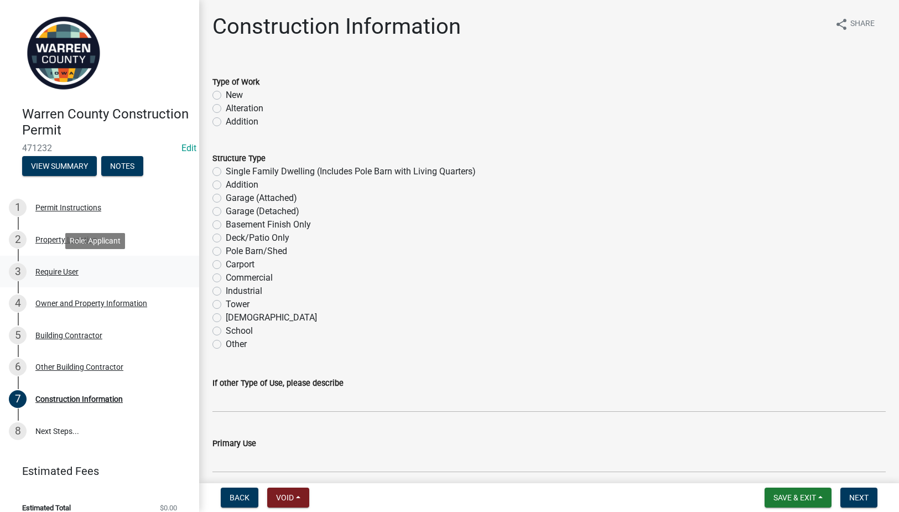
click at [67, 271] on div "Require User" at bounding box center [56, 272] width 43 height 8
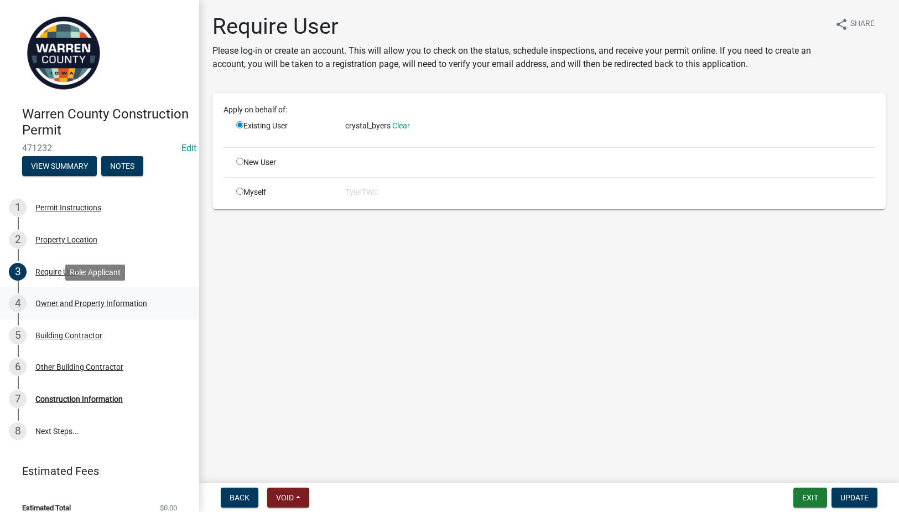
click at [62, 300] on div "Owner and Property Information" at bounding box center [91, 303] width 112 height 8
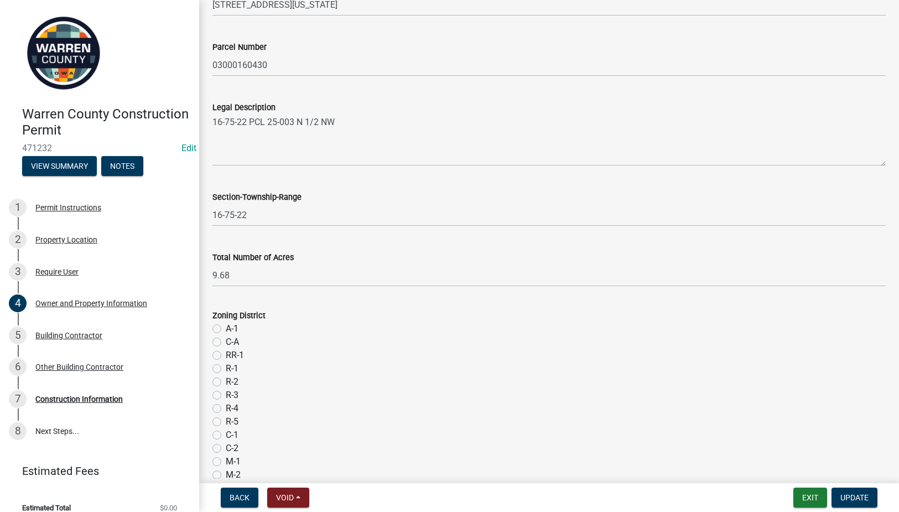
scroll to position [880, 0]
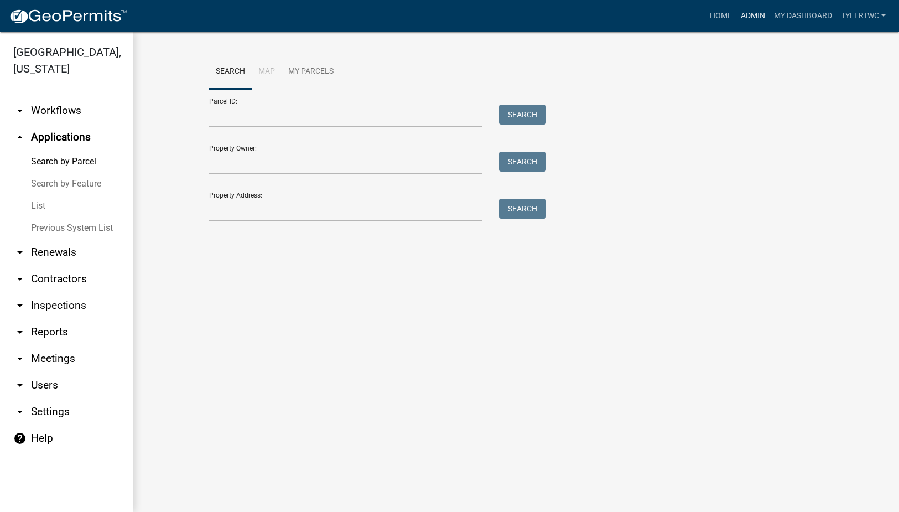
click at [749, 17] on link "Admin" at bounding box center [752, 16] width 33 height 21
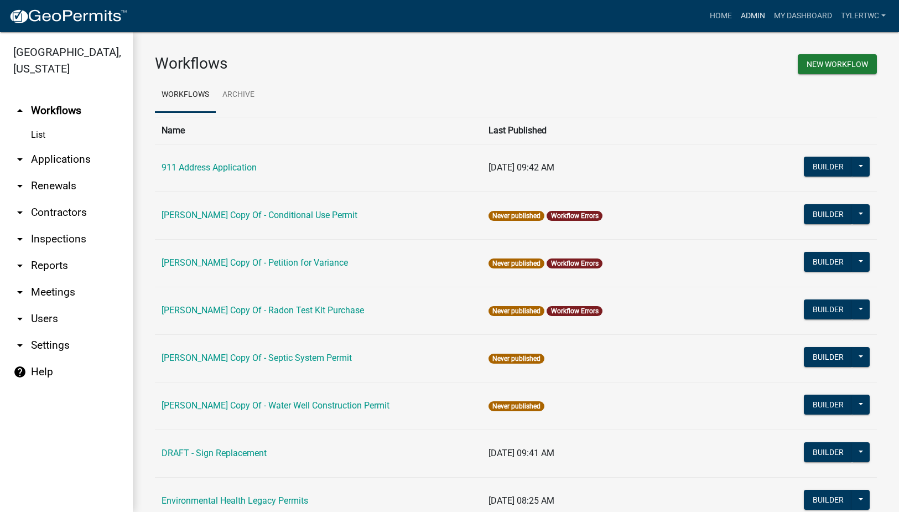
scroll to position [662, 0]
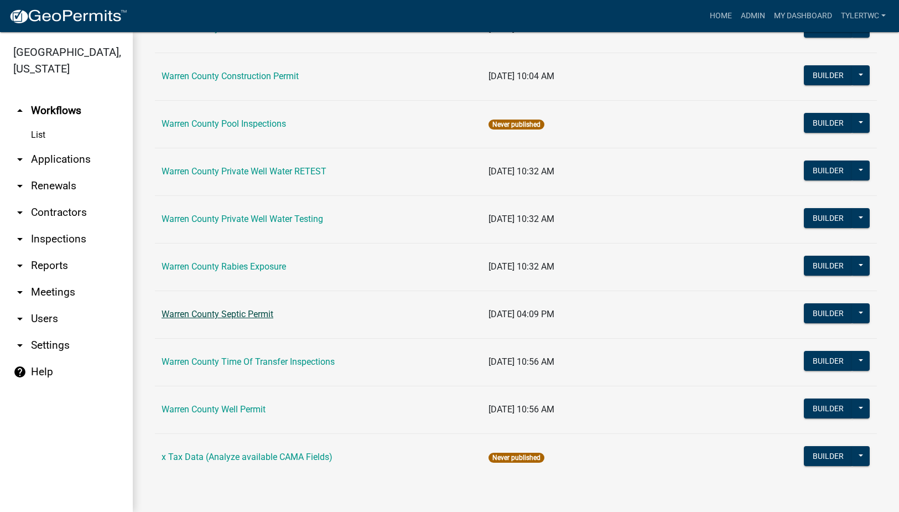
click at [244, 316] on link "Warren County Septic Permit" at bounding box center [217, 314] width 112 height 11
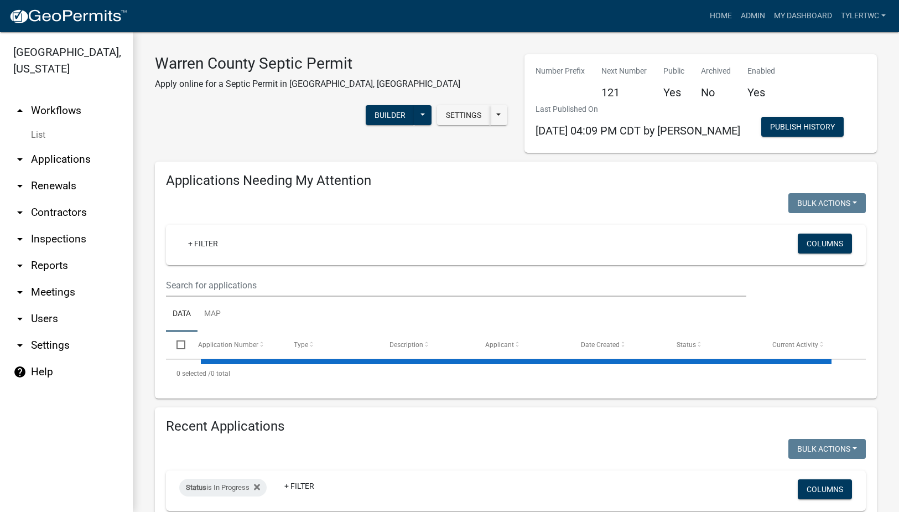
select select "2: 50"
select select "3: 100"
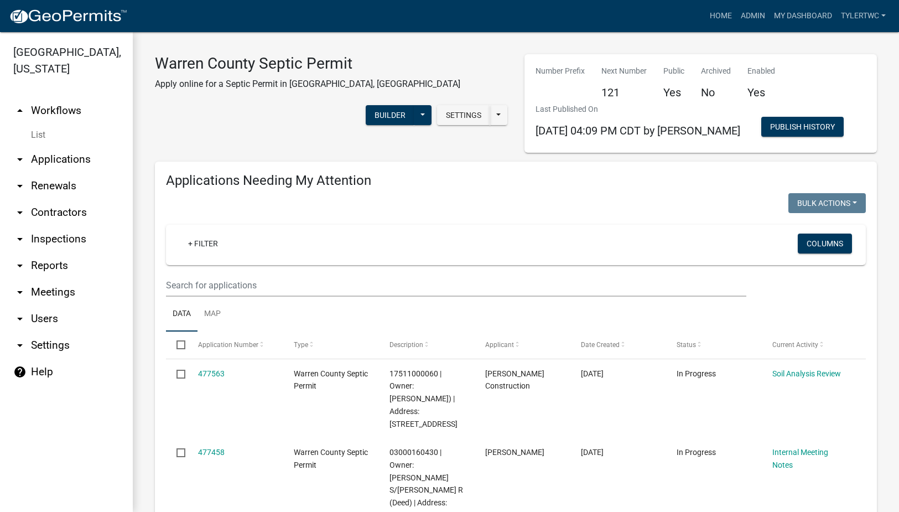
scroll to position [129, 0]
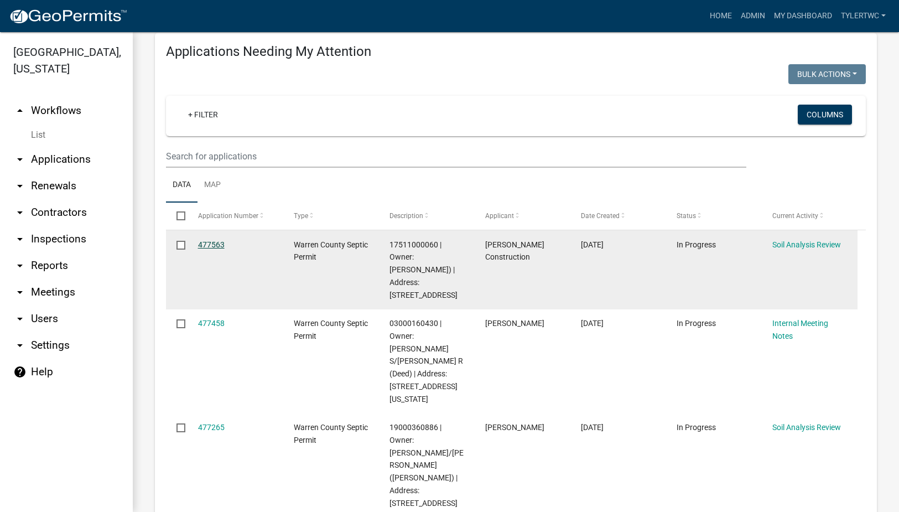
click at [210, 242] on link "477563" at bounding box center [211, 244] width 27 height 9
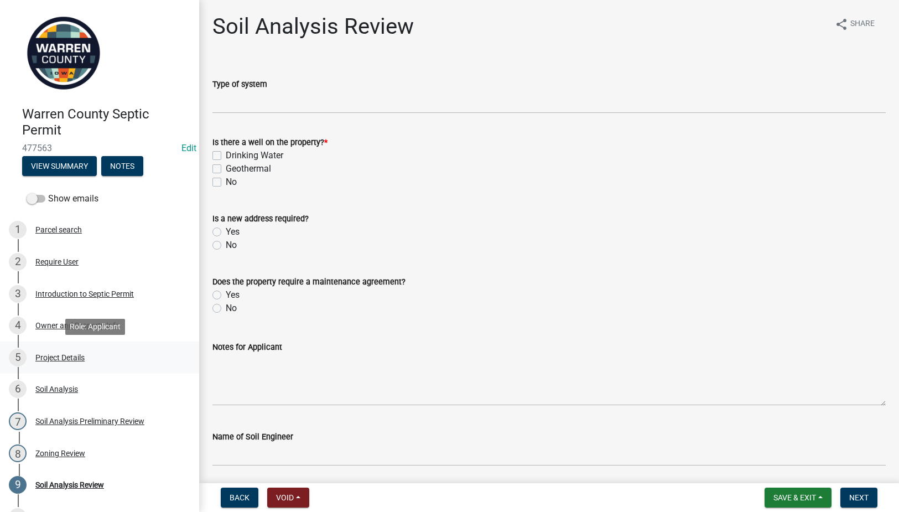
click at [62, 351] on div "5 Project Details" at bounding box center [95, 357] width 173 height 18
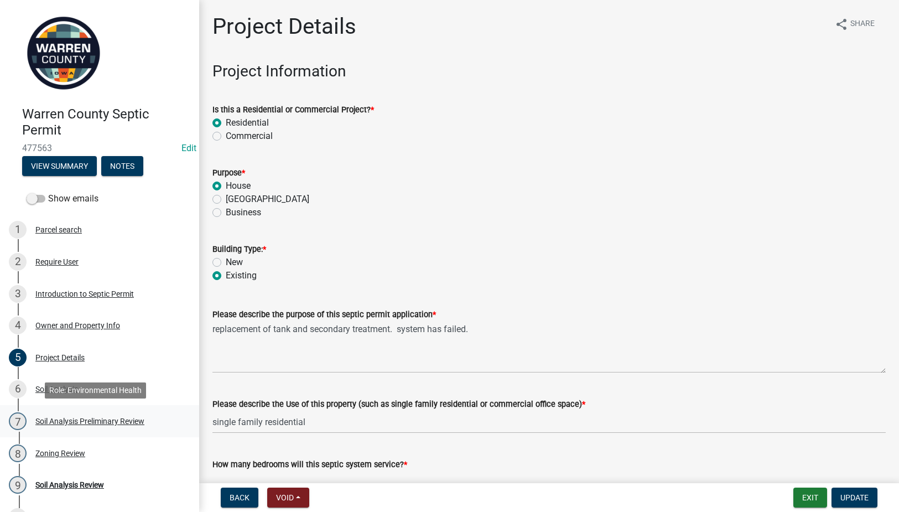
scroll to position [99, 0]
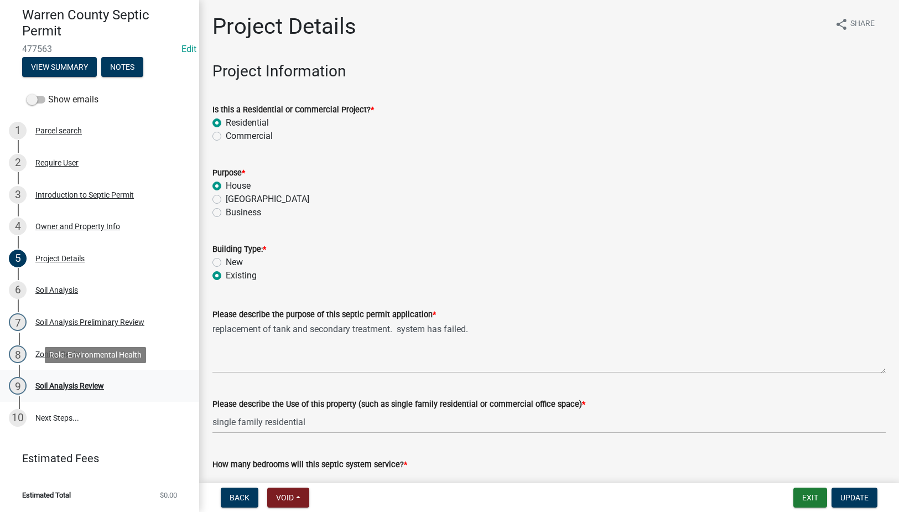
click at [59, 384] on div "Soil Analysis Review" at bounding box center [69, 386] width 69 height 8
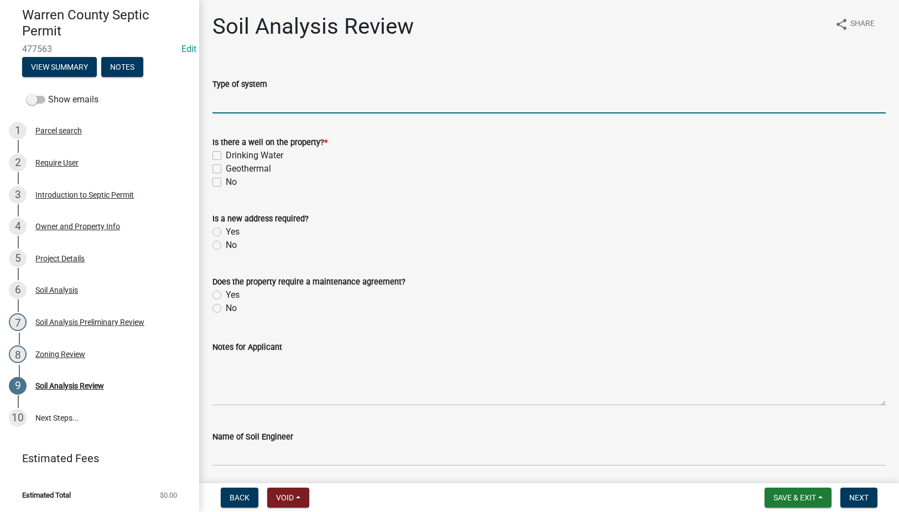
click at [242, 107] on input "Type of system" at bounding box center [548, 102] width 673 height 23
type input "Enclosed System"
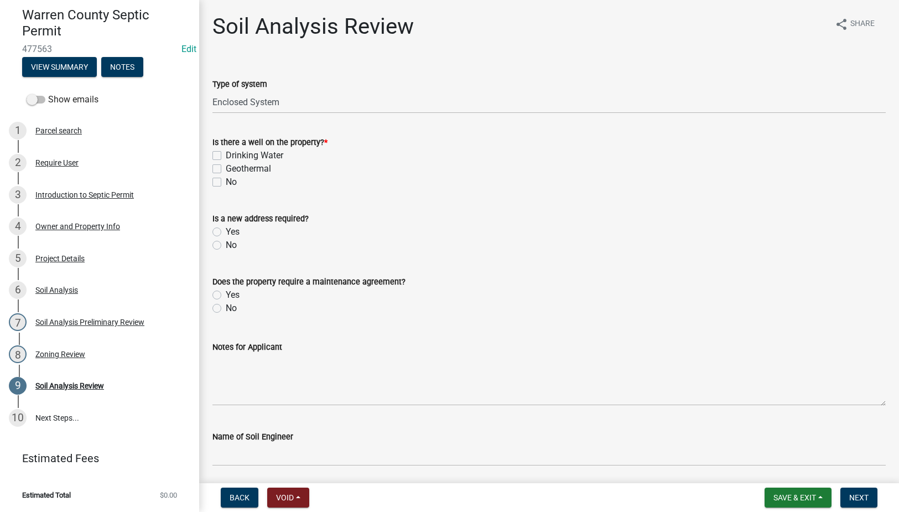
click at [226, 181] on label "No" at bounding box center [231, 181] width 11 height 13
click at [226, 181] on input "No" at bounding box center [229, 178] width 7 height 7
checkbox input "true"
checkbox input "false"
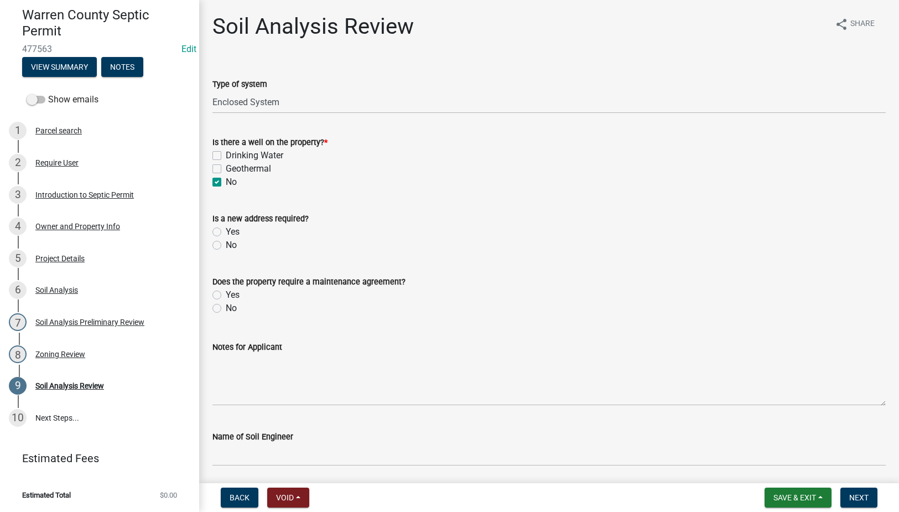
checkbox input "true"
click at [226, 244] on label "No" at bounding box center [231, 244] width 11 height 13
click at [226, 244] on input "No" at bounding box center [229, 241] width 7 height 7
radio input "true"
click at [213, 289] on div "Yes" at bounding box center [548, 294] width 673 height 13
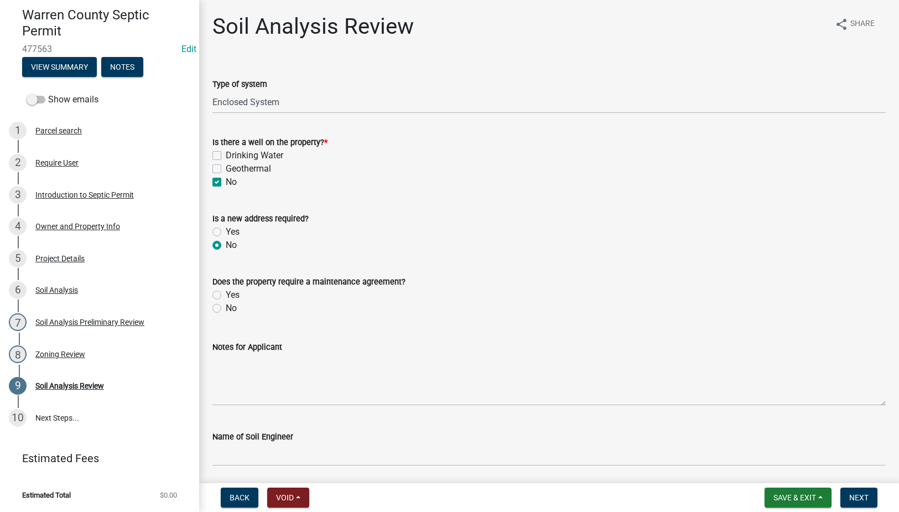
click at [226, 298] on label "Yes" at bounding box center [233, 294] width 14 height 13
click at [226, 295] on input "Yes" at bounding box center [229, 291] width 7 height 7
radio input "true"
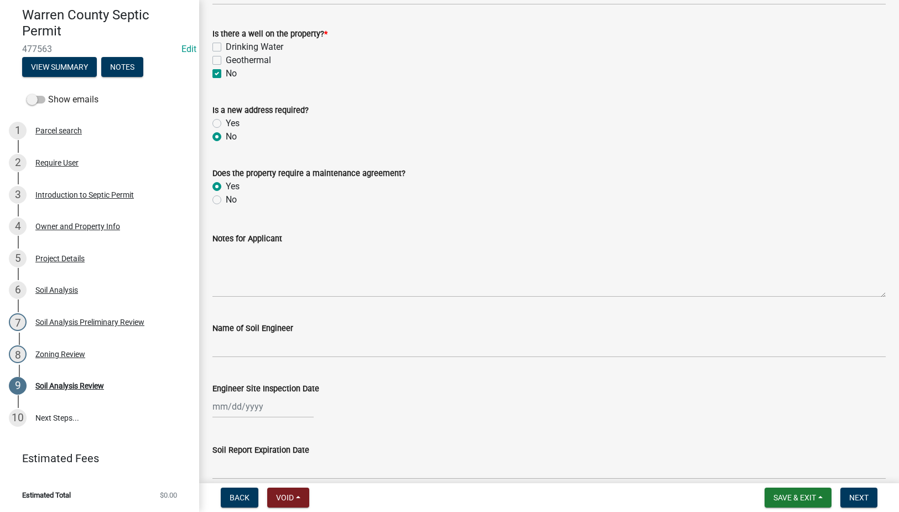
scroll to position [129, 0]
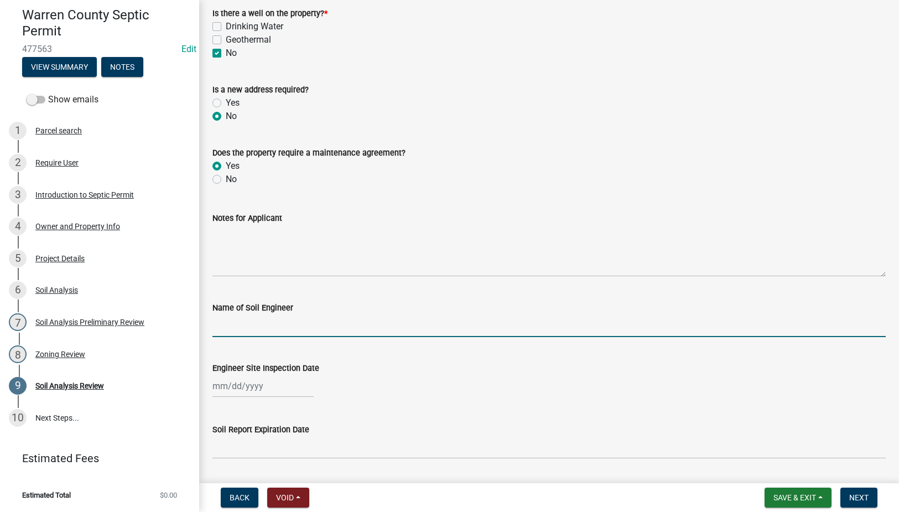
click at [246, 321] on input "Name of Soil Engineer" at bounding box center [548, 325] width 673 height 23
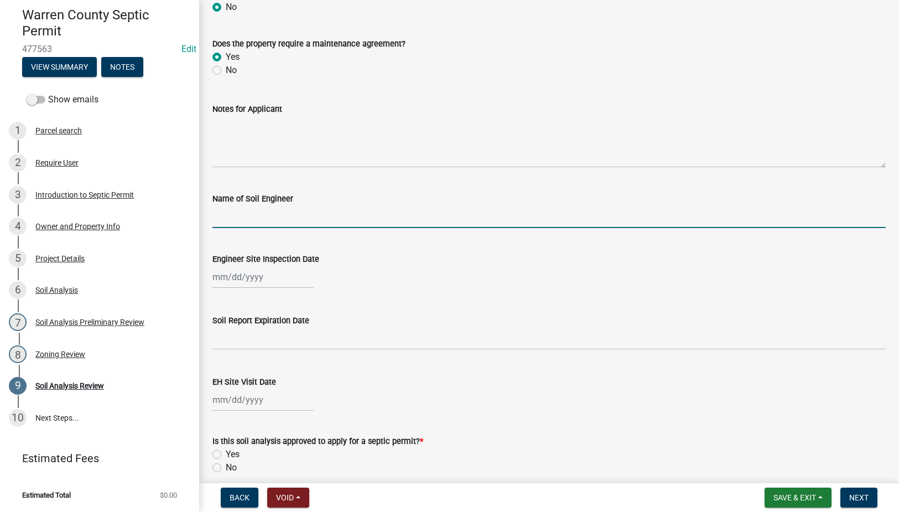
scroll to position [258, 0]
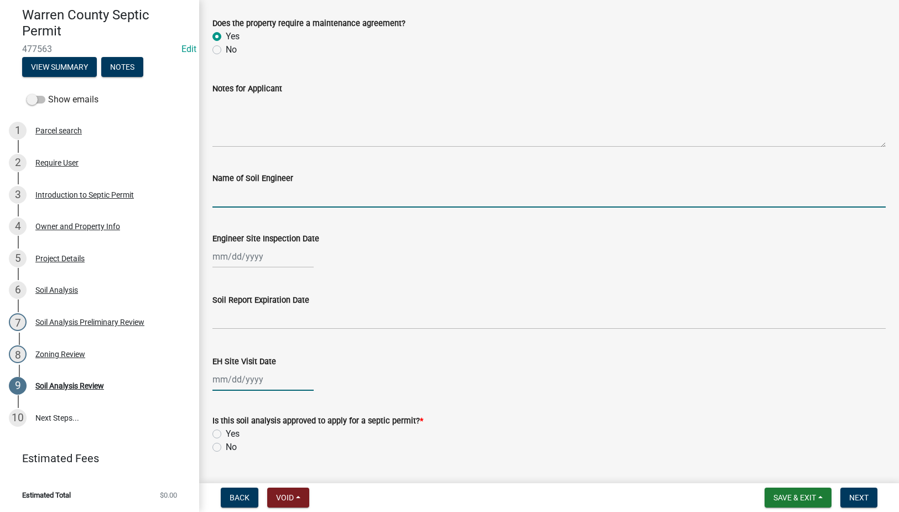
click at [232, 380] on div at bounding box center [262, 379] width 101 height 23
select select "9"
select select "2025"
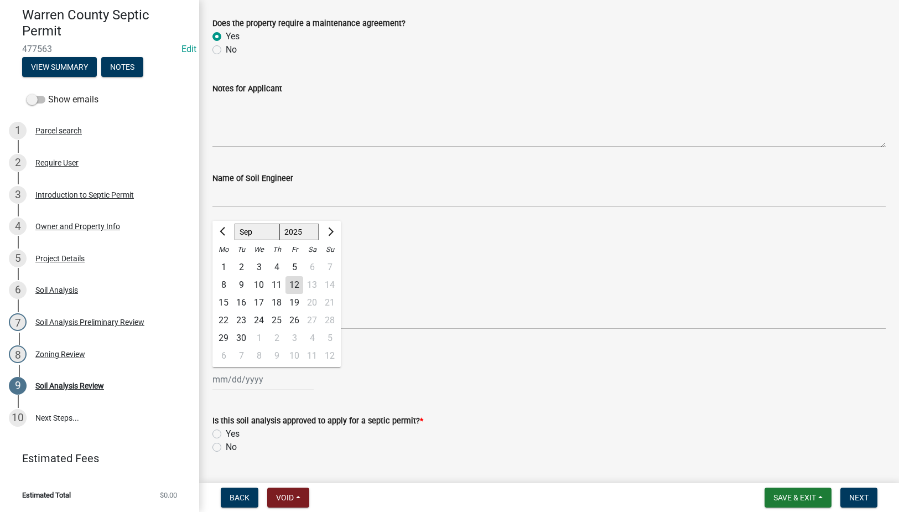
click at [296, 288] on div "12" at bounding box center [294, 285] width 18 height 18
type input "[DATE]"
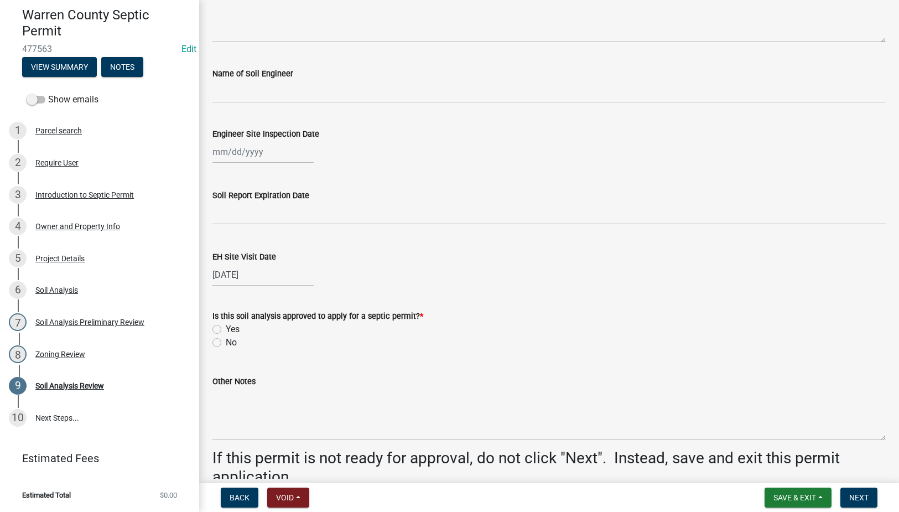
scroll to position [387, 0]
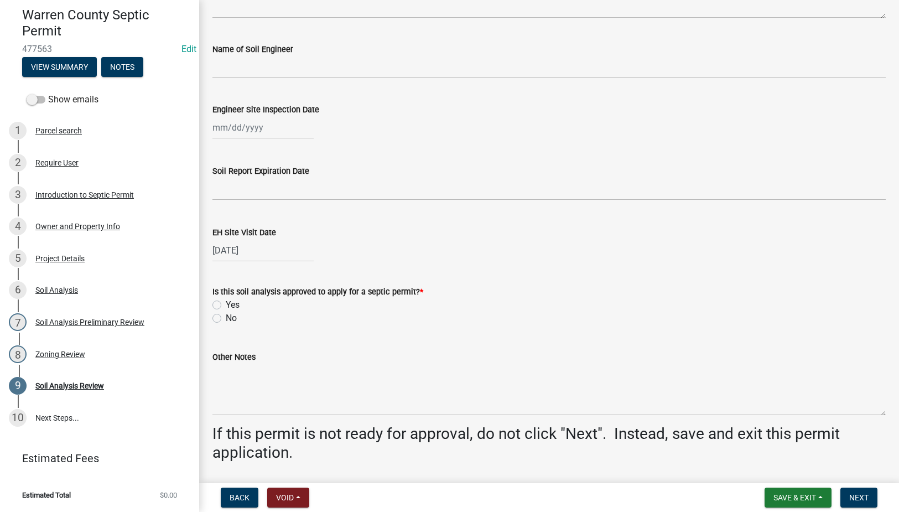
click at [226, 301] on label "Yes" at bounding box center [233, 304] width 14 height 13
click at [226, 301] on input "Yes" at bounding box center [229, 301] width 7 height 7
radio input "true"
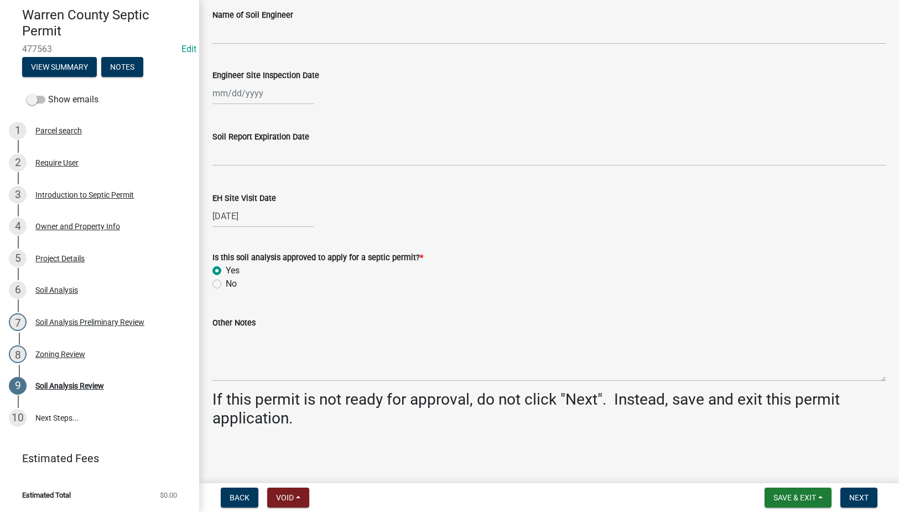
scroll to position [422, 0]
click at [248, 343] on textarea "Other Notes" at bounding box center [548, 355] width 673 height 52
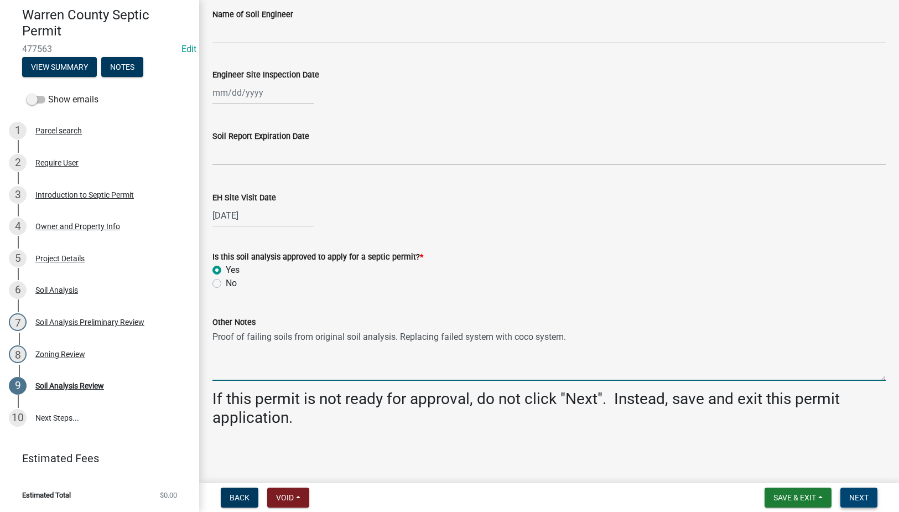
type textarea "Proof of failing soils from original soil analysis. Replacing failed system wit…"
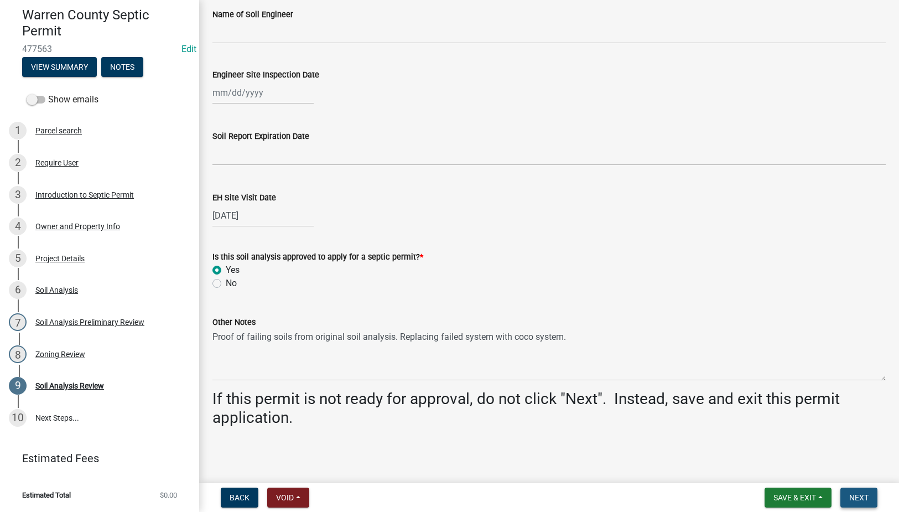
click at [849, 498] on span "Next" at bounding box center [858, 497] width 19 height 9
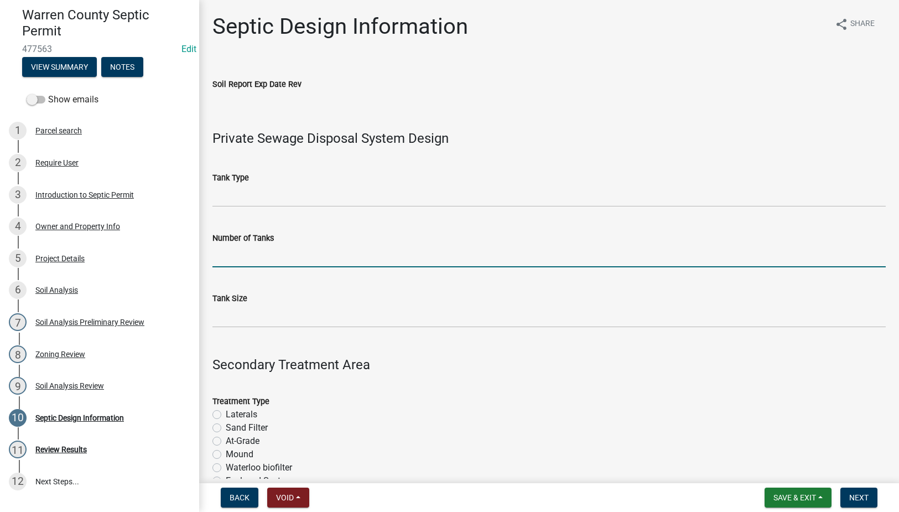
click at [280, 258] on input "Number of Tanks" at bounding box center [548, 255] width 673 height 23
type input "1"
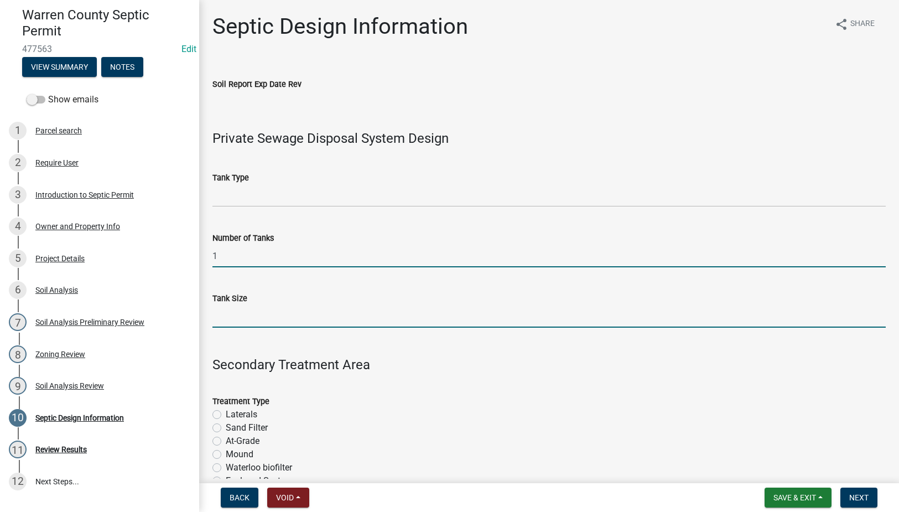
click at [248, 315] on input "Tank Size" at bounding box center [548, 316] width 673 height 23
type input "1500"
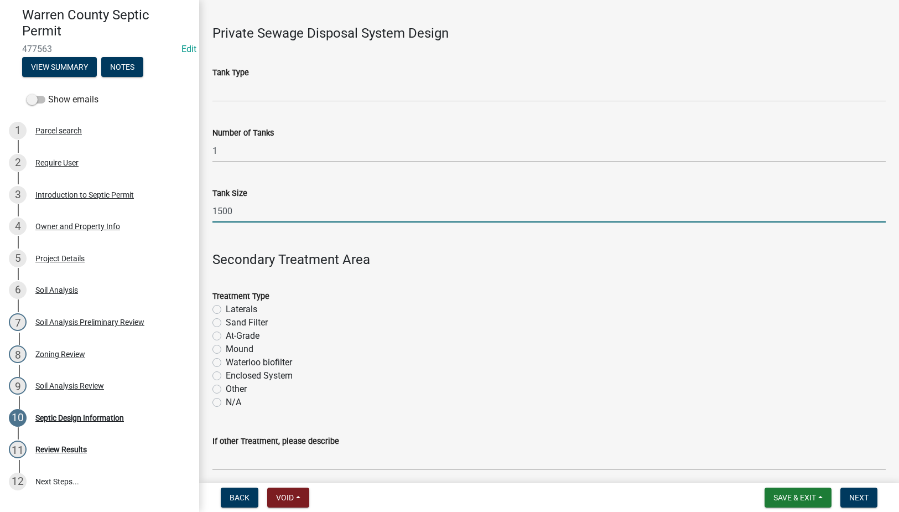
scroll to position [129, 0]
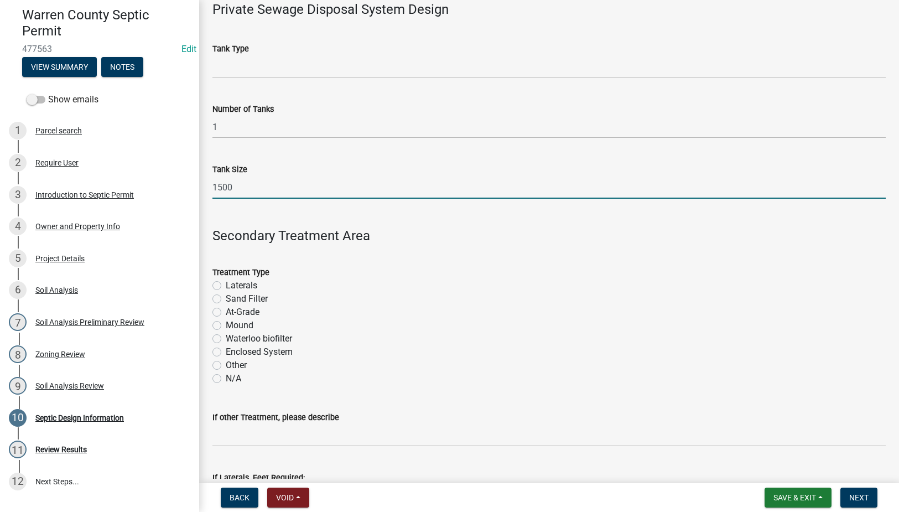
click at [226, 350] on label "Enclosed System" at bounding box center [259, 351] width 67 height 13
click at [226, 350] on input "Enclosed System" at bounding box center [229, 348] width 7 height 7
radio input "true"
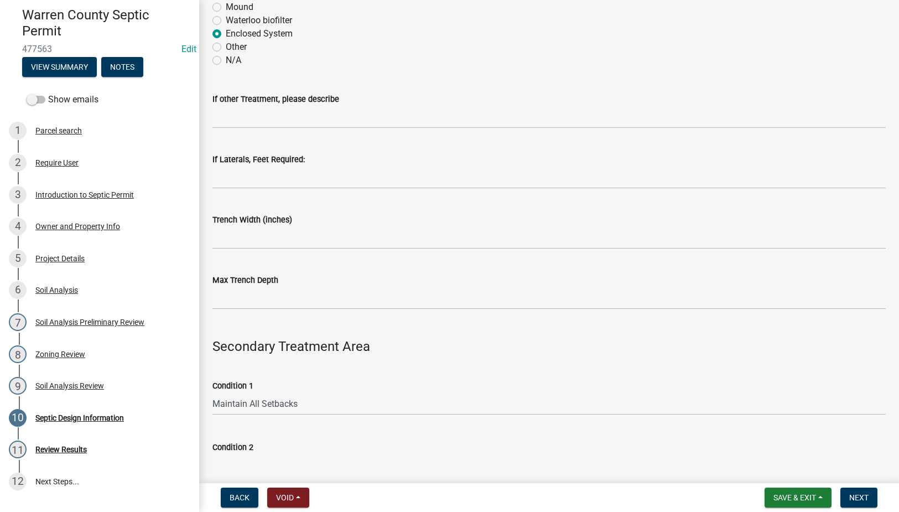
scroll to position [516, 0]
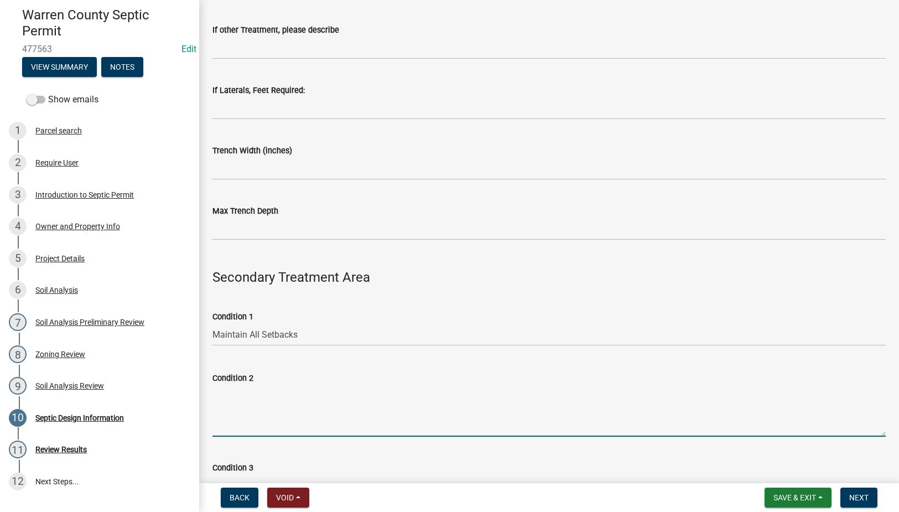
drag, startPoint x: 270, startPoint y: 401, endPoint x: 270, endPoint y: 389, distance: 12.2
click at [272, 401] on textarea "Condition 2" at bounding box center [548, 410] width 673 height 52
type textarea "M"
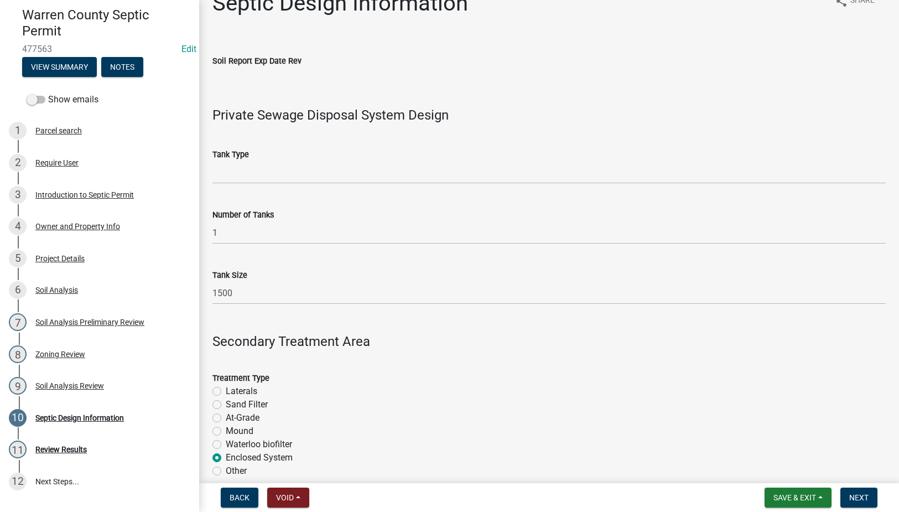
scroll to position [0, 0]
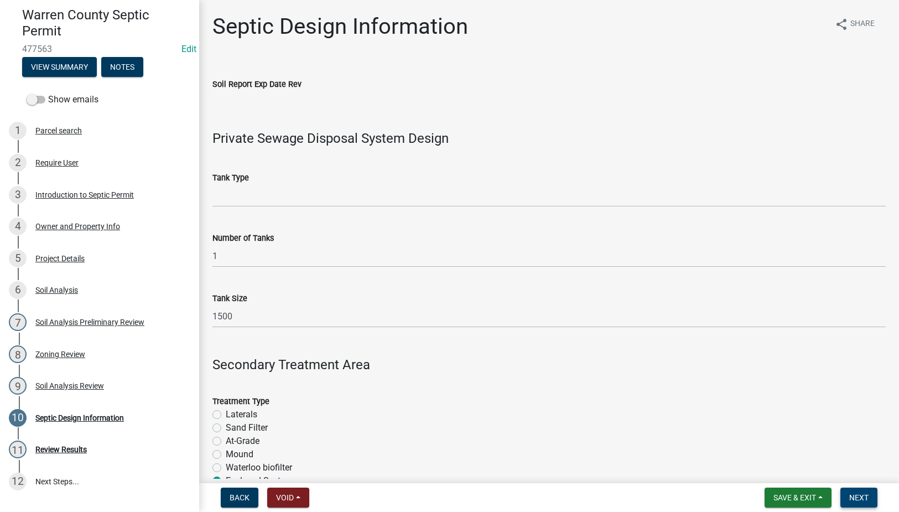
type textarea "Annual maintenance agreement required."
click at [858, 500] on span "Next" at bounding box center [858, 497] width 19 height 9
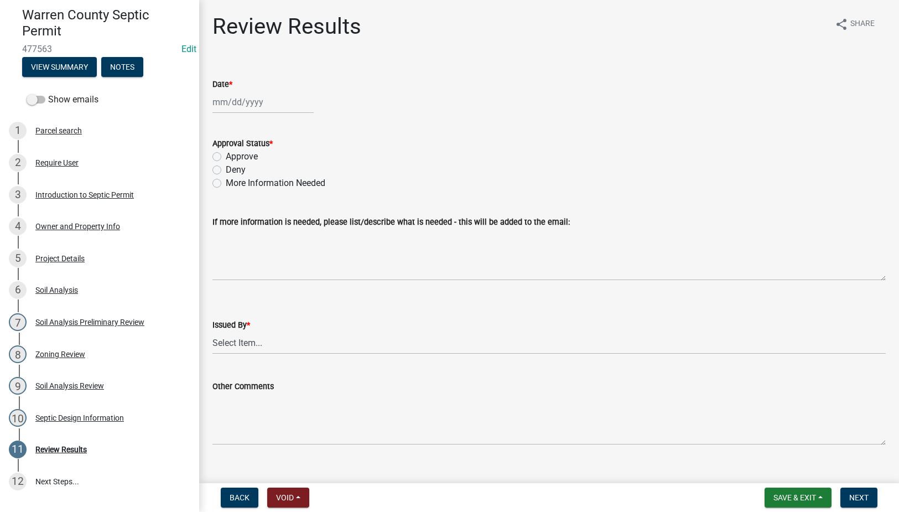
click at [223, 100] on div at bounding box center [262, 102] width 101 height 23
select select "9"
select select "2025"
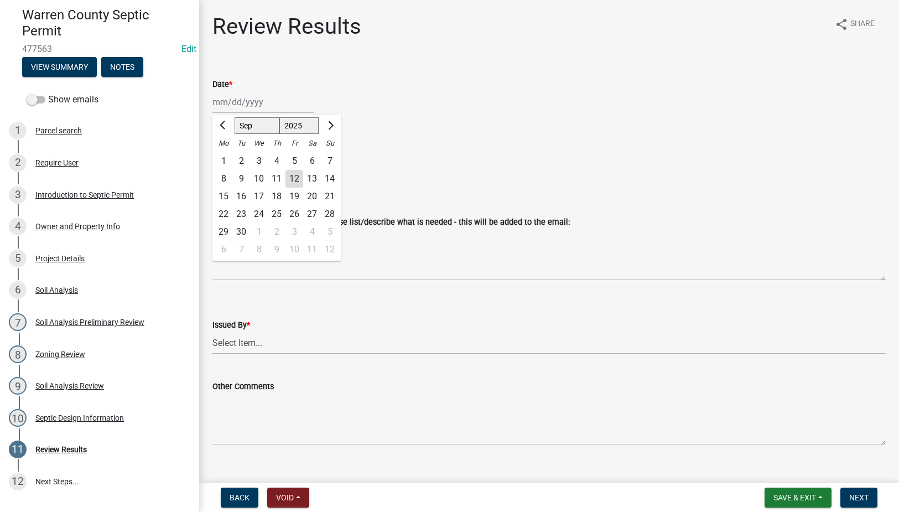
click at [292, 180] on div "12" at bounding box center [294, 179] width 18 height 18
type input "[DATE]"
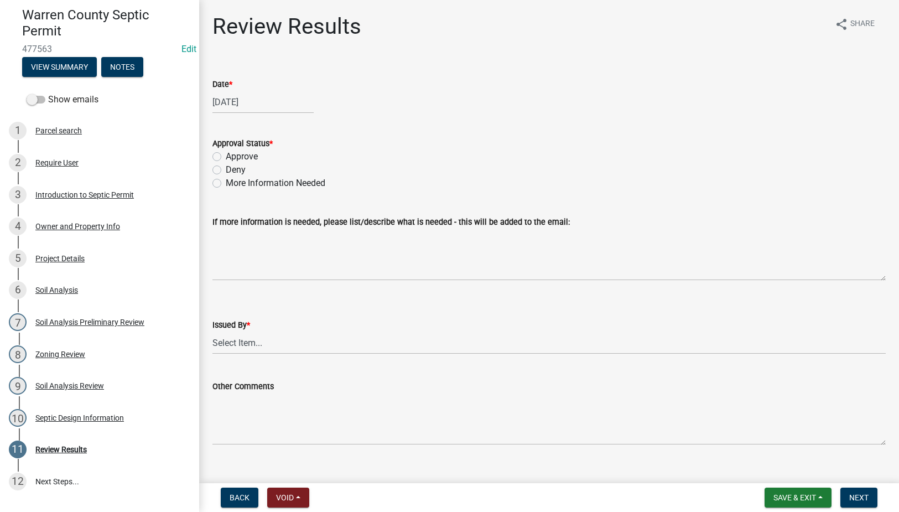
click at [226, 157] on label "Approve" at bounding box center [242, 156] width 32 height 13
click at [226, 157] on input "Approve" at bounding box center [229, 153] width 7 height 7
radio input "true"
click at [231, 340] on select "Select Item... Tyler Till Jeff Hines" at bounding box center [548, 342] width 673 height 23
click at [212, 331] on select "Select Item... Tyler Till Jeff Hines" at bounding box center [548, 342] width 673 height 23
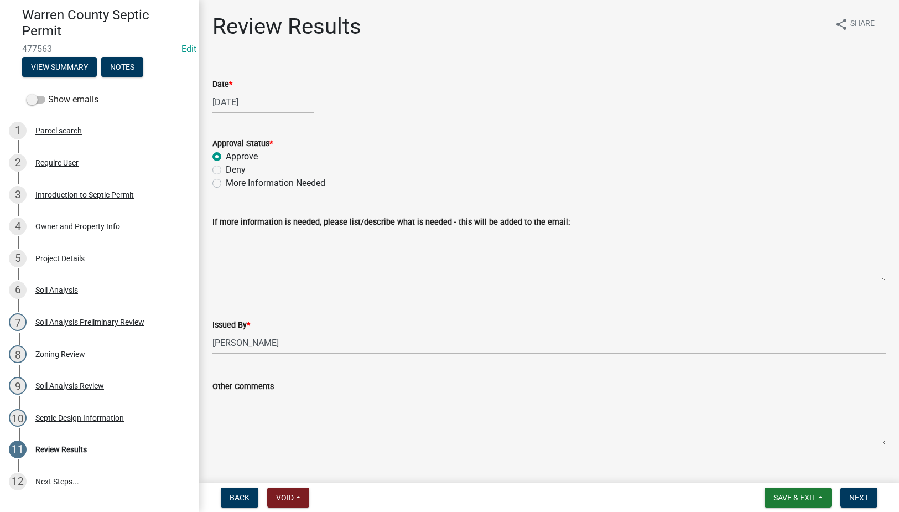
select select "2f6c2d72-ab04-4add-87ae-7a9750ff19b9"
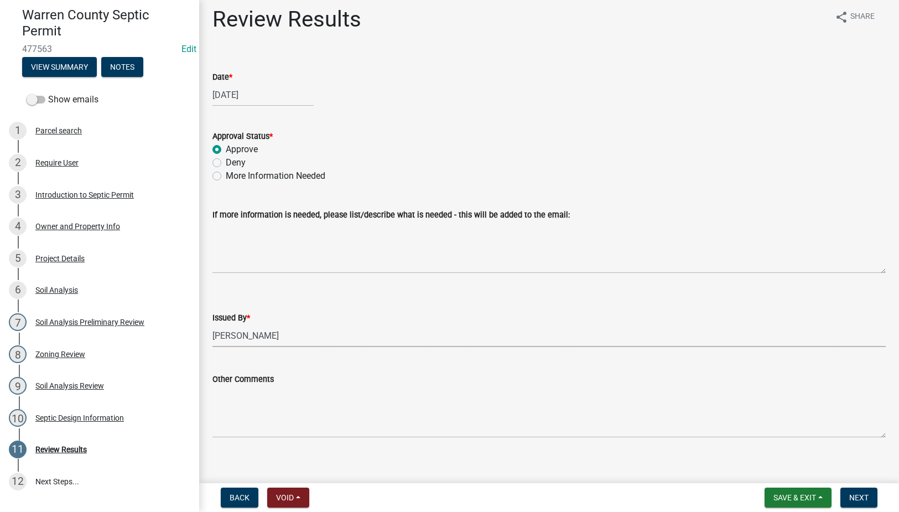
scroll to position [18, 0]
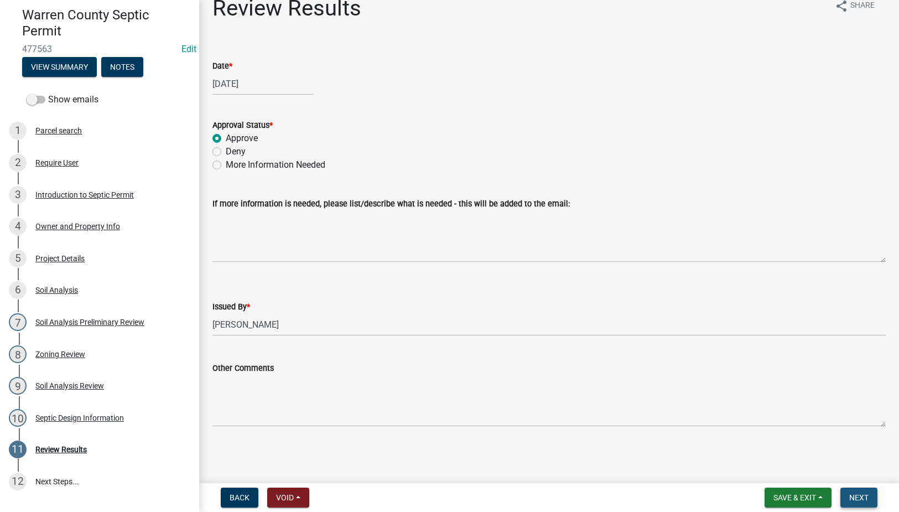
click at [863, 495] on span "Next" at bounding box center [858, 497] width 19 height 9
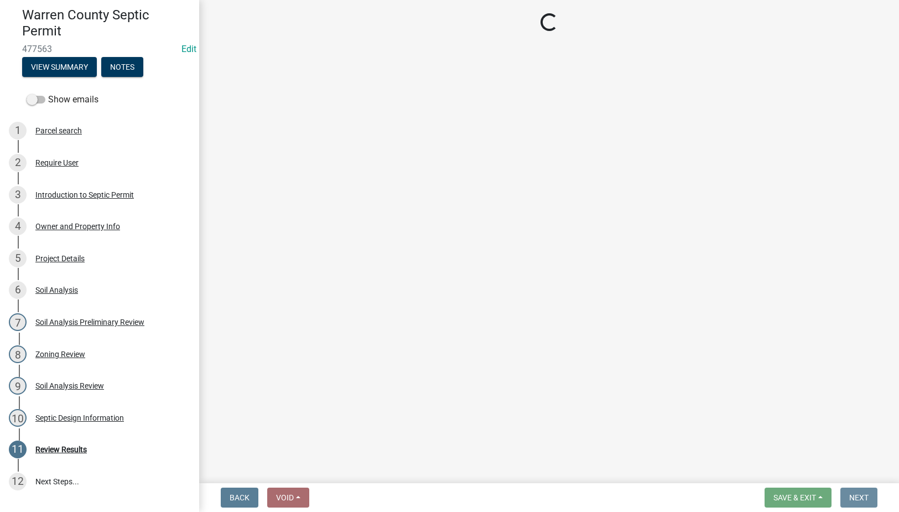
scroll to position [0, 0]
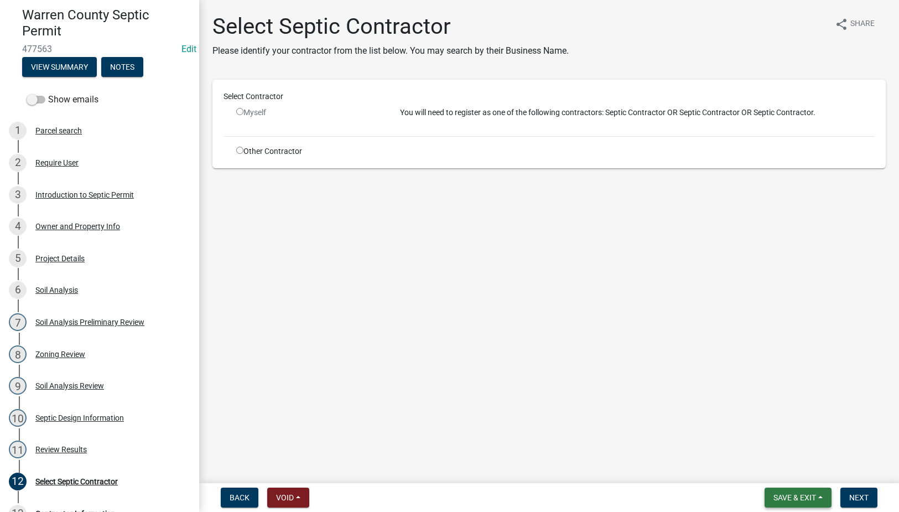
click at [789, 495] on span "Save & Exit" at bounding box center [794, 497] width 43 height 9
click at [789, 466] on button "Save & Exit" at bounding box center [787, 468] width 88 height 27
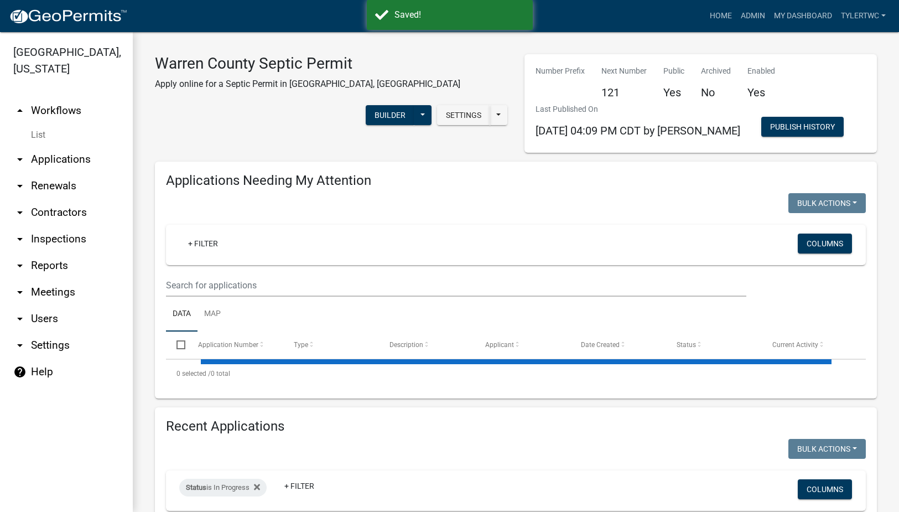
select select "3: 100"
select select "2: 50"
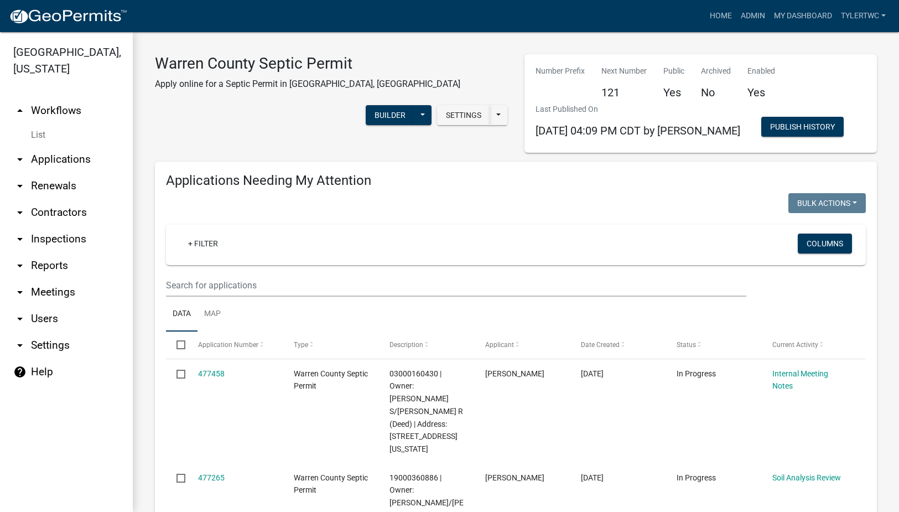
drag, startPoint x: 74, startPoint y: 144, endPoint x: 96, endPoint y: 143, distance: 21.6
click at [74, 146] on link "arrow_drop_down Applications" at bounding box center [66, 159] width 133 height 27
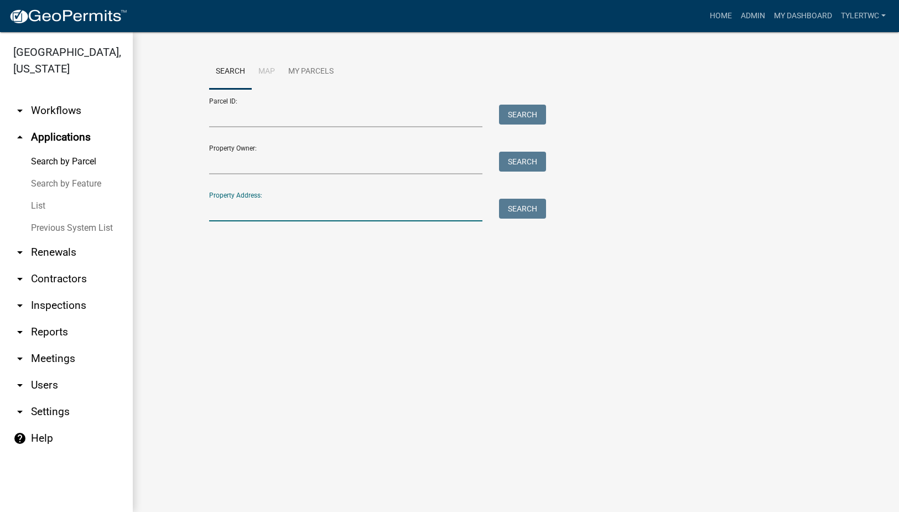
drag, startPoint x: 310, startPoint y: 211, endPoint x: 401, endPoint y: 213, distance: 90.7
click at [310, 211] on input "Property Address:" at bounding box center [346, 210] width 274 height 23
click at [260, 205] on input "Property Address:" at bounding box center [346, 210] width 274 height 23
click at [273, 207] on input "Property Address:" at bounding box center [346, 210] width 274 height 23
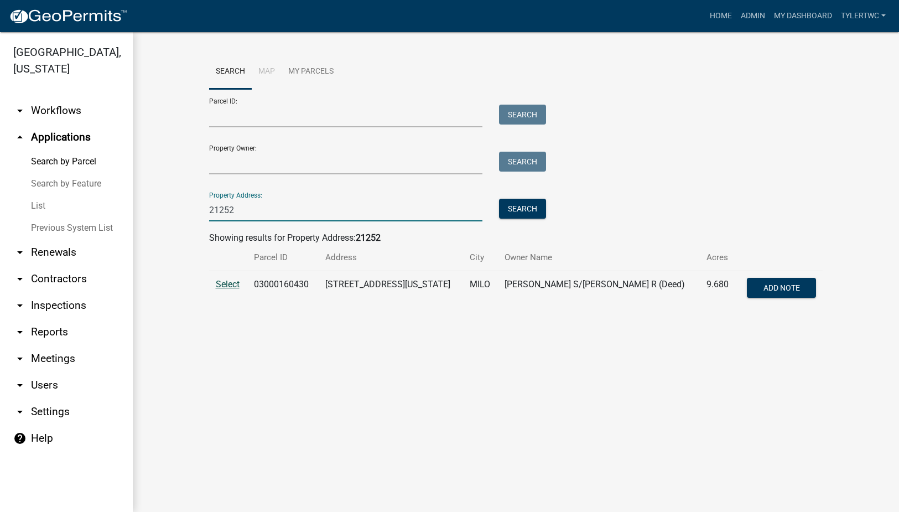
type input "21252"
click at [228, 284] on span "Select" at bounding box center [228, 284] width 24 height 11
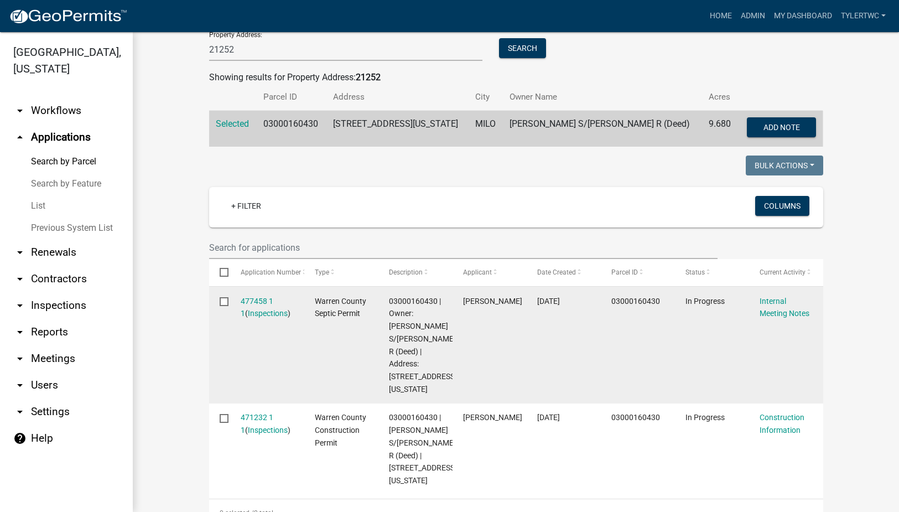
scroll to position [289, 0]
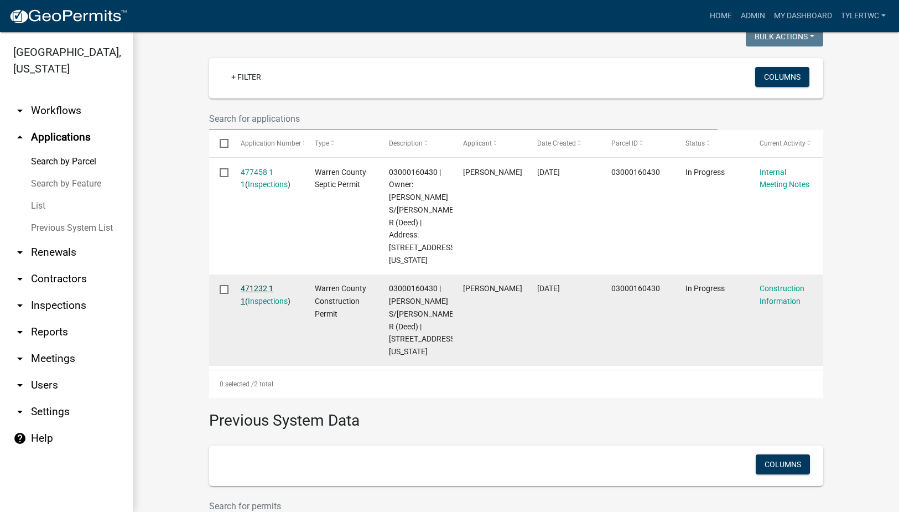
click at [259, 285] on link "471232 1 1" at bounding box center [257, 295] width 33 height 22
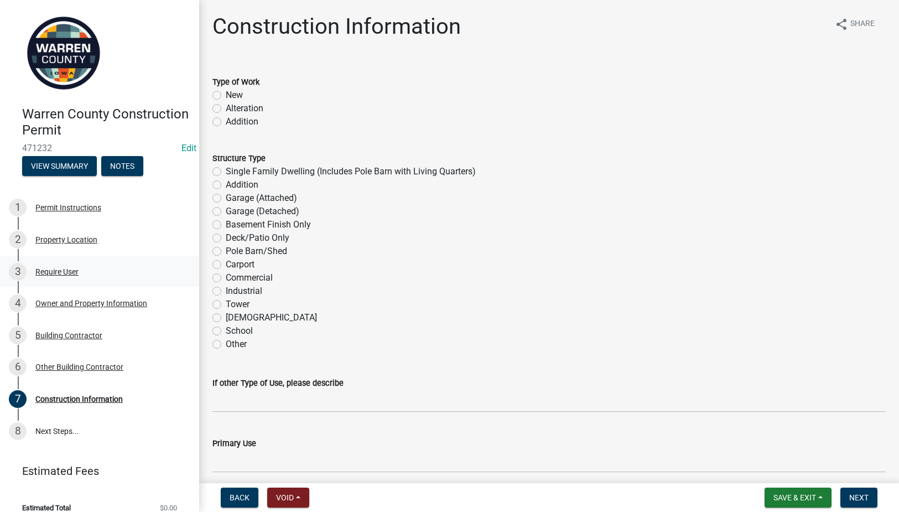
click at [60, 268] on div "Require User" at bounding box center [56, 272] width 43 height 8
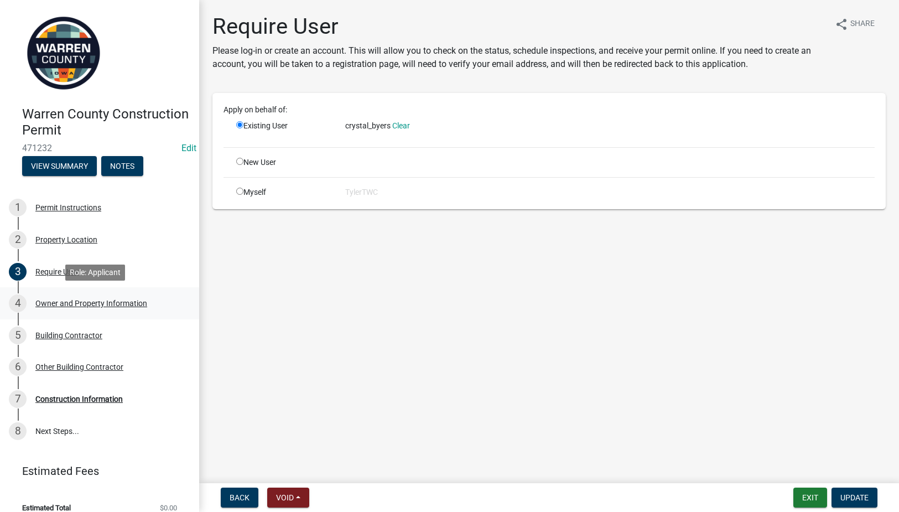
click at [59, 305] on div "Owner and Property Information" at bounding box center [91, 303] width 112 height 8
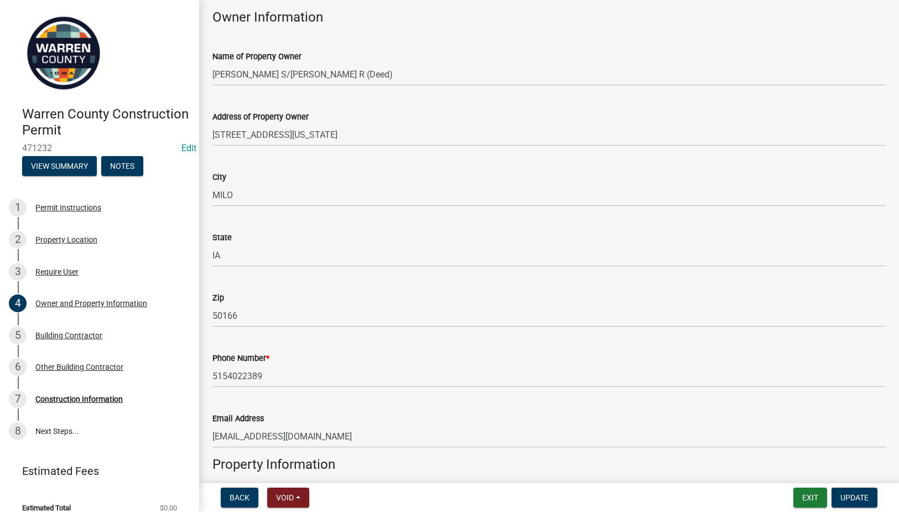
scroll to position [258, 0]
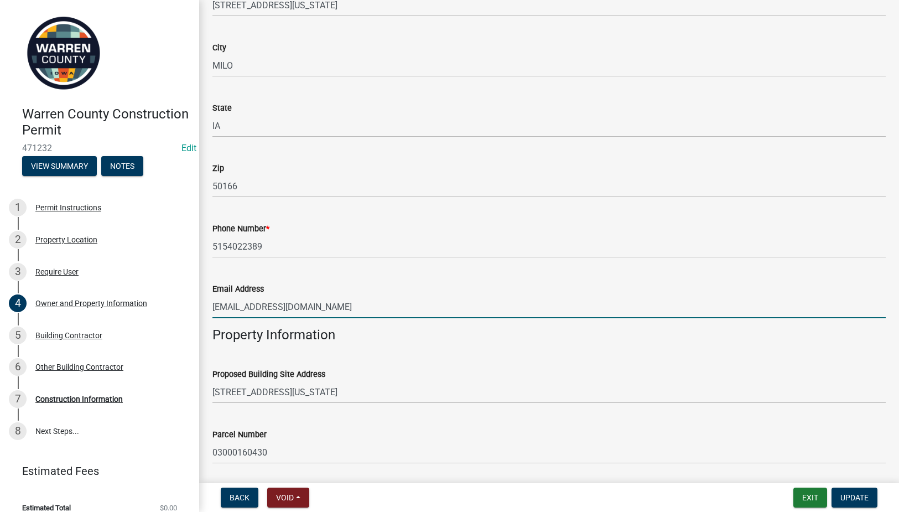
drag, startPoint x: 278, startPoint y: 305, endPoint x: 211, endPoint y: 306, distance: 66.4
click at [211, 306] on div "Email Address crmeador12@gmail.com" at bounding box center [549, 292] width 690 height 51
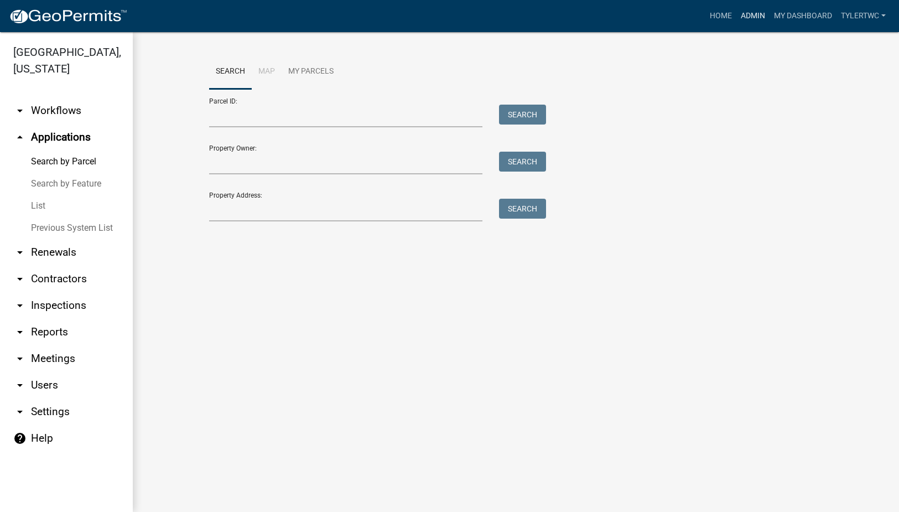
click at [757, 13] on link "Admin" at bounding box center [752, 16] width 33 height 21
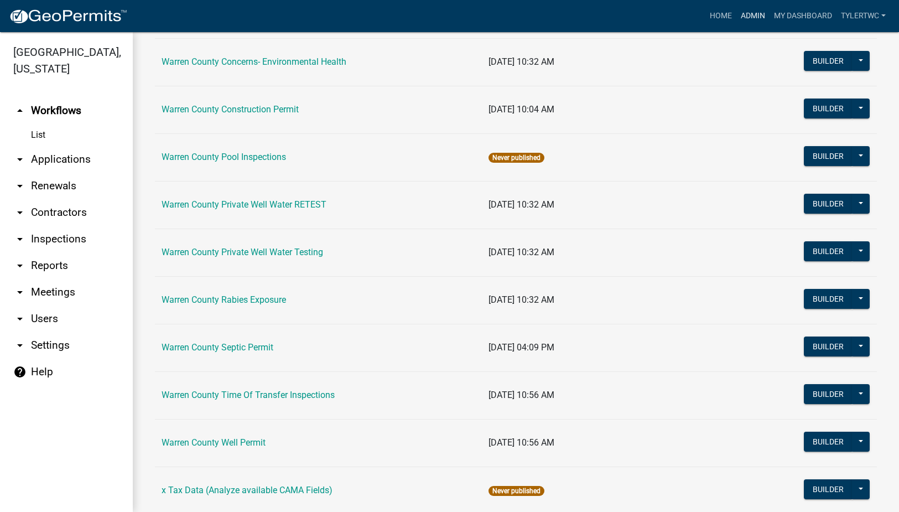
scroll to position [662, 0]
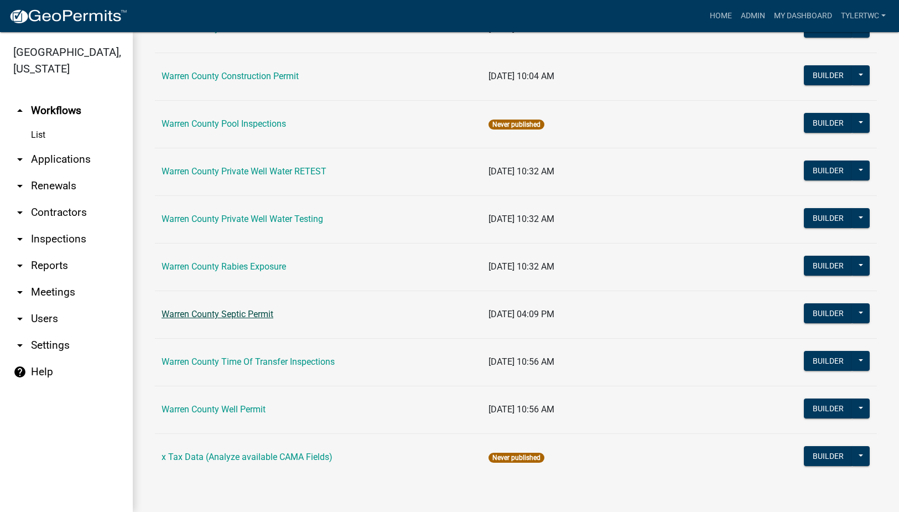
click at [199, 313] on link "Warren County Septic Permit" at bounding box center [217, 314] width 112 height 11
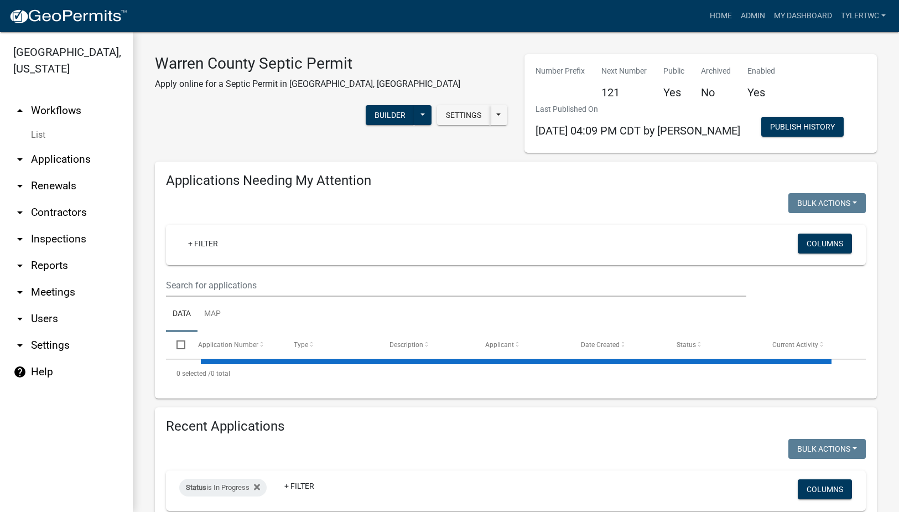
select select "2: 50"
select select "3: 100"
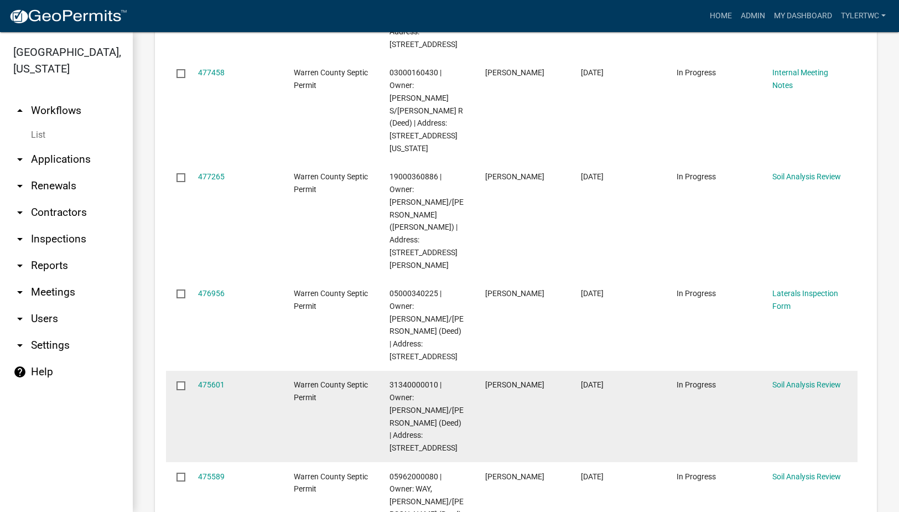
scroll to position [2839, 0]
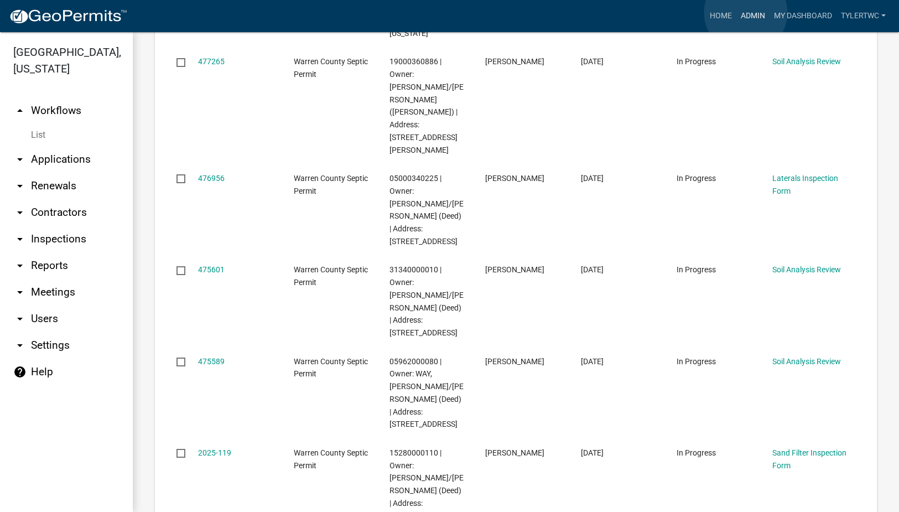
click at [745, 13] on link "Admin" at bounding box center [752, 16] width 33 height 21
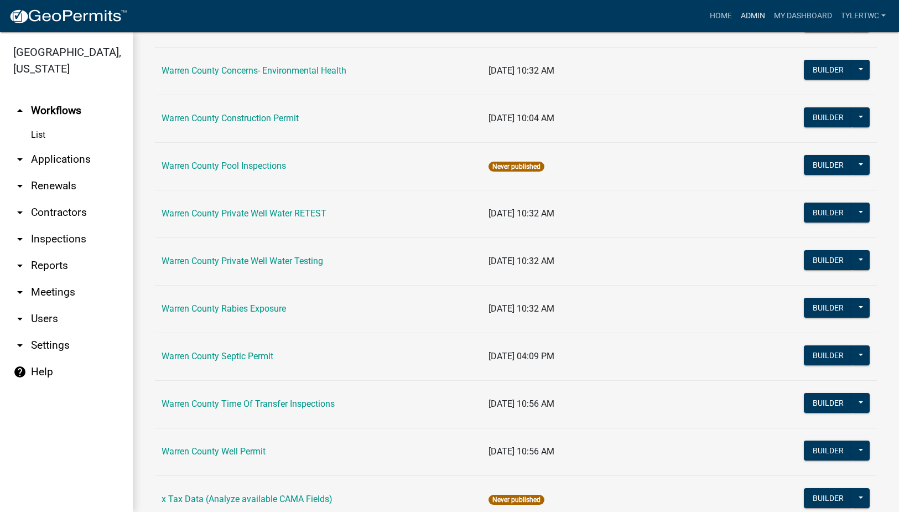
scroll to position [662, 0]
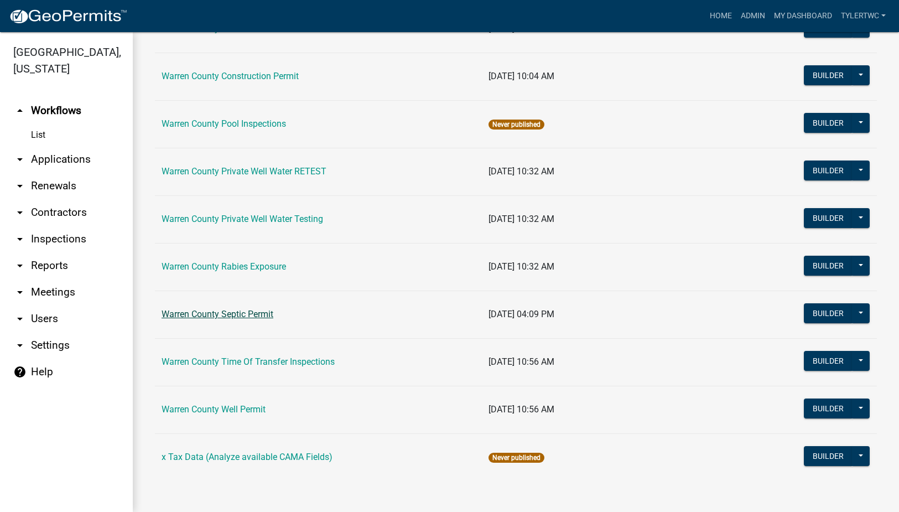
click at [230, 310] on link "Warren County Septic Permit" at bounding box center [217, 314] width 112 height 11
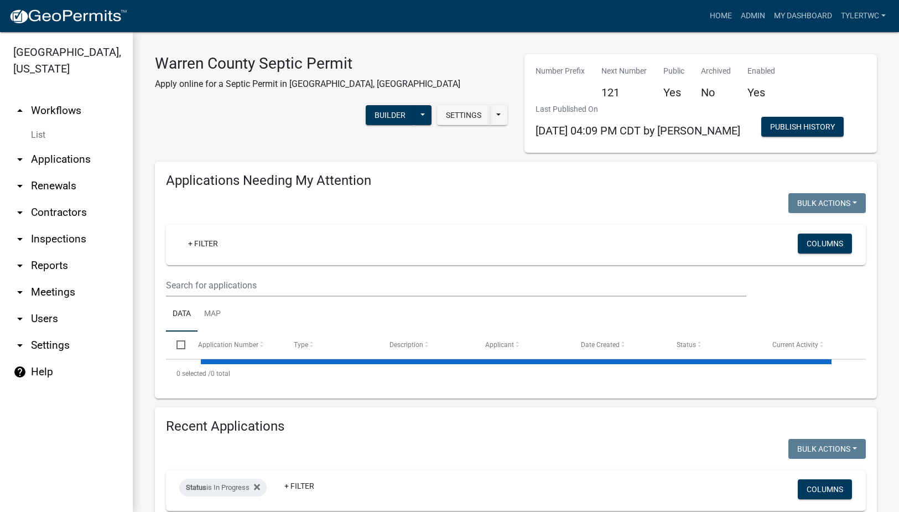
select select "2: 50"
select select "3: 100"
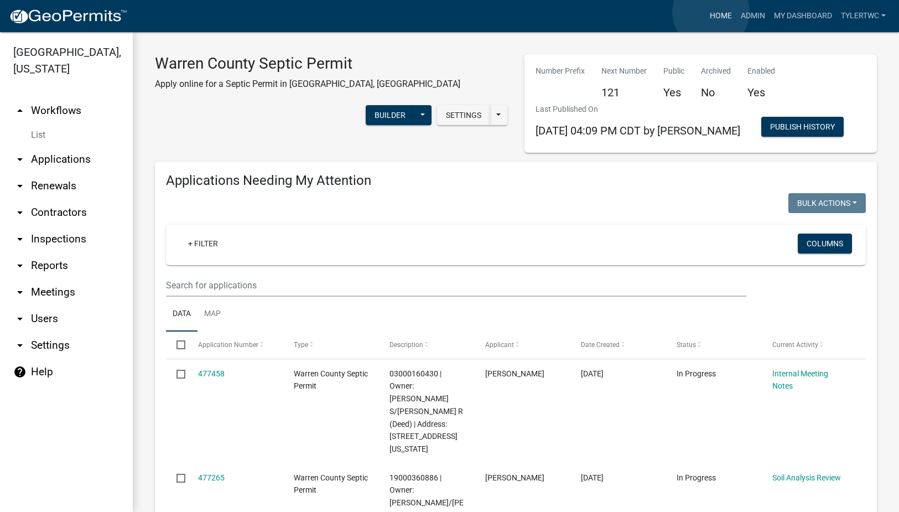
click at [711, 12] on link "Home" at bounding box center [720, 16] width 31 height 21
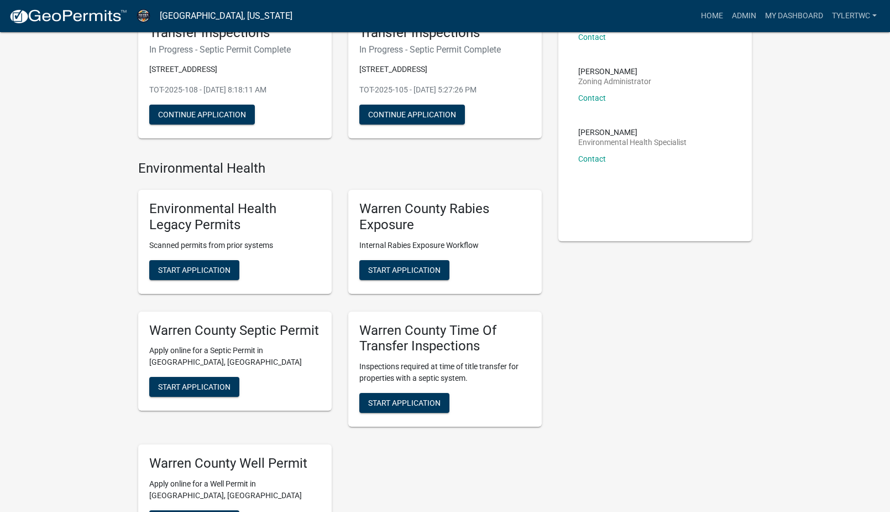
scroll to position [258, 0]
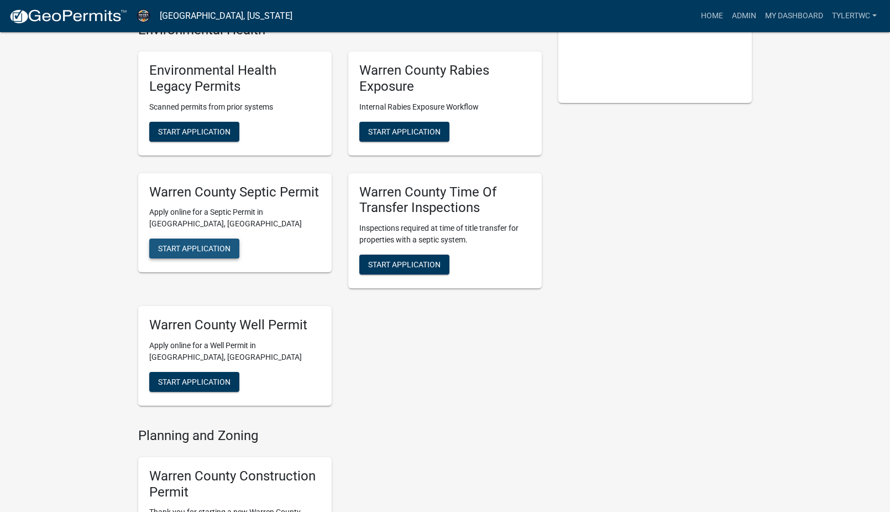
click at [207, 247] on span "Start Application" at bounding box center [194, 248] width 72 height 9
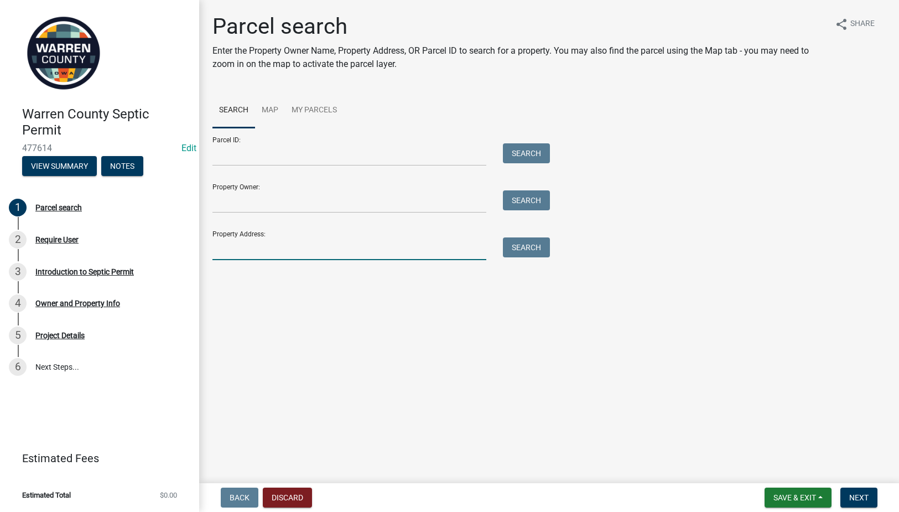
click at [307, 245] on input "Property Address:" at bounding box center [349, 248] width 274 height 23
click at [256, 259] on input "Property Address:" at bounding box center [349, 248] width 274 height 23
type input "1961"
click at [534, 249] on button "Search" at bounding box center [526, 247] width 47 height 20
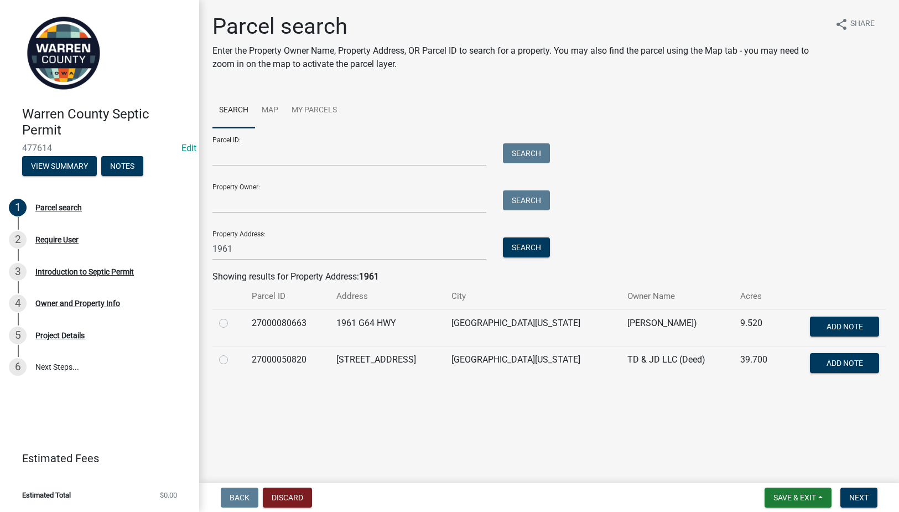
click at [232, 316] on label at bounding box center [232, 316] width 0 height 0
click at [232, 323] on input "radio" at bounding box center [235, 319] width 7 height 7
radio input "true"
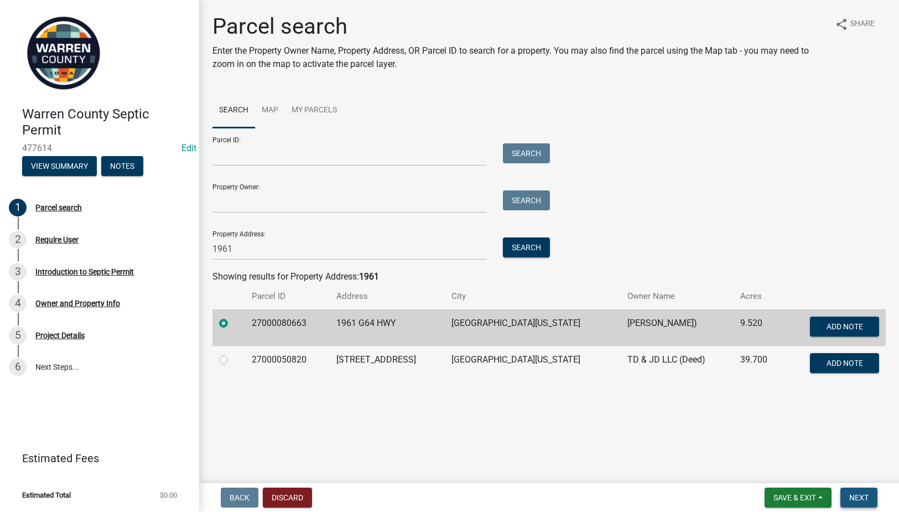
click at [859, 495] on span "Next" at bounding box center [858, 497] width 19 height 9
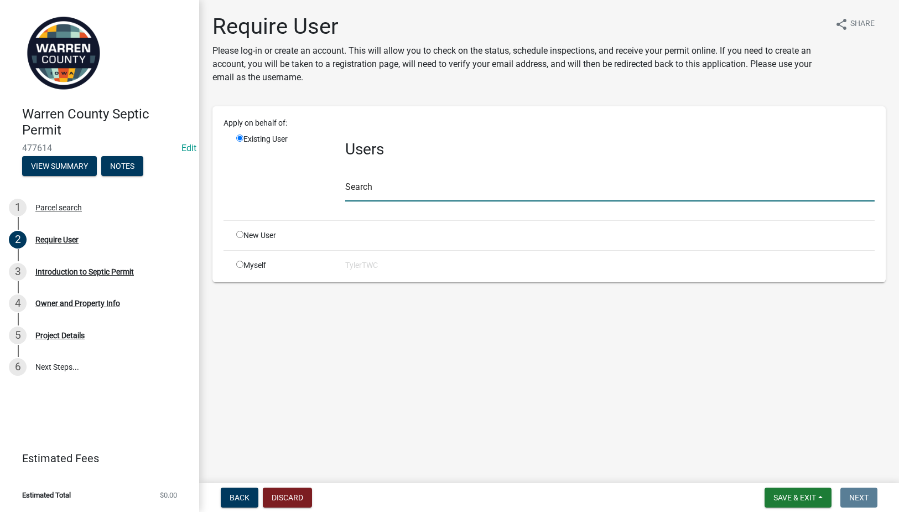
click at [361, 183] on input "text" at bounding box center [609, 190] width 529 height 23
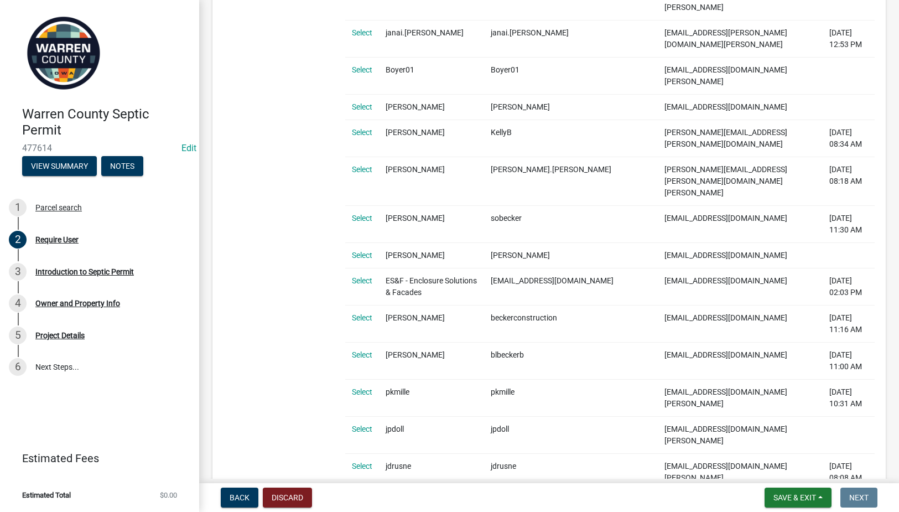
scroll to position [1290, 0]
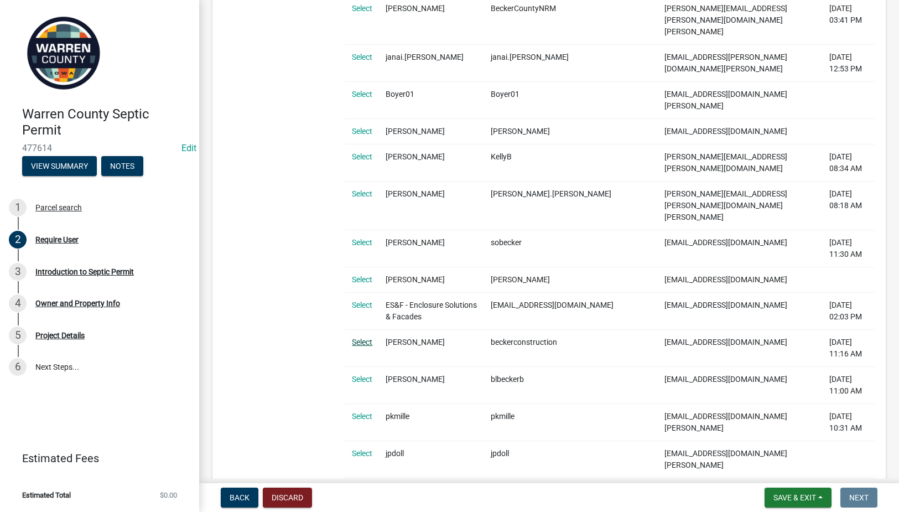
type input "becker"
click at [361, 337] on link "Select" at bounding box center [362, 341] width 20 height 9
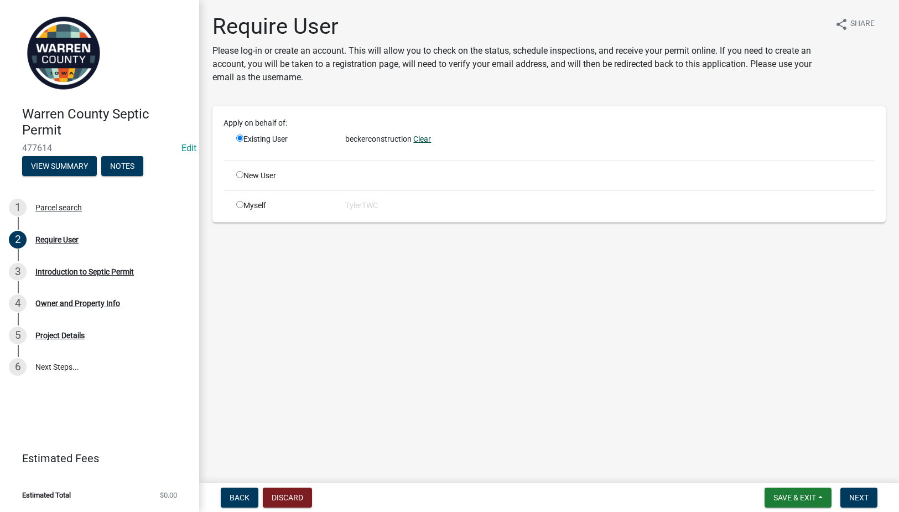
click at [423, 135] on link "Clear" at bounding box center [422, 138] width 18 height 9
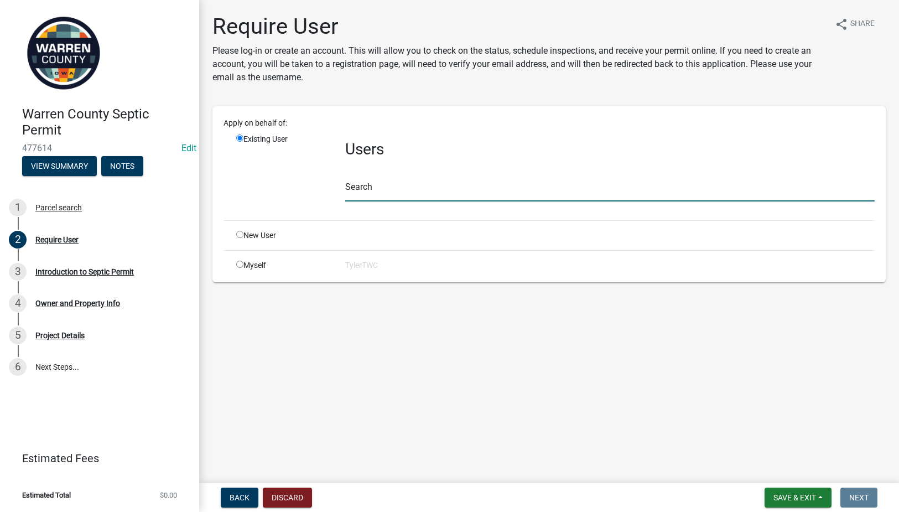
click at [376, 199] on input "text" at bounding box center [609, 190] width 529 height 23
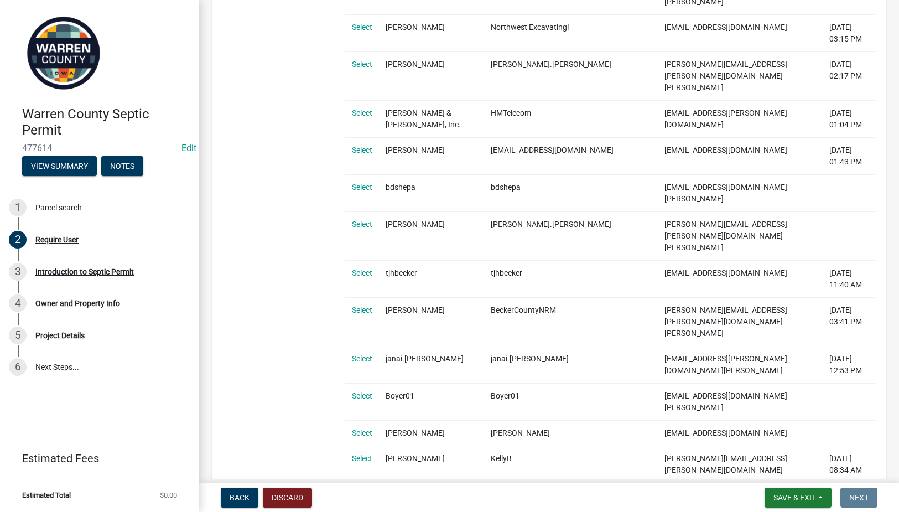
scroll to position [1033, 0]
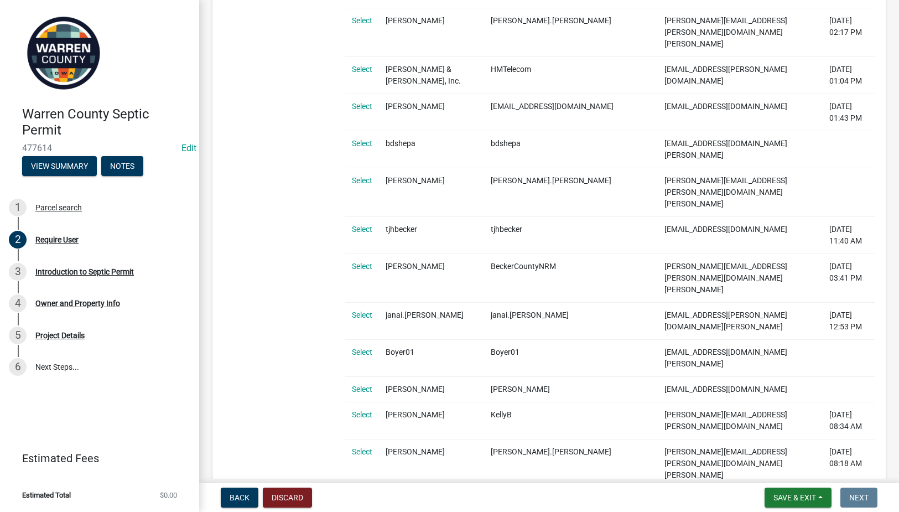
type input "becker"
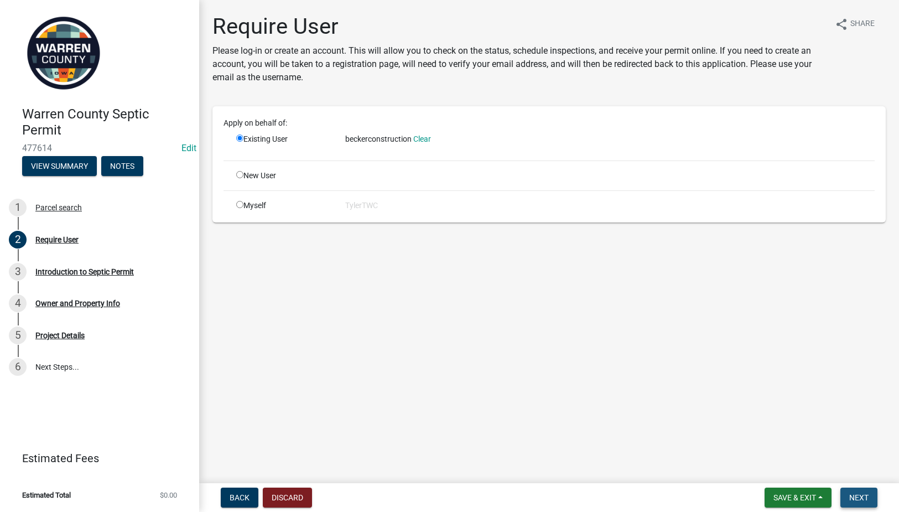
click at [861, 496] on span "Next" at bounding box center [858, 497] width 19 height 9
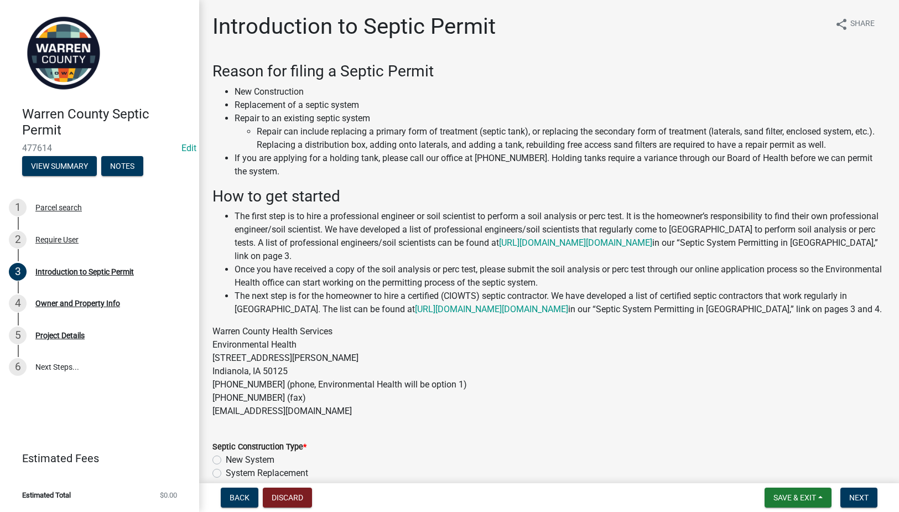
scroll to position [107, 0]
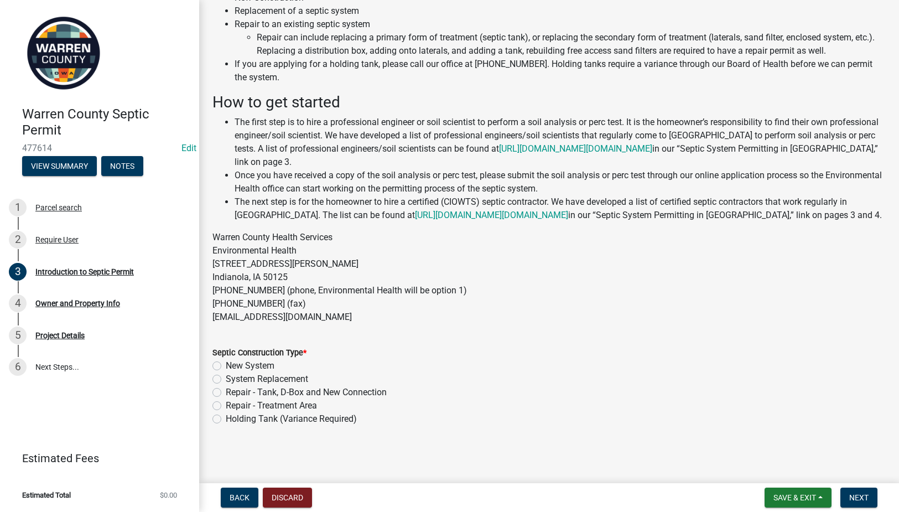
click at [226, 393] on label "Repair - Tank, D-Box and New Connection" at bounding box center [306, 391] width 161 height 13
click at [226, 393] on input "Repair - Tank, D-Box and New Connection" at bounding box center [229, 388] width 7 height 7
radio input "true"
click at [856, 492] on button "Next" at bounding box center [858, 497] width 37 height 20
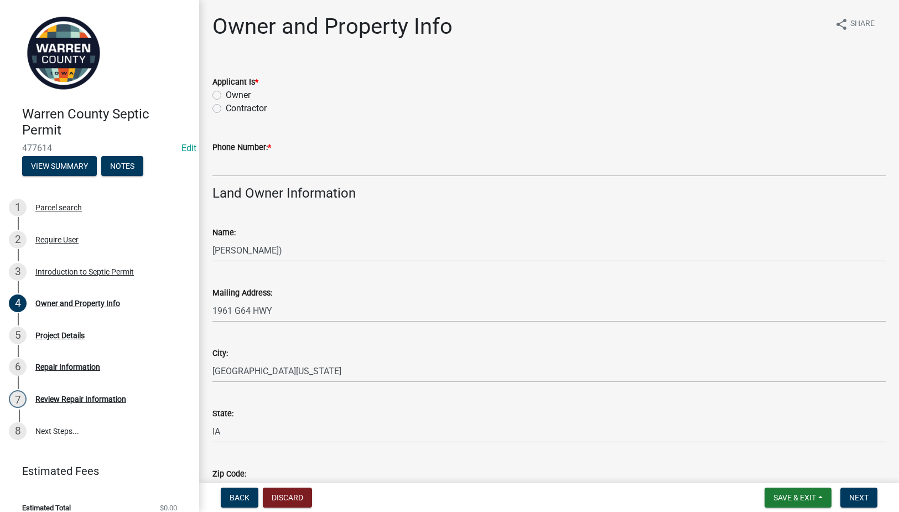
click at [226, 108] on label "Contractor" at bounding box center [246, 108] width 41 height 13
click at [226, 108] on input "Contractor" at bounding box center [229, 105] width 7 height 7
radio input "true"
click at [247, 169] on input "Phone Number: *" at bounding box center [548, 165] width 673 height 23
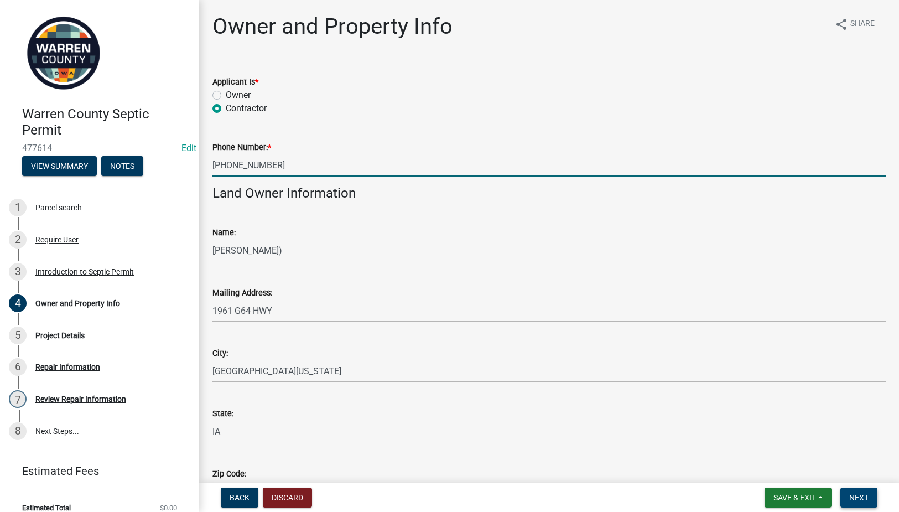
type input "515-249-8233"
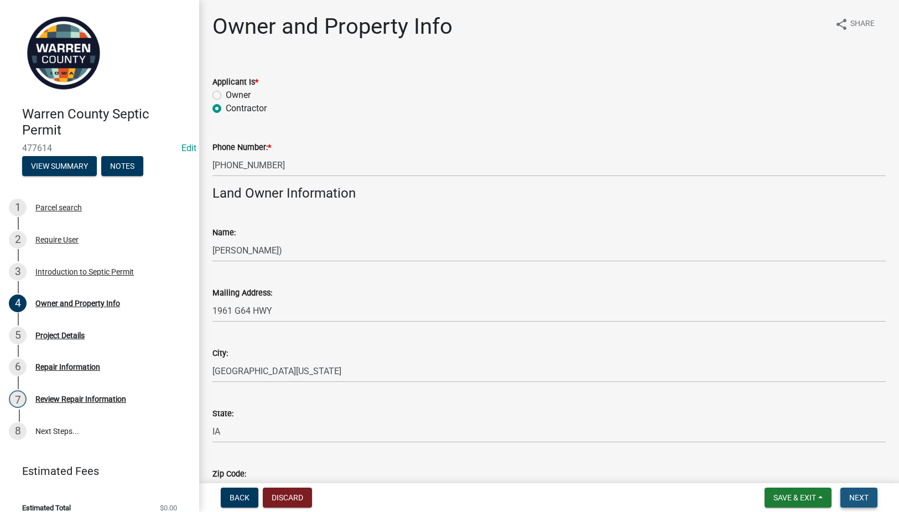
click at [861, 496] on span "Next" at bounding box center [858, 497] width 19 height 9
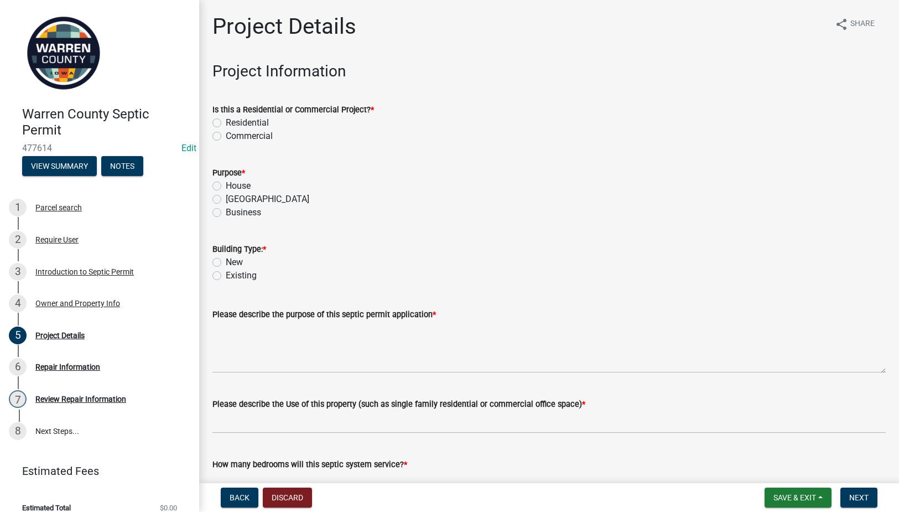
click at [226, 121] on label "Residential" at bounding box center [247, 122] width 43 height 13
click at [226, 121] on input "Residential" at bounding box center [229, 119] width 7 height 7
radio input "true"
click at [226, 187] on label "House" at bounding box center [238, 185] width 25 height 13
click at [226, 186] on input "House" at bounding box center [229, 182] width 7 height 7
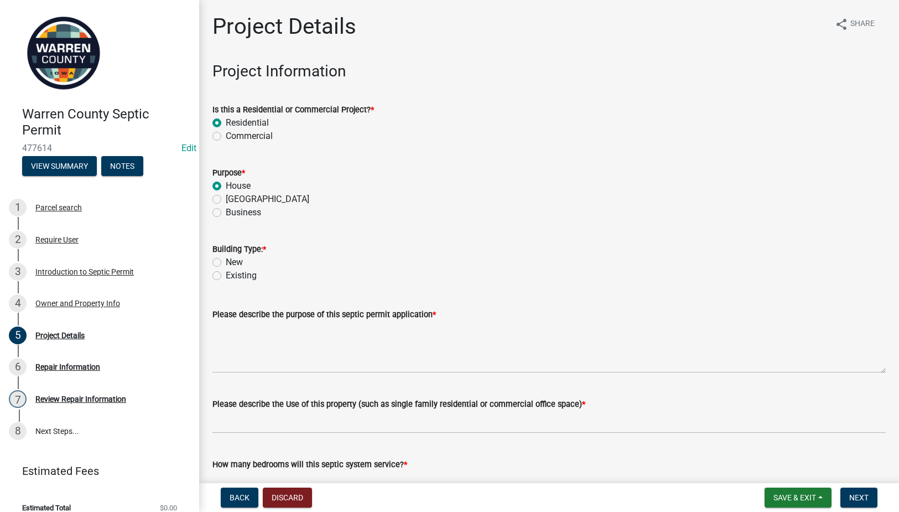
radio input "true"
click at [226, 274] on label "Existing" at bounding box center [241, 275] width 31 height 13
click at [226, 274] on input "Existing" at bounding box center [229, 272] width 7 height 7
radio input "true"
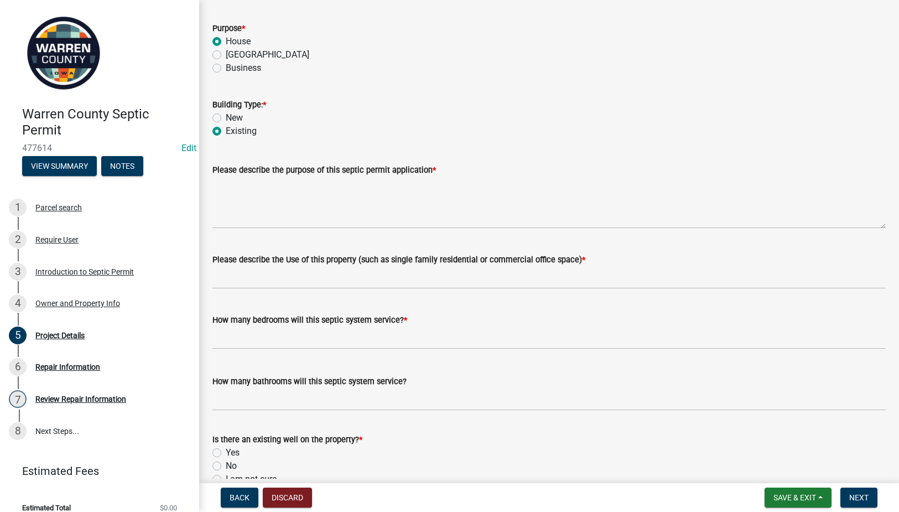
scroll to position [258, 0]
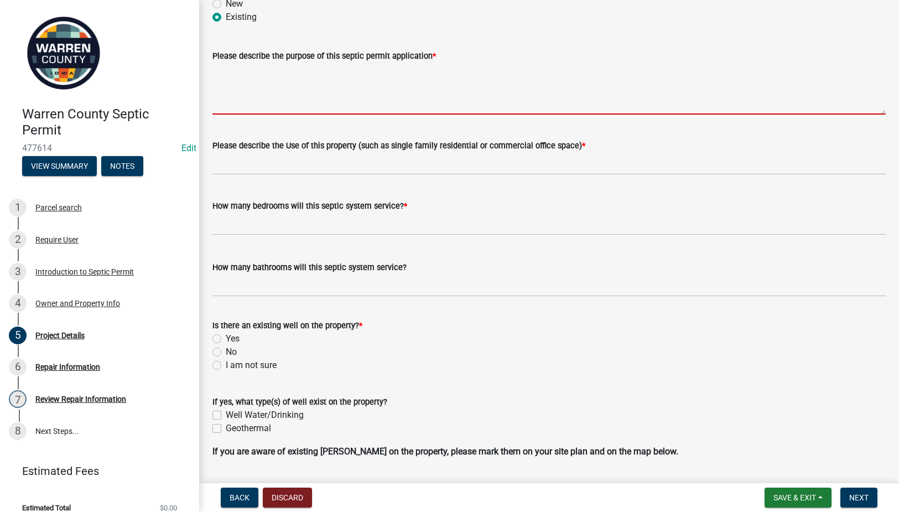
click at [315, 81] on textarea "Please describe the purpose of this septic permit application *" at bounding box center [548, 88] width 673 height 52
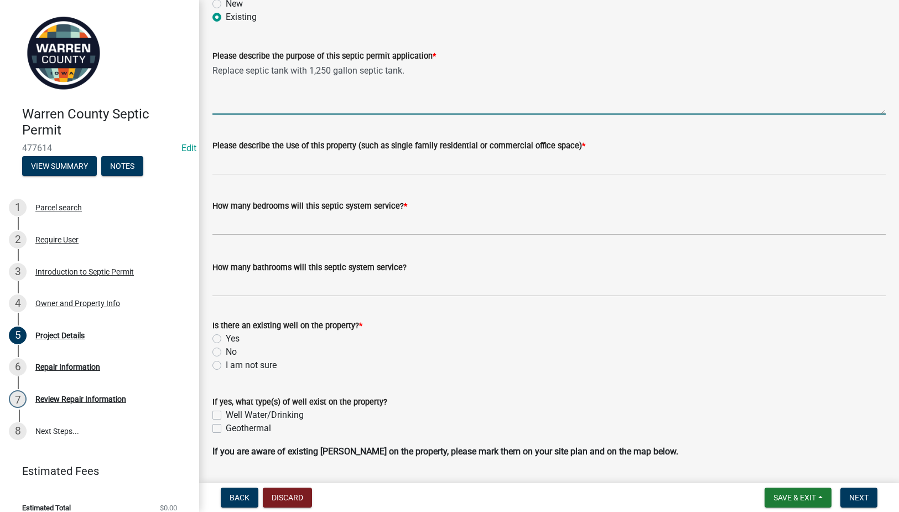
type textarea "Replace septic tank with 1,250 gallon septic tank."
click at [440, 163] on input "Please describe the Use of this property (such as single family residential or …" at bounding box center [548, 163] width 673 height 23
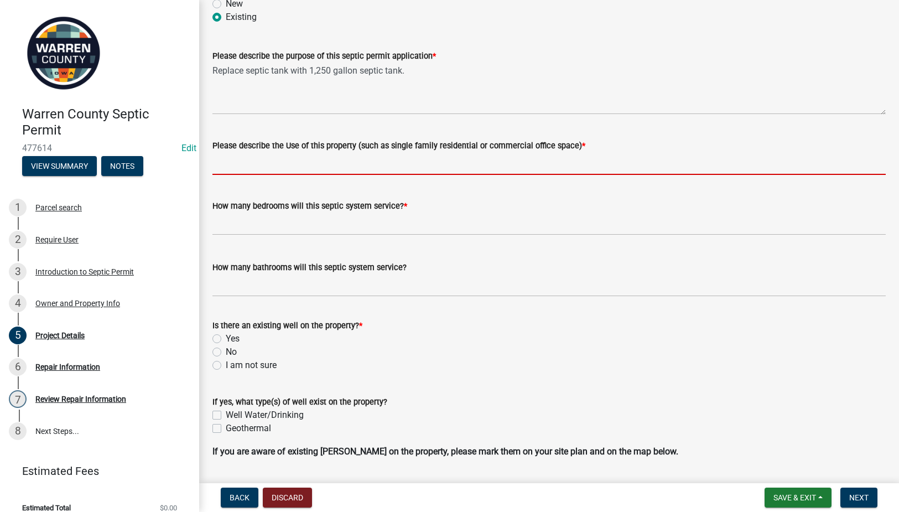
type input "Single family residential"
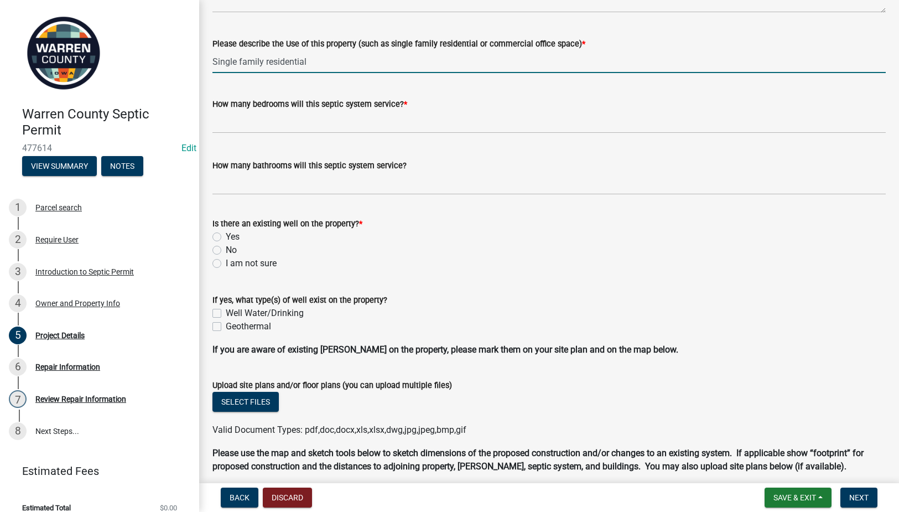
scroll to position [226, 0]
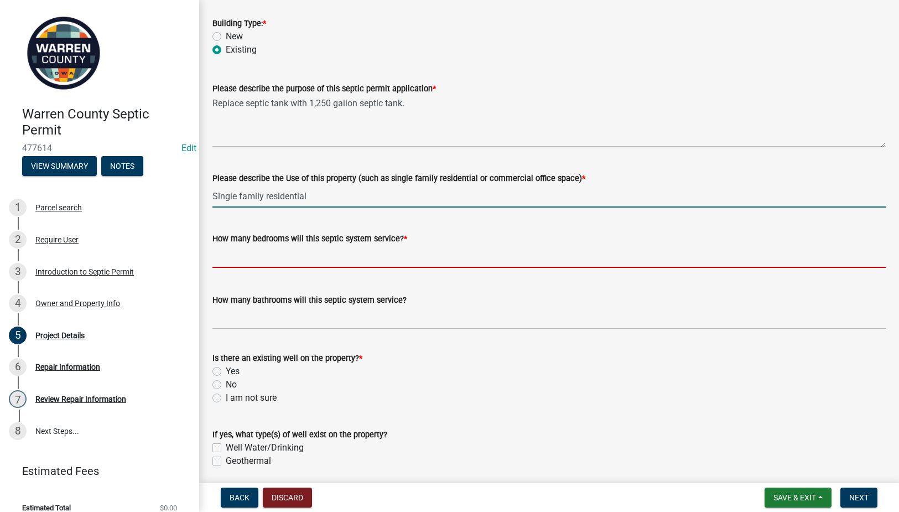
click at [306, 259] on input "text" at bounding box center [548, 256] width 673 height 23
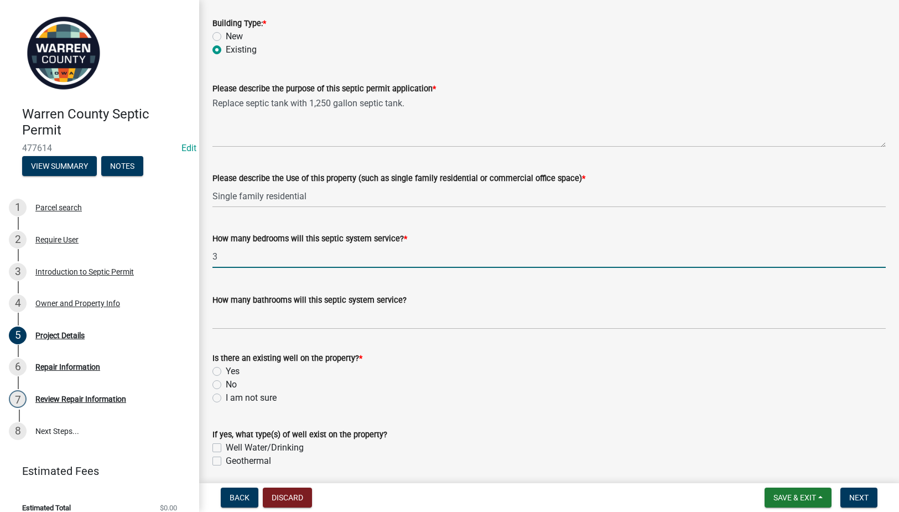
click at [306, 261] on input "3" at bounding box center [548, 256] width 673 height 23
type input "2"
click at [304, 321] on input "How many bathrooms will this septic system service?" at bounding box center [548, 317] width 673 height 23
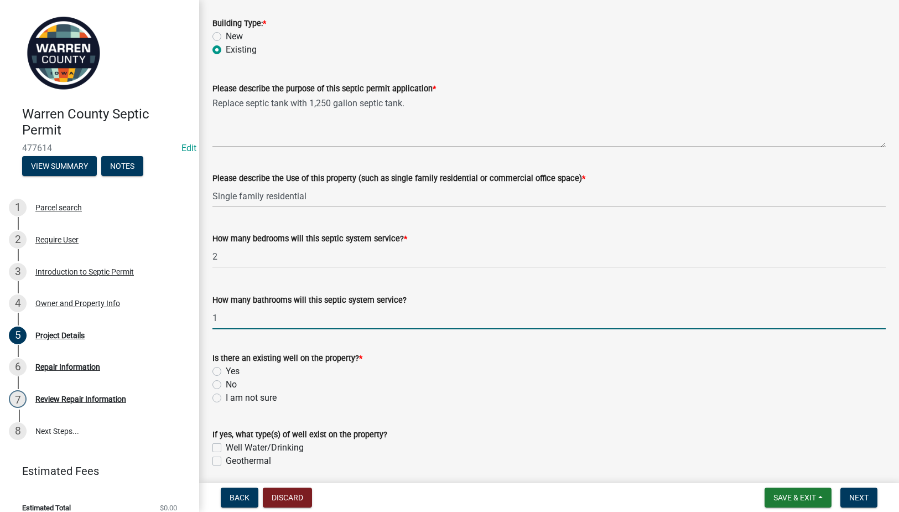
type input "1"
drag, startPoint x: 530, startPoint y: 346, endPoint x: 505, endPoint y: 347, distance: 24.9
click at [530, 346] on form "Is there an existing well on the property? * Yes No I am not sure" at bounding box center [548, 371] width 673 height 66
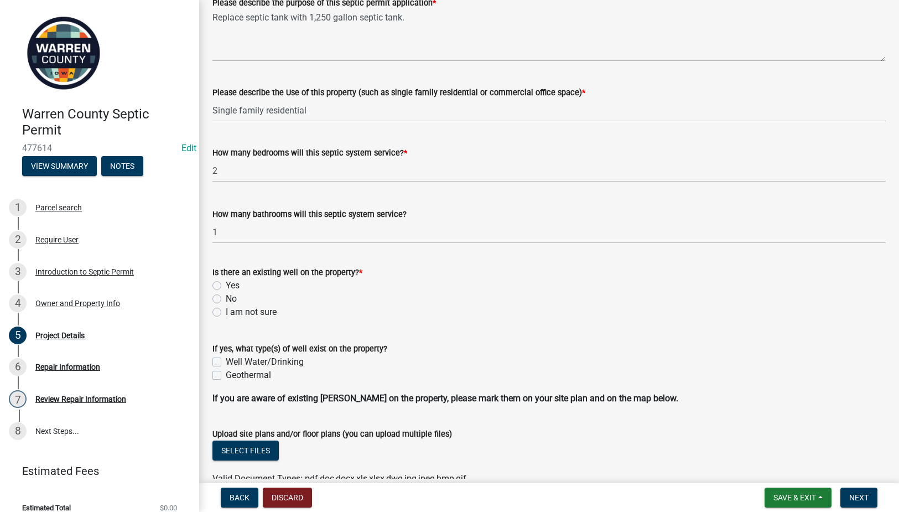
scroll to position [354, 0]
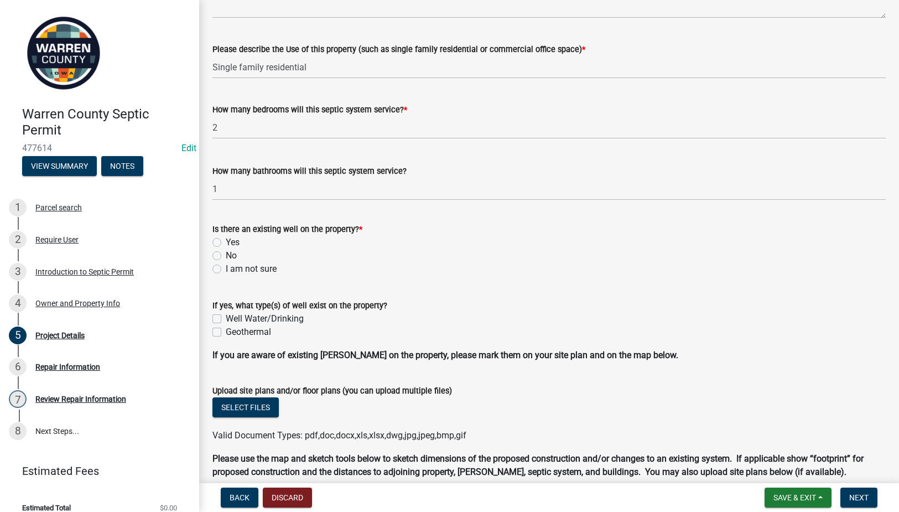
click at [226, 267] on label "I am not sure" at bounding box center [251, 268] width 51 height 13
click at [226, 267] on input "I am not sure" at bounding box center [229, 265] width 7 height 7
radio input "true"
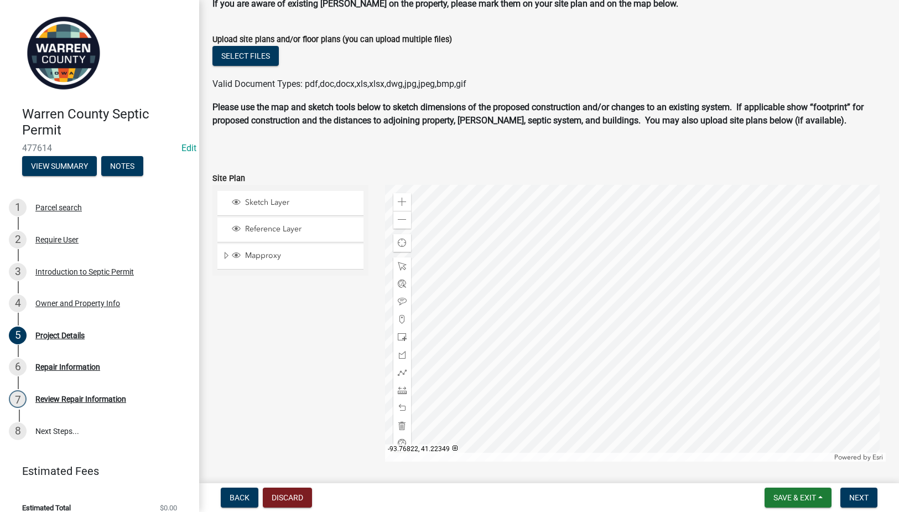
scroll to position [742, 0]
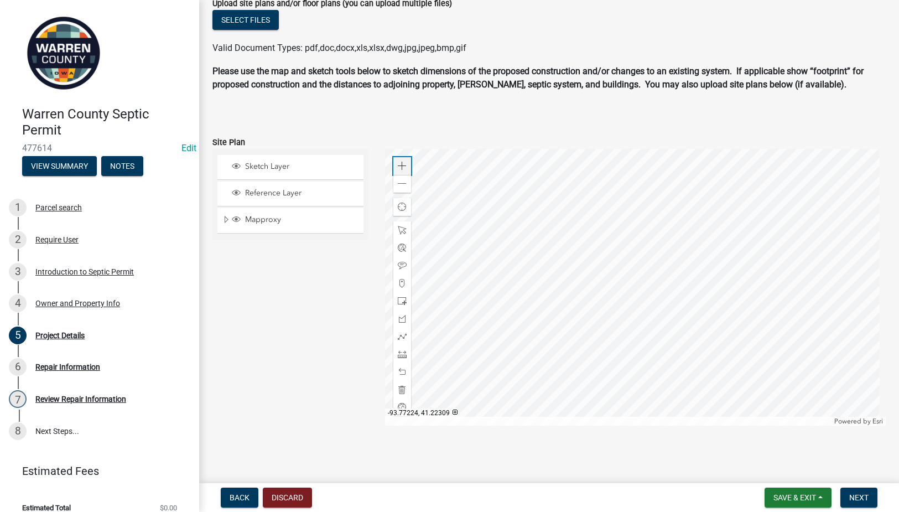
click at [393, 163] on div "Zoom in" at bounding box center [402, 166] width 18 height 18
click at [598, 302] on div at bounding box center [635, 287] width 500 height 277
click at [398, 166] on span at bounding box center [402, 165] width 9 height 9
click at [397, 160] on div "Zoom in" at bounding box center [402, 166] width 18 height 18
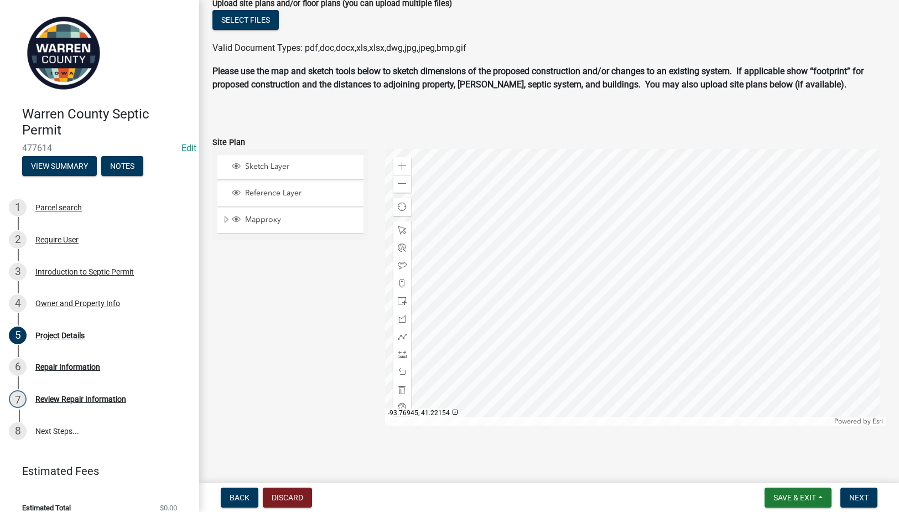
click at [789, 234] on div at bounding box center [635, 287] width 500 height 277
click at [398, 280] on span at bounding box center [402, 283] width 9 height 9
click at [548, 285] on div at bounding box center [635, 287] width 500 height 277
click at [401, 369] on span at bounding box center [402, 371] width 9 height 9
click at [404, 183] on div "Zoom out" at bounding box center [402, 184] width 18 height 18
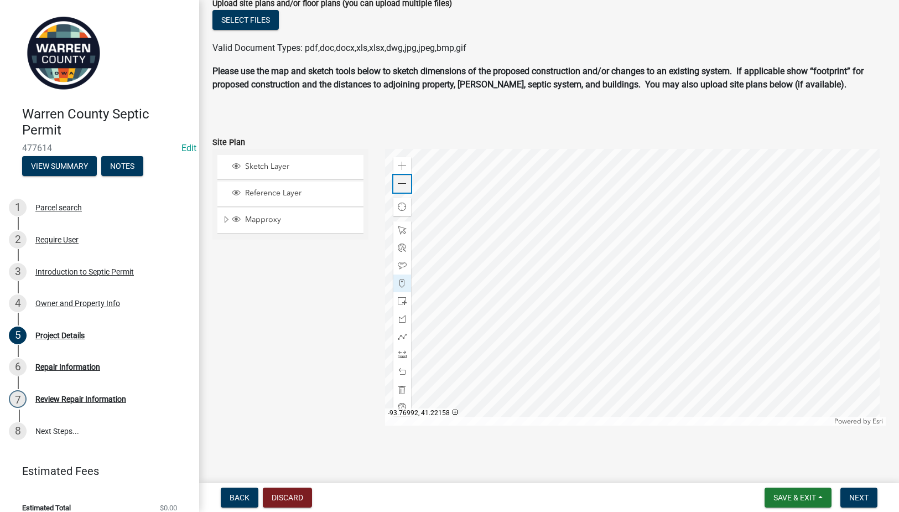
click at [404, 183] on div "Zoom out" at bounding box center [402, 184] width 18 height 18
click at [854, 496] on span "Next" at bounding box center [858, 497] width 19 height 9
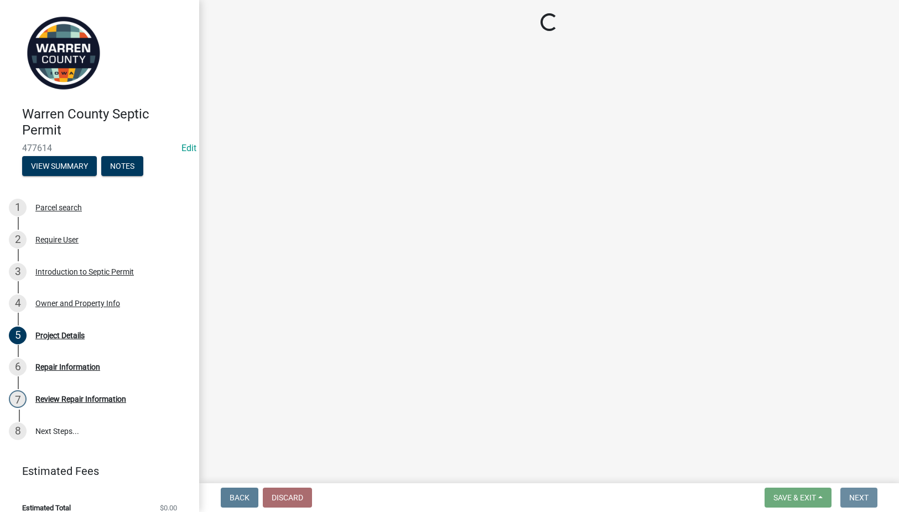
scroll to position [0, 0]
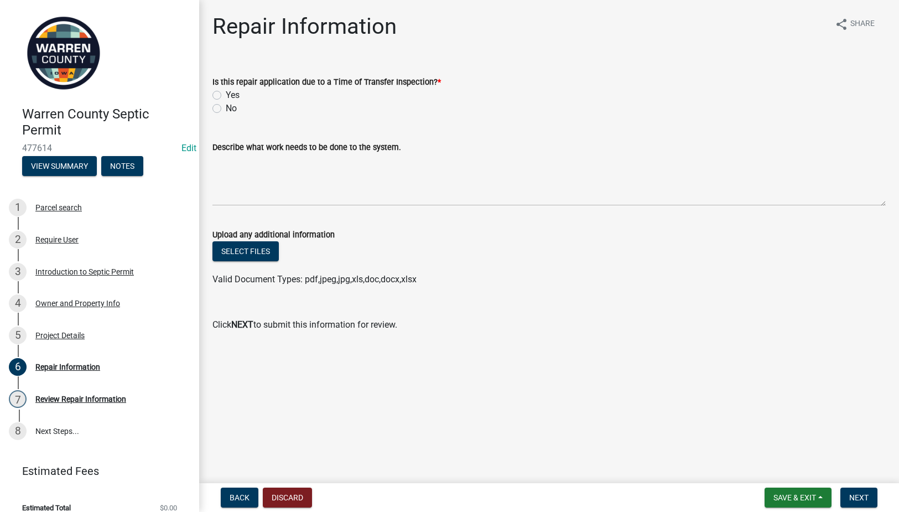
click at [226, 106] on label "No" at bounding box center [231, 108] width 11 height 13
click at [226, 106] on input "No" at bounding box center [229, 105] width 7 height 7
radio input "true"
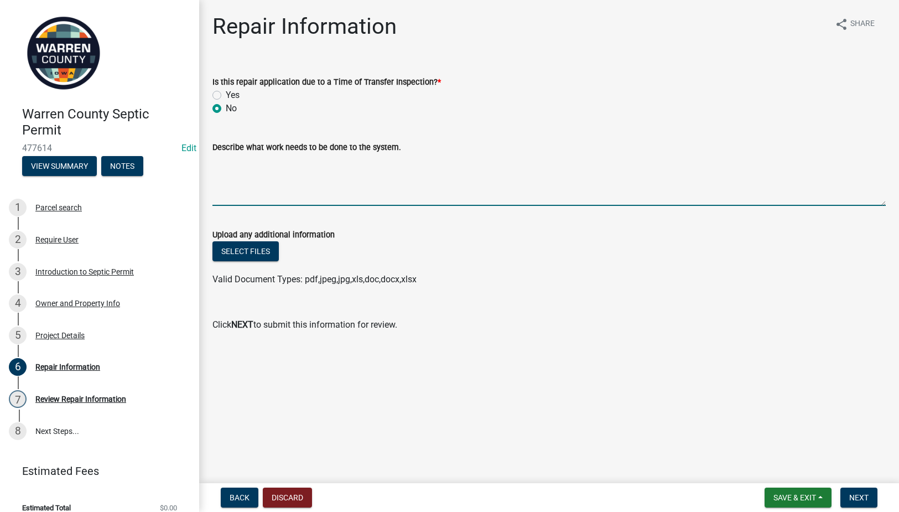
click at [248, 174] on textarea "Describe what work needs to be done to the system." at bounding box center [548, 180] width 673 height 52
click at [227, 166] on textarea "Describe what work needs to be done to the system." at bounding box center [548, 180] width 673 height 52
type textarea "S"
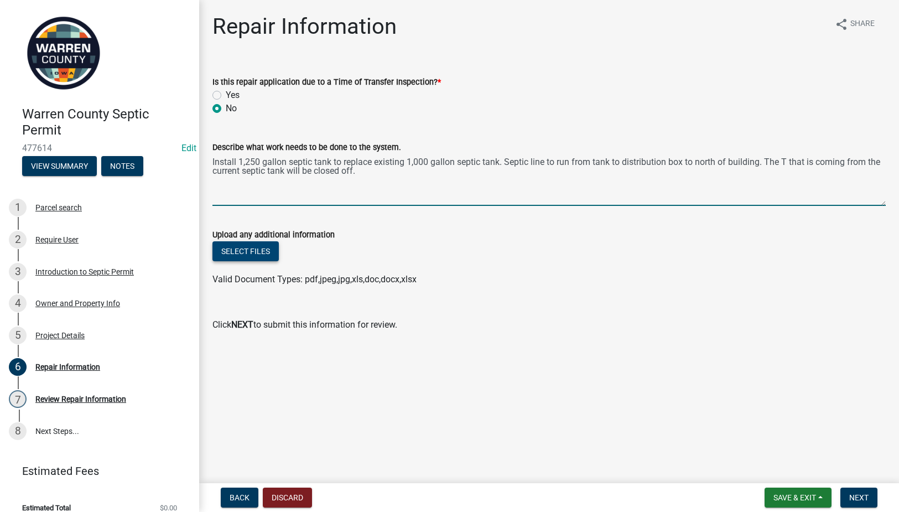
type textarea "Install 1,250 gallon septic tank to replace existing 1,000 gallon septic tank. …"
click at [244, 248] on button "Select files" at bounding box center [245, 251] width 66 height 20
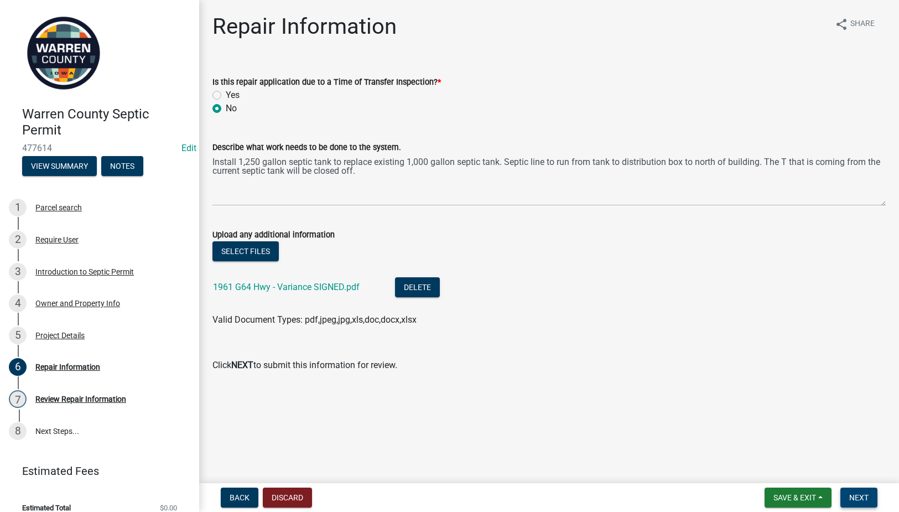
click at [865, 493] on span "Next" at bounding box center [858, 497] width 19 height 9
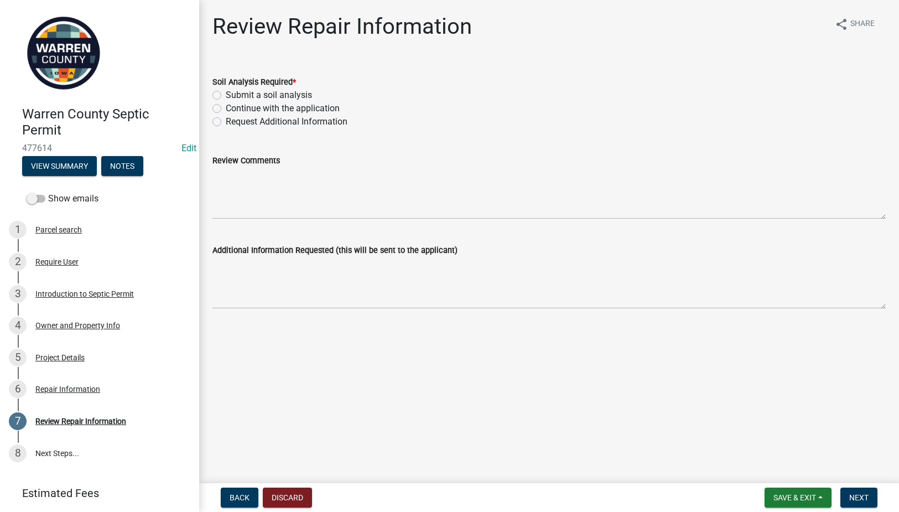
click at [226, 96] on label "Submit a soil analysis" at bounding box center [269, 94] width 86 height 13
click at [226, 96] on input "Submit a soil analysis" at bounding box center [229, 91] width 7 height 7
radio input "true"
click at [857, 490] on button "Next" at bounding box center [858, 497] width 37 height 20
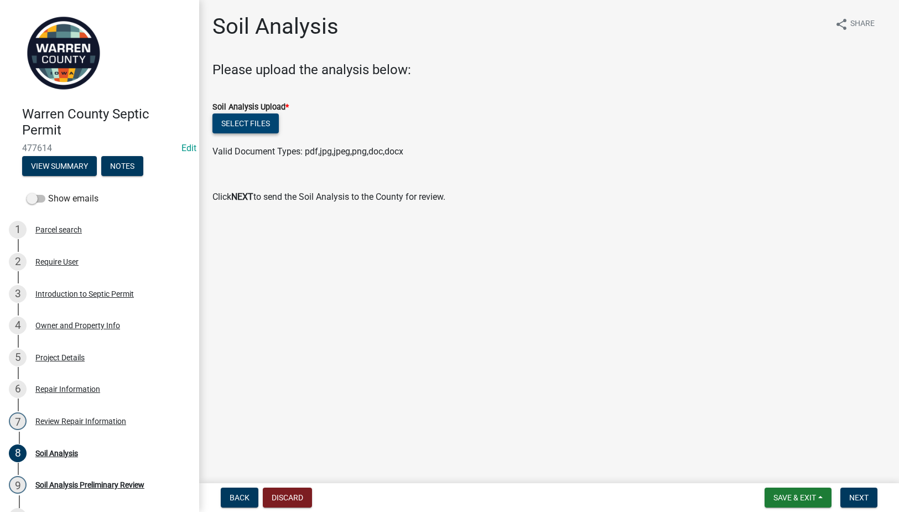
click at [254, 121] on button "Select files" at bounding box center [245, 123] width 66 height 20
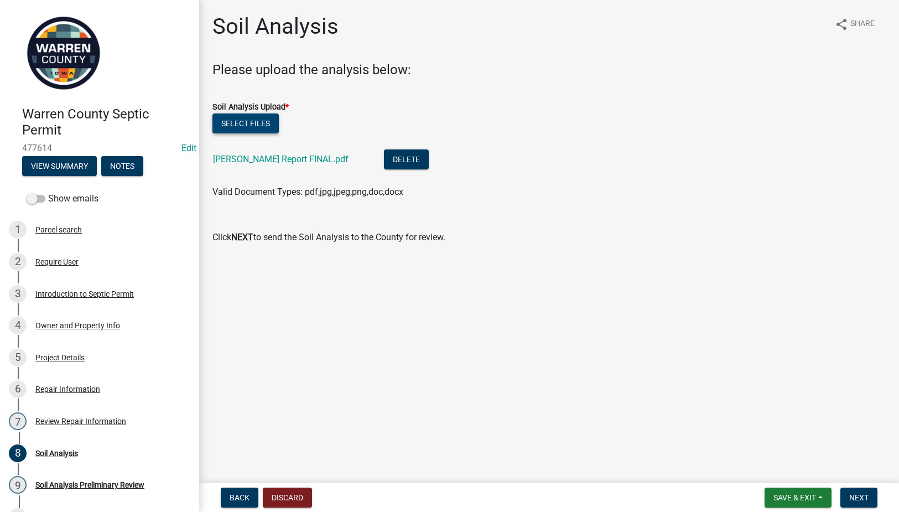
click at [249, 122] on button "Select files" at bounding box center [245, 123] width 66 height 20
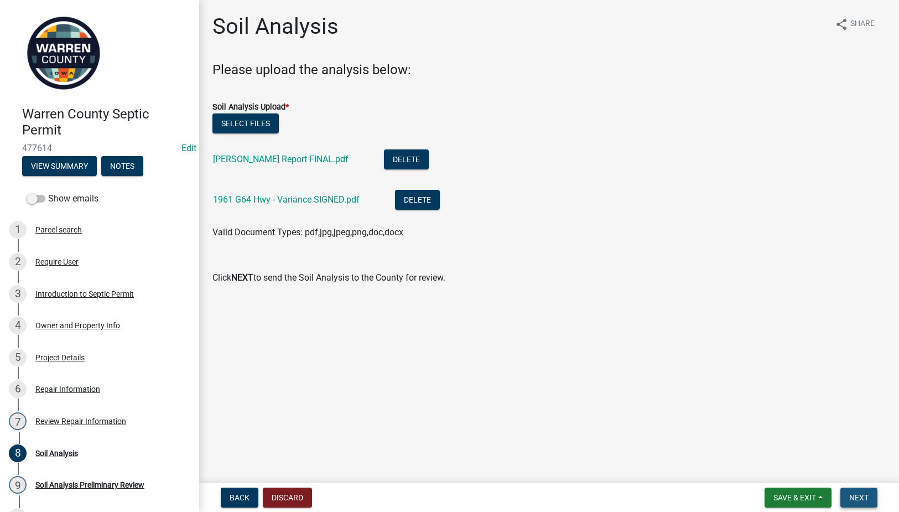
click at [861, 494] on span "Next" at bounding box center [858, 497] width 19 height 9
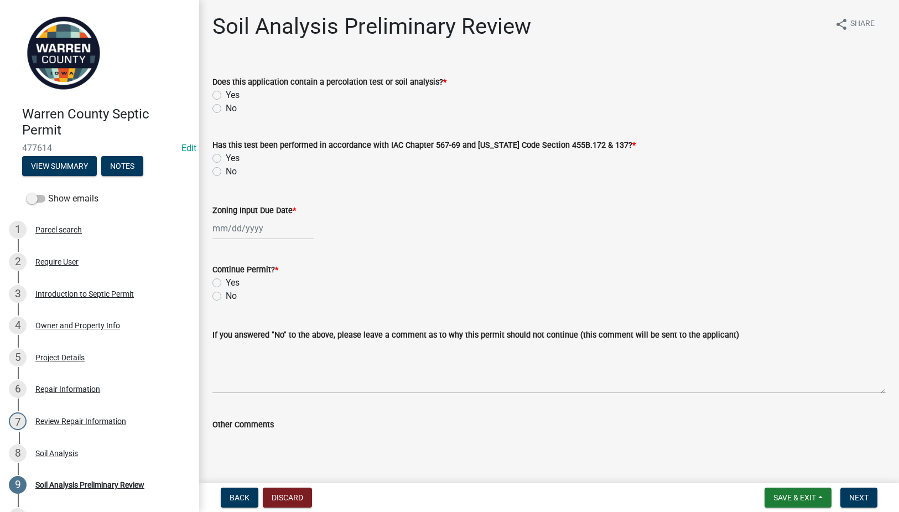
click at [226, 95] on label "Yes" at bounding box center [233, 94] width 14 height 13
click at [226, 95] on input "Yes" at bounding box center [229, 91] width 7 height 7
radio input "true"
click at [226, 156] on label "Yes" at bounding box center [233, 158] width 14 height 13
click at [226, 156] on input "Yes" at bounding box center [229, 155] width 7 height 7
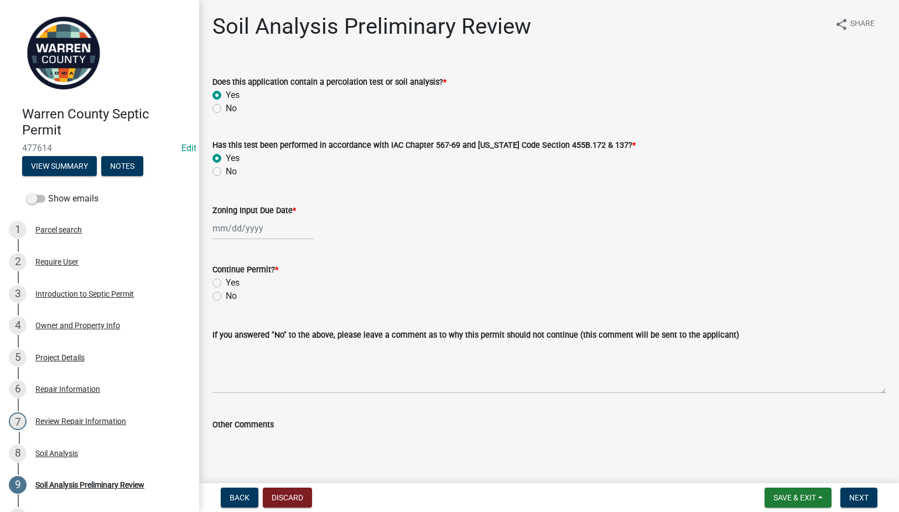
radio input "true"
click at [229, 230] on div at bounding box center [262, 228] width 101 height 23
select select "9"
select select "2025"
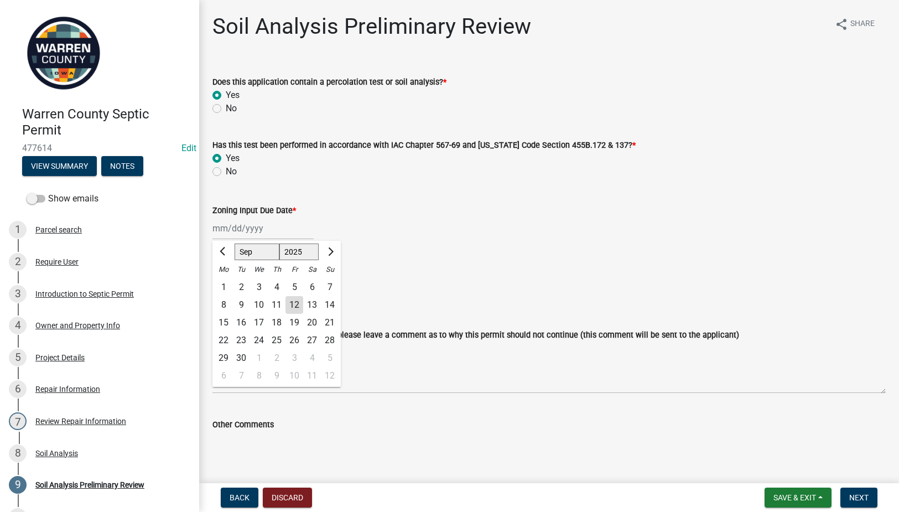
click at [296, 301] on div "12" at bounding box center [294, 305] width 18 height 18
type input "[DATE]"
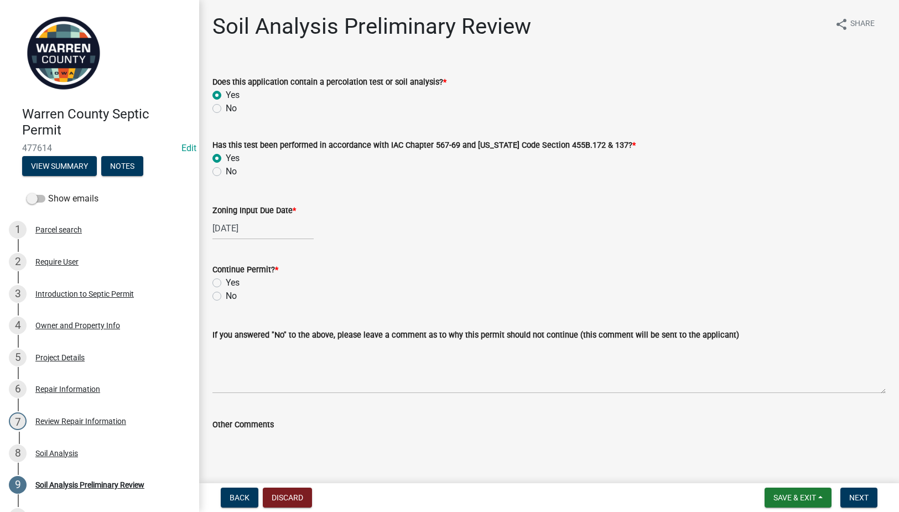
click at [226, 284] on label "Yes" at bounding box center [233, 282] width 14 height 13
click at [226, 283] on input "Yes" at bounding box center [229, 279] width 7 height 7
radio input "true"
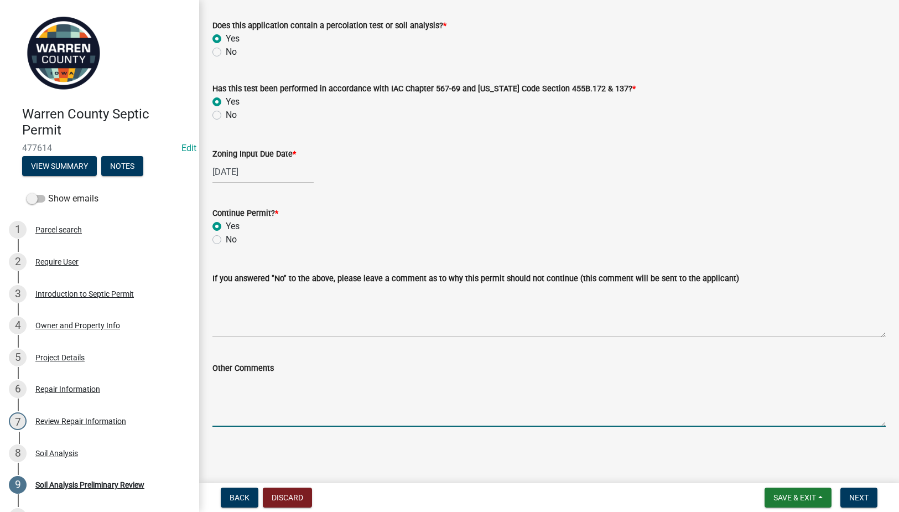
click at [249, 388] on textarea "Other Comments" at bounding box center [548, 400] width 673 height 52
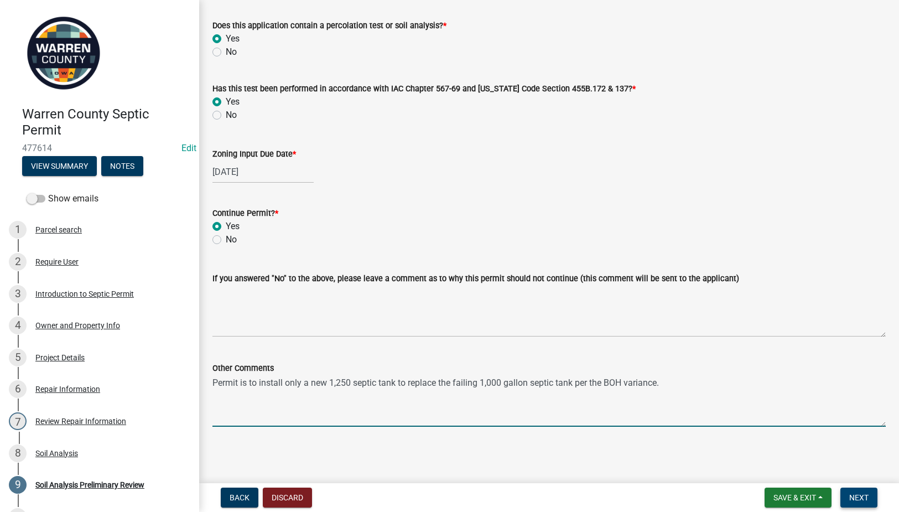
type textarea "Permit is to install only a new 1,250 septic tank to replace the failing 1,000 …"
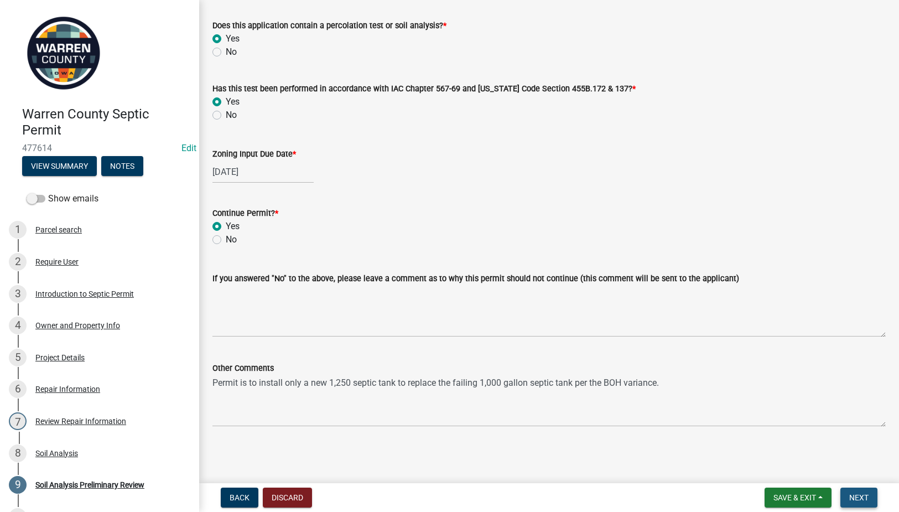
click at [856, 495] on span "Next" at bounding box center [858, 497] width 19 height 9
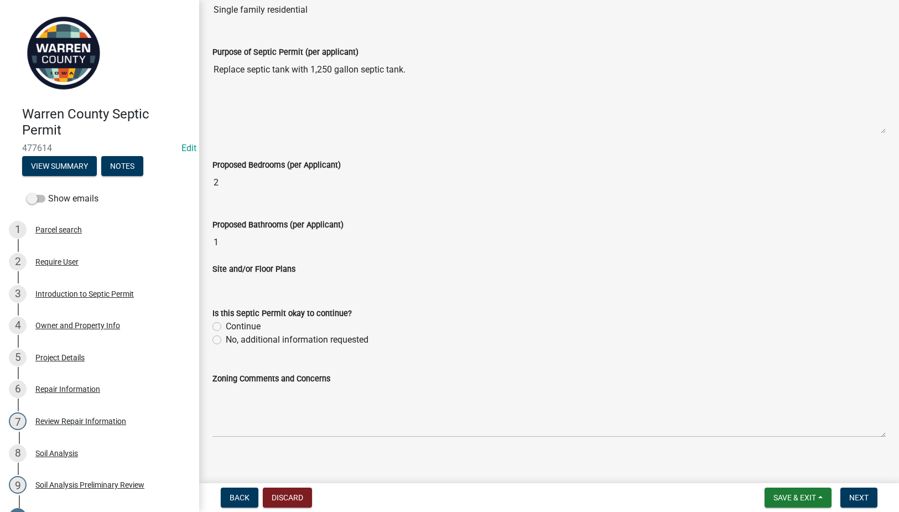
scroll to position [317, 0]
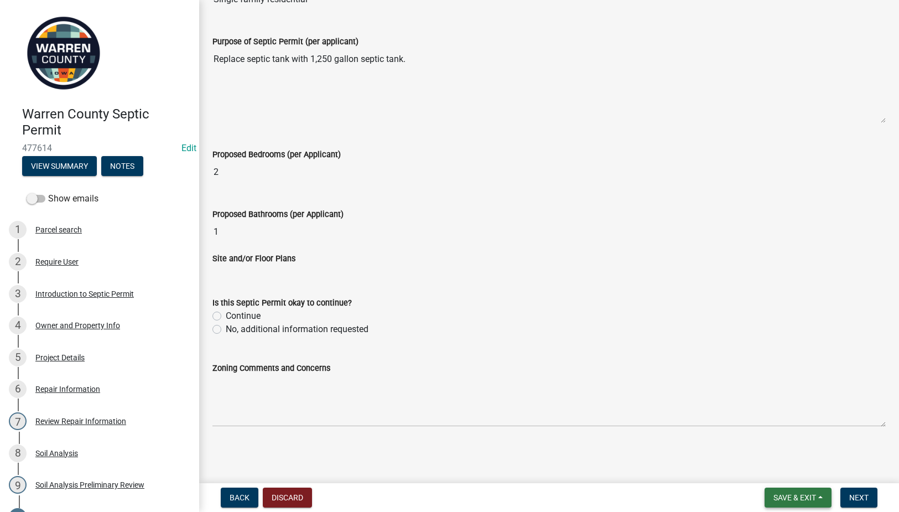
click at [816, 497] on span "Save & Exit" at bounding box center [794, 497] width 43 height 9
click at [760, 463] on button "Save & Exit" at bounding box center [787, 468] width 88 height 27
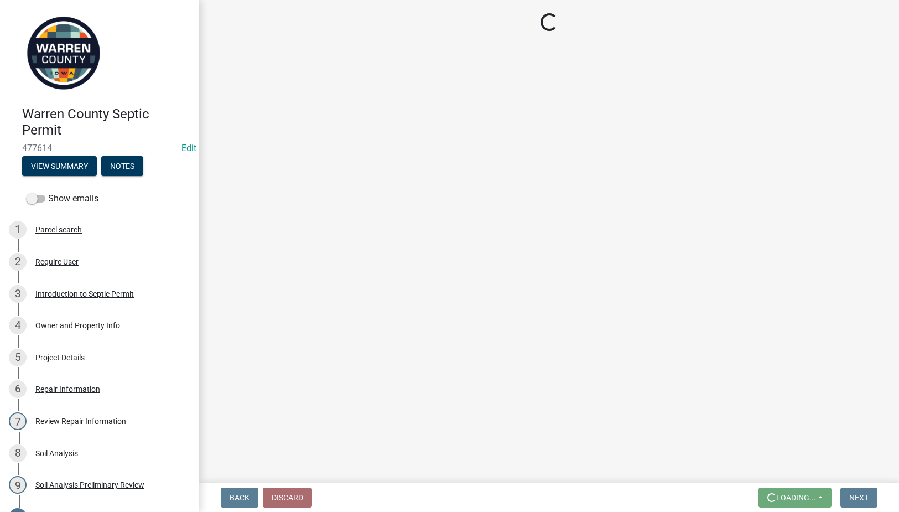
scroll to position [0, 0]
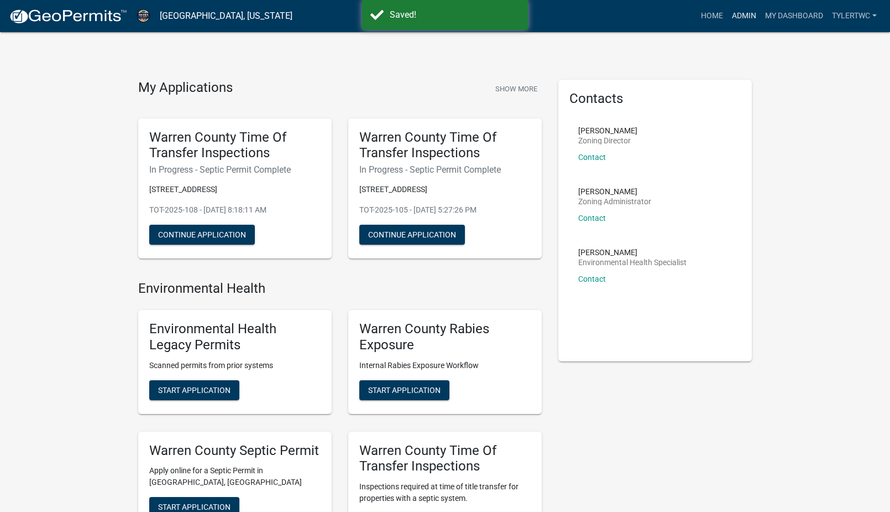
drag, startPoint x: 750, startPoint y: 11, endPoint x: 723, endPoint y: 45, distance: 42.9
click at [750, 12] on link "Admin" at bounding box center [744, 16] width 33 height 21
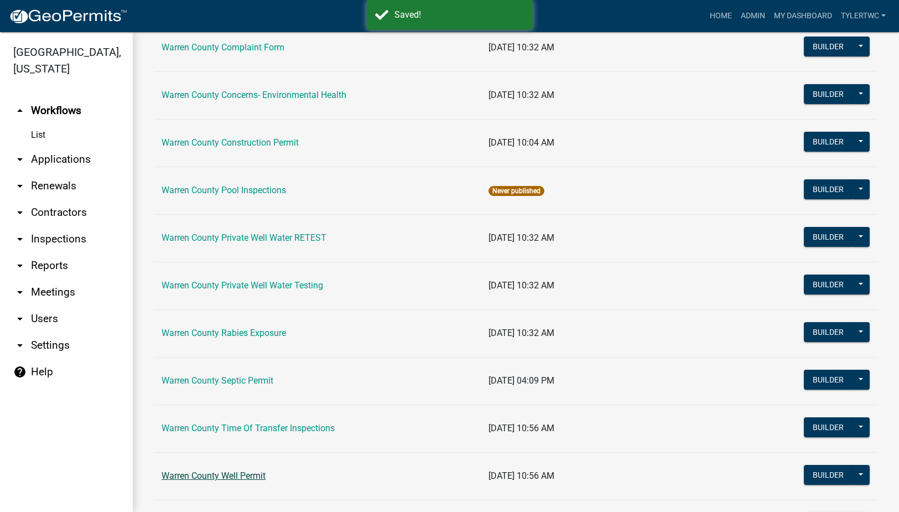
scroll to position [662, 0]
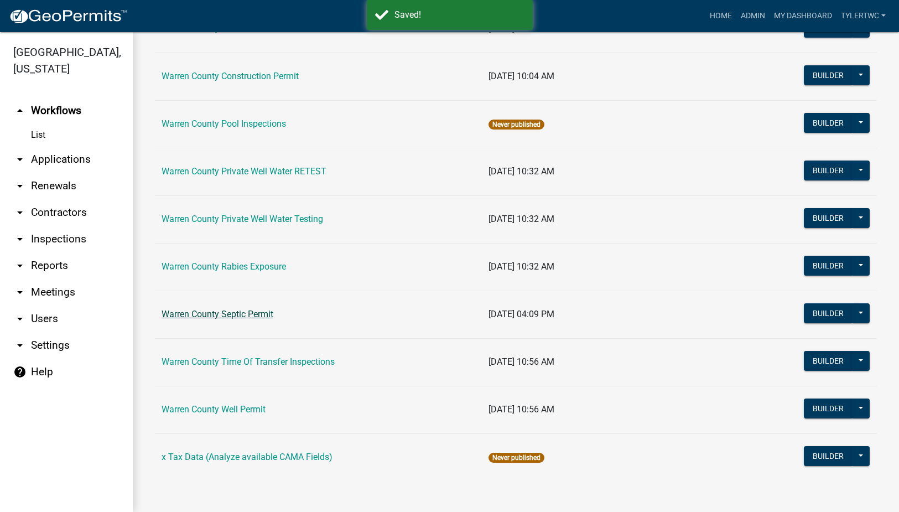
click at [216, 310] on link "Warren County Septic Permit" at bounding box center [217, 314] width 112 height 11
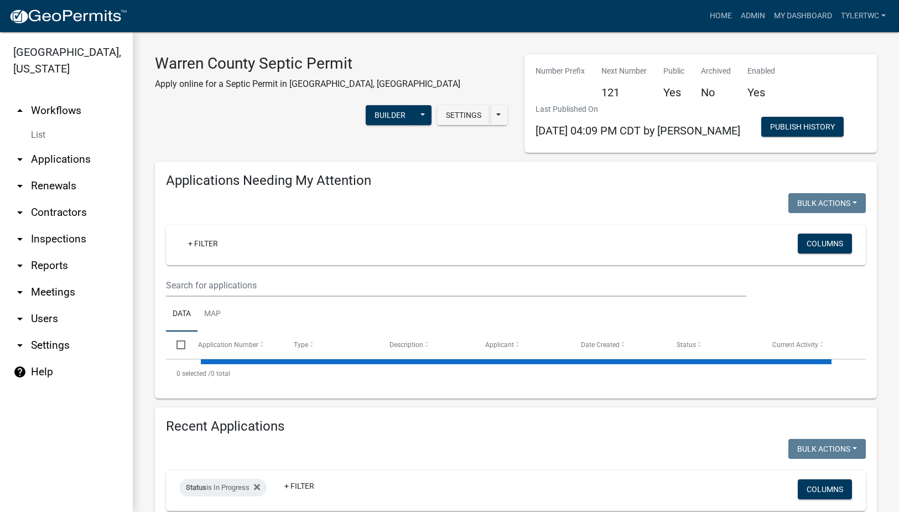
select select "2: 50"
select select "3: 100"
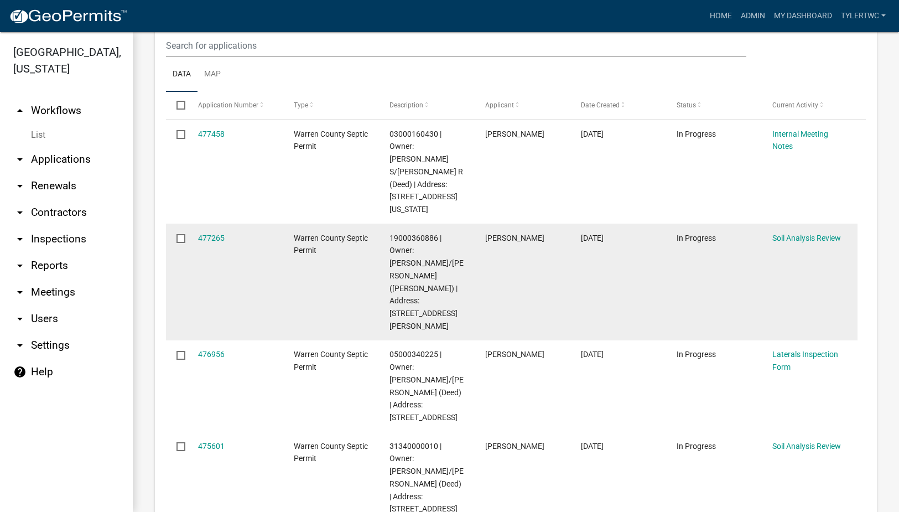
scroll to position [258, 0]
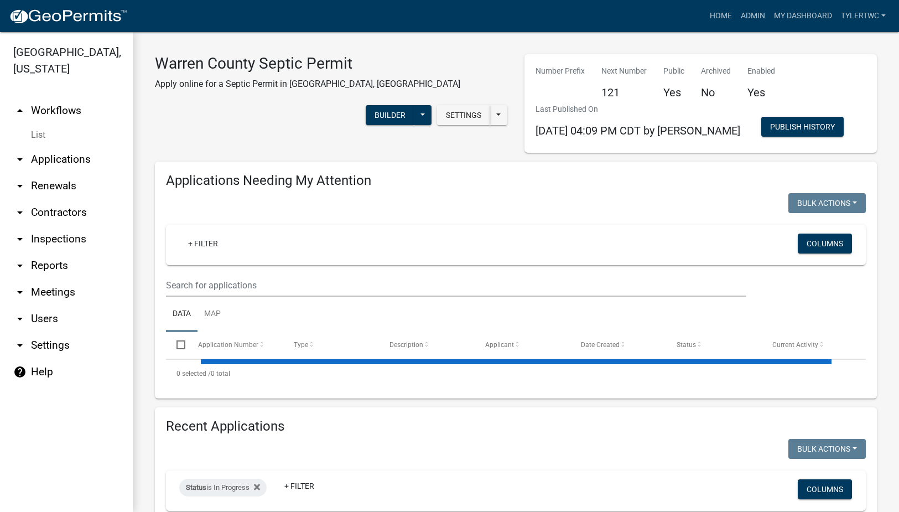
select select "2: 50"
select select "3: 100"
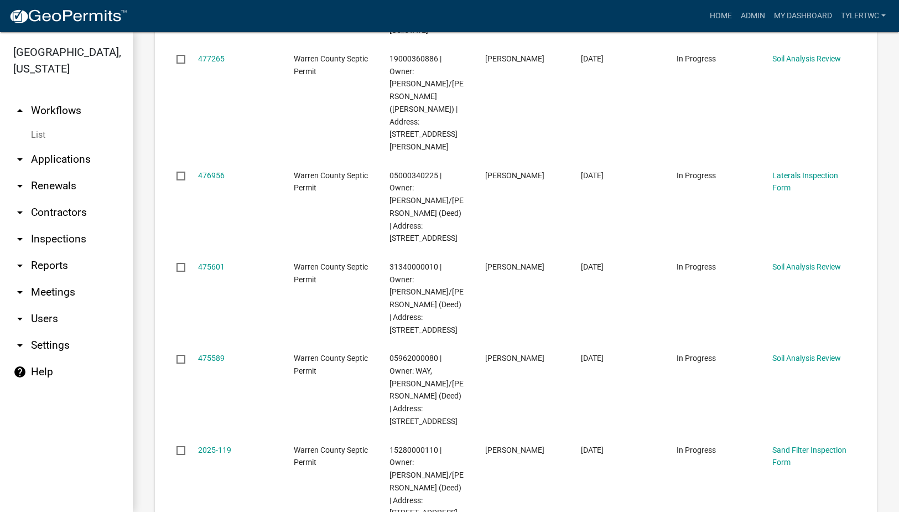
scroll to position [2890, 0]
